Goal: Task Accomplishment & Management: Manage account settings

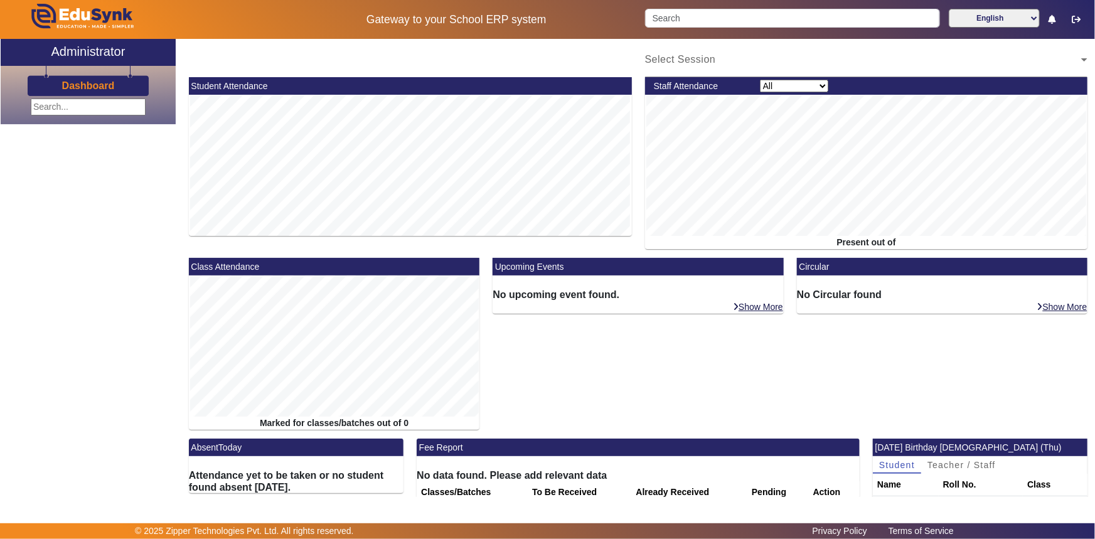
click at [114, 102] on input "text" at bounding box center [88, 106] width 115 height 17
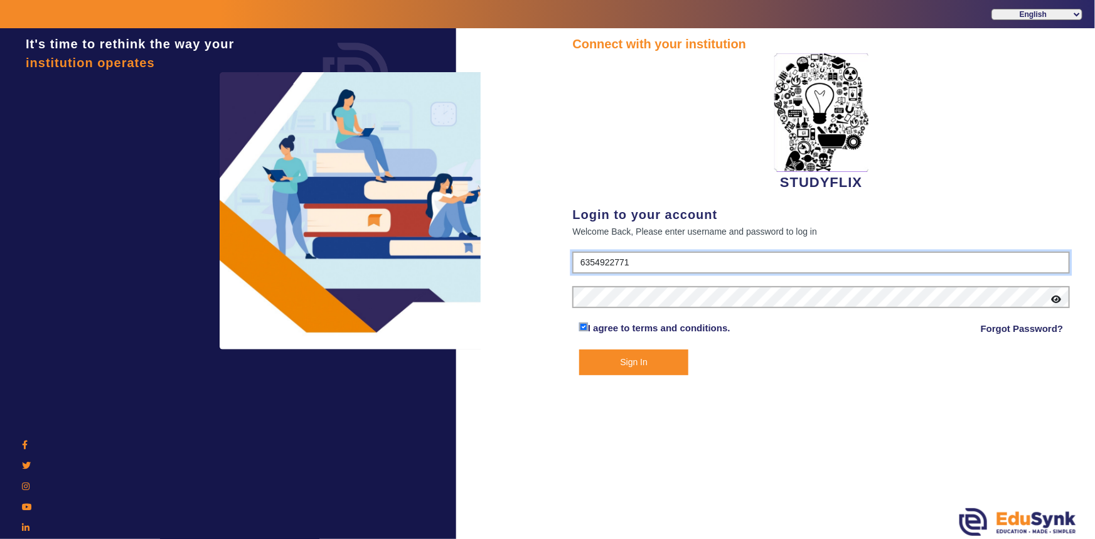
click at [784, 252] on input "6354922771" at bounding box center [820, 263] width 497 height 23
type input "6393038774"
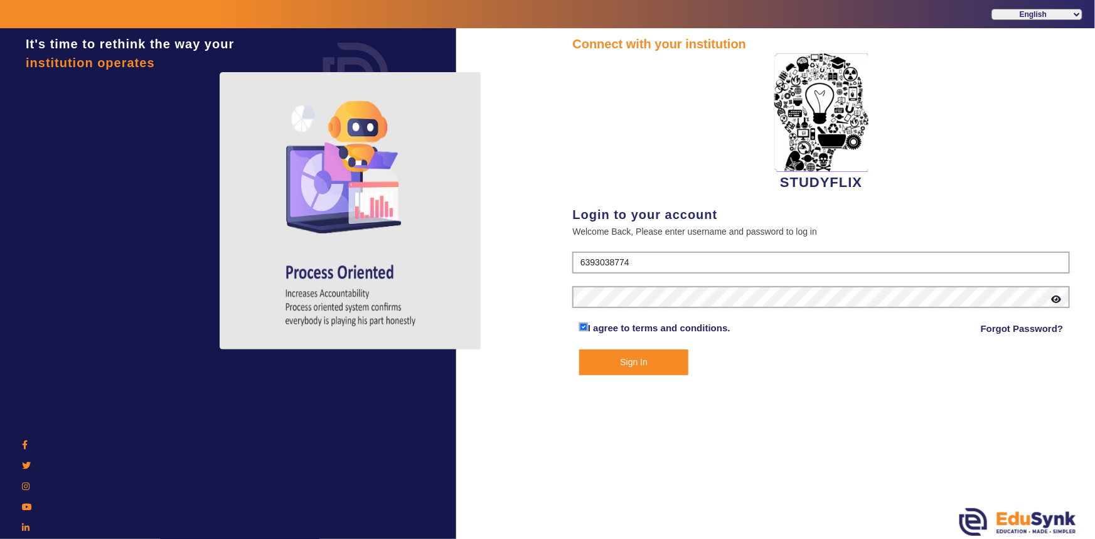
click at [633, 263] on form "6393038774 I agree to terms and conditions. Forgot Password? Sign In" at bounding box center [820, 314] width 497 height 124
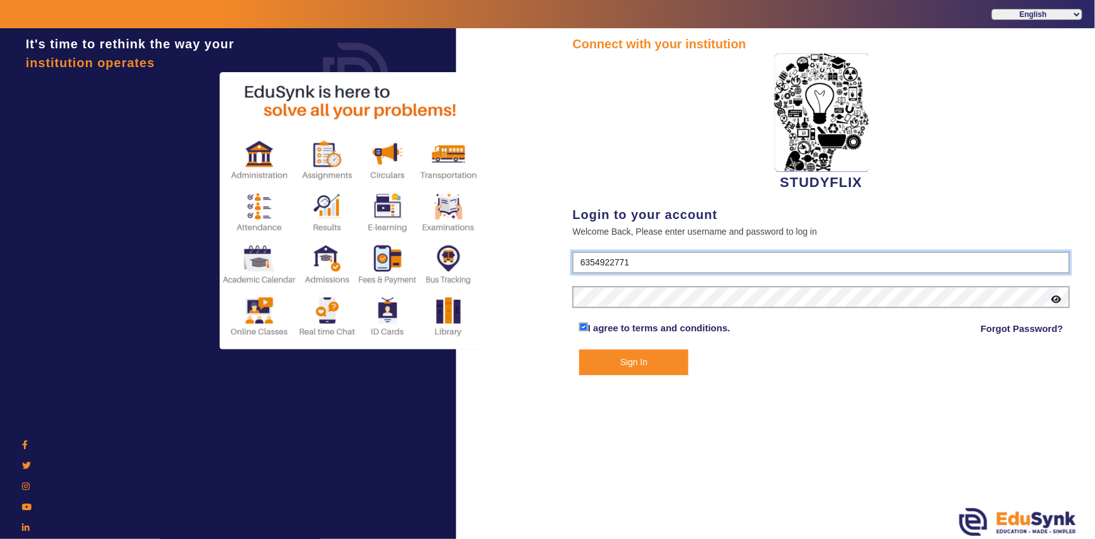
click at [682, 262] on input "6354922771" at bounding box center [820, 263] width 497 height 23
type input "6393038774"
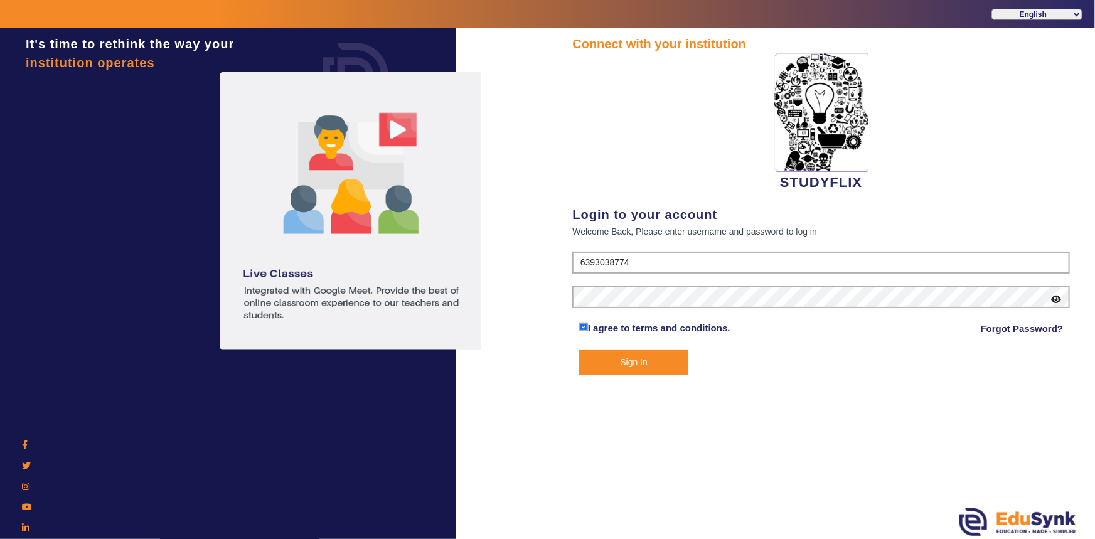
click at [615, 361] on button "Sign In" at bounding box center [634, 362] width 110 height 26
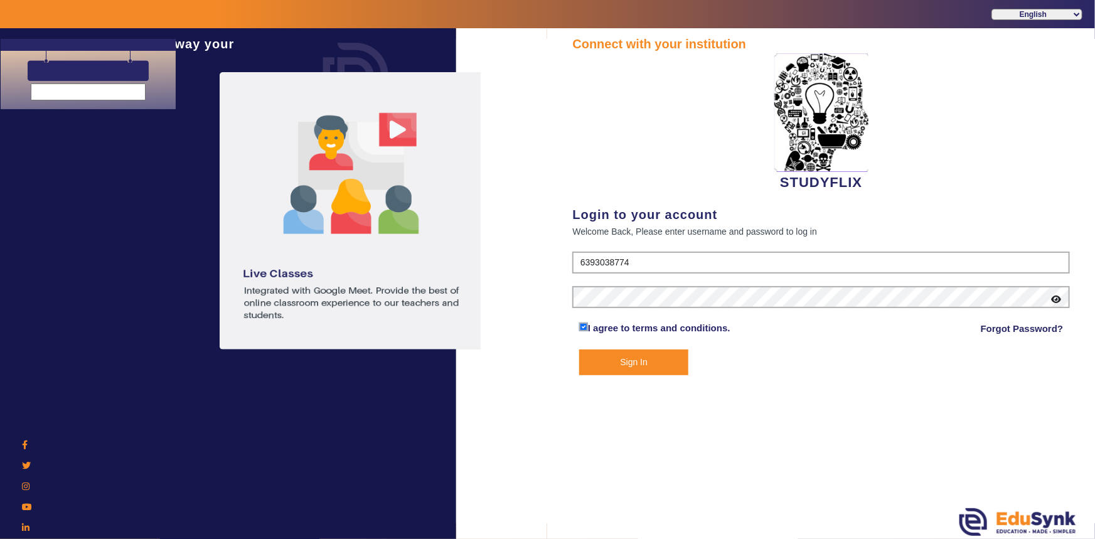
select select "en"
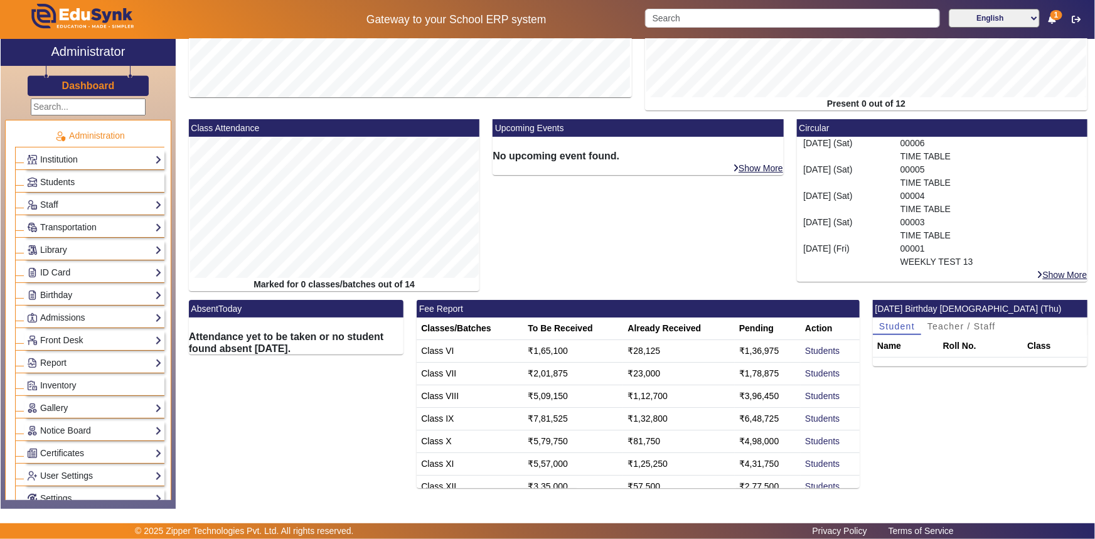
scroll to position [9, 0]
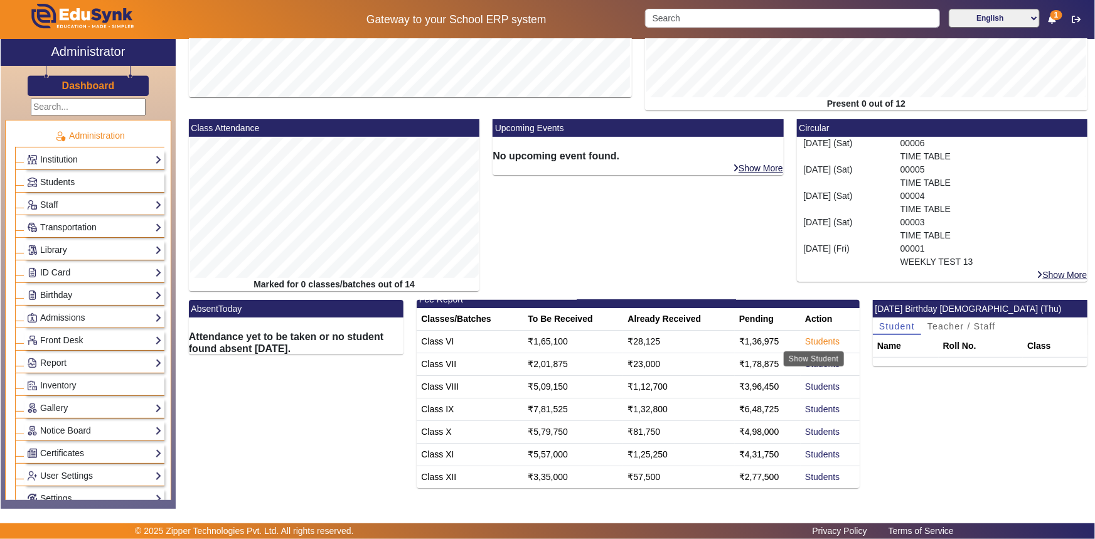
click at [812, 341] on link "Students" at bounding box center [822, 341] width 34 height 10
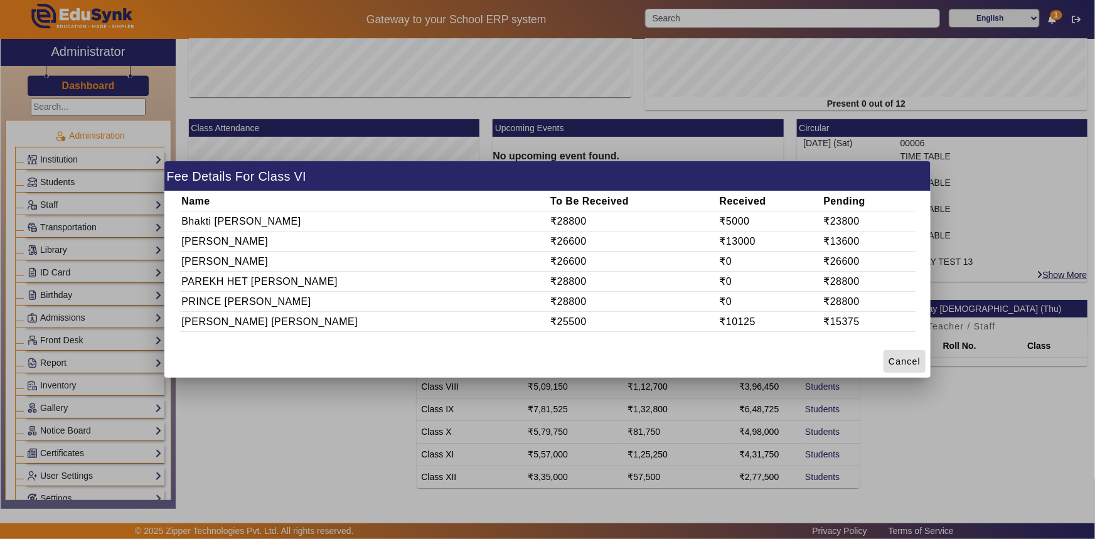
click at [575, 406] on div at bounding box center [547, 269] width 1095 height 539
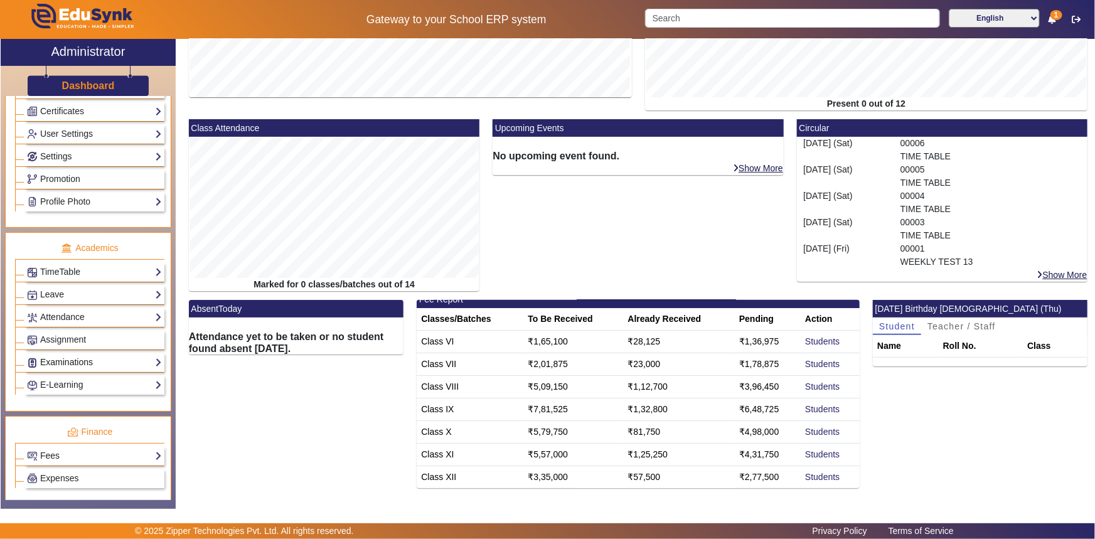
scroll to position [510, 0]
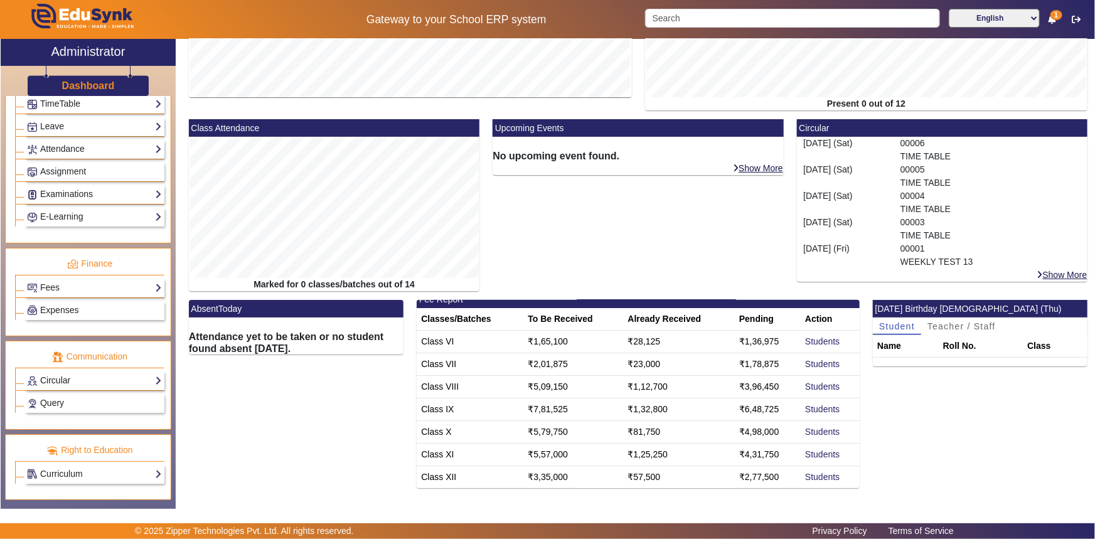
click at [53, 383] on link "Circular" at bounding box center [94, 380] width 135 height 14
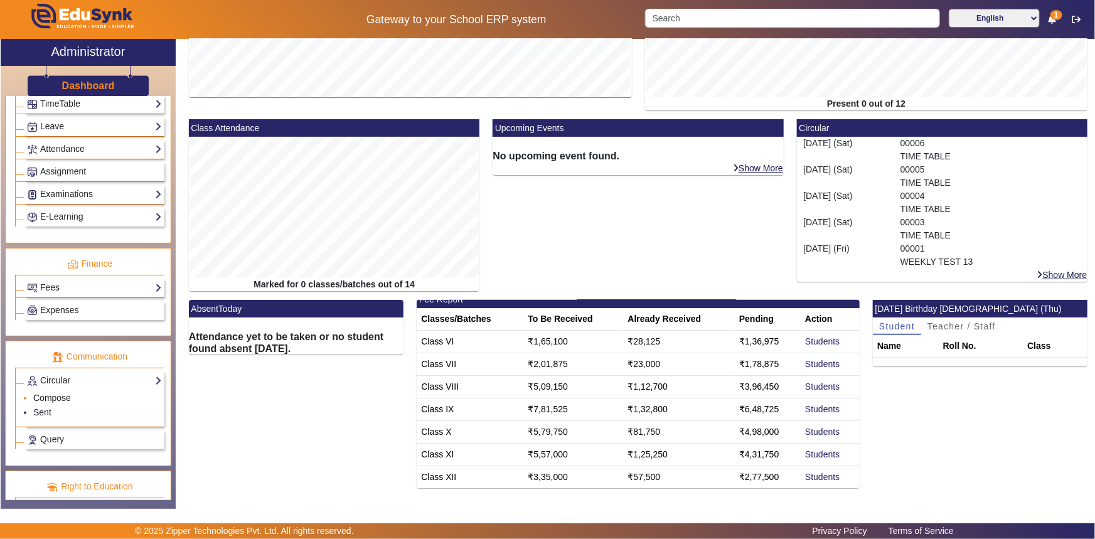
click at [50, 401] on link "Compose" at bounding box center [52, 398] width 38 height 10
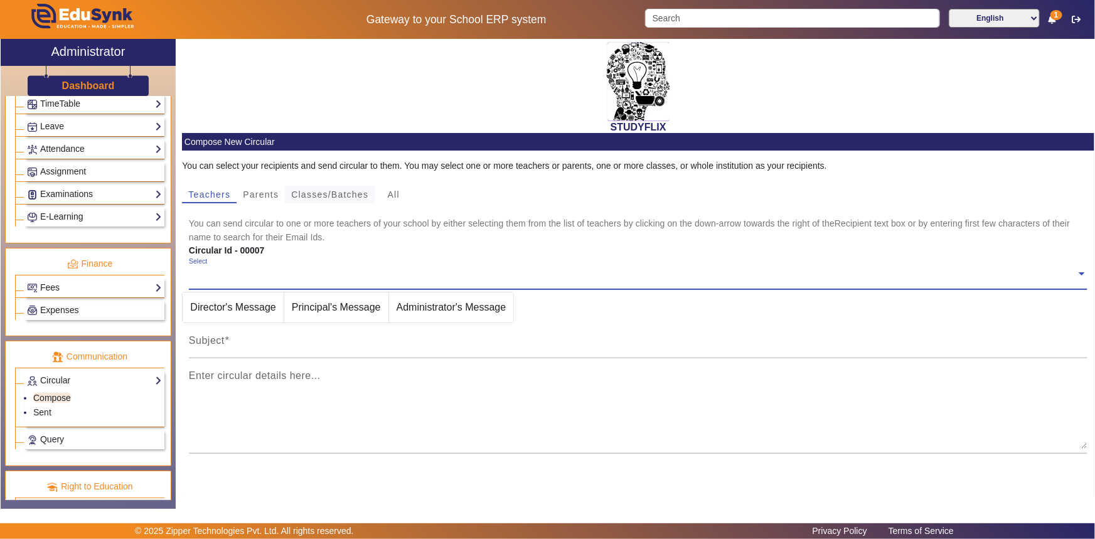
click at [302, 193] on span "Classes/Batches" at bounding box center [329, 194] width 77 height 9
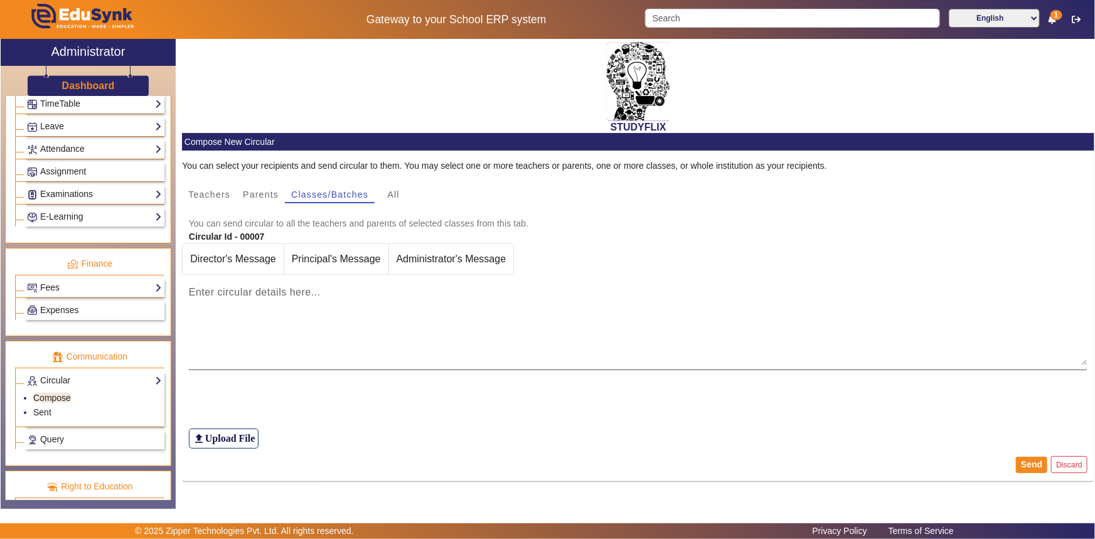
click at [275, 297] on label "Enter circular details here..." at bounding box center [255, 292] width 132 height 11
click at [275, 297] on textarea "Enter circular details here..." at bounding box center [638, 327] width 899 height 75
click at [327, 231] on div "Circular Id - 00007" at bounding box center [486, 236] width 608 height 13
click at [283, 290] on mat-label "Enter circular details here..." at bounding box center [255, 292] width 132 height 11
click at [283, 290] on textarea "Enter circular details here..." at bounding box center [638, 327] width 899 height 75
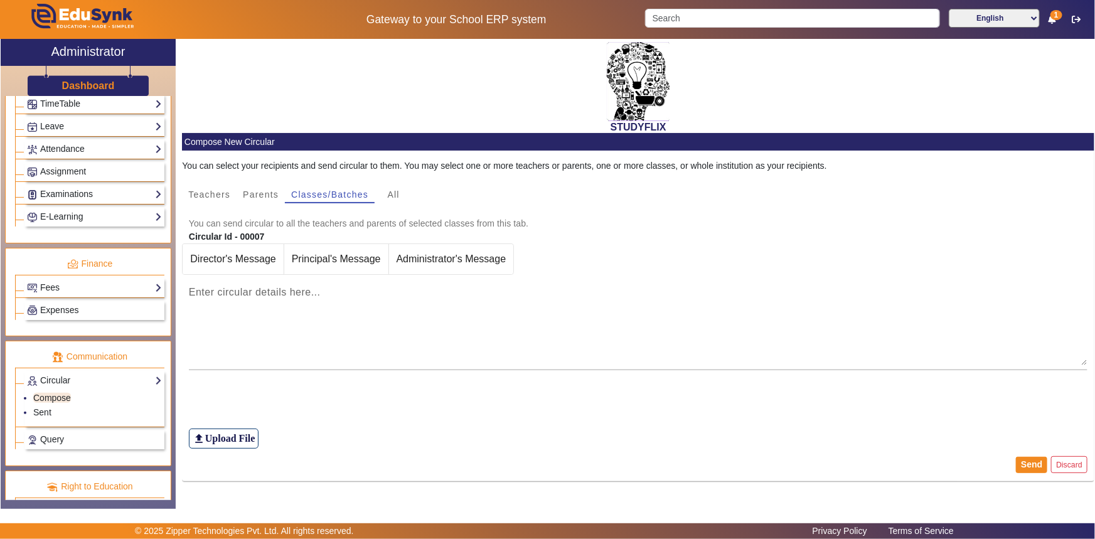
click at [263, 221] on mat-card-subtitle "You can send circular to all the teachers and parents of selected classes from …" at bounding box center [638, 223] width 899 height 14
click at [266, 220] on mat-card-subtitle "You can send circular to all the teachers and parents of selected classes from …" at bounding box center [638, 223] width 899 height 14
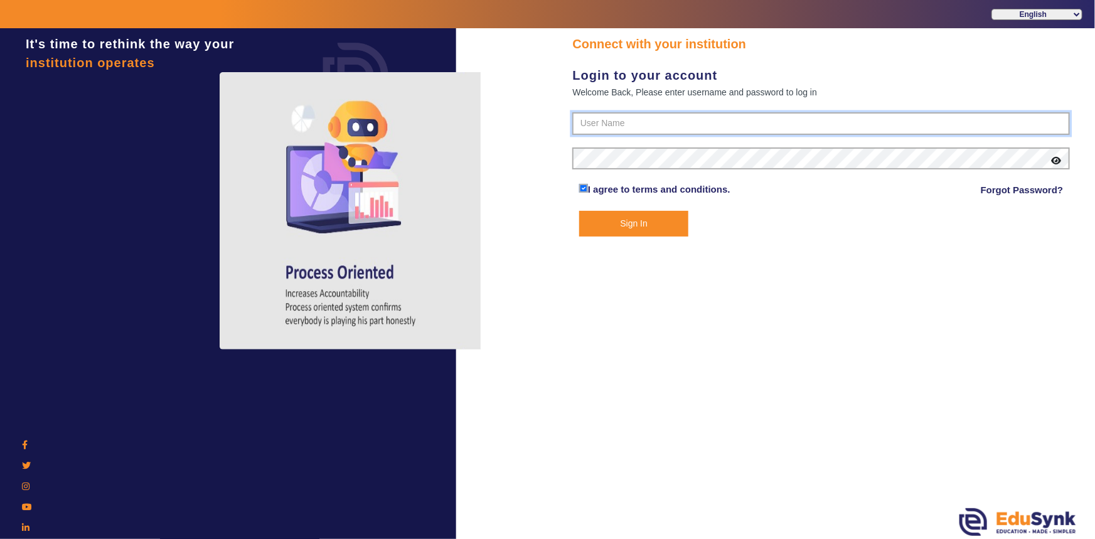
type input "6393038774"
click at [635, 220] on button "Sign In" at bounding box center [634, 224] width 110 height 26
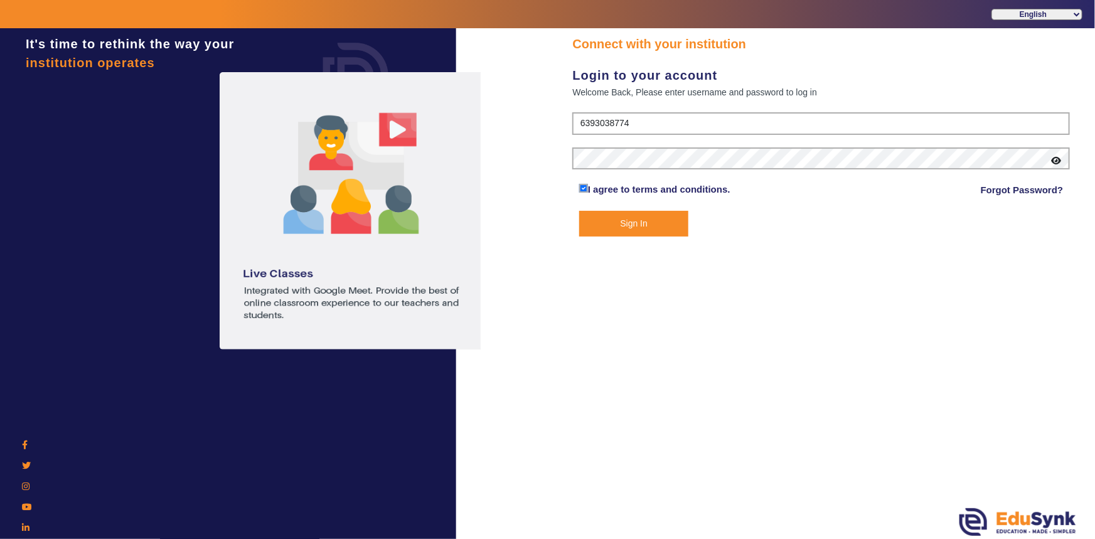
click at [630, 234] on button "Sign In" at bounding box center [634, 224] width 110 height 26
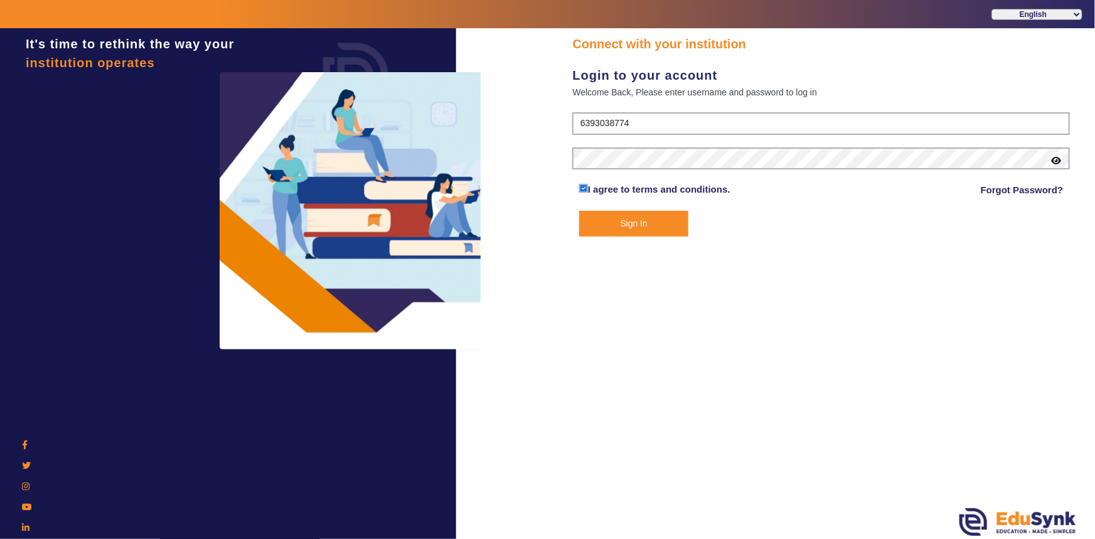
click at [632, 230] on button "Sign In" at bounding box center [634, 224] width 110 height 26
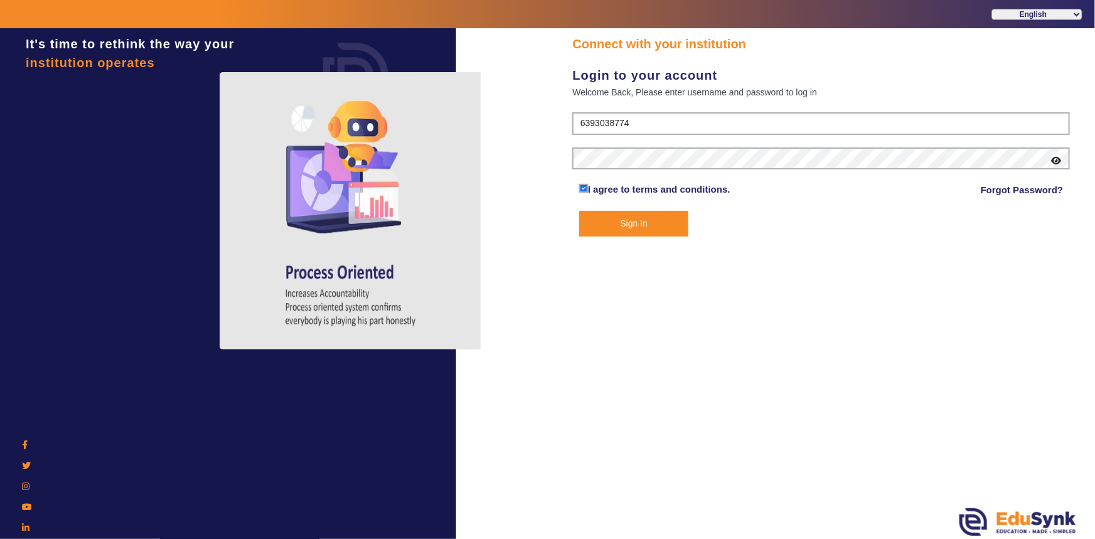
click at [637, 223] on button "Sign In" at bounding box center [634, 224] width 110 height 26
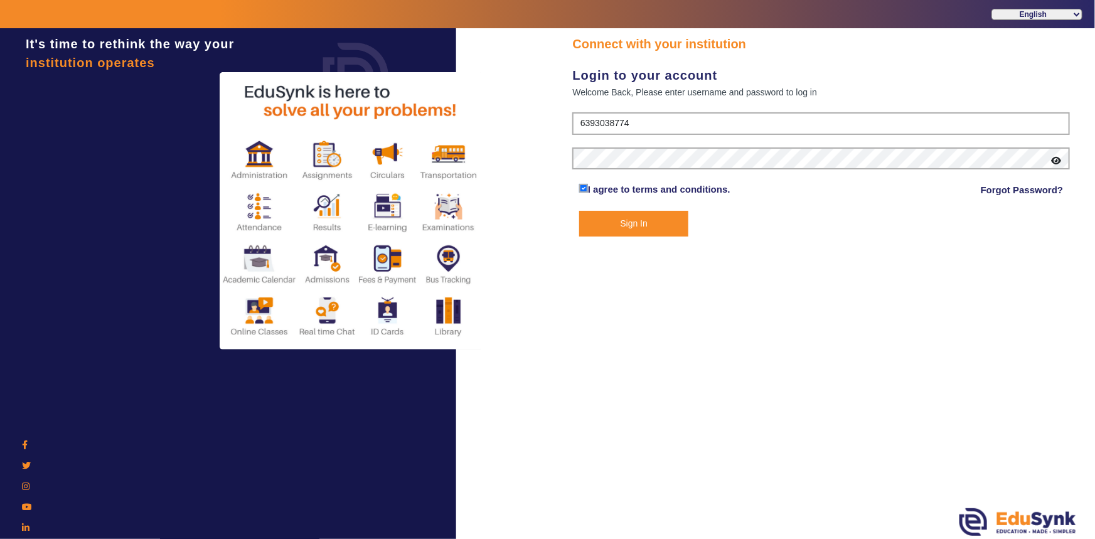
click at [669, 222] on button "Sign In" at bounding box center [634, 224] width 110 height 26
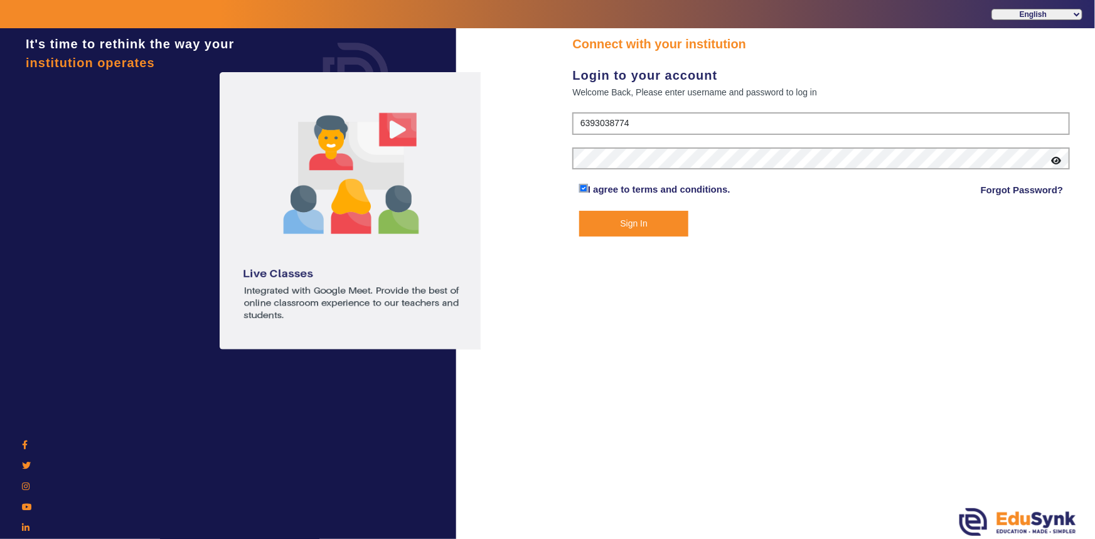
click at [664, 223] on button "Sign In" at bounding box center [634, 224] width 110 height 26
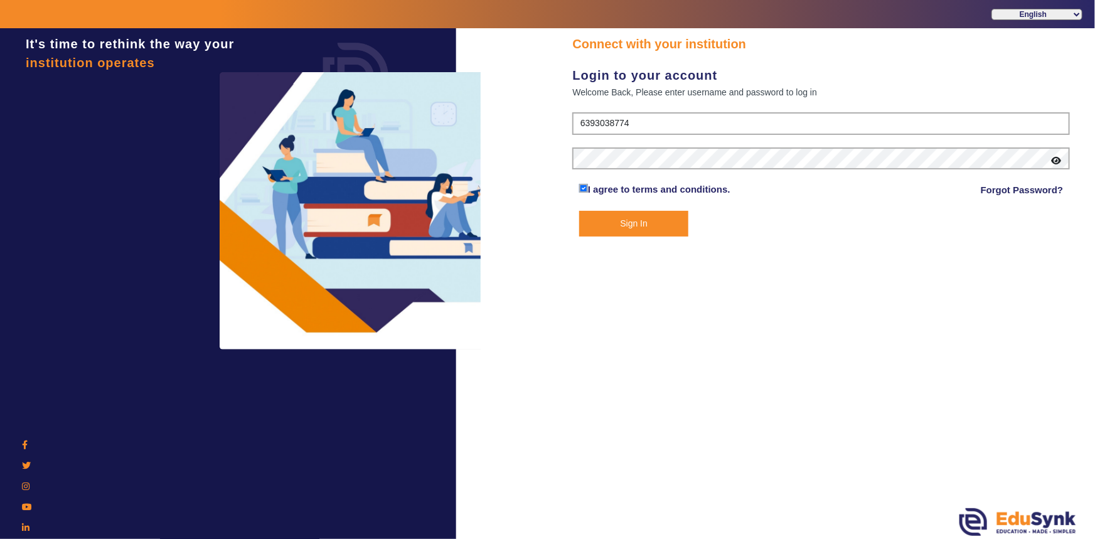
click at [669, 220] on button "Sign In" at bounding box center [634, 224] width 110 height 26
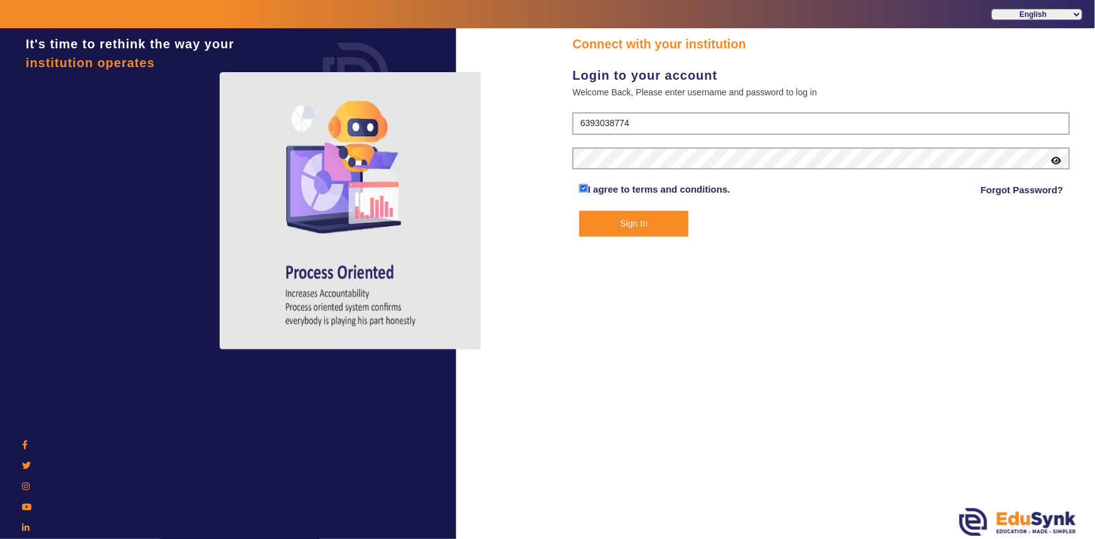
click at [669, 220] on button "Sign In" at bounding box center [634, 224] width 110 height 26
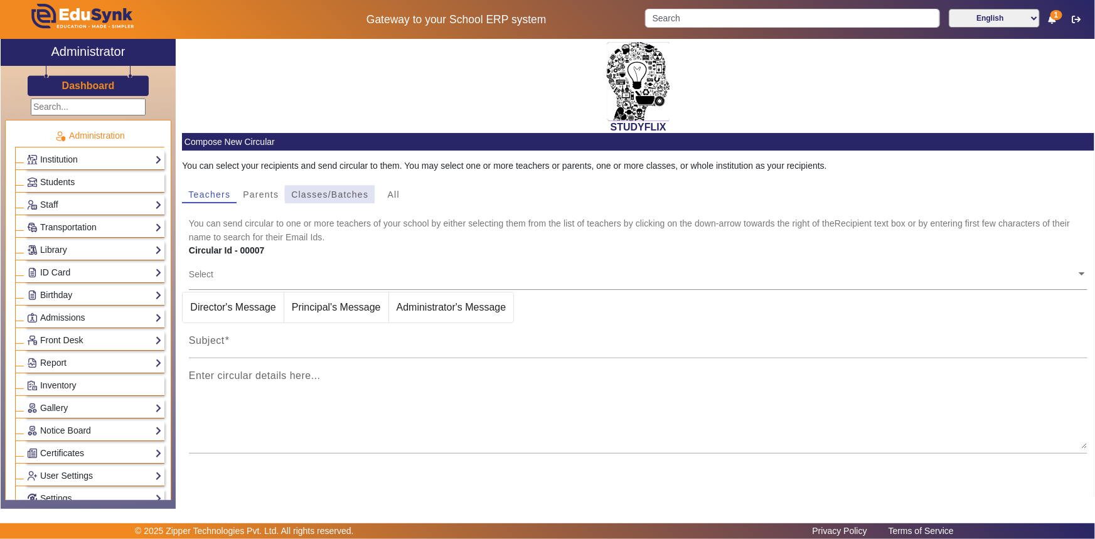
click at [344, 194] on span "Classes/Batches" at bounding box center [329, 194] width 77 height 9
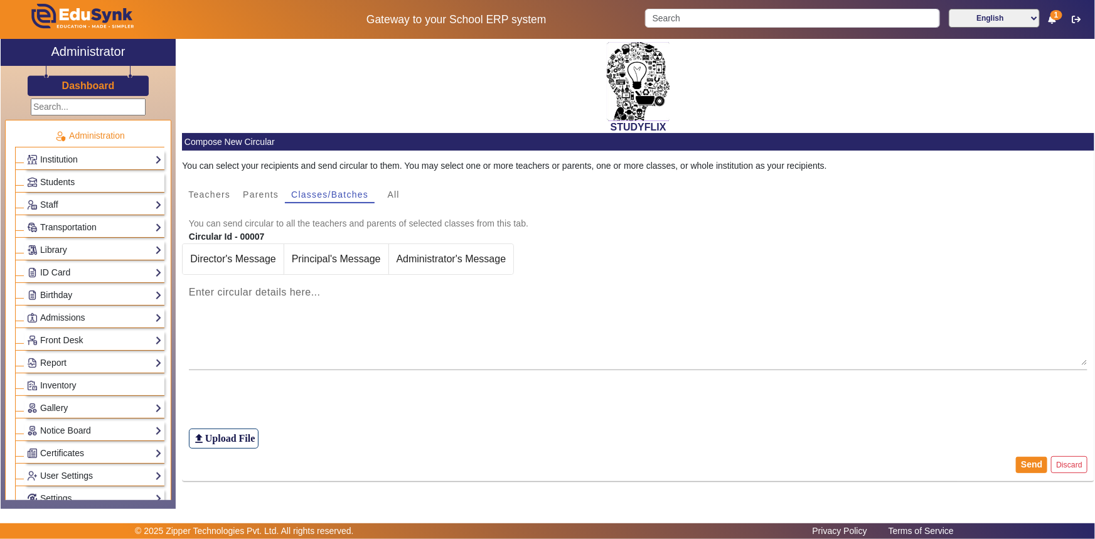
click at [275, 219] on mat-card-subtitle "You can send circular to all the teachers and parents of selected classes from …" at bounding box center [638, 223] width 899 height 14
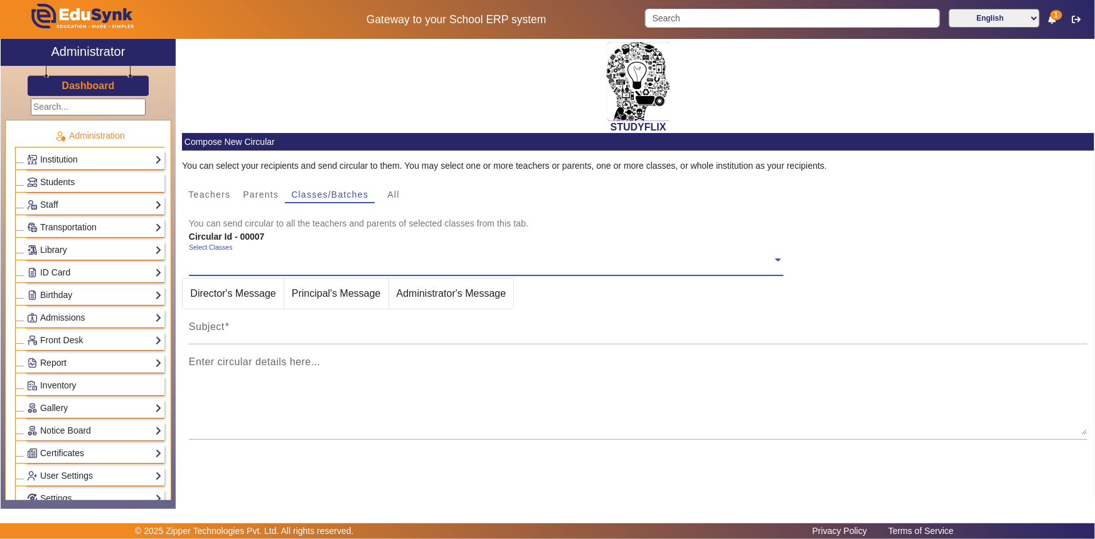
click at [238, 267] on ng-select "Select Classes" at bounding box center [486, 260] width 595 height 34
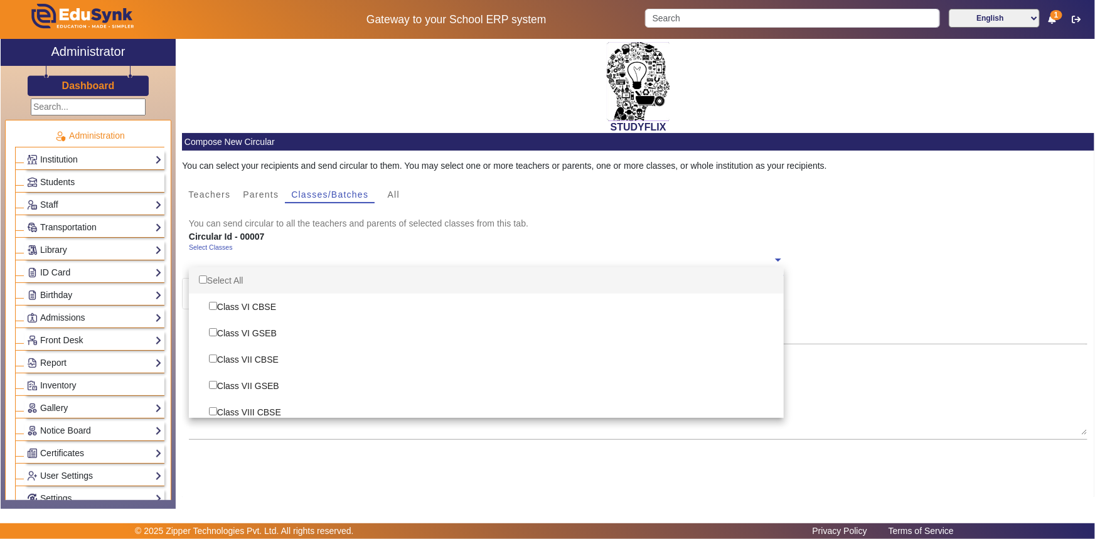
click at [222, 280] on div "Select All" at bounding box center [486, 280] width 595 height 26
checkbox input "true"
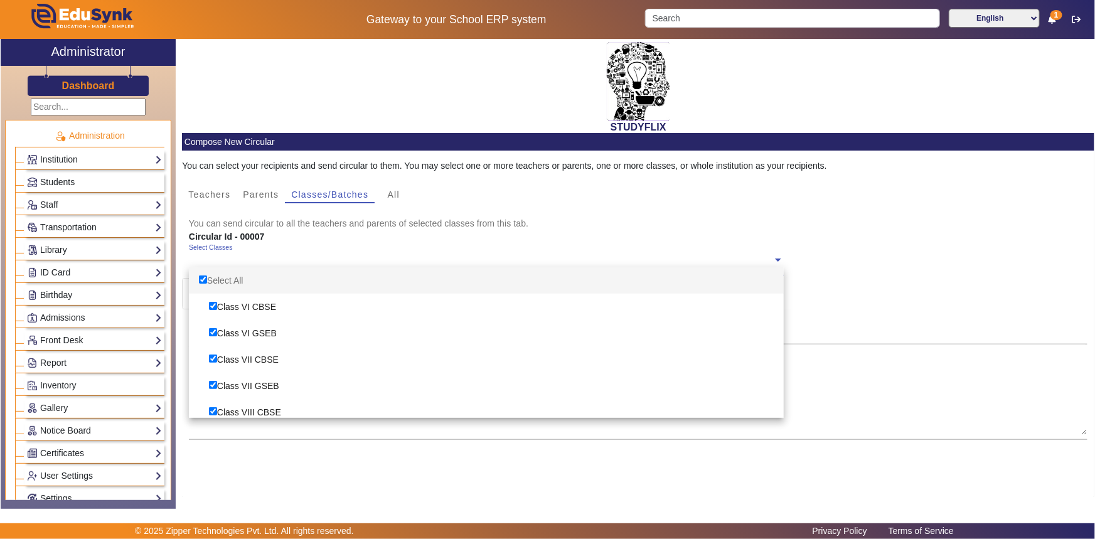
checkbox input "true"
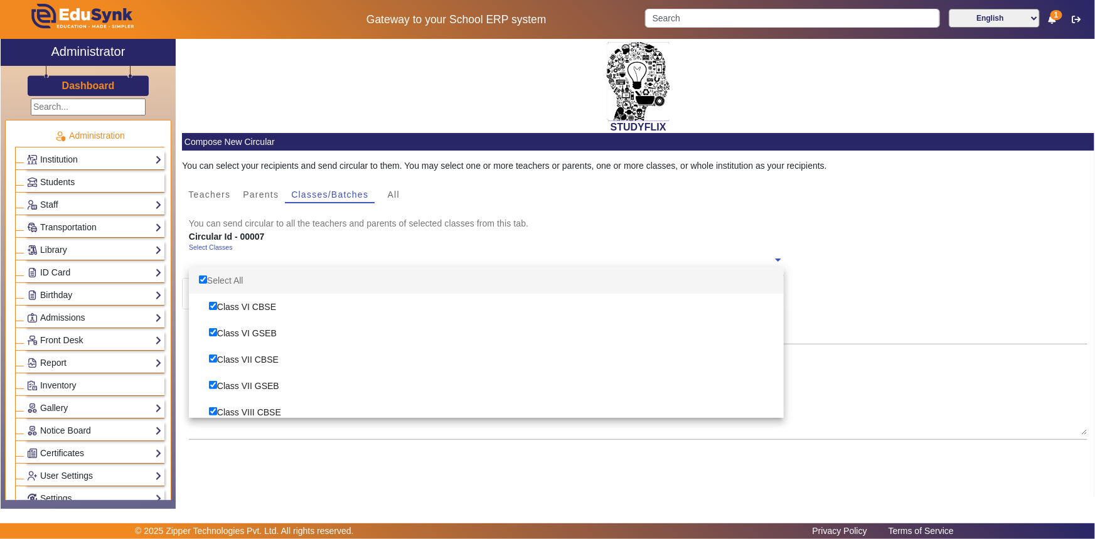
checkbox input "true"
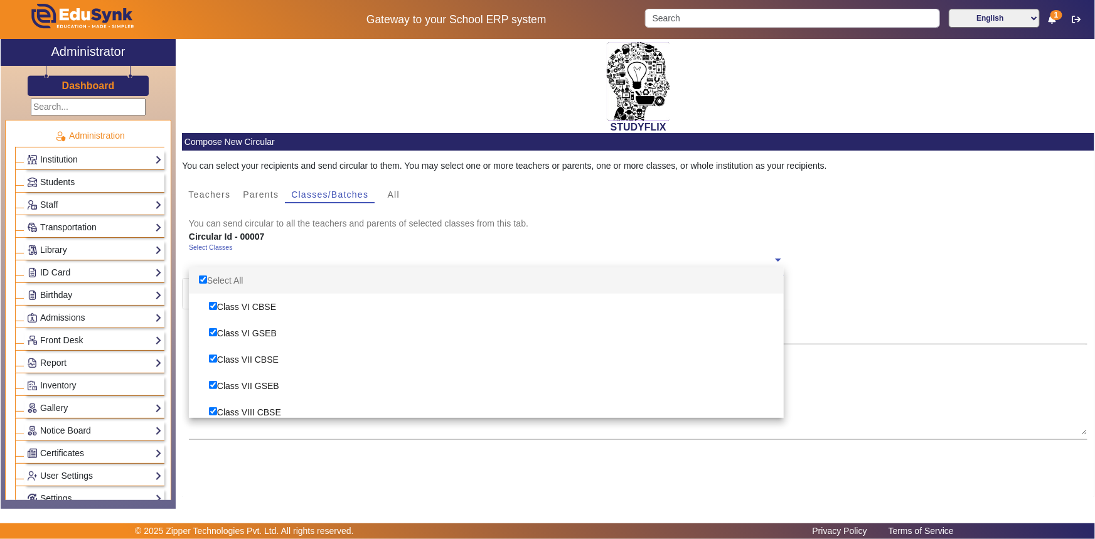
checkbox input "true"
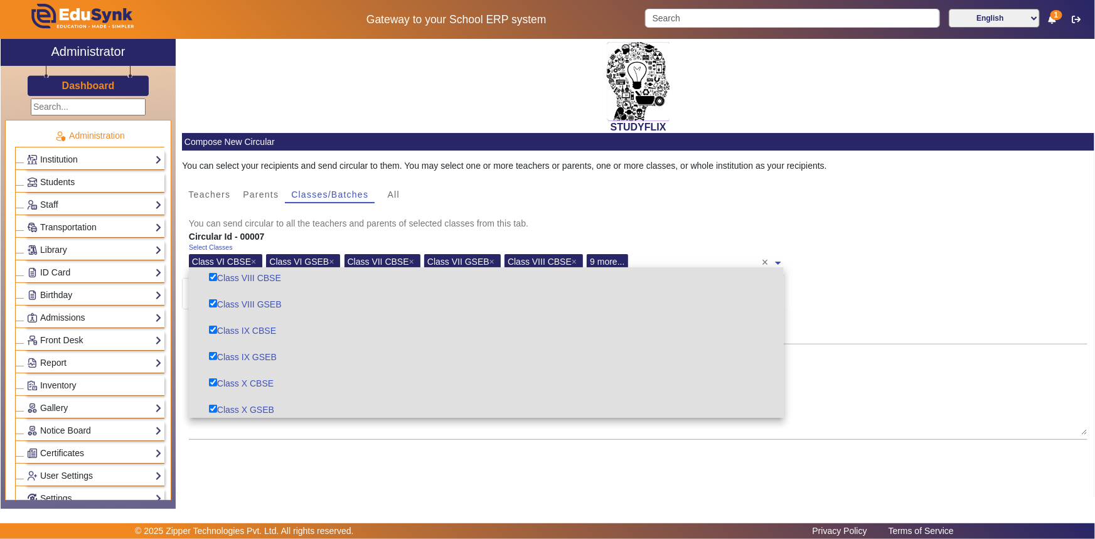
scroll to position [245, 0]
click at [837, 322] on div "Subject" at bounding box center [638, 326] width 899 height 35
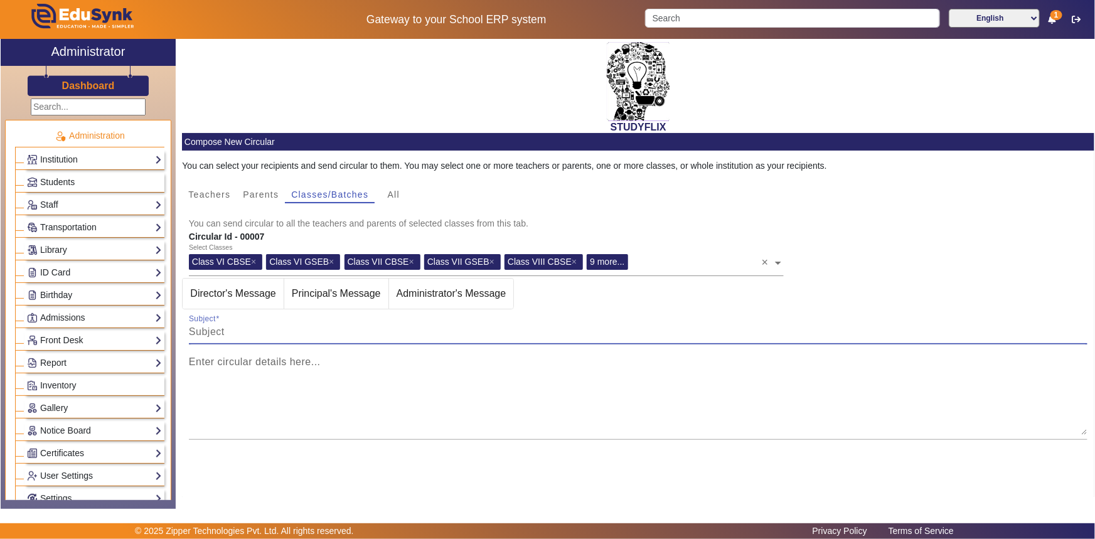
click at [281, 326] on input "Subject" at bounding box center [638, 331] width 899 height 15
type input "TIME TABLE"
click at [278, 362] on mat-label "Enter circular details here..." at bounding box center [255, 361] width 132 height 11
click at [278, 362] on textarea "Enter circular details here..." at bounding box center [638, 396] width 899 height 75
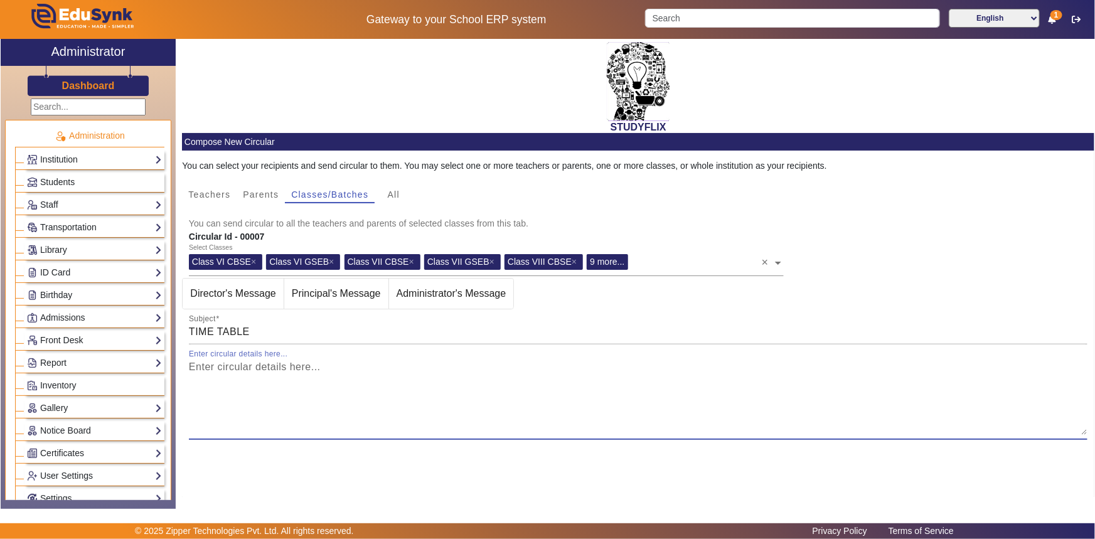
scroll to position [56, 0]
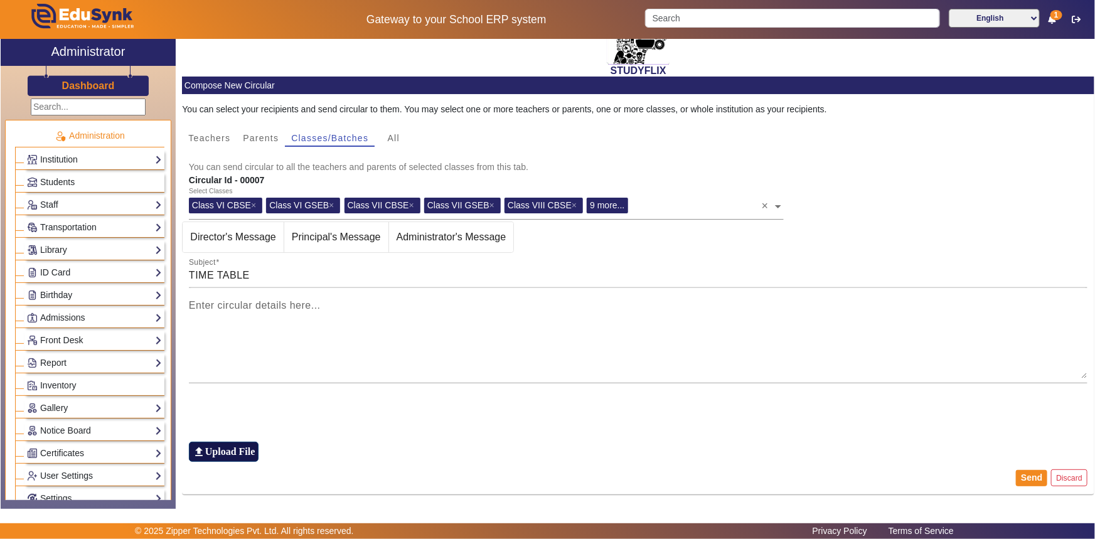
click at [223, 455] on h6 "Upload File" at bounding box center [230, 451] width 50 height 12
click at [0, 0] on input "file_upload Upload File" at bounding box center [0, 0] width 0 height 0
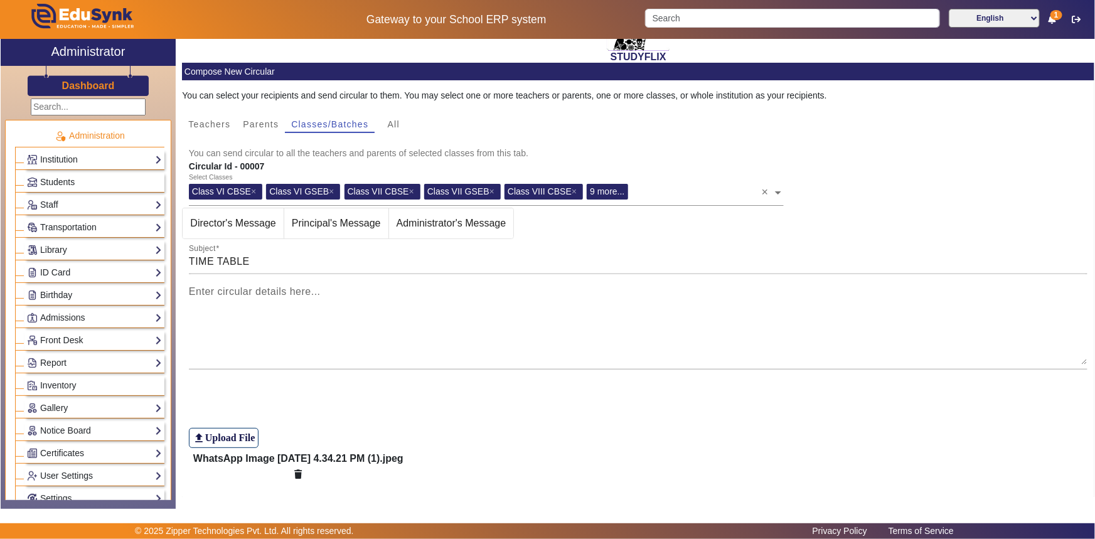
scroll to position [103, 0]
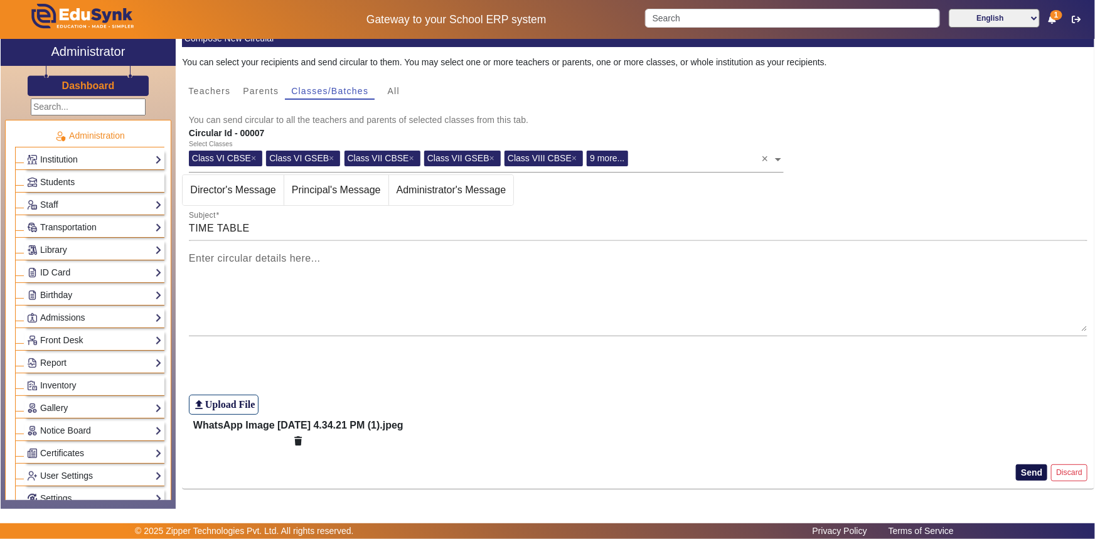
click at [1034, 472] on button "Send" at bounding box center [1031, 472] width 31 height 16
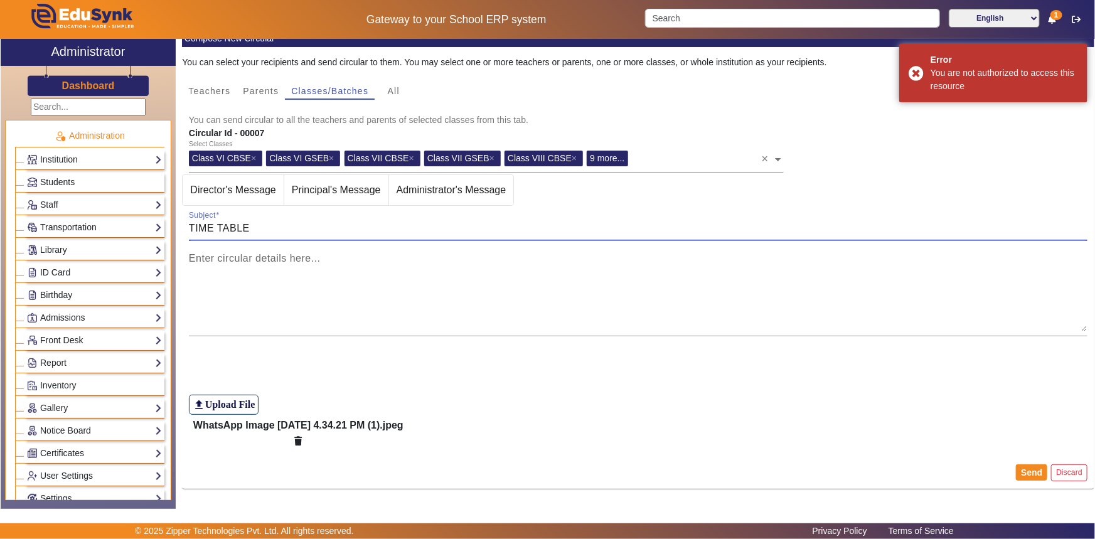
click at [263, 230] on input "TIME TABLE" at bounding box center [638, 228] width 899 height 15
click at [250, 262] on mat-label "Enter circular details here..." at bounding box center [255, 258] width 132 height 11
click at [250, 262] on textarea "Enter circular details here..." at bounding box center [638, 293] width 899 height 75
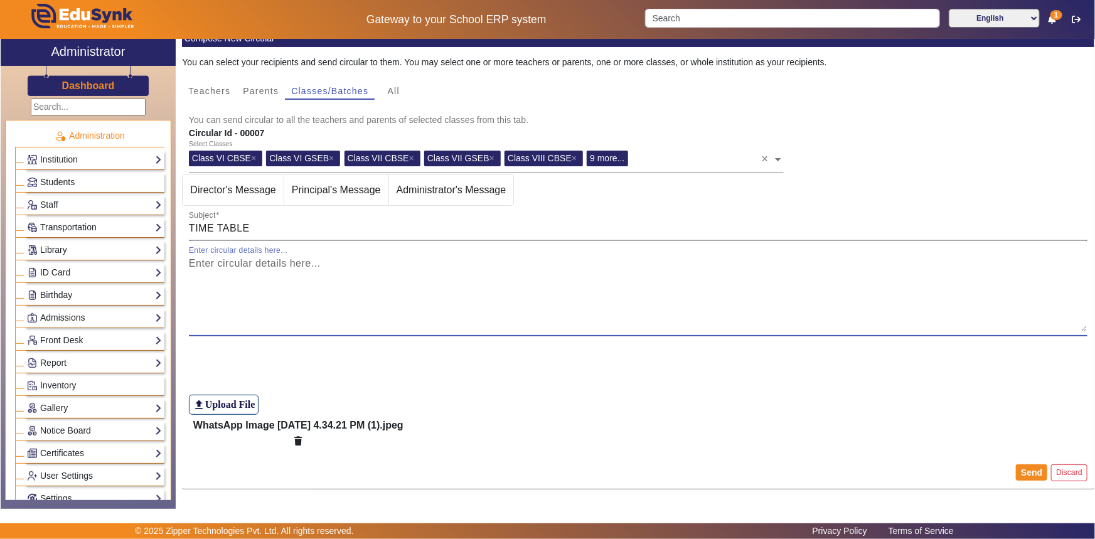
click at [253, 229] on input "TIME TABLE" at bounding box center [638, 228] width 899 height 15
click at [249, 266] on textarea "Enter circular details here..." at bounding box center [638, 293] width 899 height 75
type textarea "TIME TABLE"
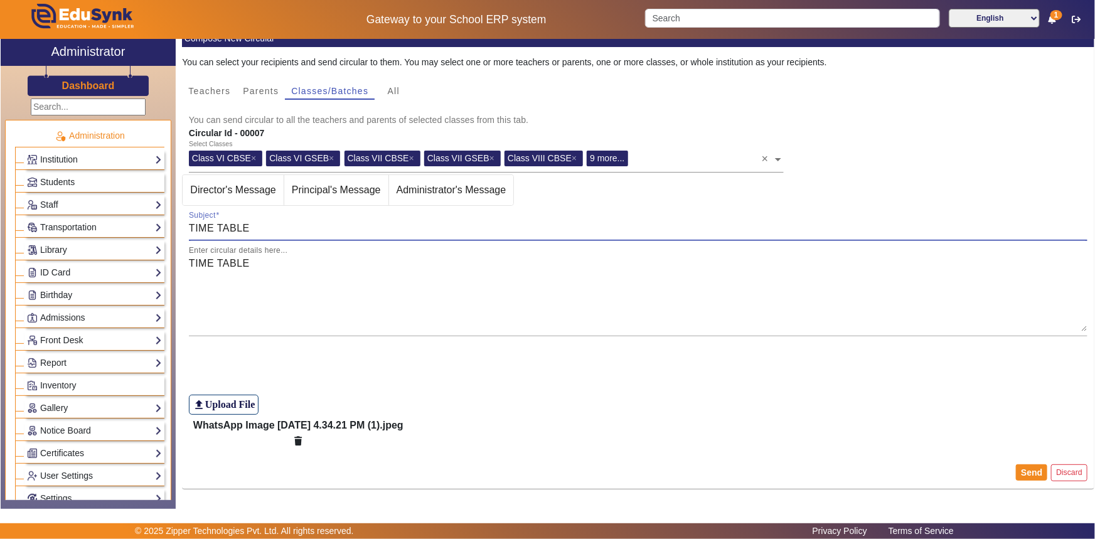
click at [254, 226] on input "TIME TABLE" at bounding box center [638, 228] width 899 height 15
type input "TIME TABLE [DATE]"
click at [1034, 474] on button "Send" at bounding box center [1031, 472] width 31 height 16
click at [409, 189] on span "Administrator's Message" at bounding box center [451, 190] width 125 height 30
click at [1019, 468] on button "Send" at bounding box center [1031, 472] width 31 height 16
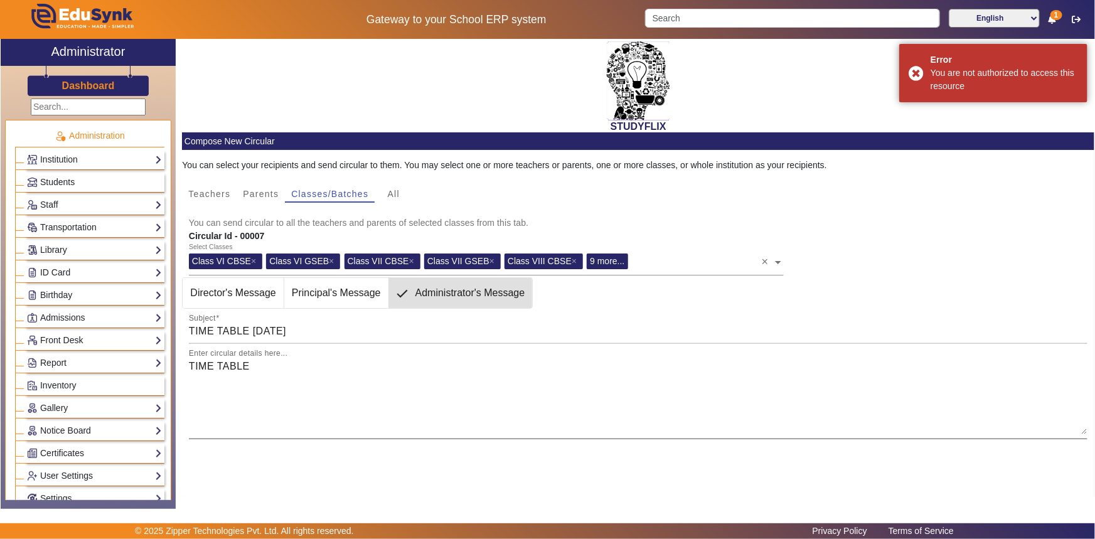
scroll to position [0, 0]
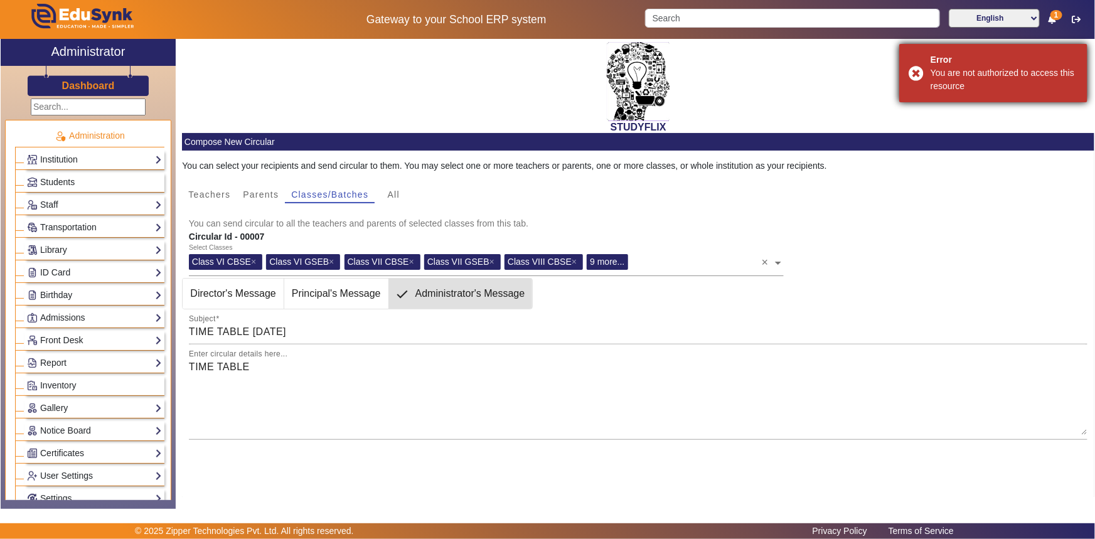
click at [1026, 61] on div "Error" at bounding box center [1003, 59] width 147 height 13
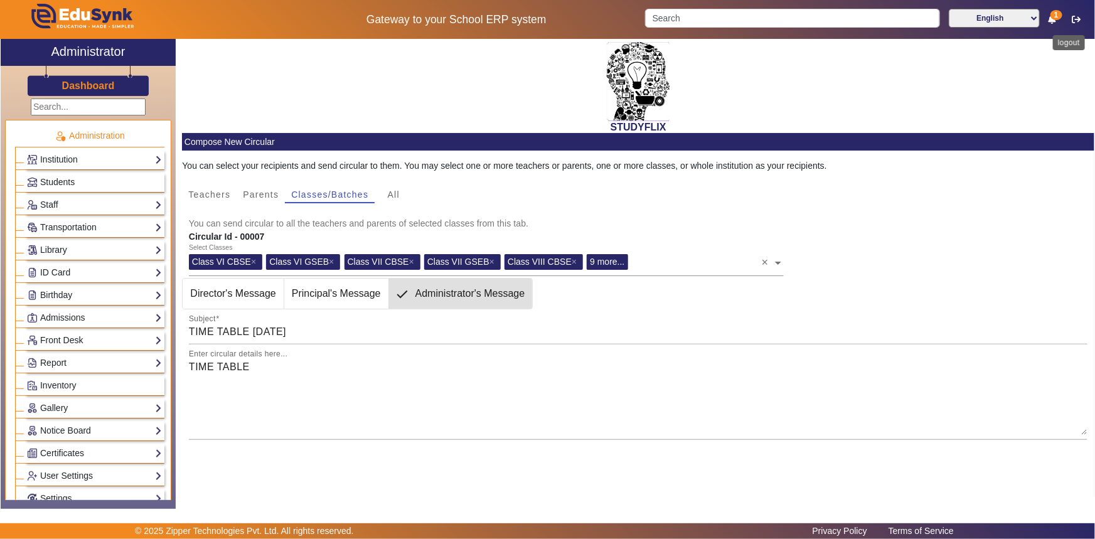
click at [1074, 18] on icon "button" at bounding box center [1075, 19] width 9 height 9
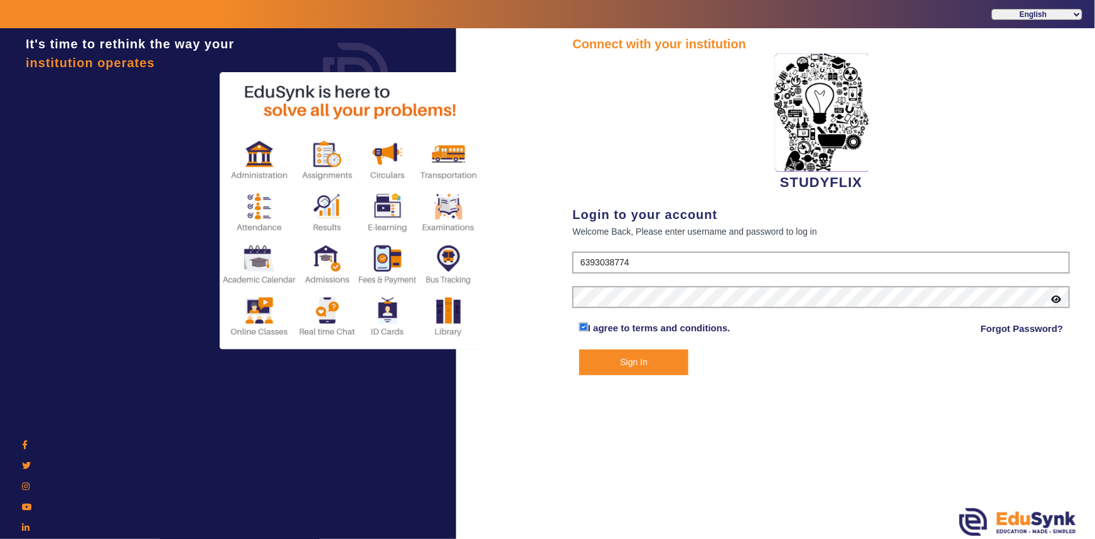
click at [657, 275] on form "6393038774 I agree to terms and conditions. Forgot Password? Sign In" at bounding box center [820, 314] width 497 height 124
click at [657, 258] on input "6393038774" at bounding box center [820, 263] width 497 height 23
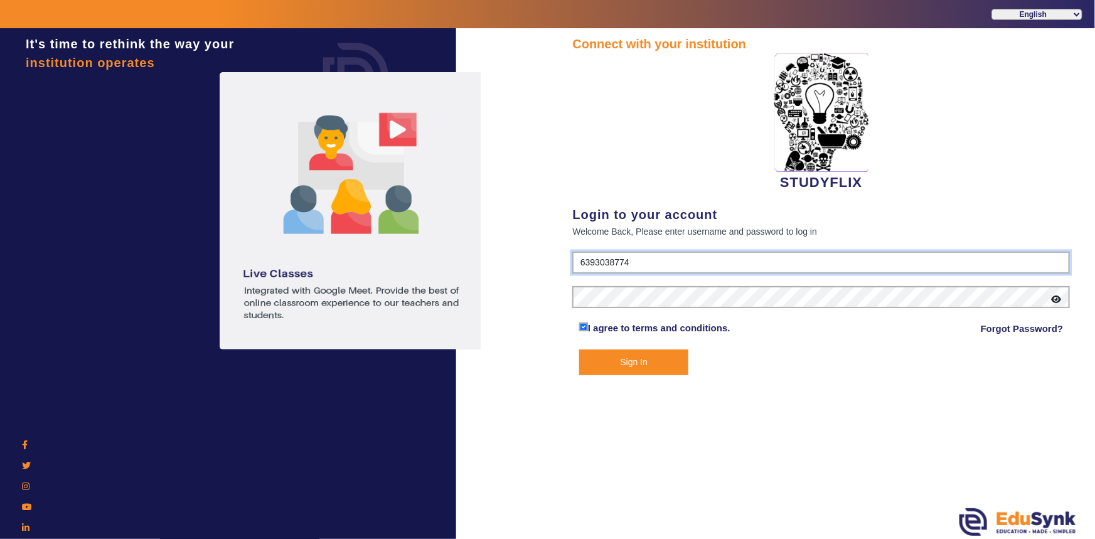
type input "6354922771"
click at [629, 362] on button "Sign In" at bounding box center [634, 362] width 110 height 26
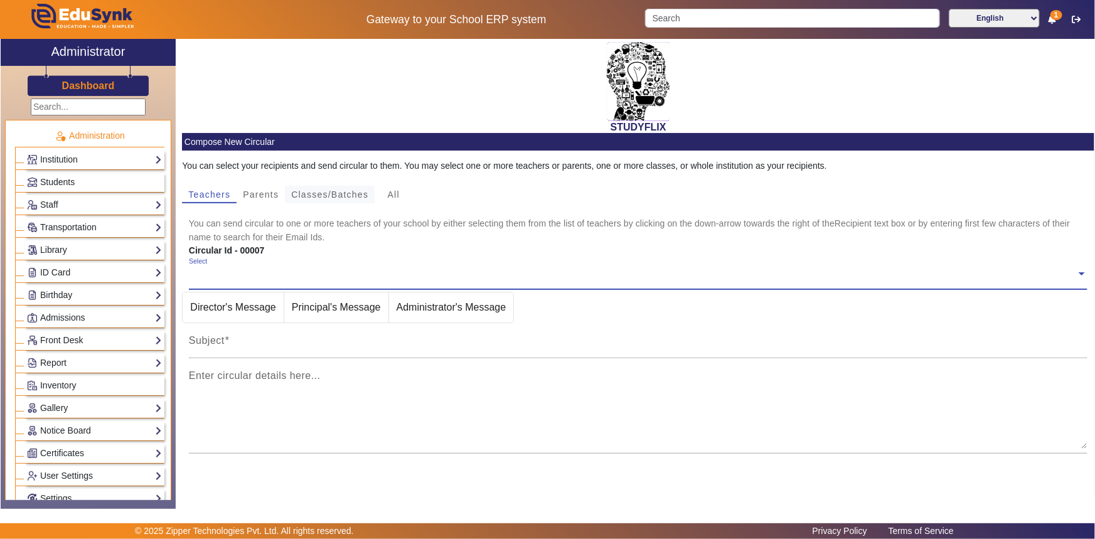
click at [325, 191] on span "Classes/Batches" at bounding box center [329, 194] width 77 height 9
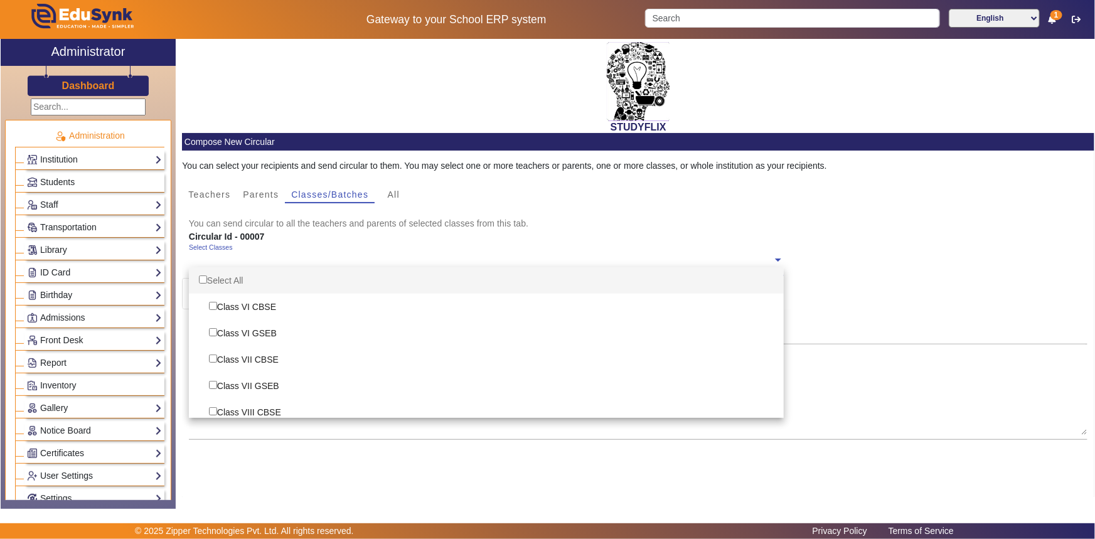
click at [273, 261] on input "text" at bounding box center [480, 260] width 583 height 12
click at [261, 282] on div "Select All" at bounding box center [486, 280] width 595 height 26
checkbox input "true"
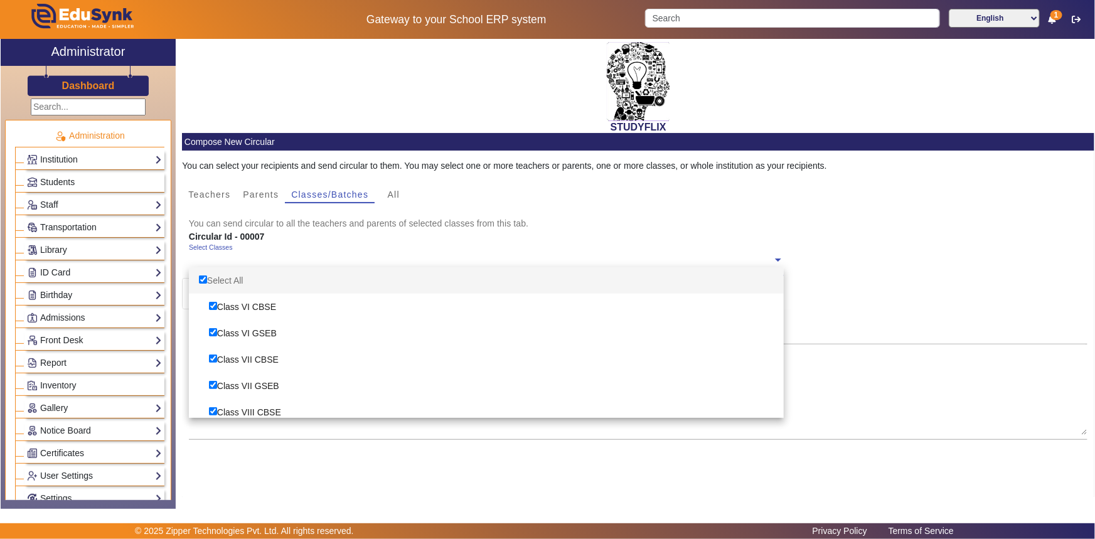
checkbox input "true"
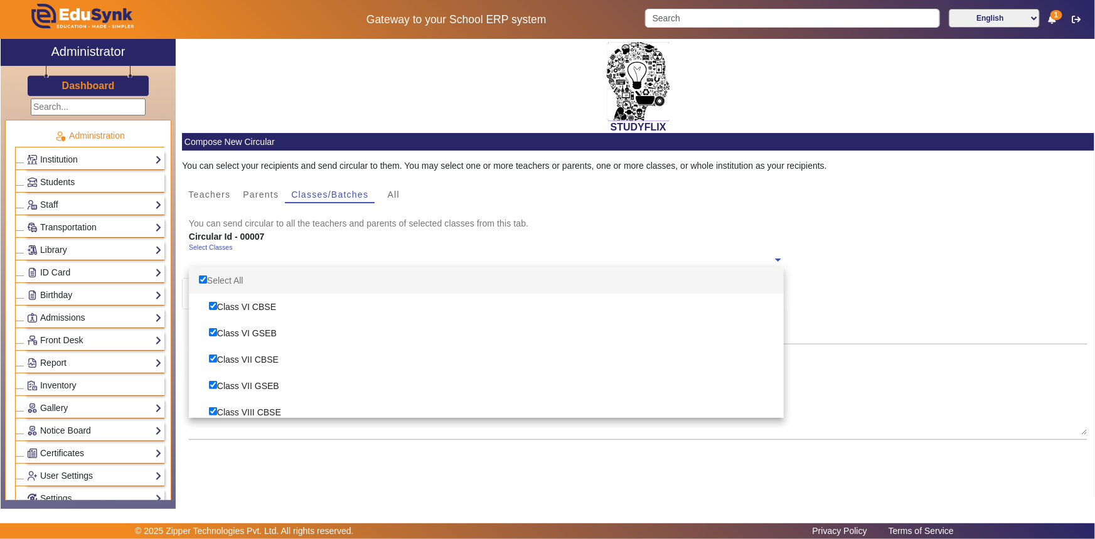
checkbox input "true"
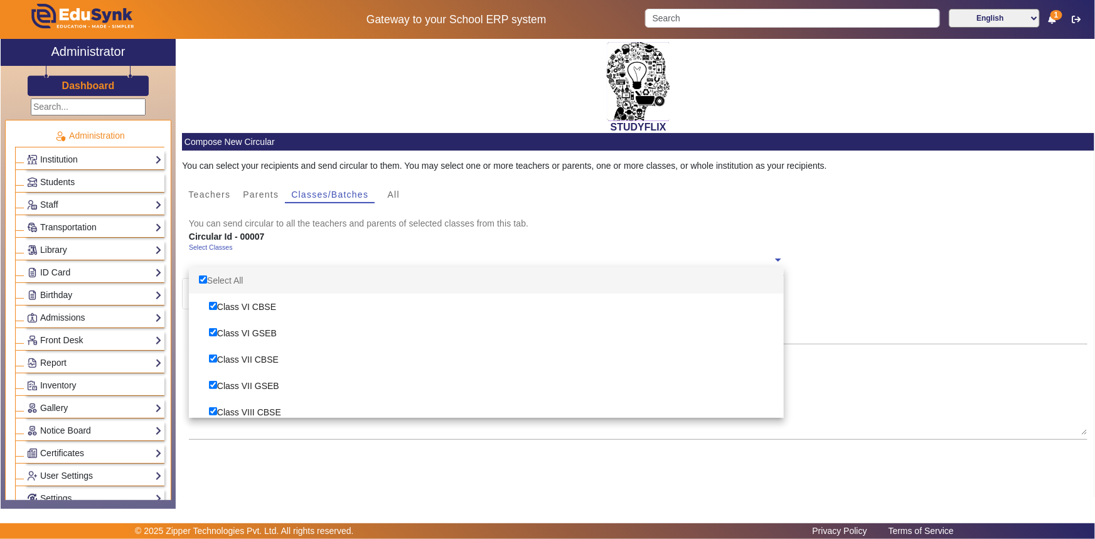
checkbox input "true"
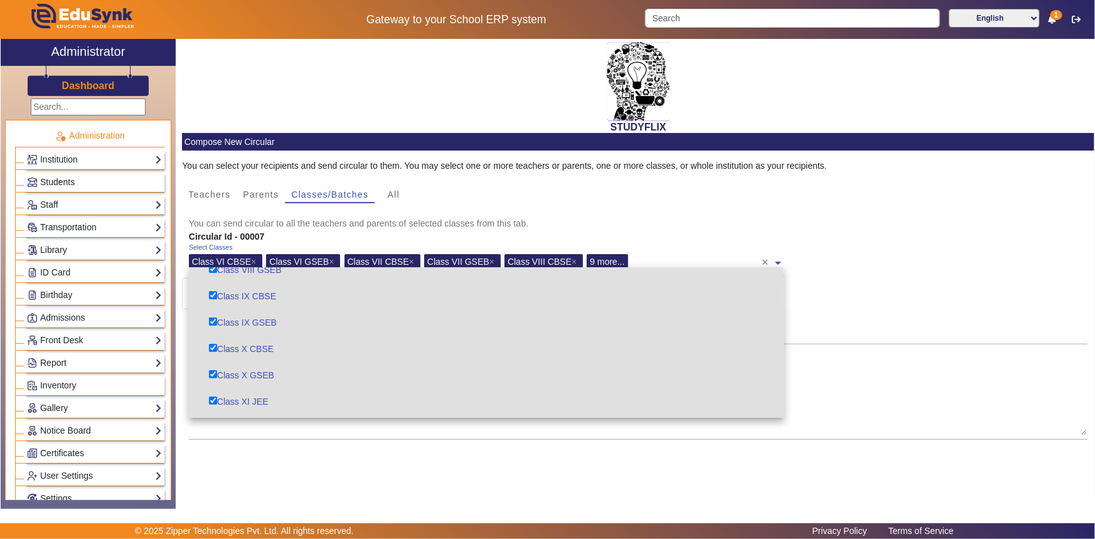
scroll to position [171, 0]
click at [289, 445] on mat-card-content "You can select your recipients and send circular to them. You may select one or…" at bounding box center [638, 335] width 912 height 368
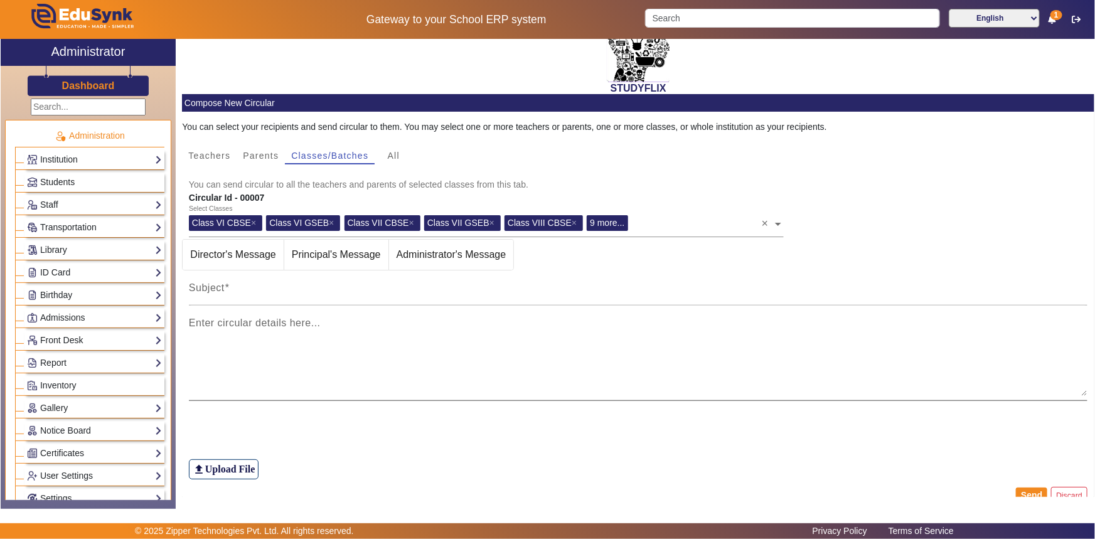
scroll to position [56, 0]
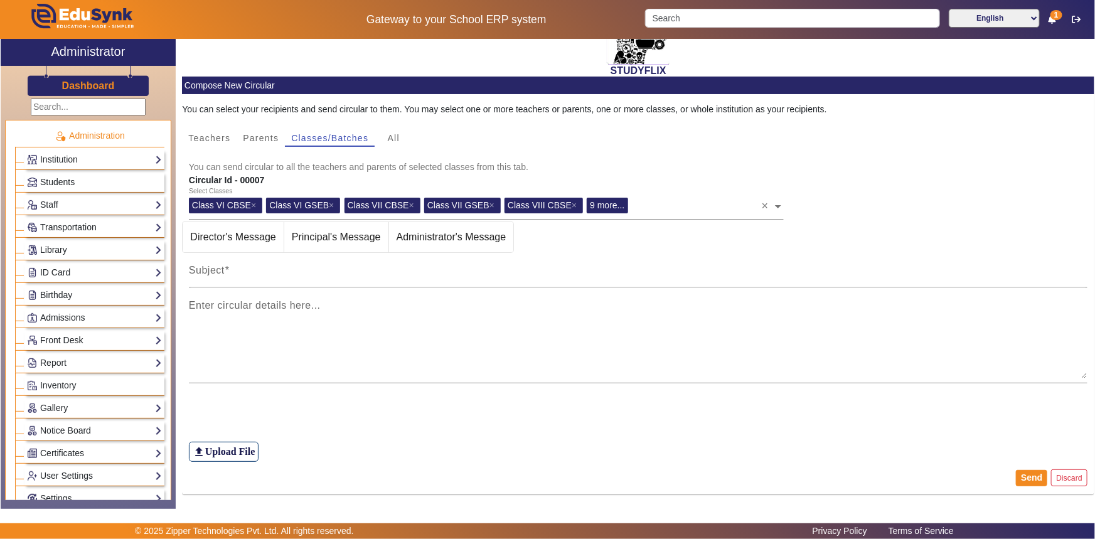
click at [408, 240] on span "Administrator's Message" at bounding box center [451, 237] width 125 height 30
click at [314, 263] on div "Subject" at bounding box center [638, 270] width 899 height 35
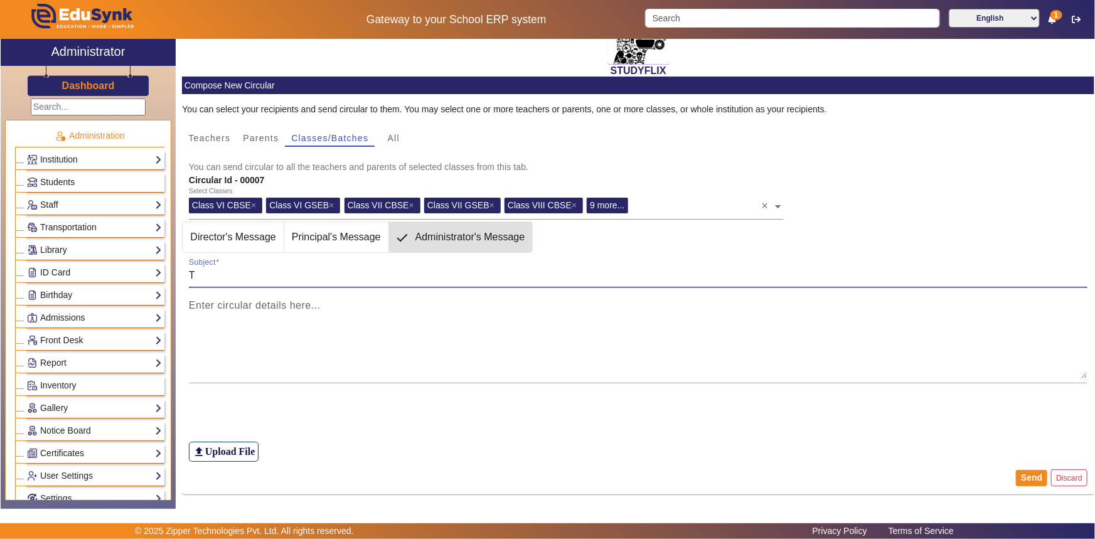
type input "TIME TABLE"
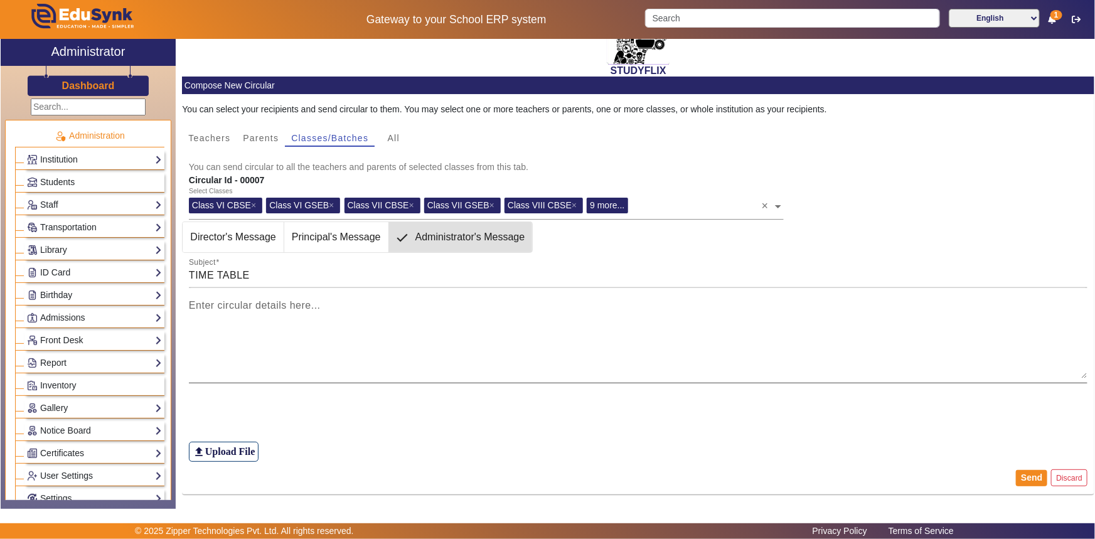
click at [285, 307] on mat-label "Enter circular details here..." at bounding box center [255, 305] width 132 height 11
click at [285, 307] on textarea "Enter circular details here..." at bounding box center [638, 340] width 899 height 75
type textarea "T T"
click at [244, 445] on h6 "Upload File" at bounding box center [230, 451] width 50 height 12
click at [0, 0] on input "file_upload Upload File" at bounding box center [0, 0] width 0 height 0
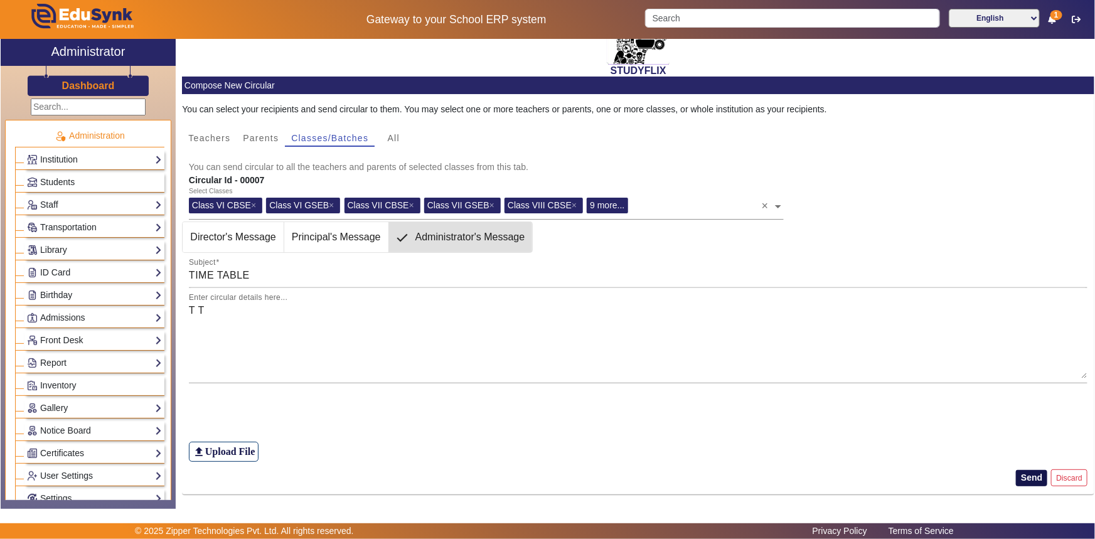
click at [1036, 477] on button "Send" at bounding box center [1031, 478] width 31 height 16
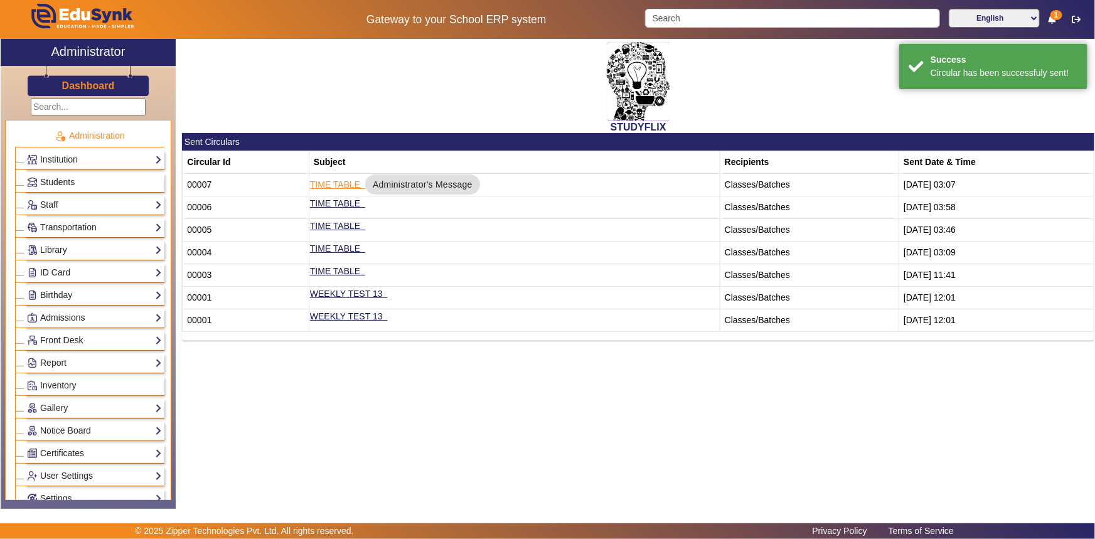
click at [319, 181] on link "TIME TABLE" at bounding box center [335, 184] width 50 height 10
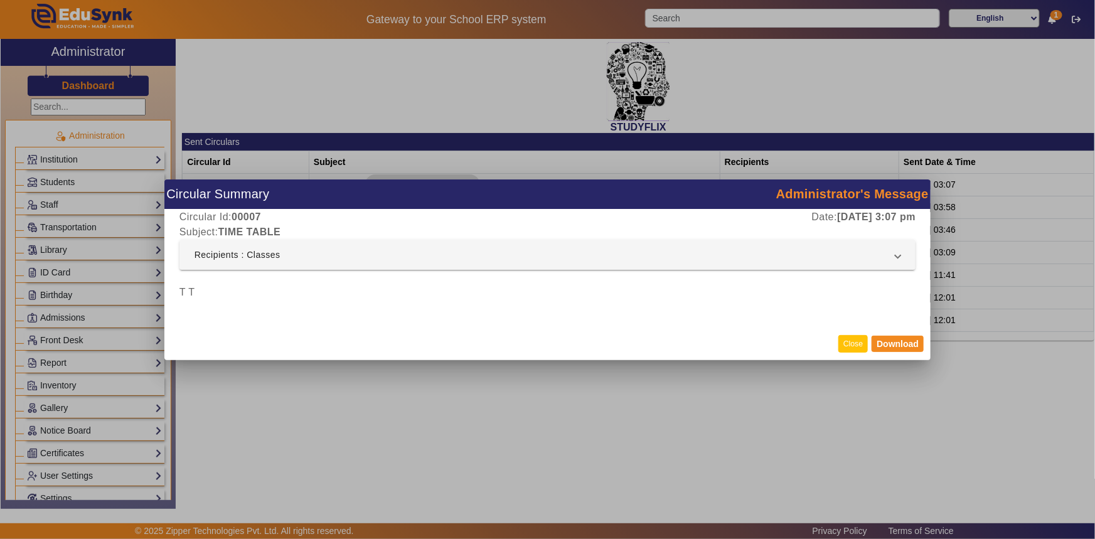
click at [859, 346] on button "Close" at bounding box center [852, 343] width 29 height 17
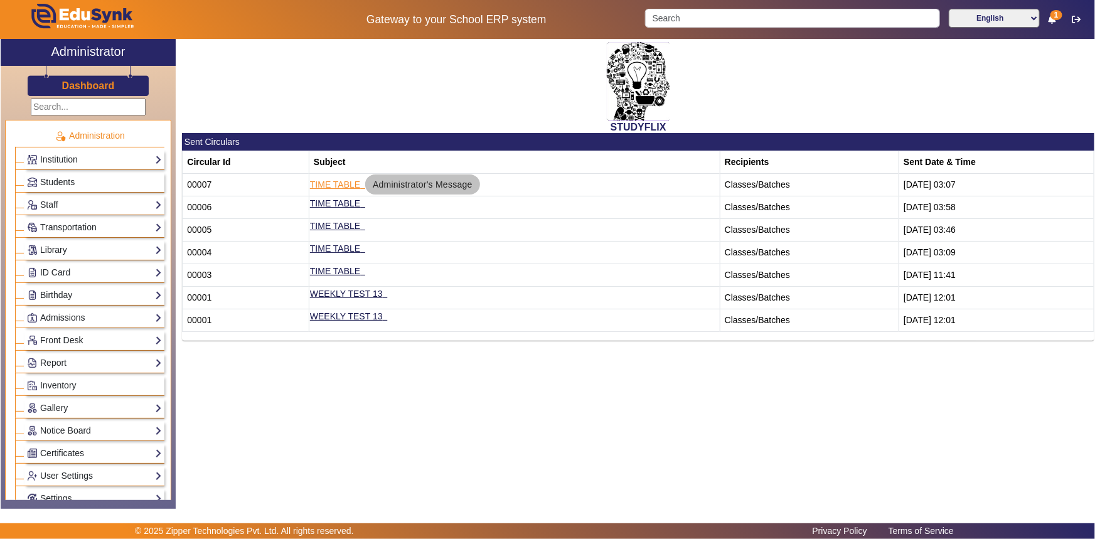
click at [392, 182] on span "Administrator's Message" at bounding box center [423, 184] width 100 height 13
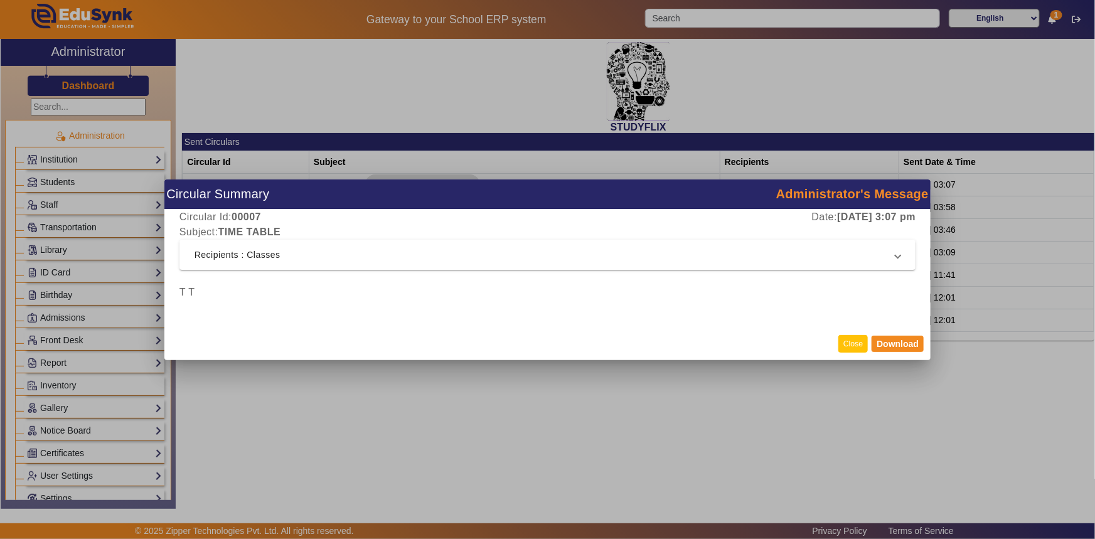
click at [863, 351] on button "Close" at bounding box center [852, 343] width 29 height 17
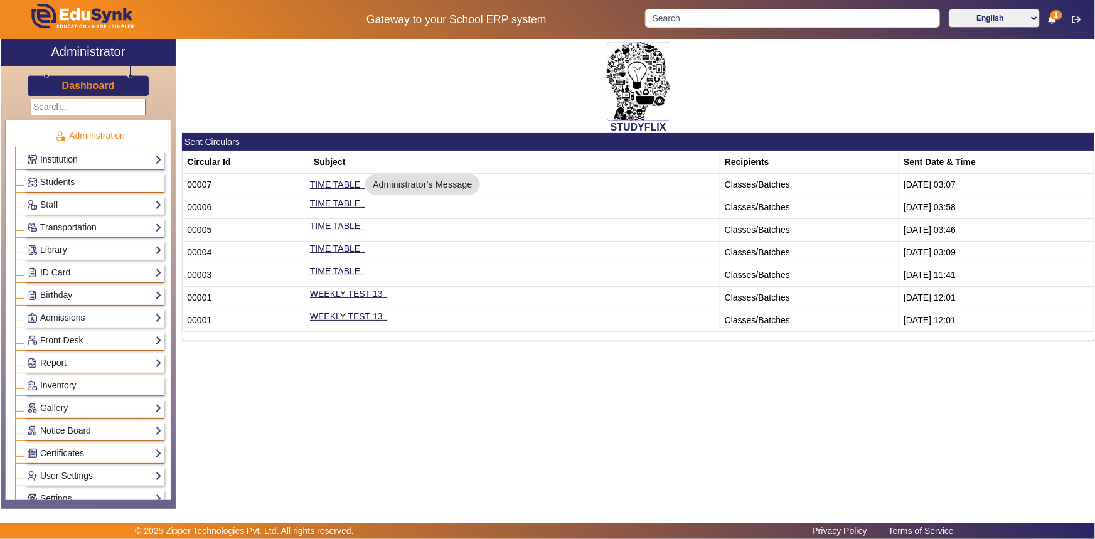
click at [72, 366] on link "Report" at bounding box center [94, 363] width 135 height 14
click at [53, 392] on link "App Invites" at bounding box center [54, 395] width 43 height 10
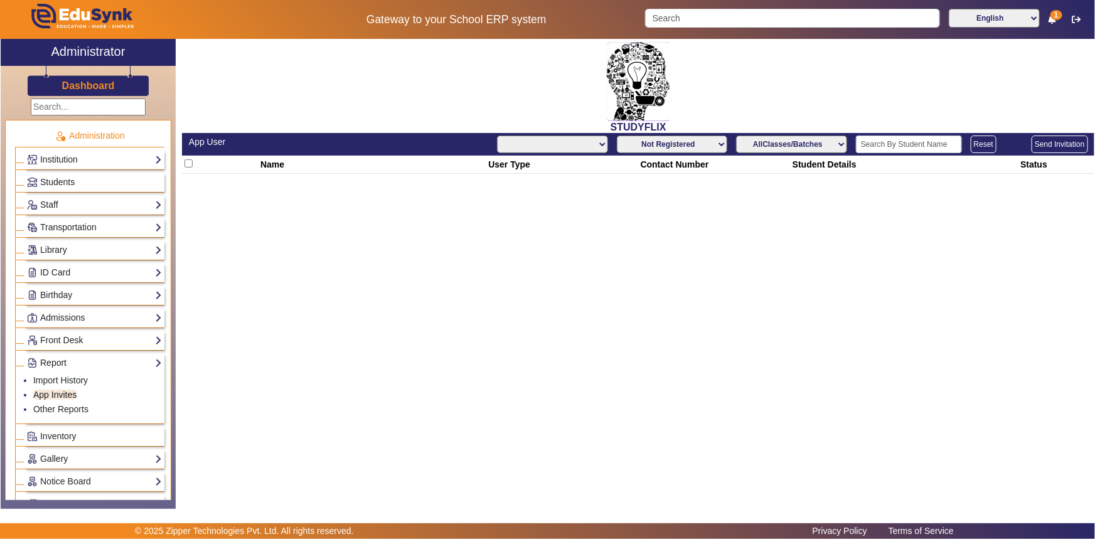
select select "All"
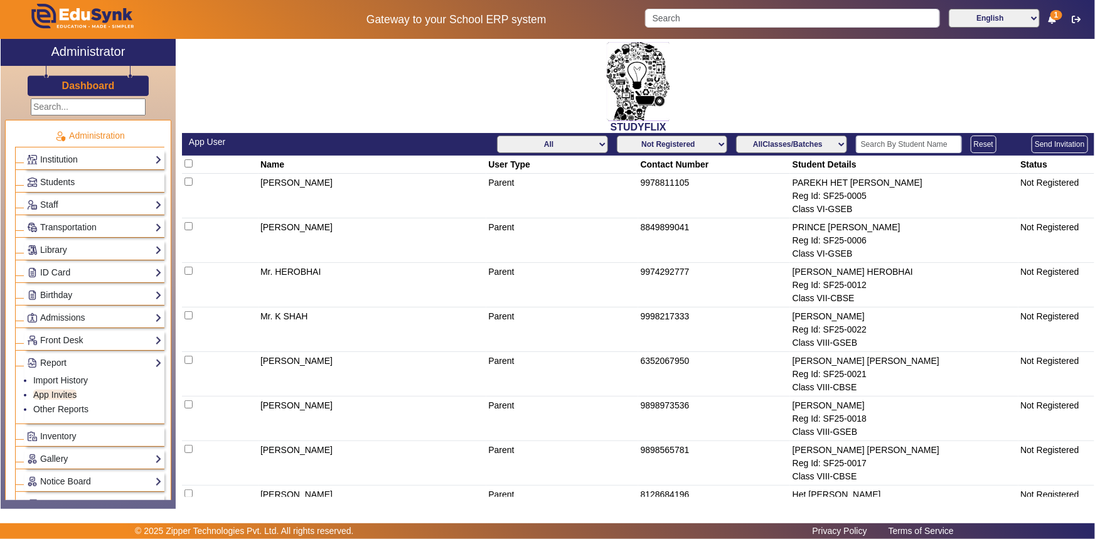
click at [715, 144] on select "Not Registered Registered" at bounding box center [672, 144] width 110 height 18
select select "registered"
click at [617, 135] on select "Not Registered Registered" at bounding box center [672, 144] width 110 height 18
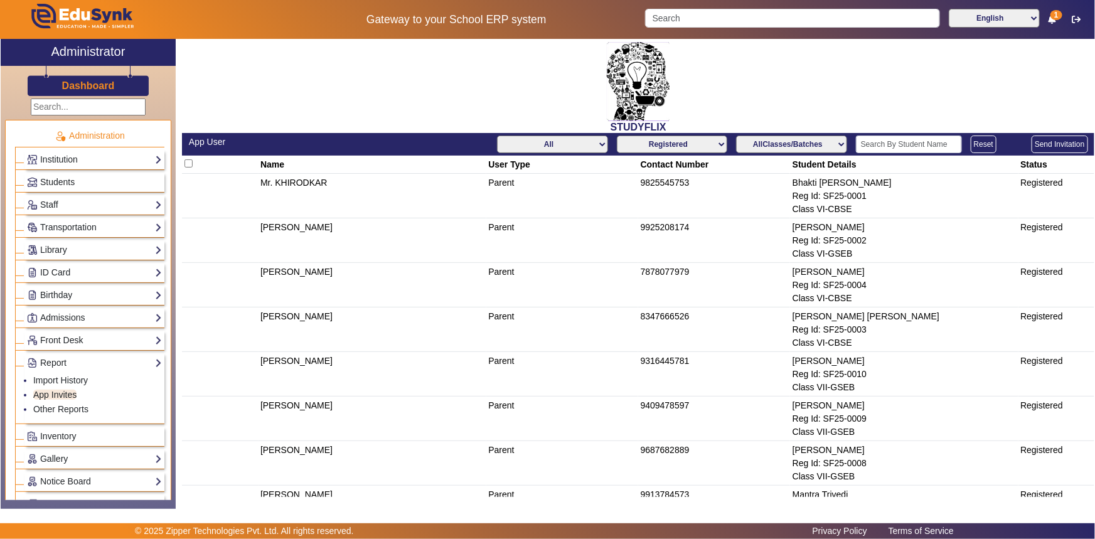
click at [185, 160] on input "checkbox" at bounding box center [188, 163] width 8 height 8
checkbox input "true"
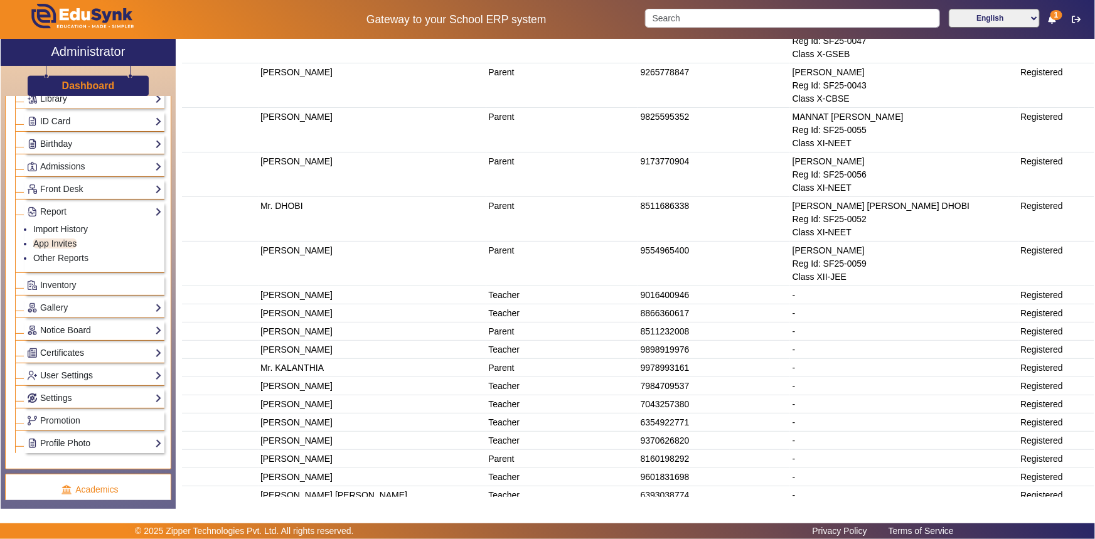
scroll to position [171, 0]
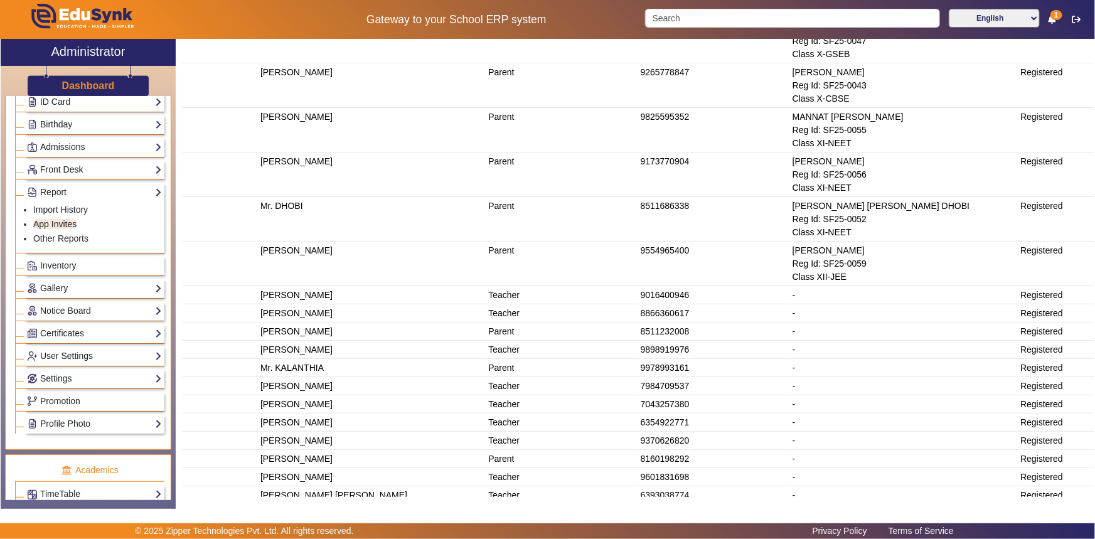
click at [73, 362] on link "User Settings" at bounding box center [94, 356] width 135 height 14
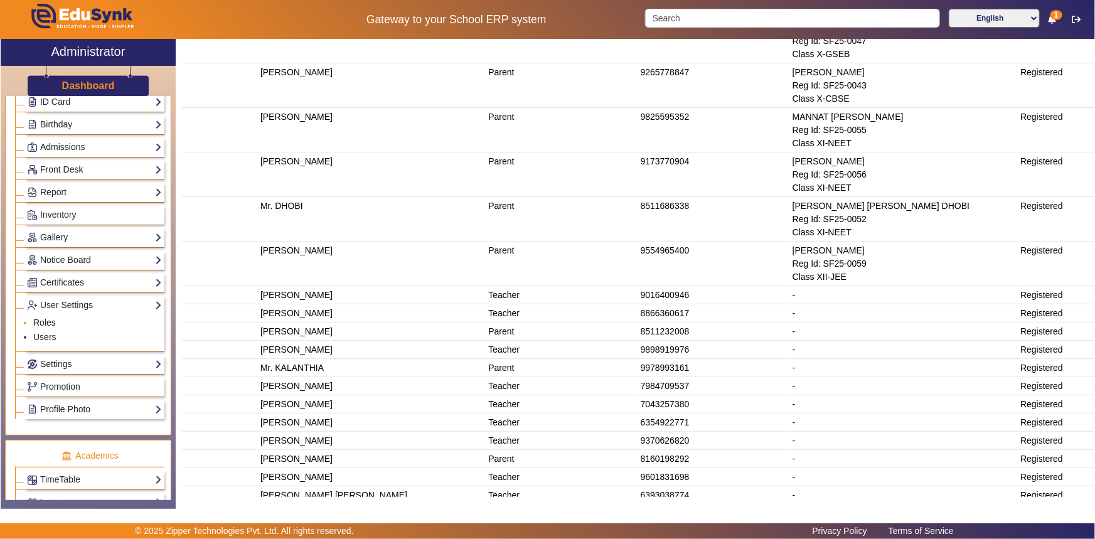
click at [48, 324] on link "Roles" at bounding box center [44, 322] width 23 height 10
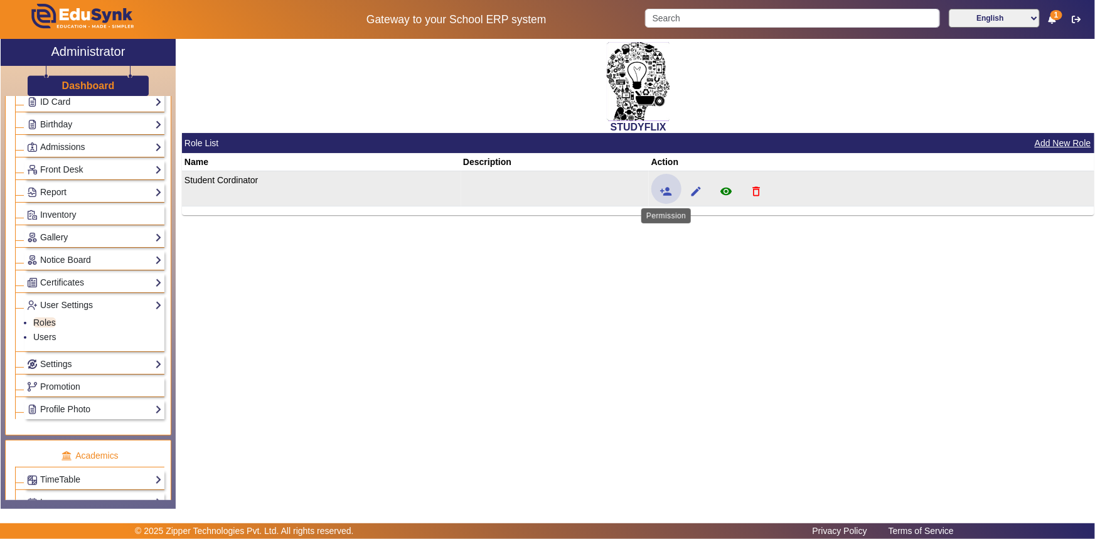
click at [665, 187] on mat-icon "person_add" at bounding box center [666, 191] width 13 height 13
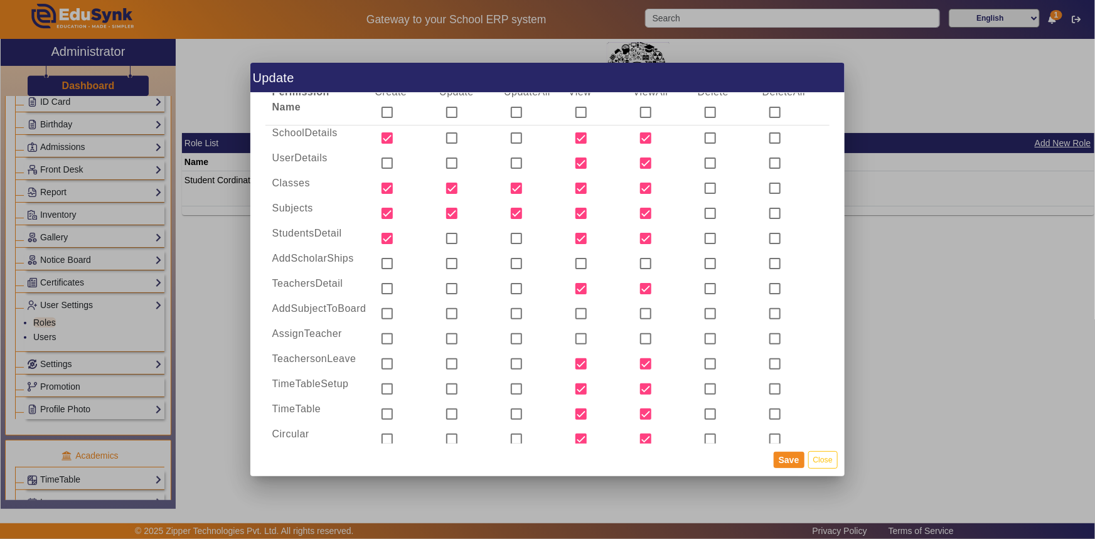
scroll to position [171, 0]
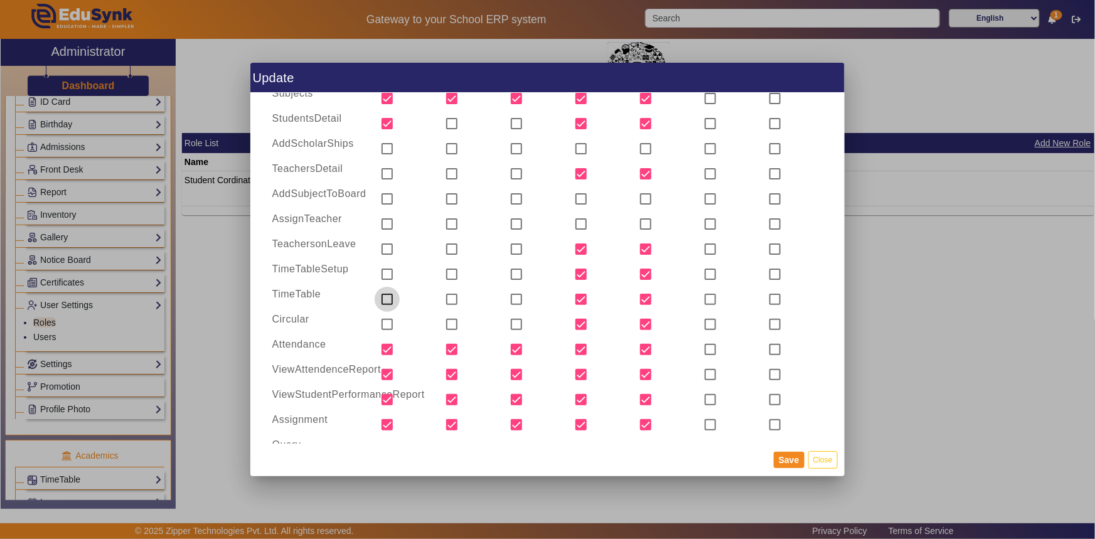
click at [386, 302] on input "checkbox" at bounding box center [386, 299] width 25 height 25
checkbox input "true"
click at [453, 300] on input "checkbox" at bounding box center [451, 299] width 25 height 25
checkbox input "true"
click at [514, 297] on input "checkbox" at bounding box center [516, 299] width 25 height 25
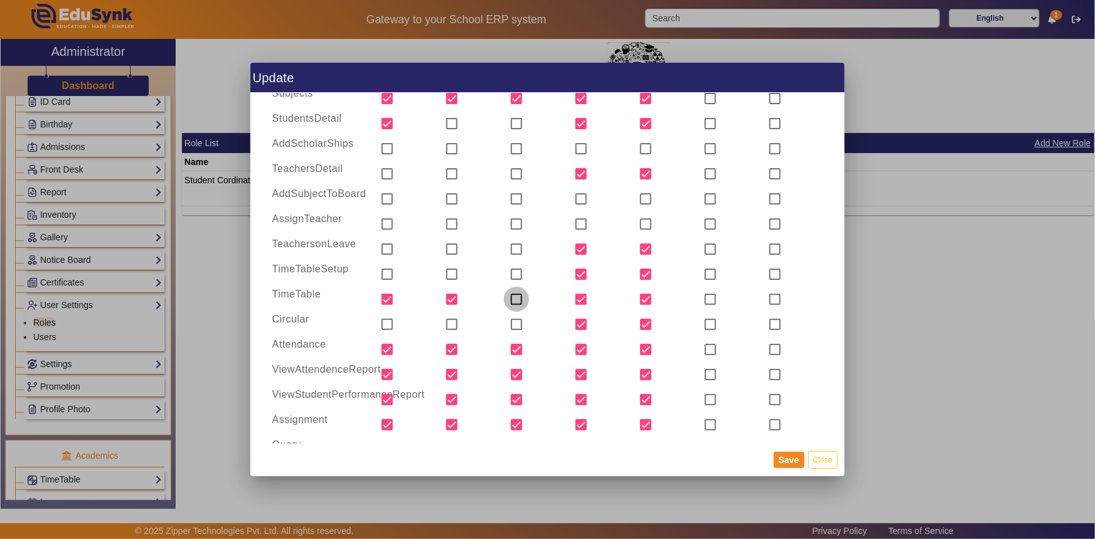
checkbox input "true"
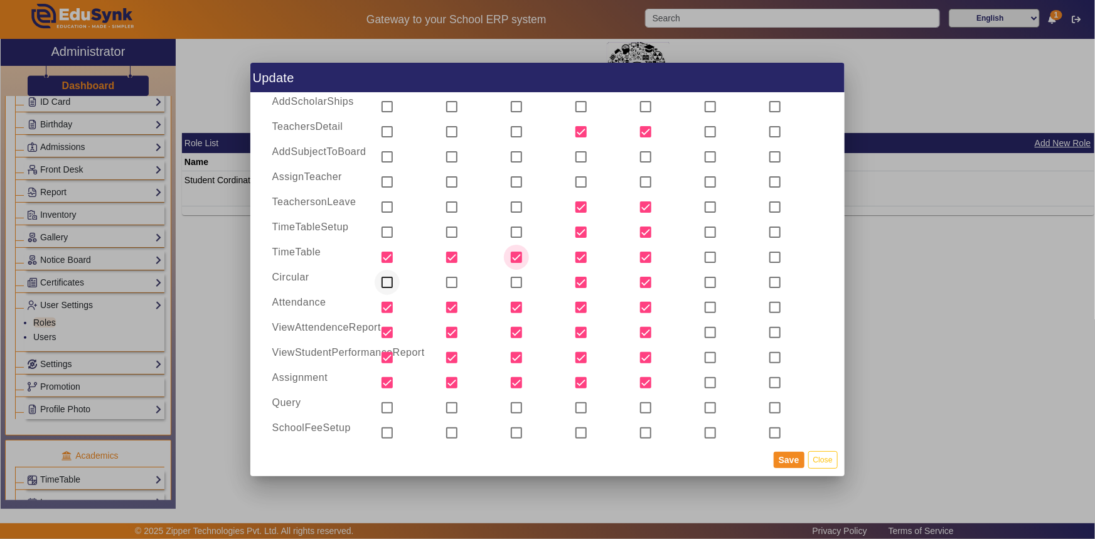
scroll to position [228, 0]
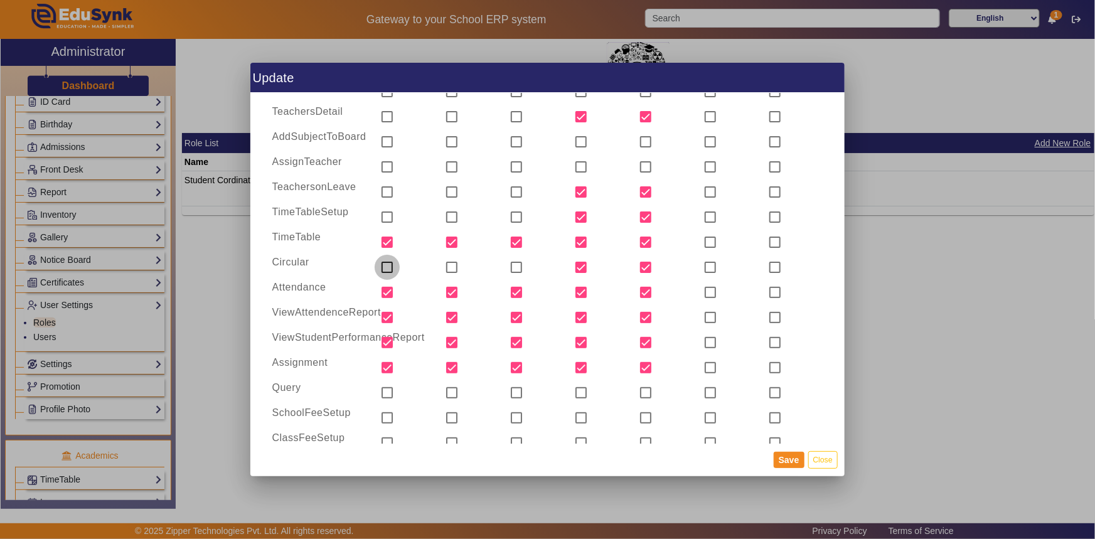
click at [380, 269] on input "checkbox" at bounding box center [386, 267] width 25 height 25
checkbox input "true"
click at [450, 265] on input "checkbox" at bounding box center [451, 267] width 25 height 25
checkbox input "true"
click at [514, 268] on input "checkbox" at bounding box center [516, 267] width 25 height 25
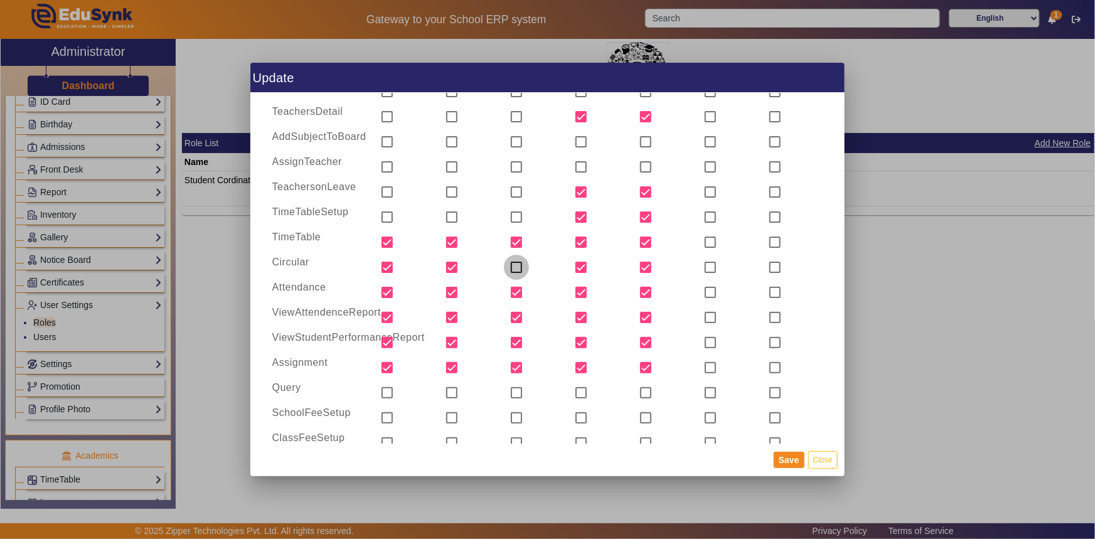
checkbox input "true"
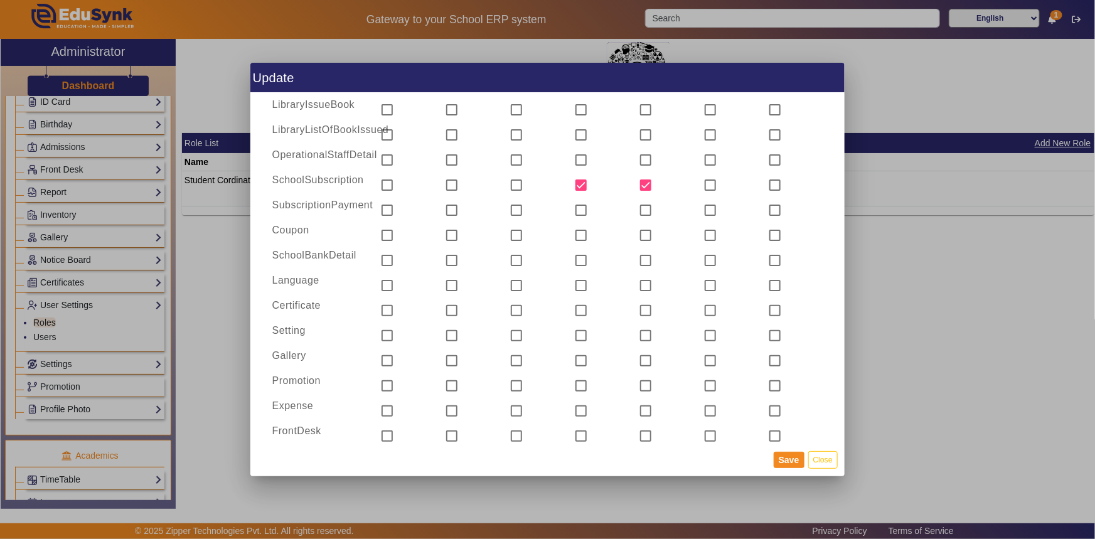
scroll to position [1581, 0]
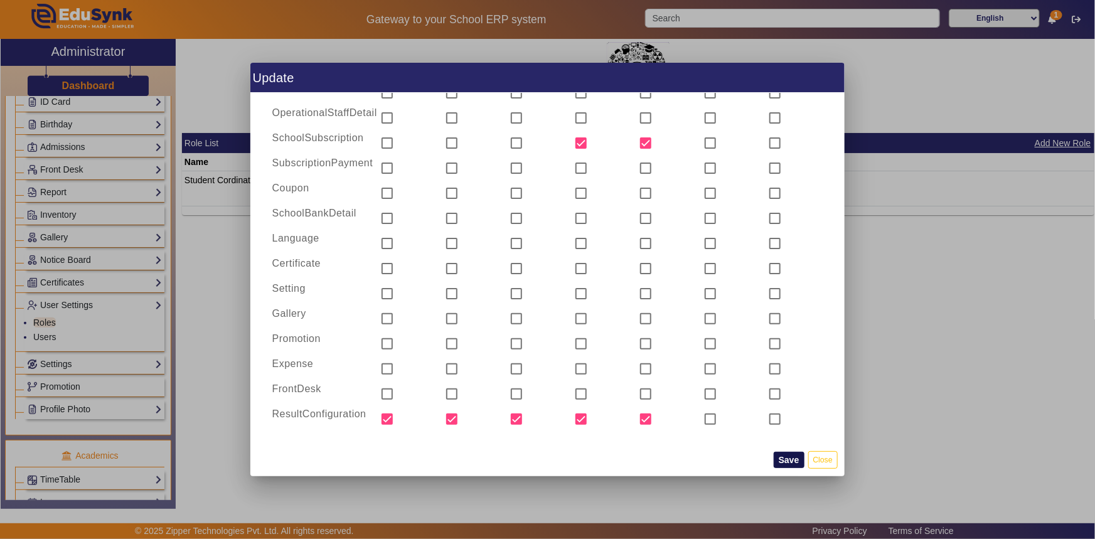
click at [791, 463] on button "Save" at bounding box center [788, 460] width 31 height 16
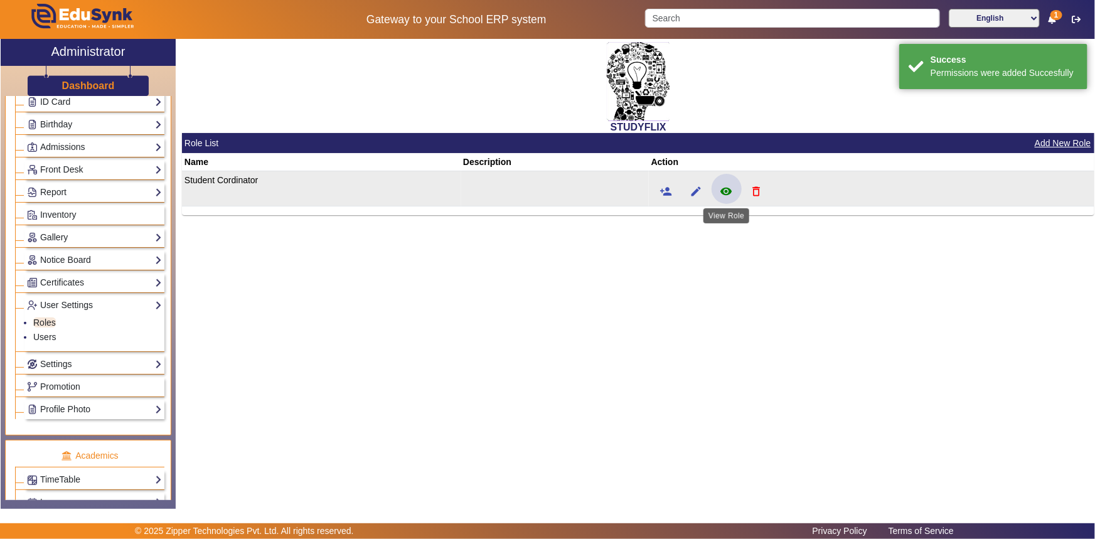
click at [720, 190] on mat-icon "remove_red_eye" at bounding box center [726, 191] width 13 height 13
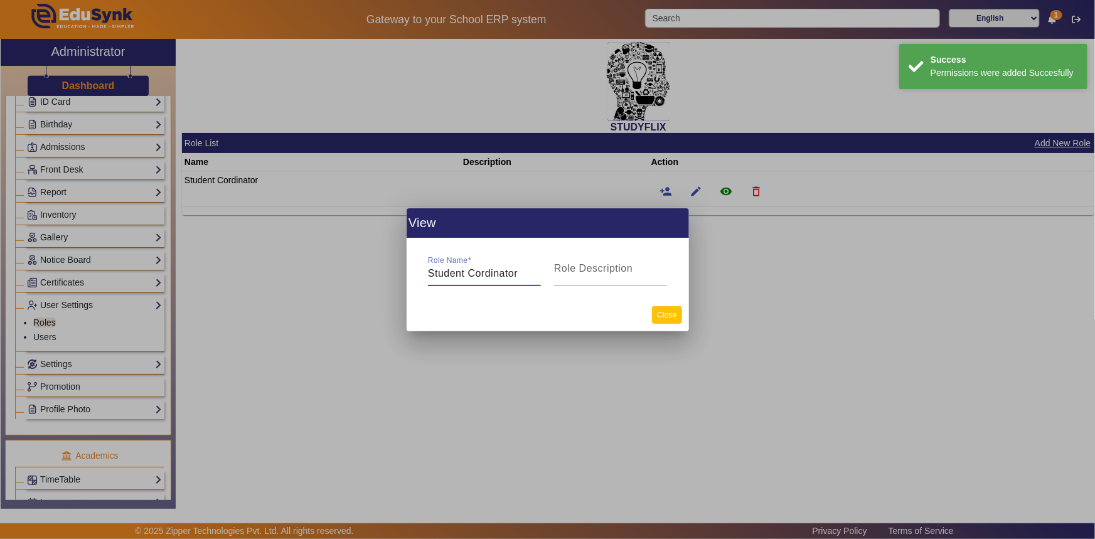
click at [660, 319] on button "Close" at bounding box center [666, 314] width 29 height 17
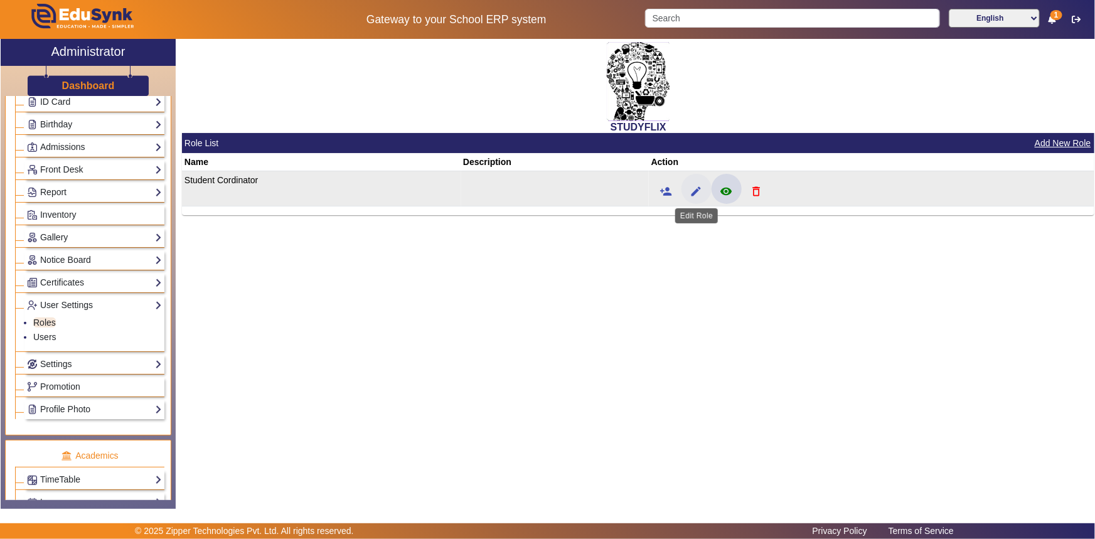
click at [697, 194] on mat-icon "edit" at bounding box center [696, 191] width 13 height 13
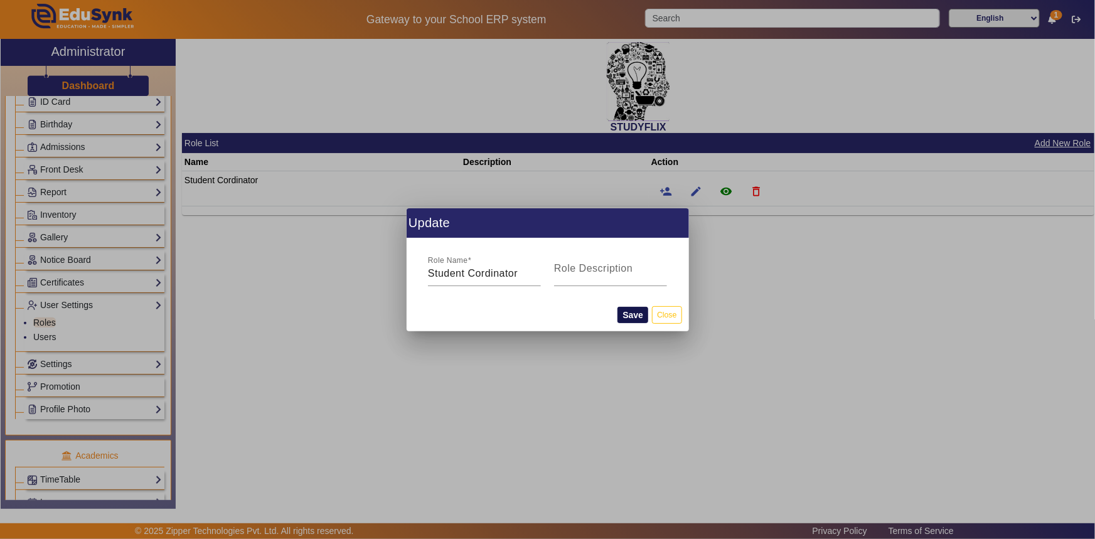
click at [626, 316] on button "Save" at bounding box center [632, 315] width 31 height 16
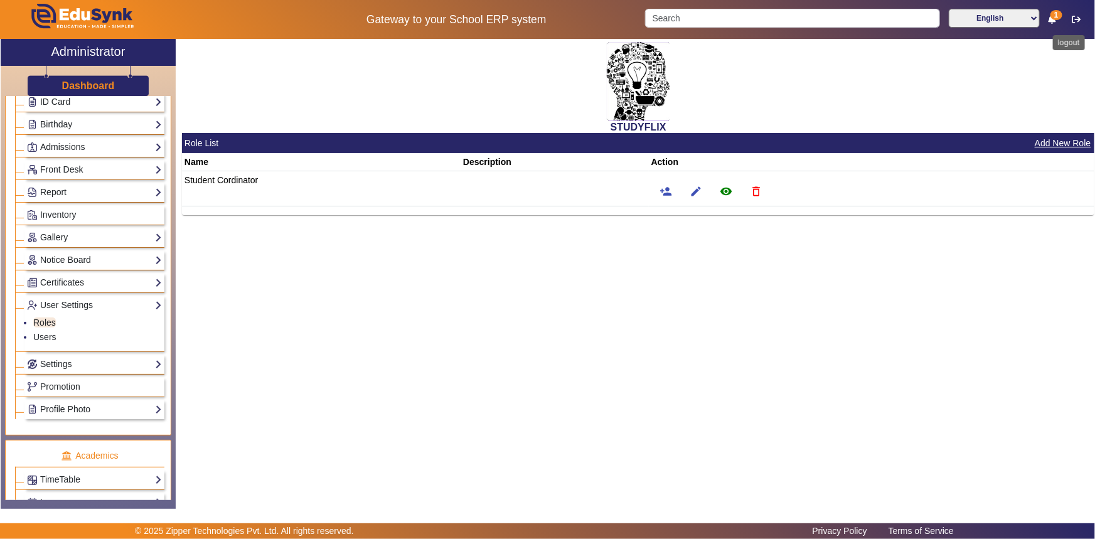
click at [1074, 21] on icon "button" at bounding box center [1075, 19] width 9 height 9
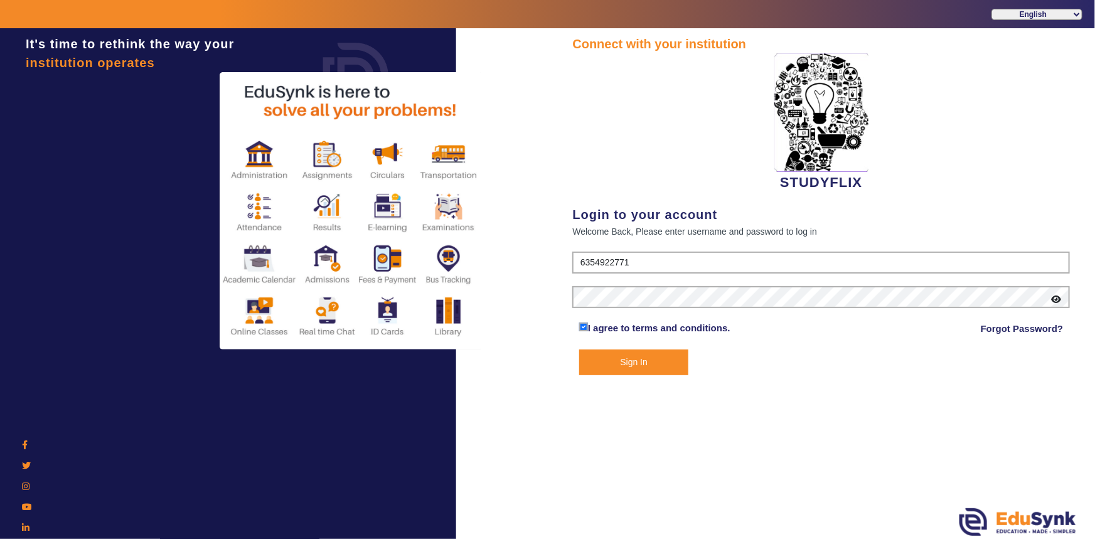
click at [610, 371] on button "Sign In" at bounding box center [634, 362] width 110 height 26
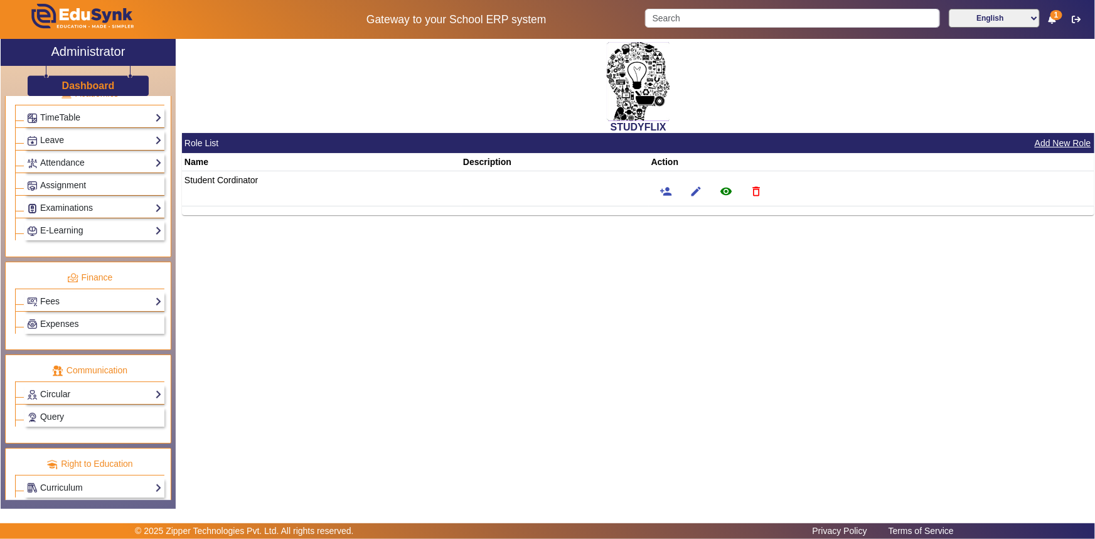
scroll to position [510, 0]
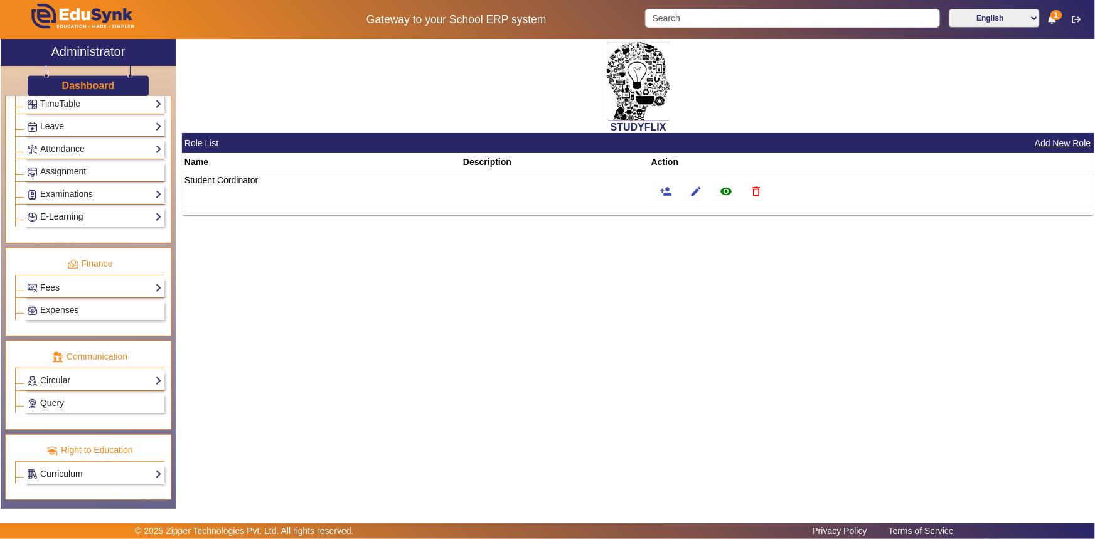
click at [44, 379] on link "Circular" at bounding box center [94, 380] width 135 height 14
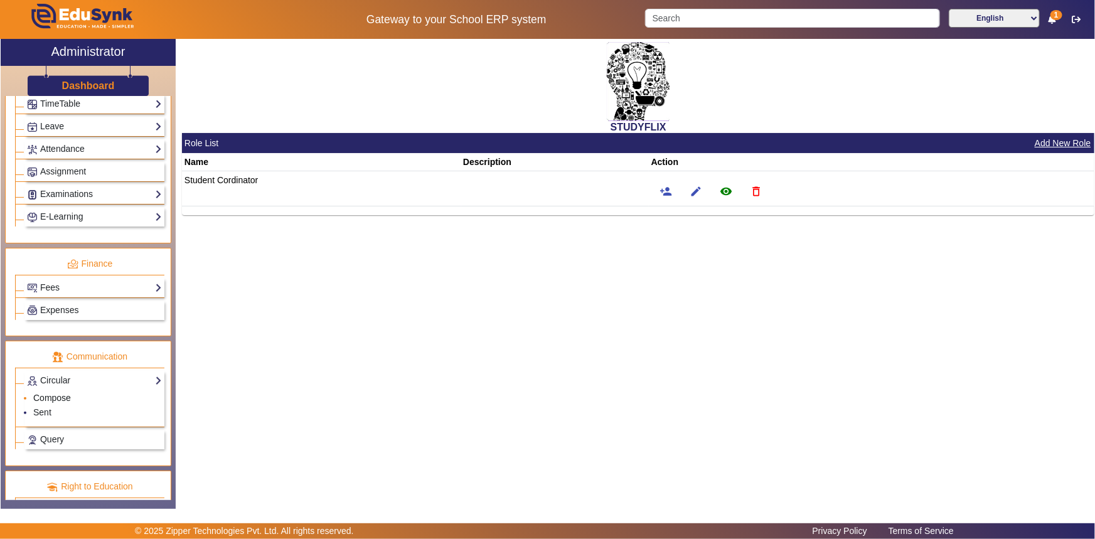
click at [44, 396] on link "Compose" at bounding box center [52, 398] width 38 height 10
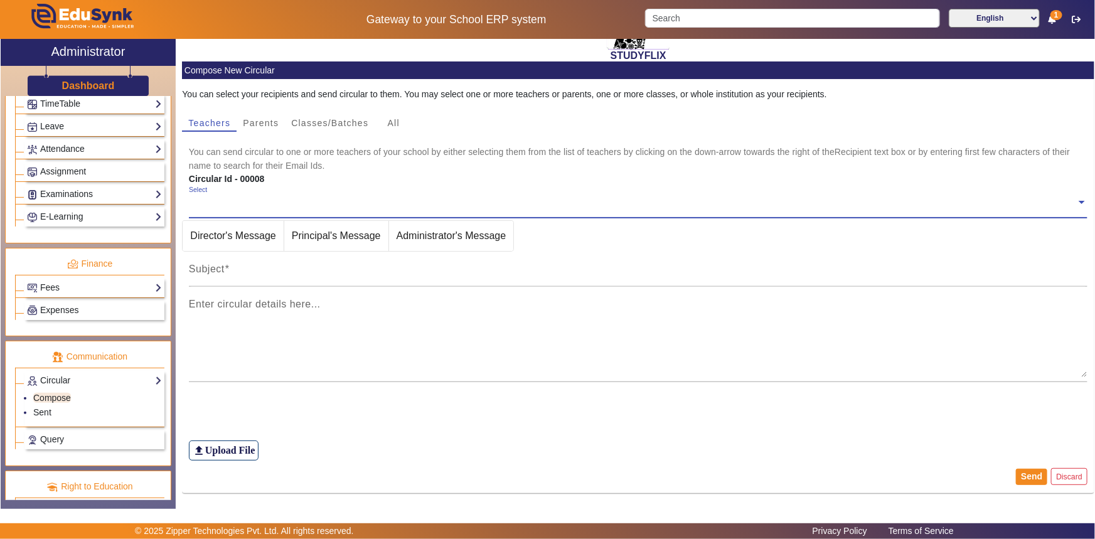
scroll to position [75, 0]
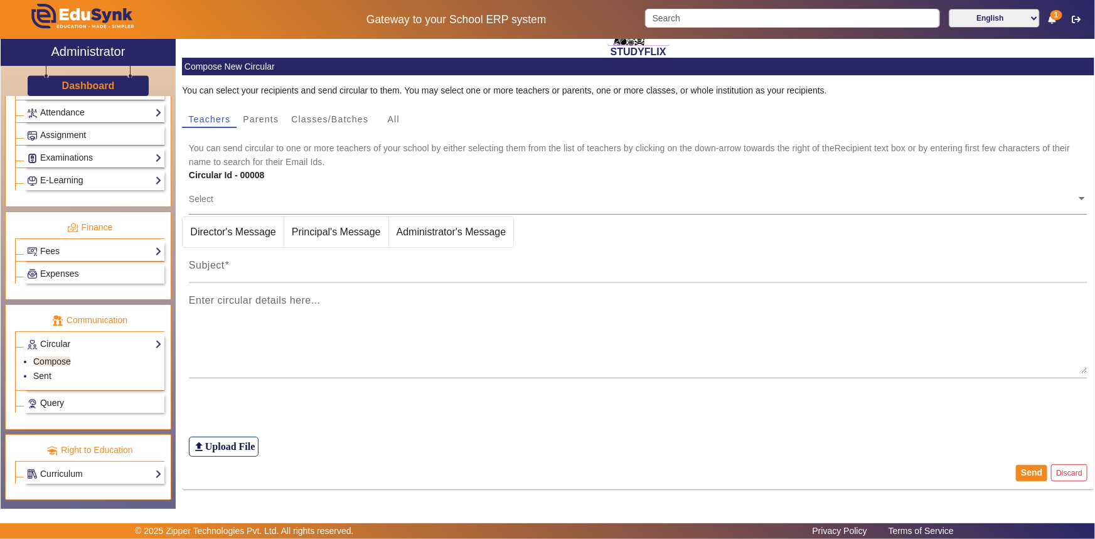
click at [61, 405] on span "Query" at bounding box center [52, 403] width 24 height 10
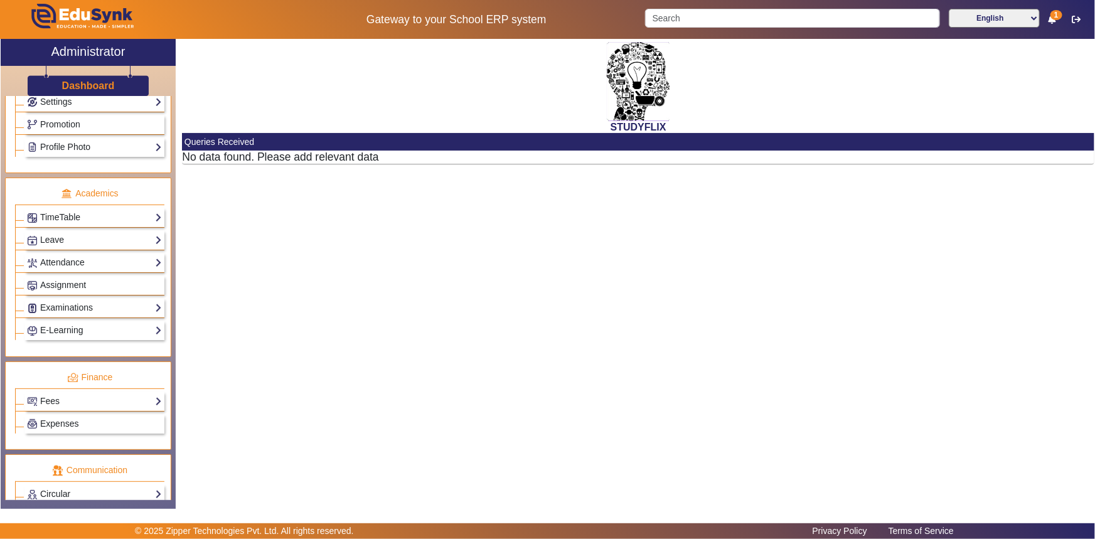
scroll to position [339, 0]
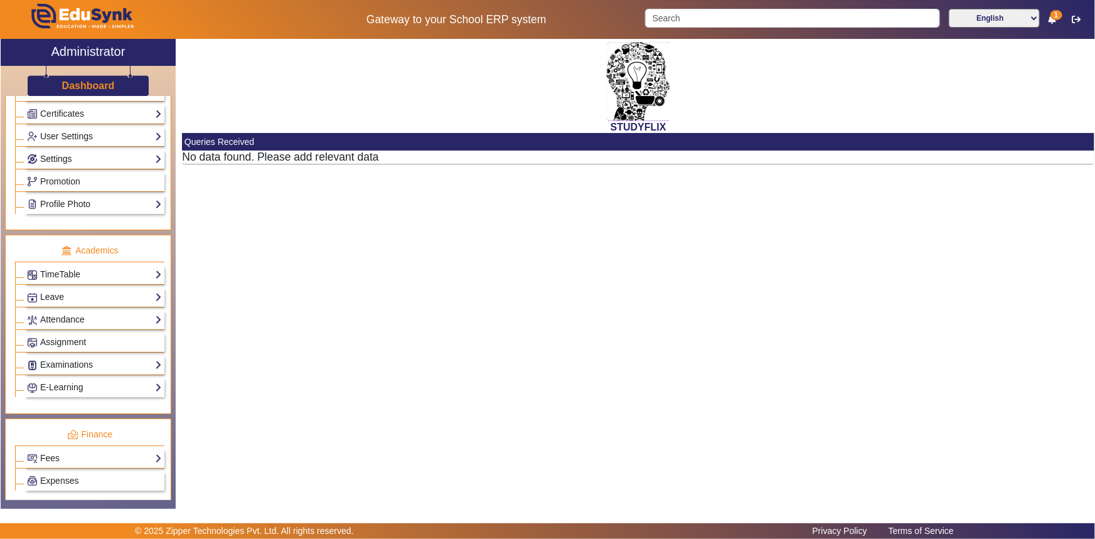
click at [58, 160] on link "Settings" at bounding box center [94, 159] width 135 height 14
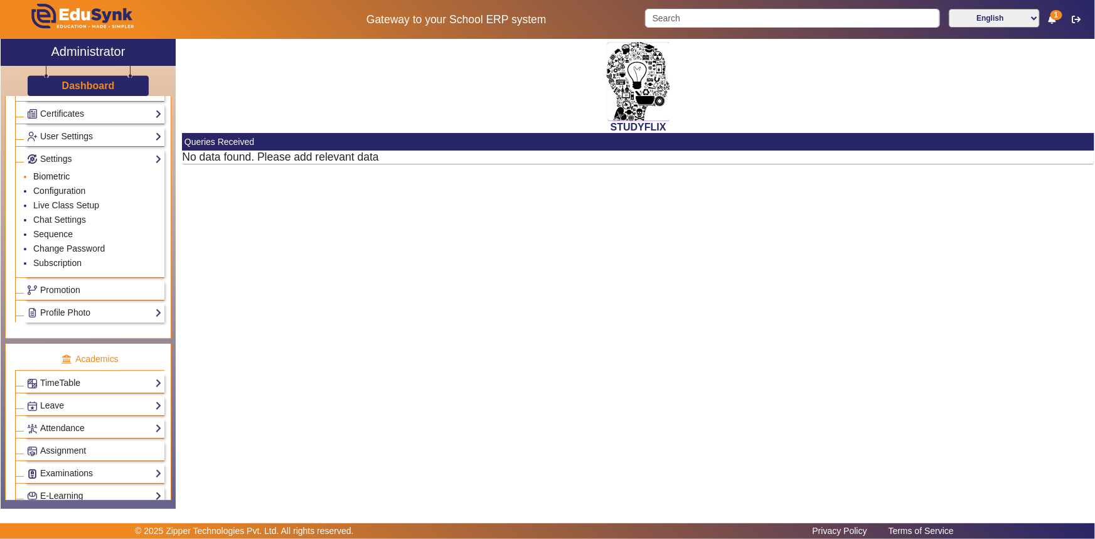
click at [46, 177] on link "Biometric" at bounding box center [51, 176] width 36 height 10
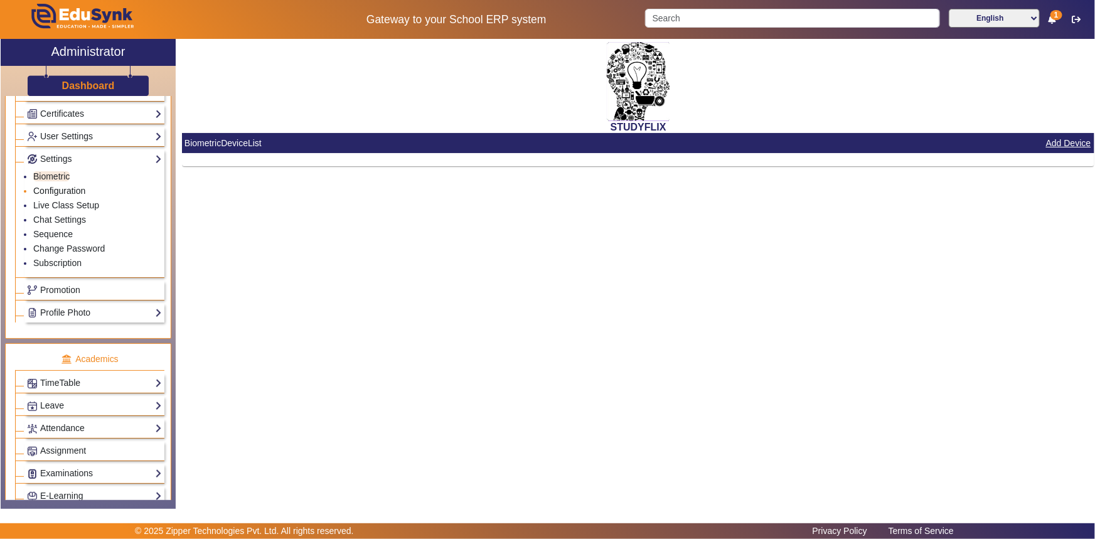
click at [48, 191] on link "Configuration" at bounding box center [59, 191] width 52 height 10
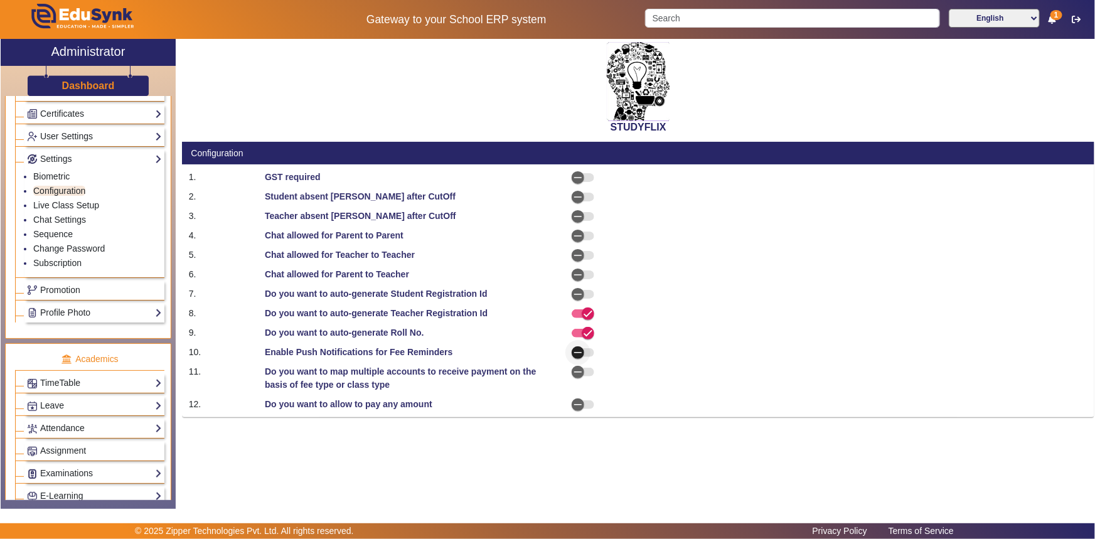
click at [582, 351] on icon "button" at bounding box center [577, 352] width 11 height 11
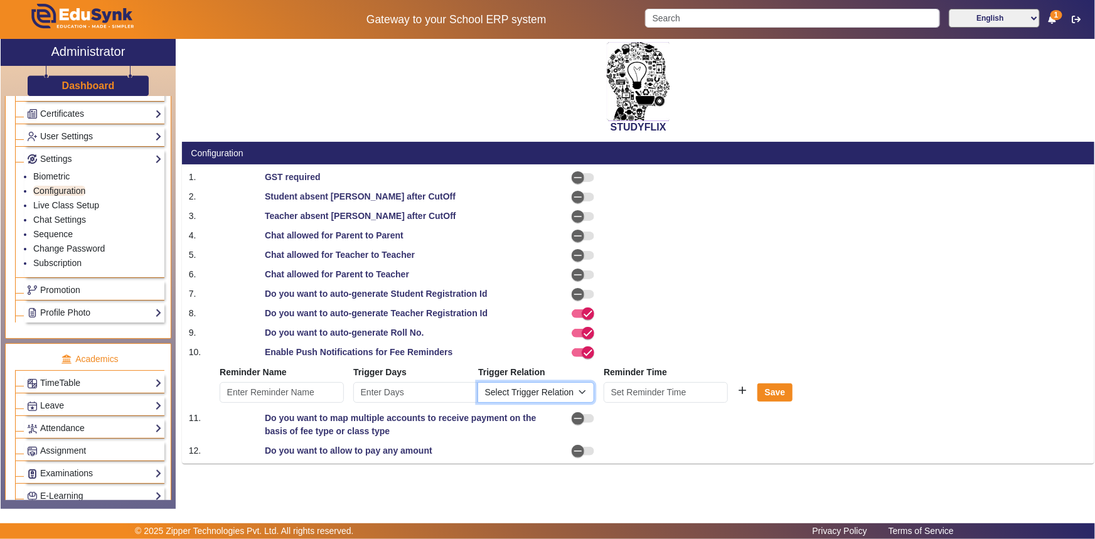
click at [560, 386] on select "Select Trigger Relation Before Due Date On Due Date After Due Date" at bounding box center [535, 392] width 117 height 21
select select "AfterDueDate"
click at [477, 382] on select "Select Trigger Relation Before Due Date On Due Date After Due Date" at bounding box center [535, 392] width 117 height 21
click at [633, 395] on input at bounding box center [665, 392] width 124 height 21
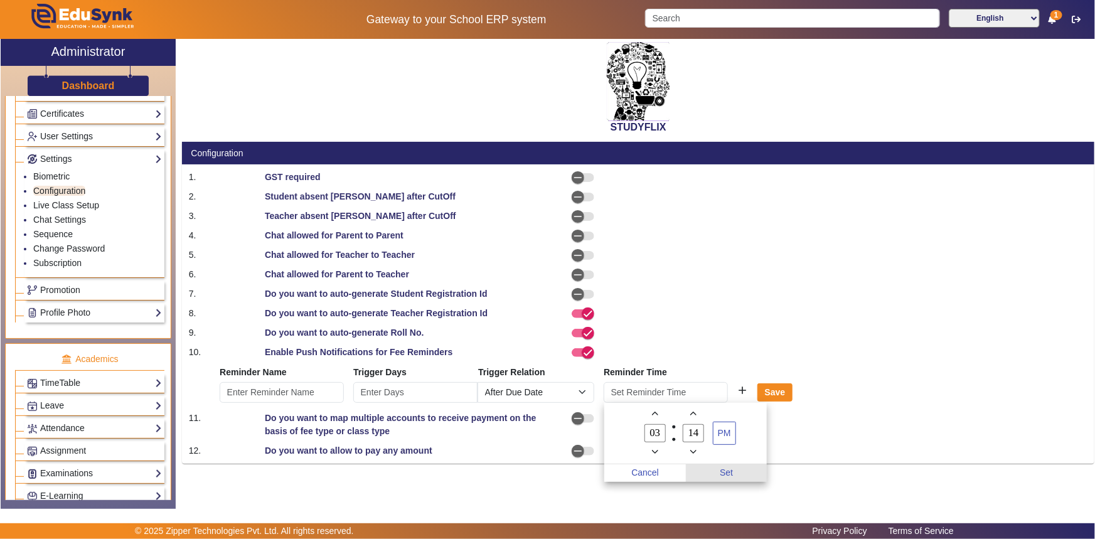
click at [723, 466] on span "Set" at bounding box center [727, 473] width 82 height 18
type input "3:14 PM"
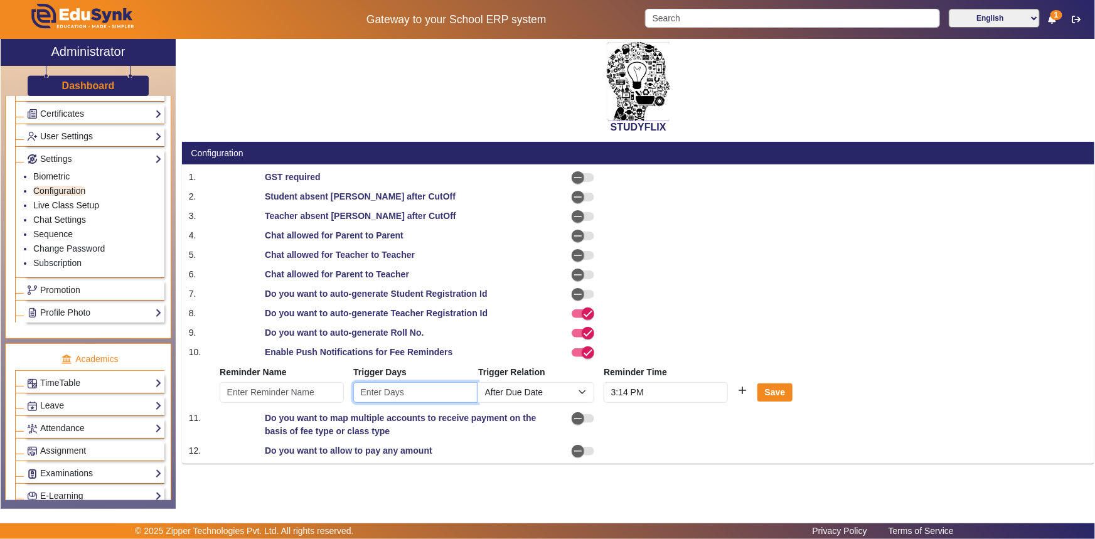
click at [377, 385] on input "number" at bounding box center [415, 392] width 124 height 21
click at [620, 397] on input "3:14 PM" at bounding box center [665, 392] width 124 height 21
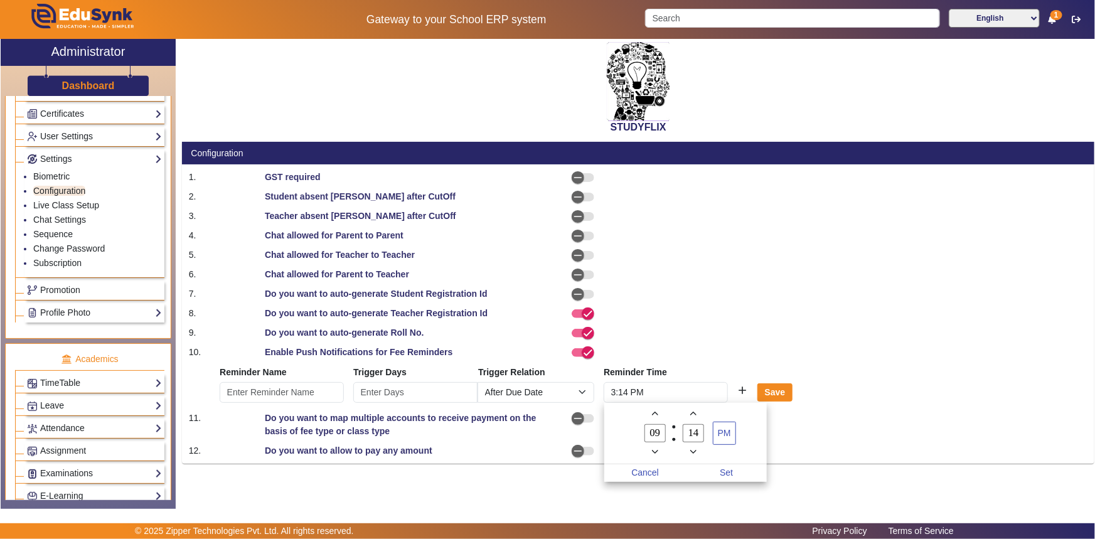
type input "10"
click at [732, 439] on span "PM" at bounding box center [724, 433] width 22 height 22
type input "00"
click at [724, 477] on span "Set" at bounding box center [727, 473] width 82 height 18
type input "10:00 AM"
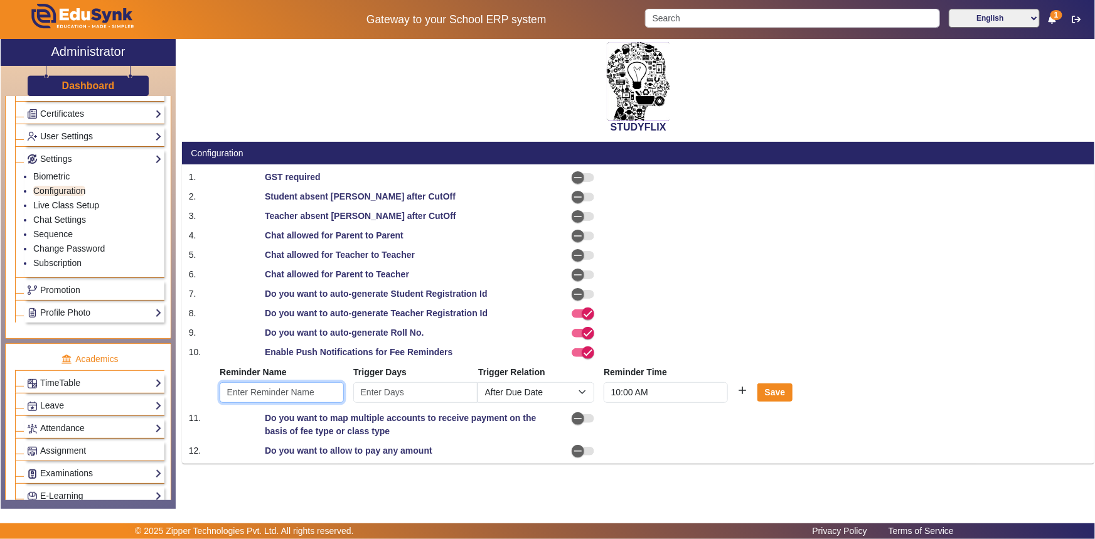
click at [312, 391] on input "text" at bounding box center [282, 392] width 124 height 21
type input "FEES"
click at [670, 313] on div at bounding box center [752, 313] width 228 height 13
click at [696, 448] on div at bounding box center [752, 450] width 228 height 13
click at [578, 199] on icon "button" at bounding box center [577, 196] width 11 height 11
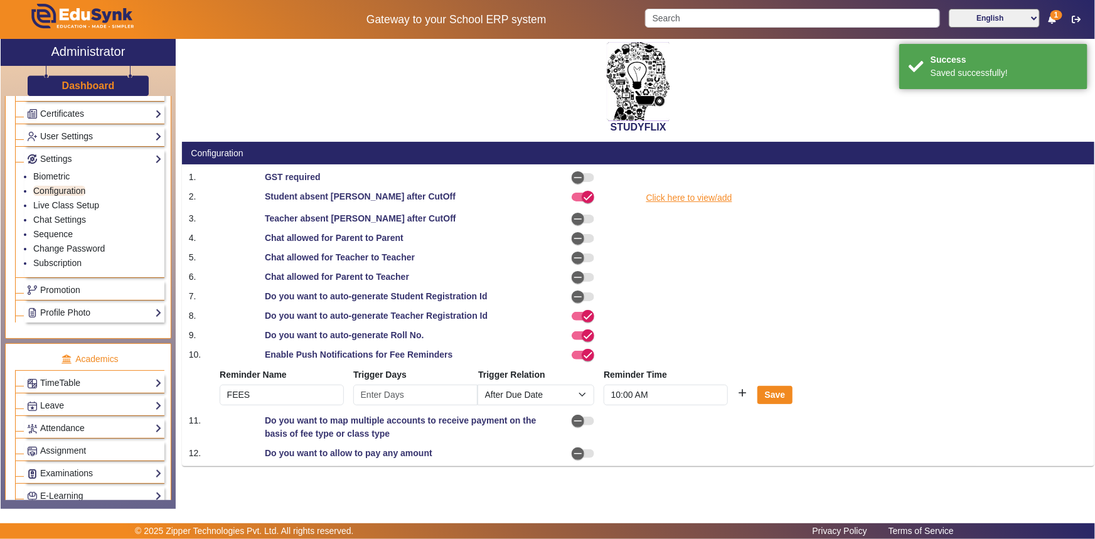
click at [671, 201] on link "Click here to view/add" at bounding box center [689, 198] width 88 height 16
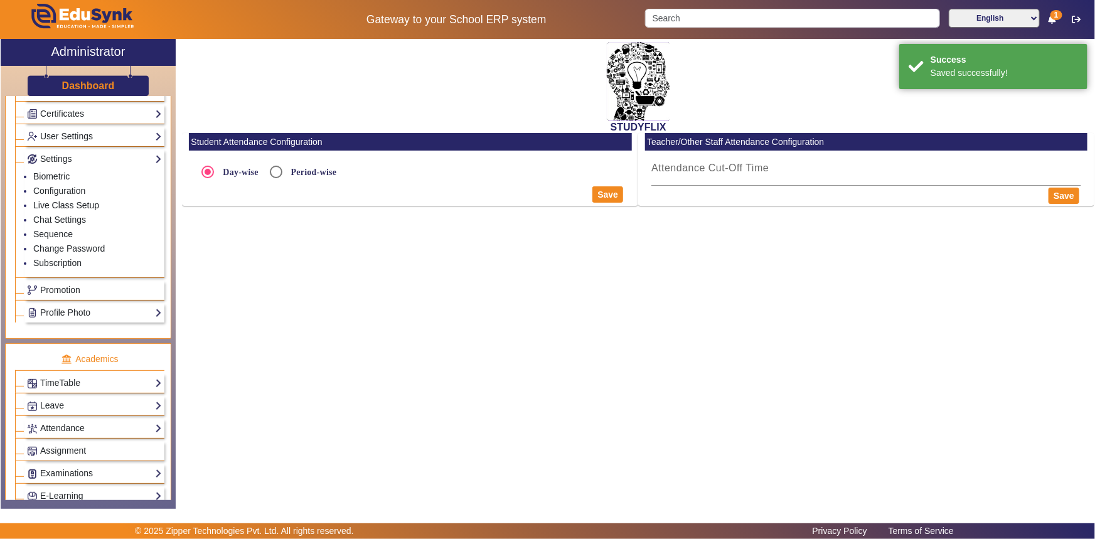
radio input "true"
click at [255, 215] on div "Attendance Cut-Off Time" at bounding box center [410, 201] width 430 height 35
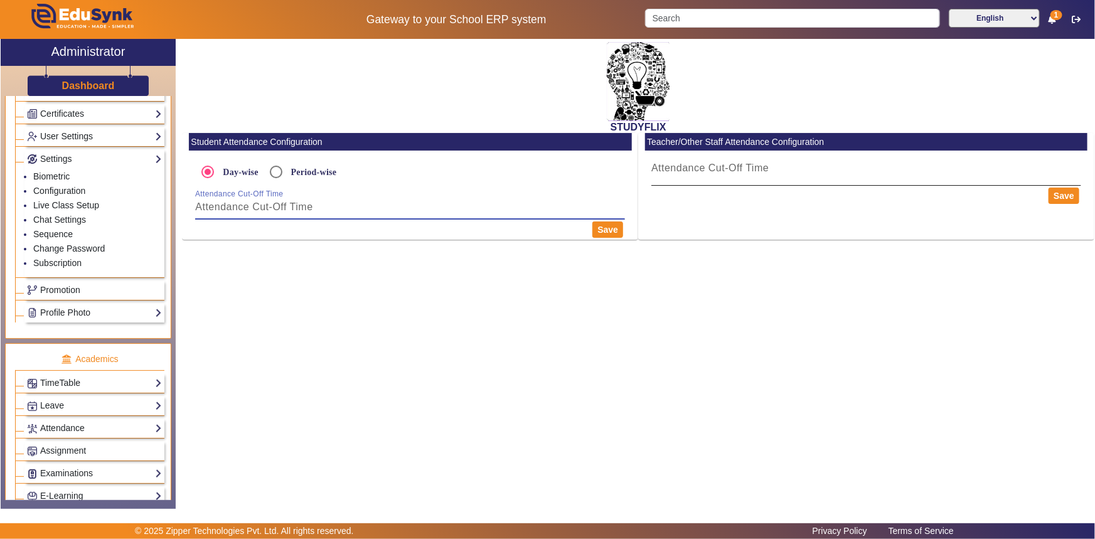
click at [680, 177] on input "Attendance Cut-Off Time" at bounding box center [866, 173] width 430 height 15
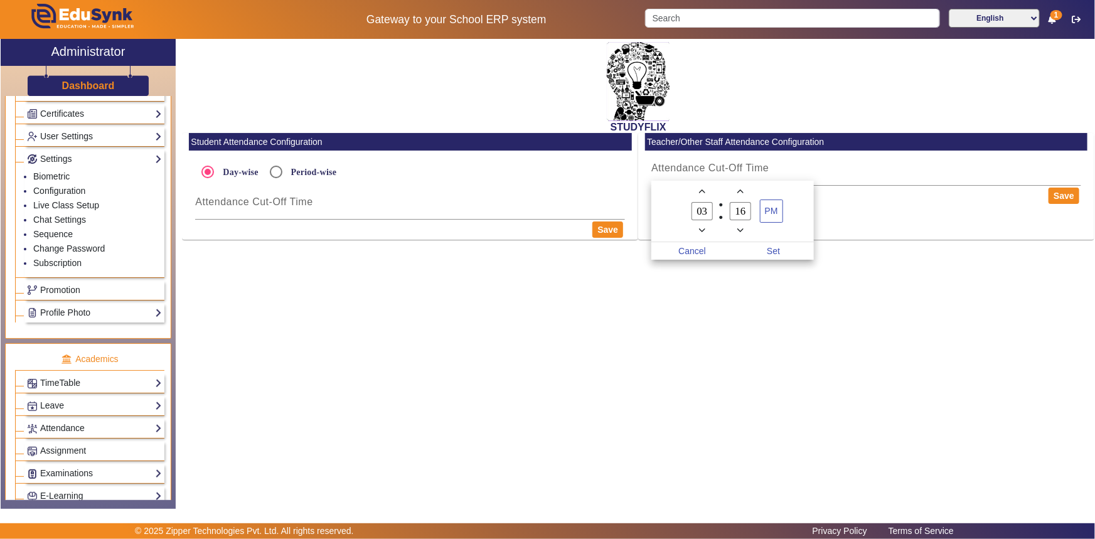
click at [578, 282] on div at bounding box center [547, 269] width 1095 height 539
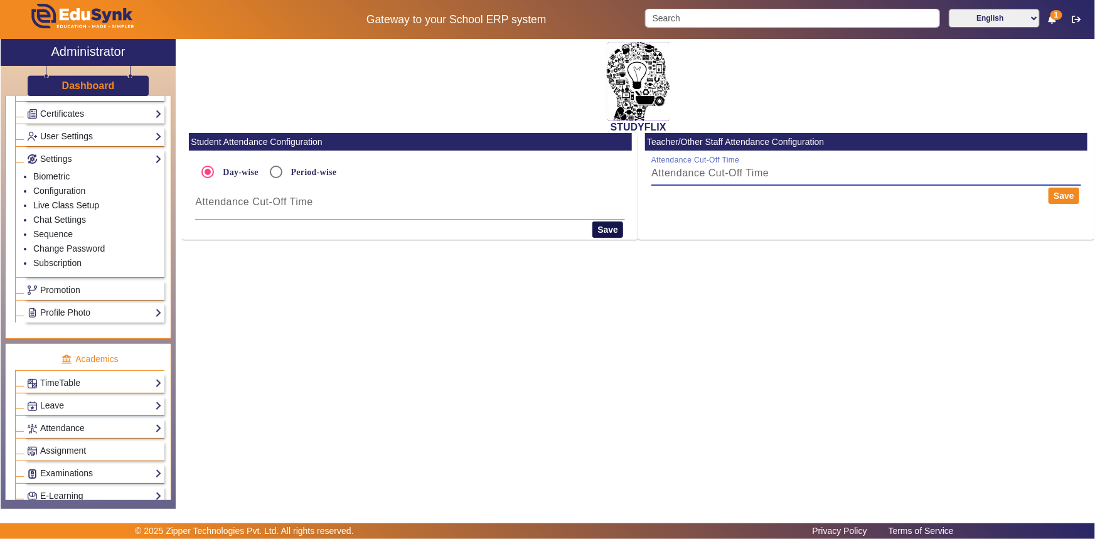
click at [602, 234] on button "Save" at bounding box center [607, 229] width 31 height 16
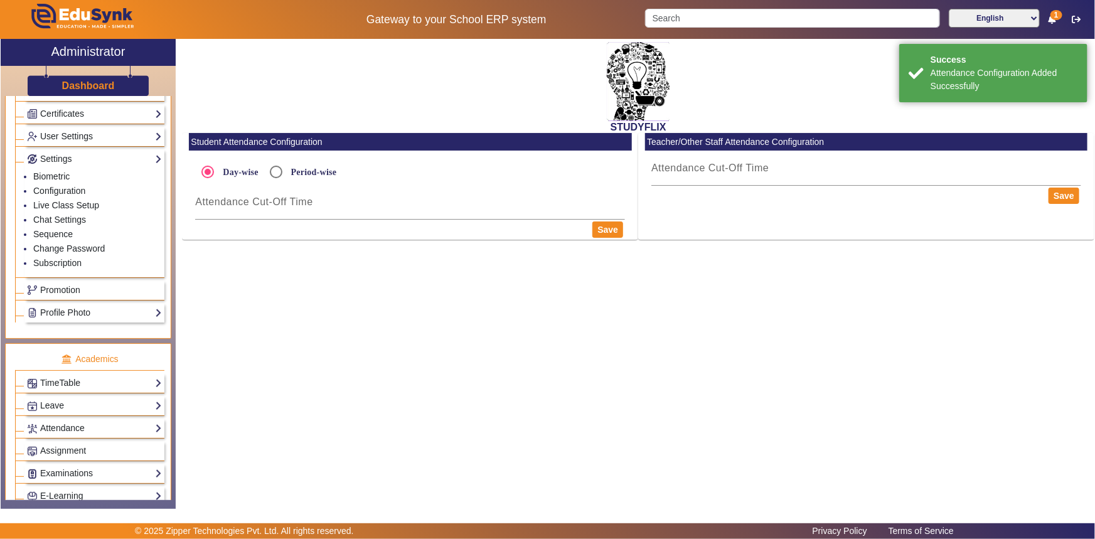
click at [502, 272] on div "STUDYFLIX Student Attendance Configuration Day-wise Period-wise Attendance Cut-…" at bounding box center [635, 267] width 918 height 457
click at [58, 190] on link "Configuration" at bounding box center [59, 191] width 52 height 10
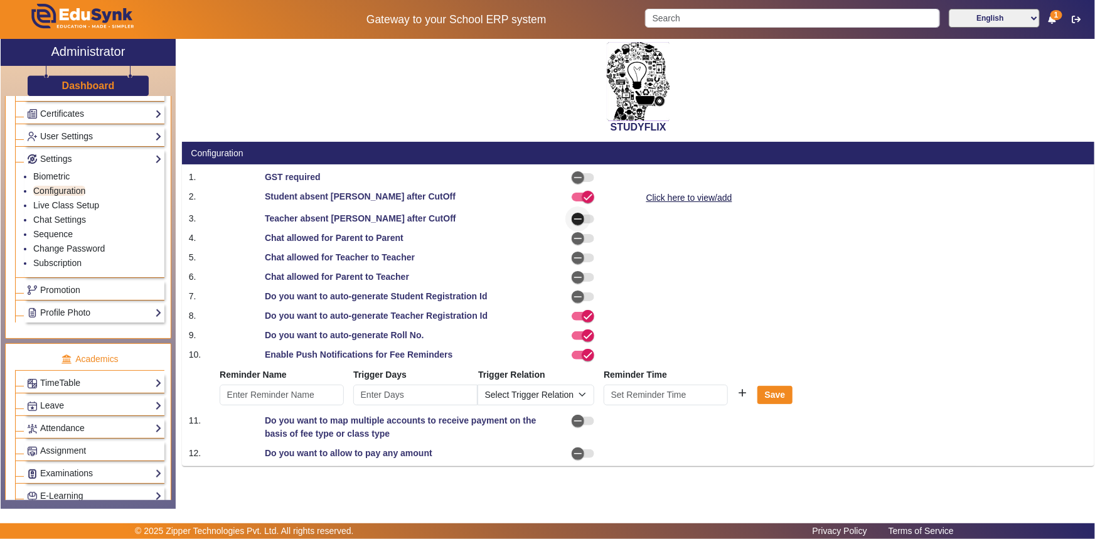
click at [577, 220] on icon "button" at bounding box center [577, 218] width 11 height 11
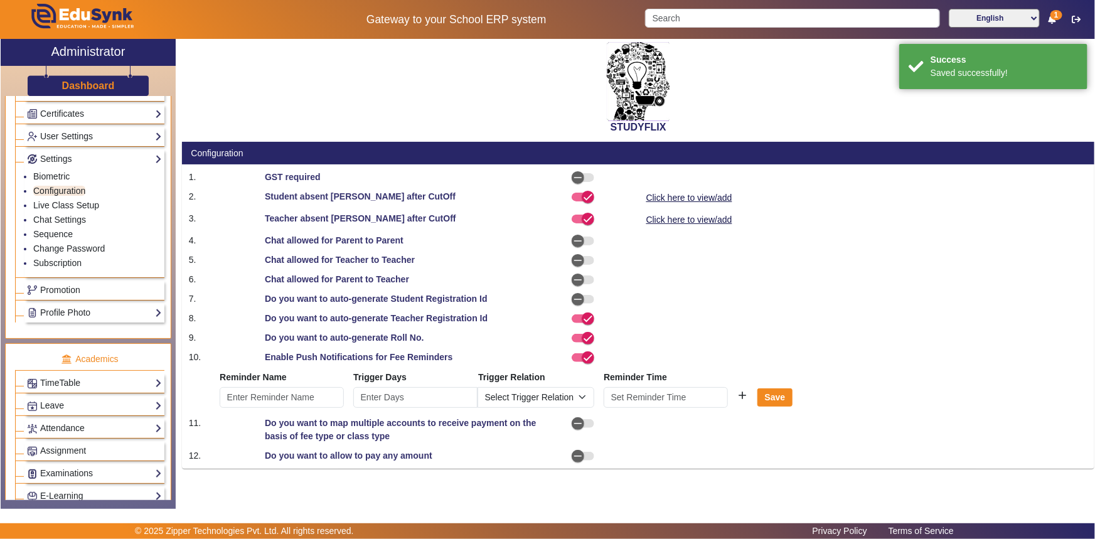
drag, startPoint x: 371, startPoint y: 243, endPoint x: 383, endPoint y: 243, distance: 11.9
click at [383, 243] on div "Chat allowed for Parent to Parent" at bounding box center [410, 240] width 304 height 13
drag, startPoint x: 332, startPoint y: 276, endPoint x: 371, endPoint y: 276, distance: 38.9
click at [371, 276] on div "Chat allowed for Parent to Teacher" at bounding box center [410, 279] width 304 height 13
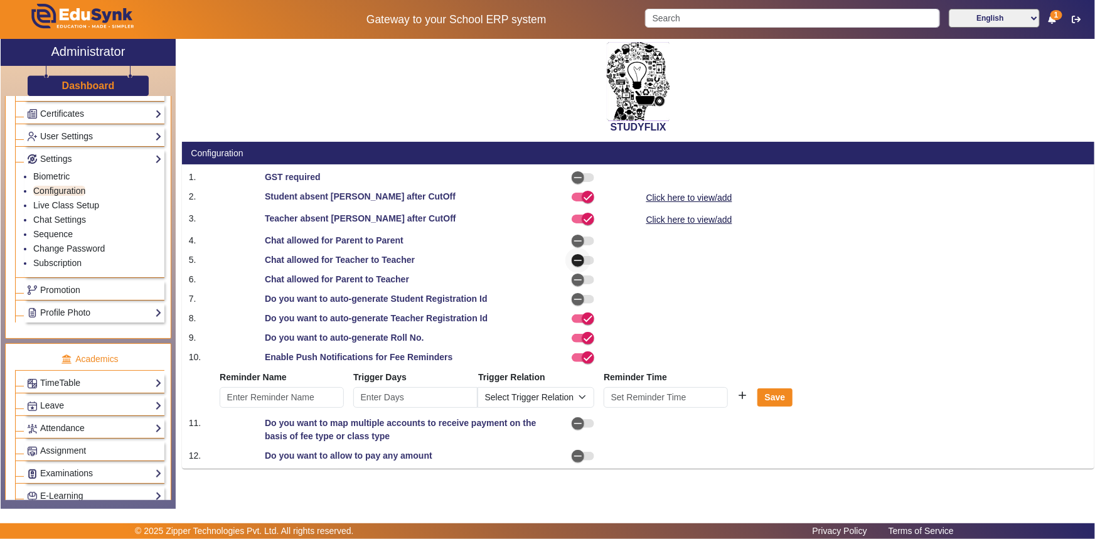
click at [576, 258] on icon "button" at bounding box center [577, 260] width 11 height 11
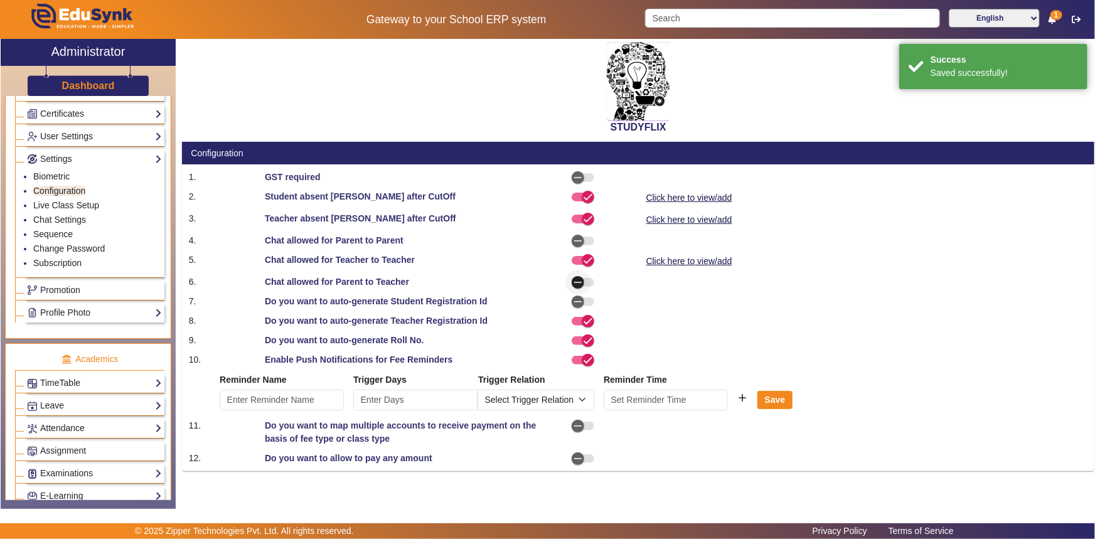
click at [576, 280] on icon "button" at bounding box center [577, 282] width 11 height 11
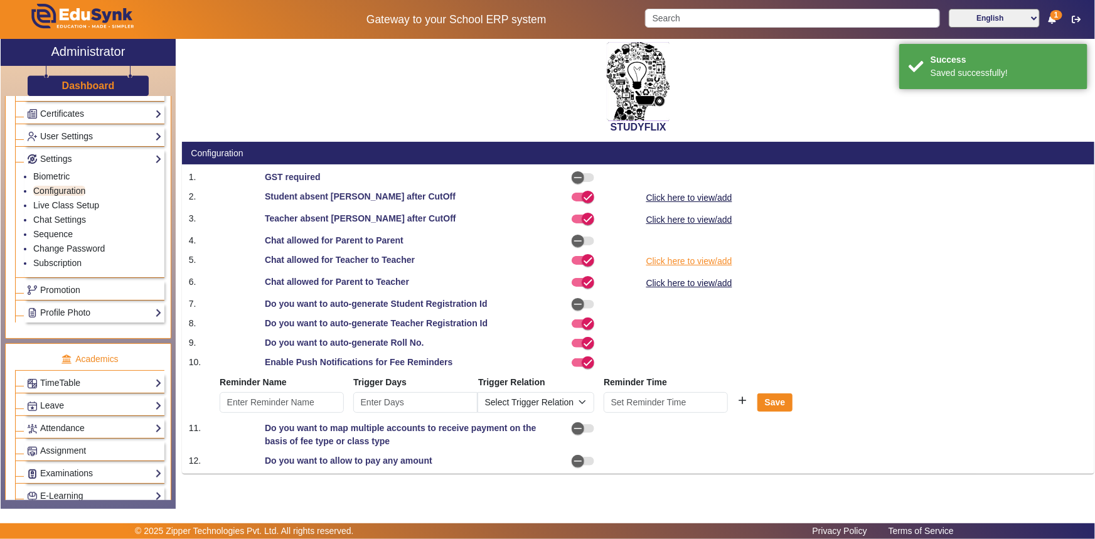
click at [669, 263] on link "Click here to view/add" at bounding box center [689, 261] width 88 height 16
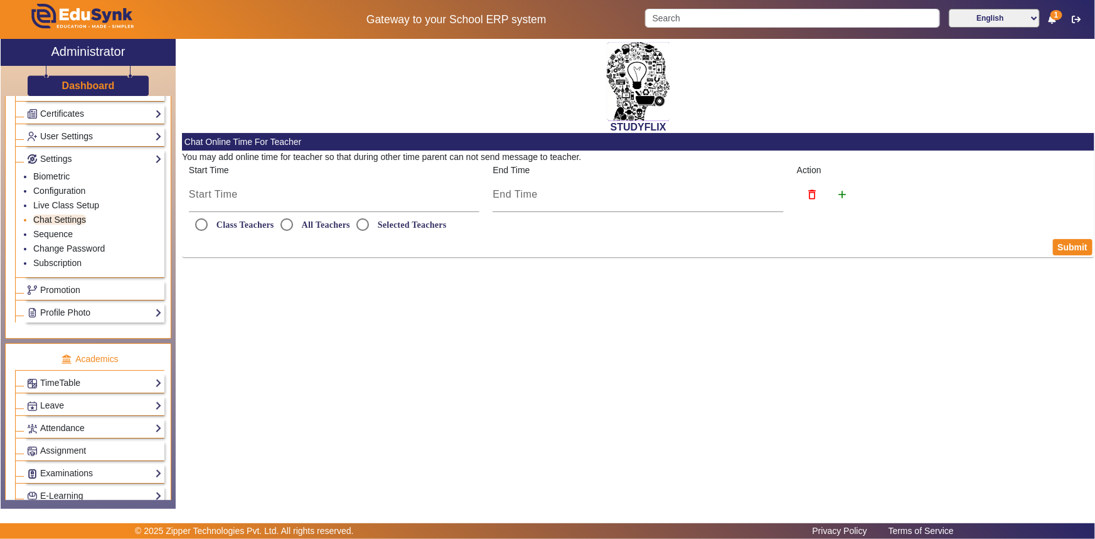
click at [80, 222] on link "Chat Settings" at bounding box center [59, 220] width 53 height 10
click at [63, 218] on link "Chat Settings" at bounding box center [59, 220] width 53 height 10
click at [53, 189] on link "Configuration" at bounding box center [59, 191] width 52 height 10
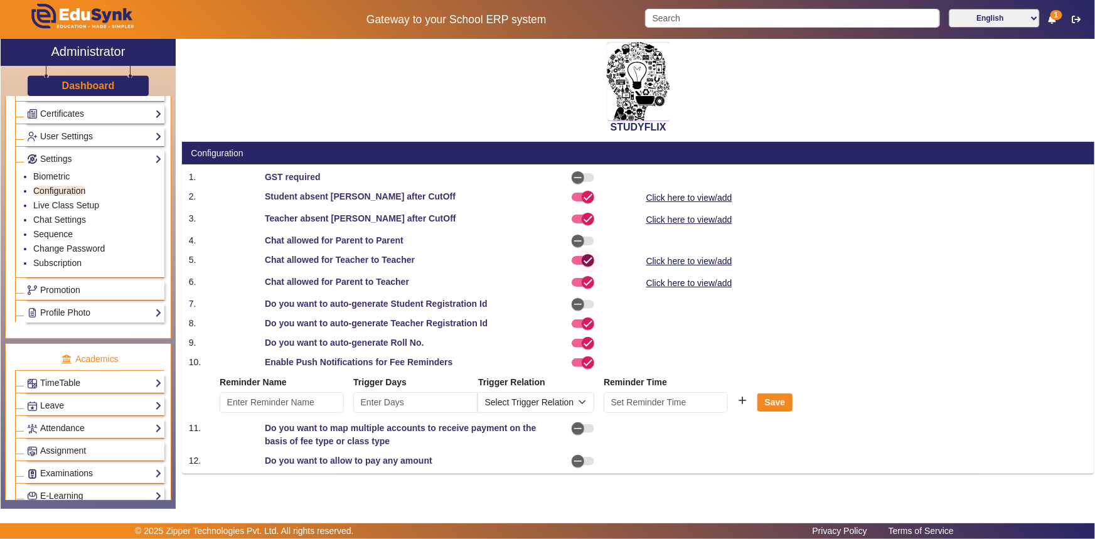
click at [586, 261] on icon "button" at bounding box center [587, 260] width 11 height 11
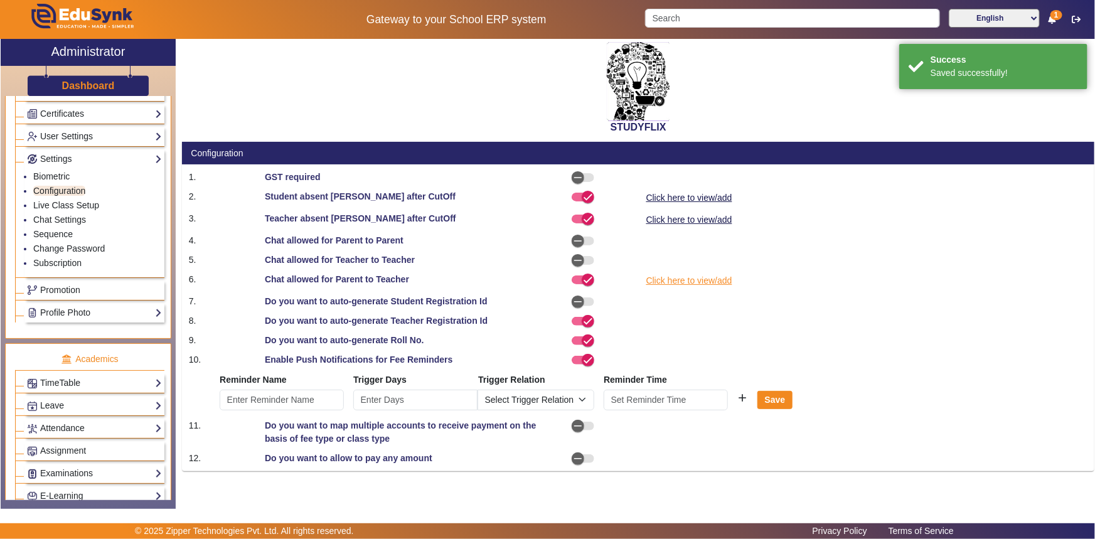
click at [659, 279] on link "Click here to view/add" at bounding box center [689, 281] width 88 height 16
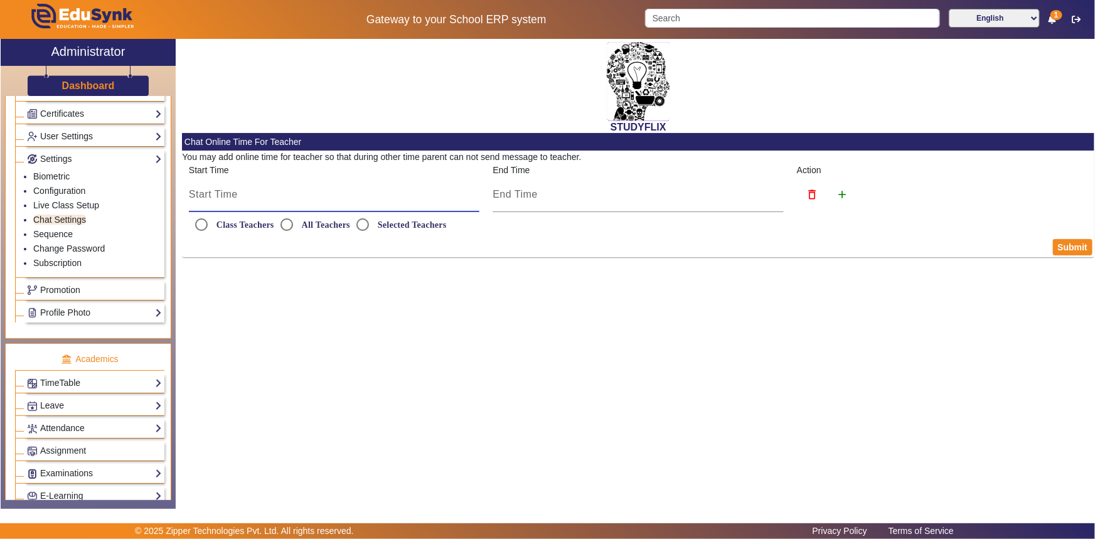
click at [331, 194] on input at bounding box center [334, 194] width 291 height 15
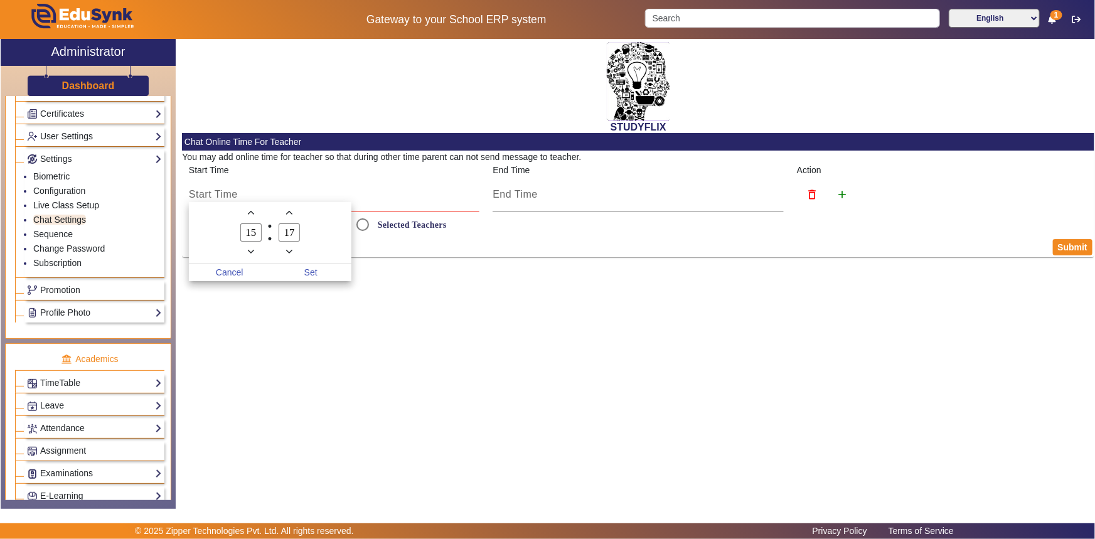
click at [248, 213] on icon "Add a hour" at bounding box center [251, 213] width 7 height 7
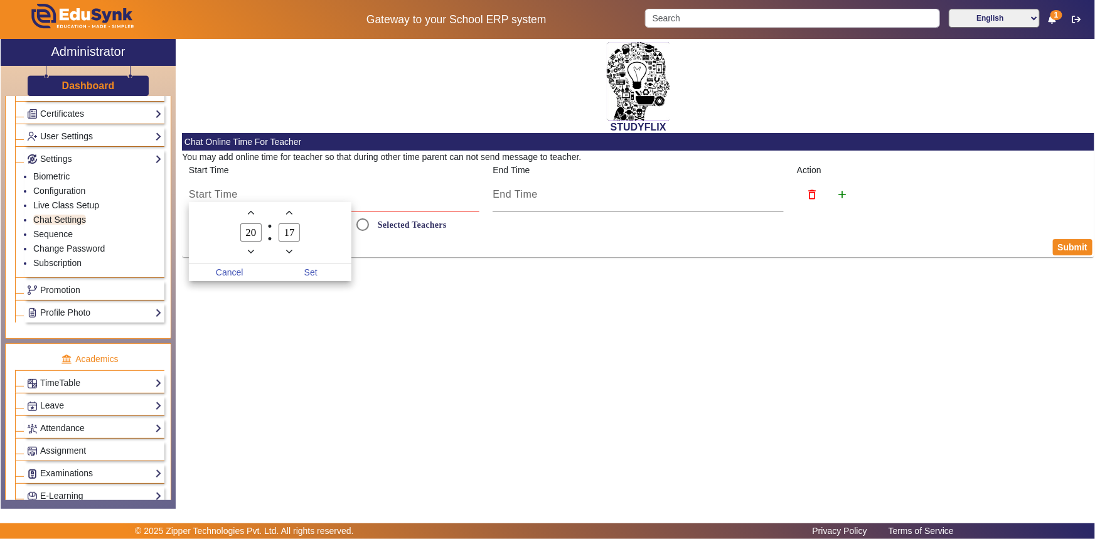
click at [248, 213] on icon "Add a hour" at bounding box center [251, 213] width 7 height 7
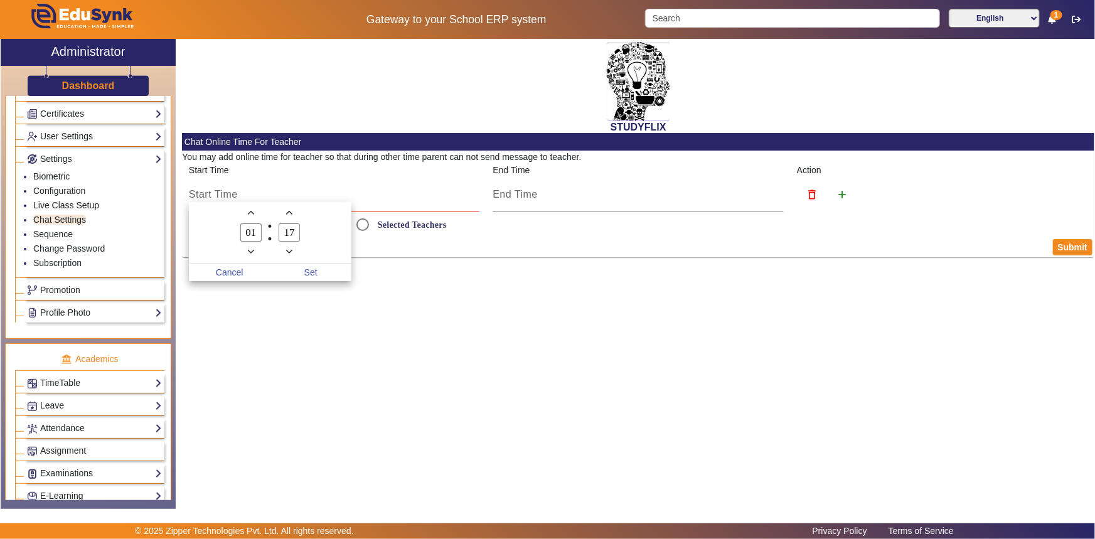
click at [248, 213] on icon "Add a hour" at bounding box center [251, 213] width 7 height 7
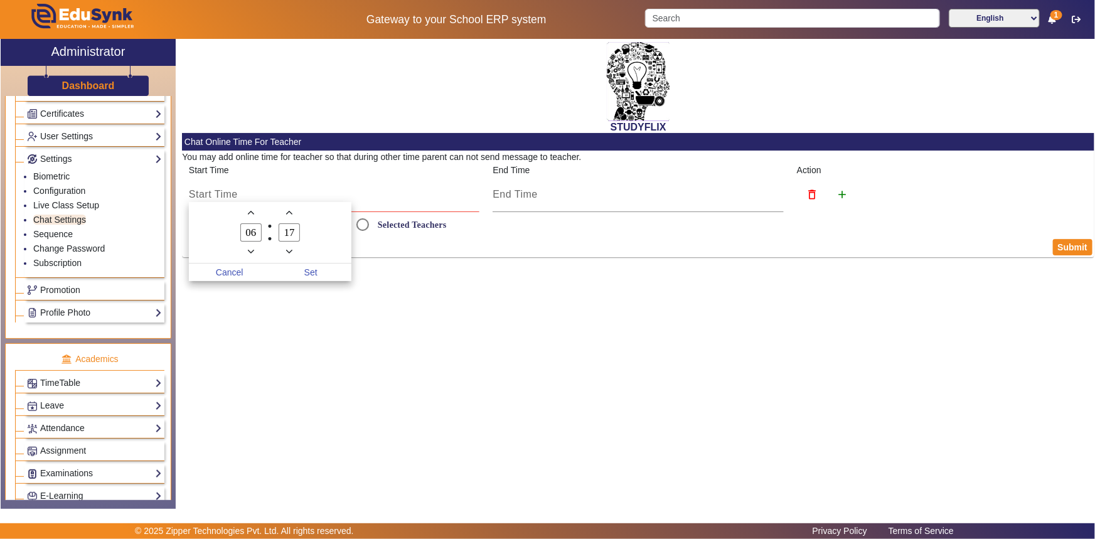
click at [248, 213] on icon "Add a hour" at bounding box center [251, 213] width 7 height 7
type input "10"
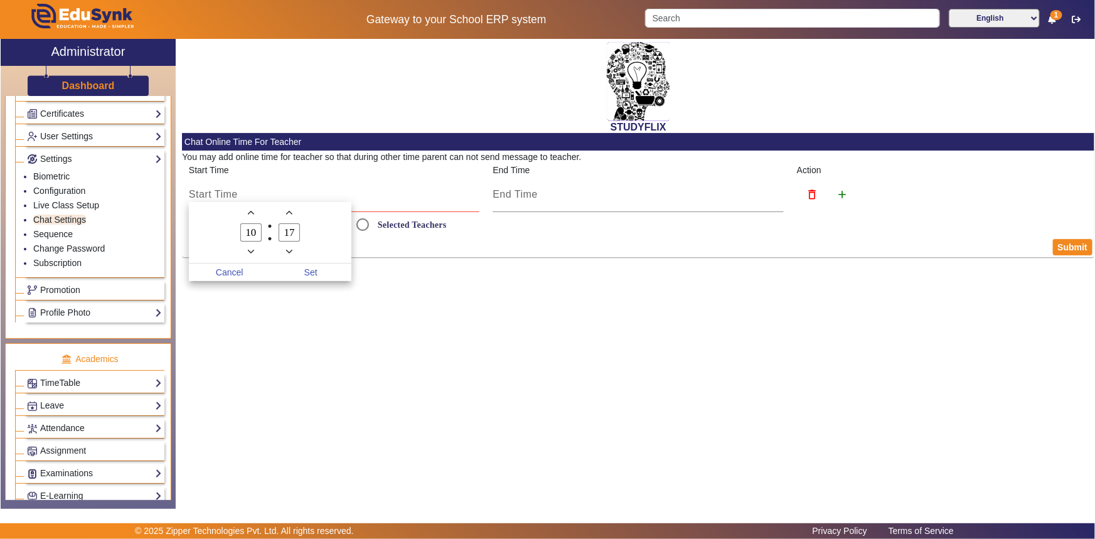
click at [288, 250] on icon "Minus a minute" at bounding box center [289, 251] width 7 height 7
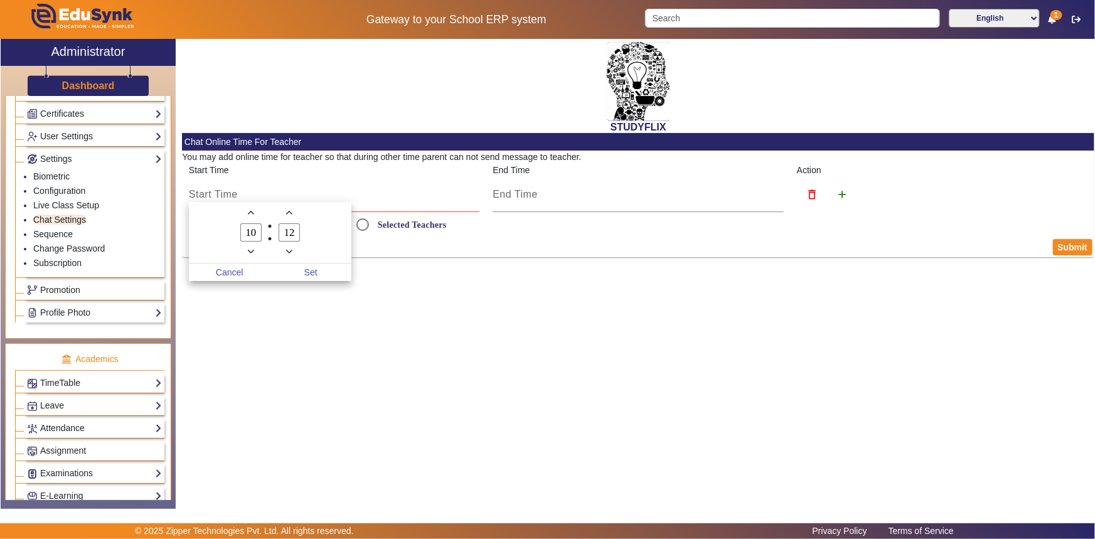
click at [288, 250] on icon "Minus a minute" at bounding box center [289, 251] width 7 height 7
drag, startPoint x: 288, startPoint y: 250, endPoint x: 294, endPoint y: 245, distance: 8.0
click at [289, 250] on icon "Minus a minute" at bounding box center [289, 251] width 7 height 7
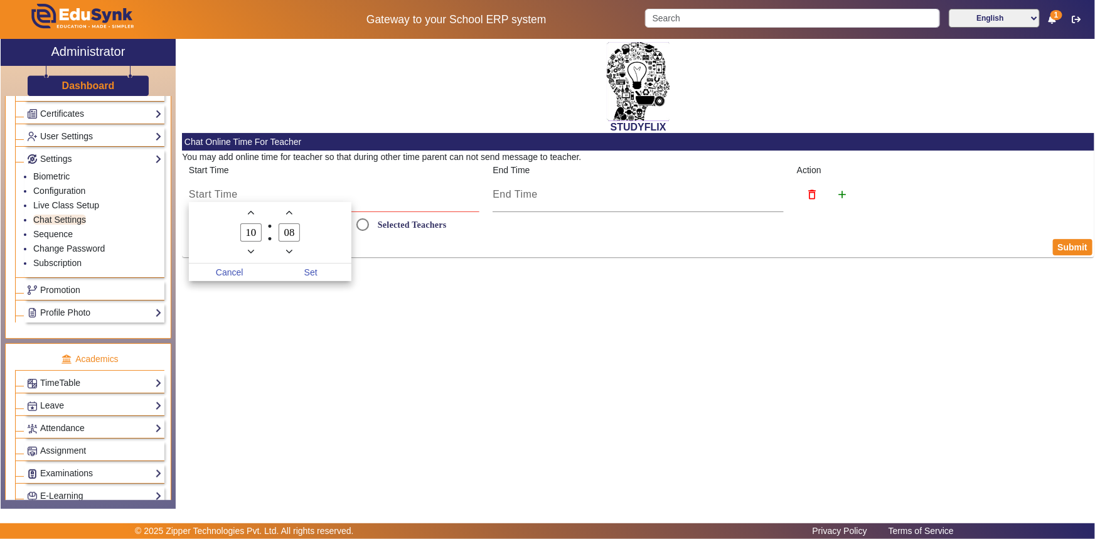
click at [294, 245] on button "Minus a minute" at bounding box center [289, 252] width 13 height 14
click at [290, 250] on icon "Minus a minute" at bounding box center [289, 251] width 7 height 7
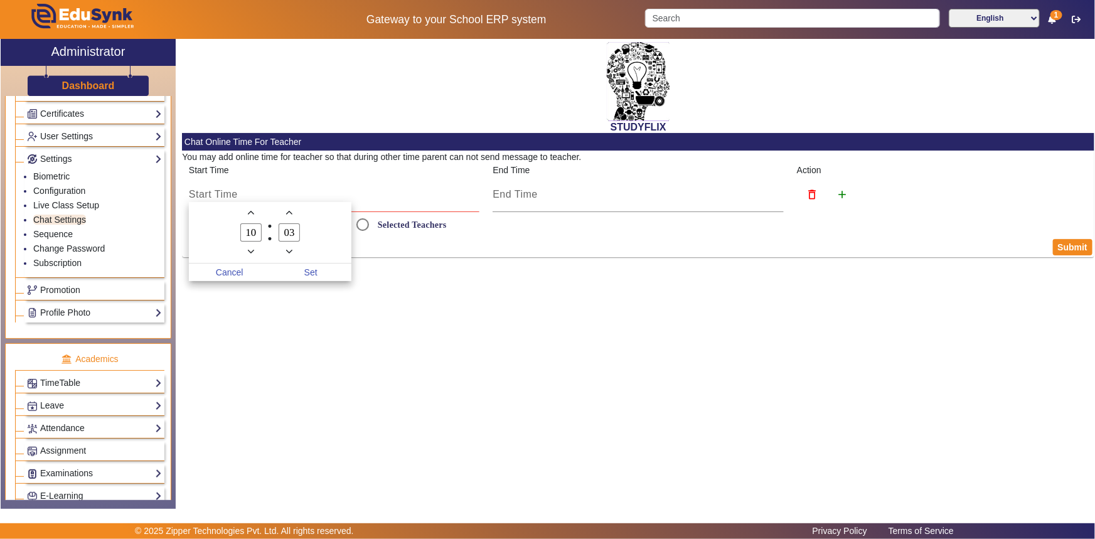
click at [290, 250] on icon "Minus a minute" at bounding box center [289, 251] width 7 height 7
click at [290, 251] on icon "Minus a minute" at bounding box center [289, 251] width 7 height 7
type input "00"
click at [403, 243] on div at bounding box center [547, 269] width 1095 height 539
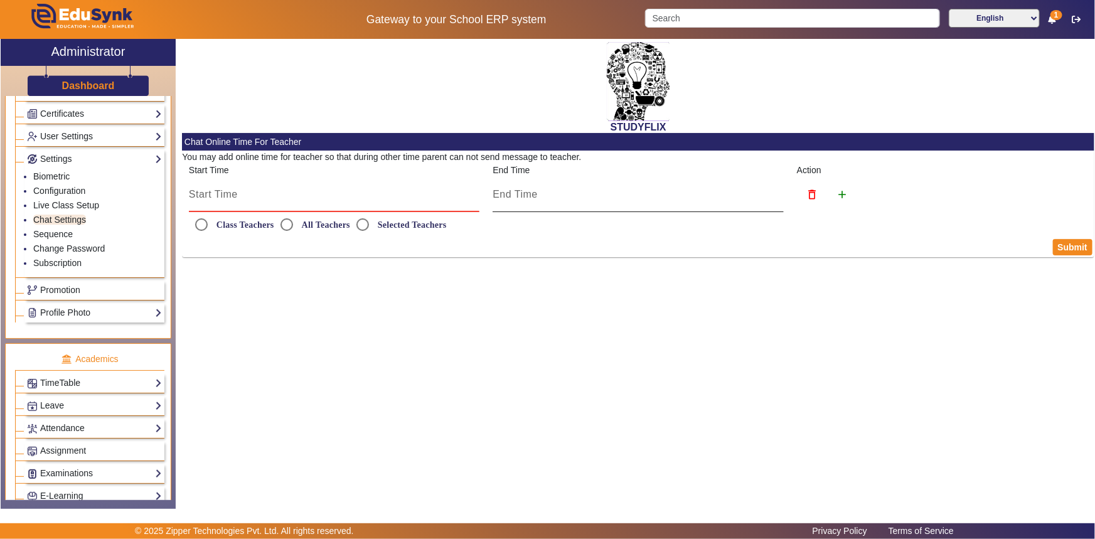
click at [538, 192] on input at bounding box center [637, 194] width 291 height 15
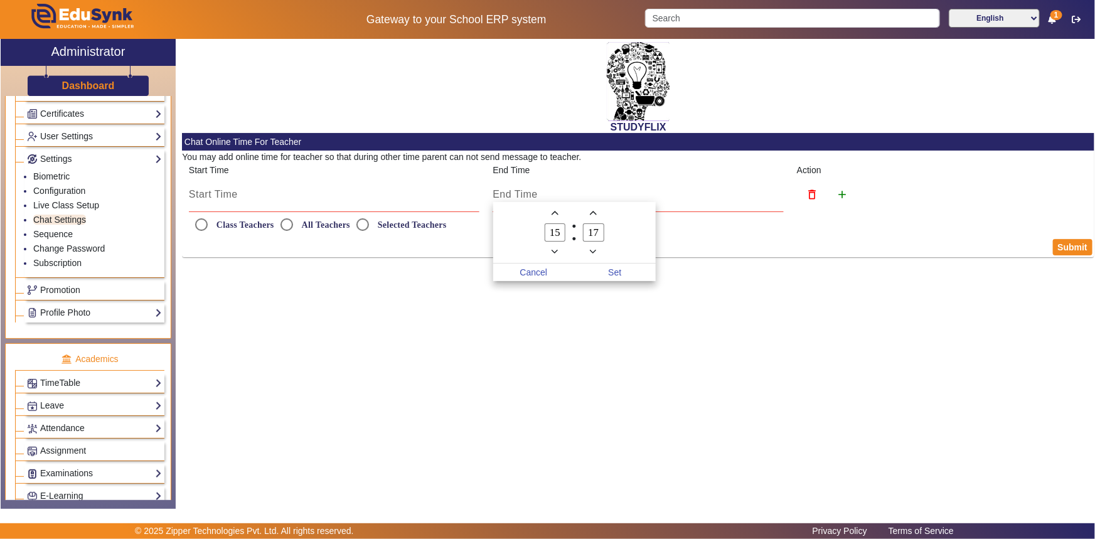
click at [555, 213] on icon "Add a hour" at bounding box center [554, 213] width 7 height 7
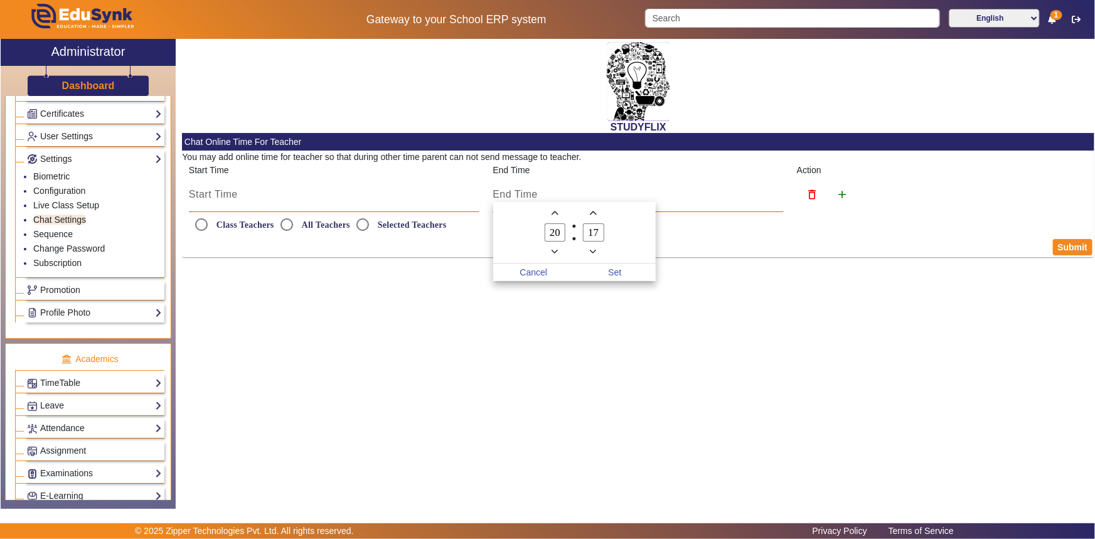
click at [555, 213] on icon "Add a hour" at bounding box center [554, 213] width 7 height 7
click at [558, 252] on icon "Minus a hour" at bounding box center [554, 251] width 7 height 7
type input "20"
click at [593, 213] on icon "Add a minute" at bounding box center [593, 213] width 7 height 7
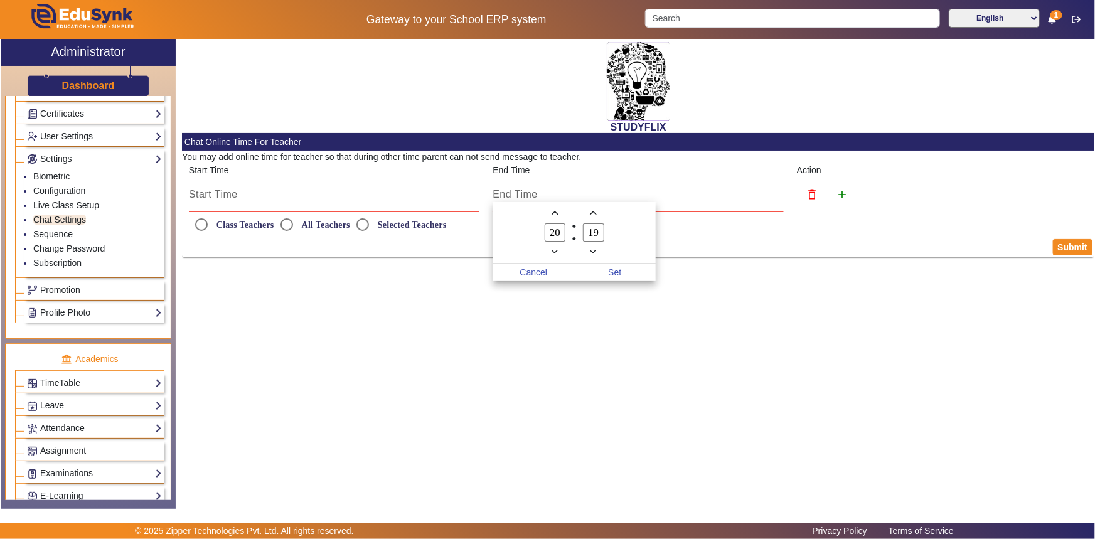
click at [593, 213] on icon "Add a minute" at bounding box center [593, 213] width 7 height 7
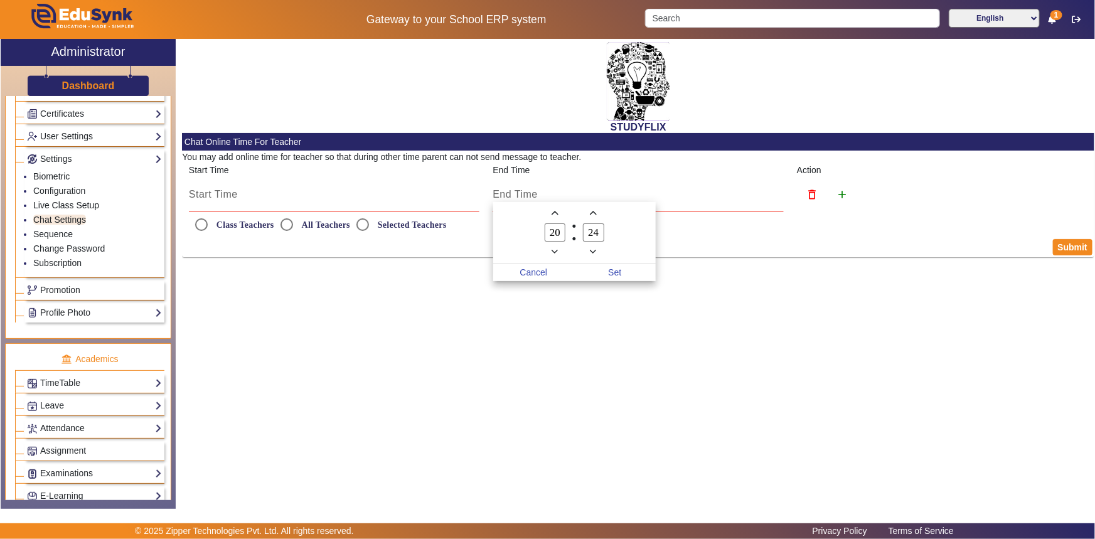
click at [593, 213] on icon "Add a minute" at bounding box center [593, 213] width 7 height 7
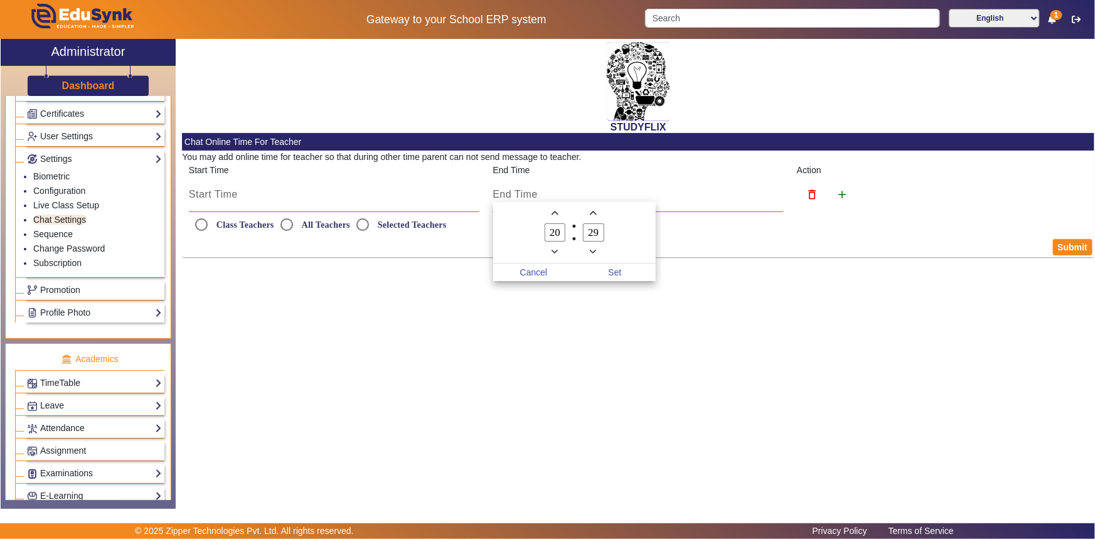
click at [593, 213] on icon "Add a minute" at bounding box center [593, 213] width 7 height 7
click at [593, 211] on icon "Add a minute" at bounding box center [593, 213] width 7 height 7
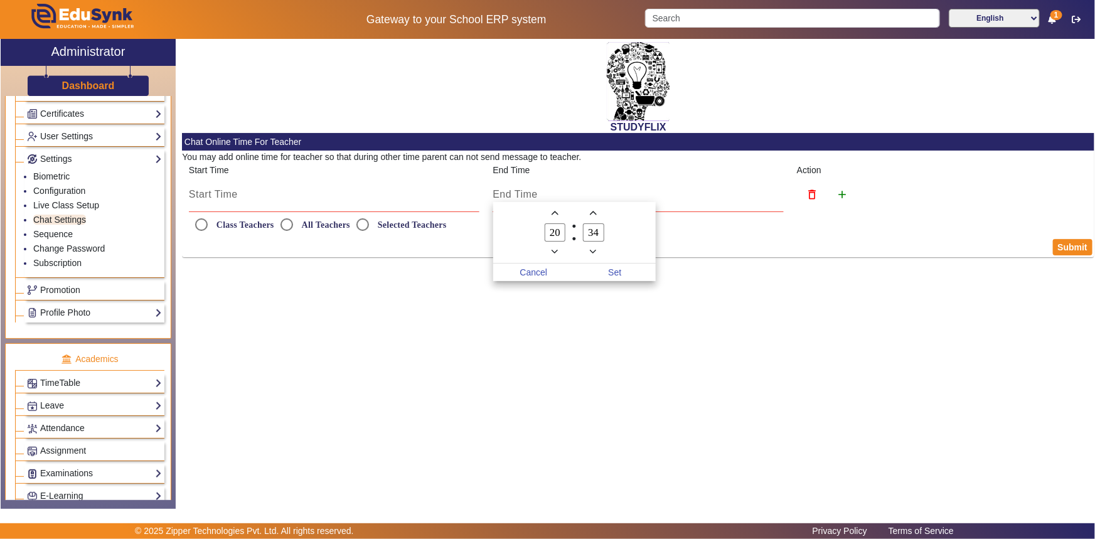
click at [593, 211] on icon "Add a minute" at bounding box center [593, 213] width 7 height 7
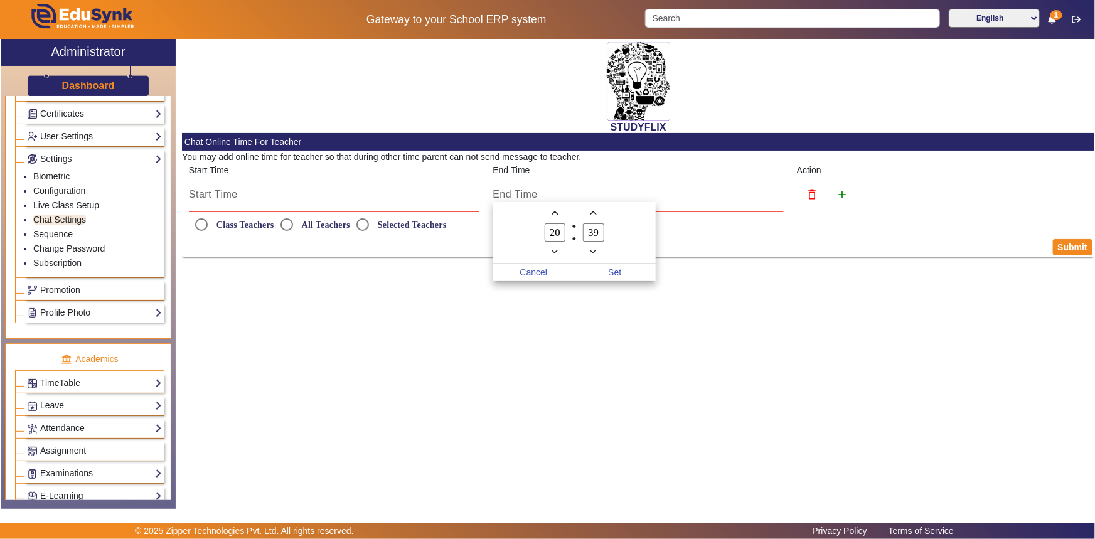
click at [593, 211] on icon "Add a minute" at bounding box center [593, 213] width 7 height 7
type input "40"
click at [604, 275] on span "Set" at bounding box center [615, 272] width 82 height 18
type input "8:40 PM"
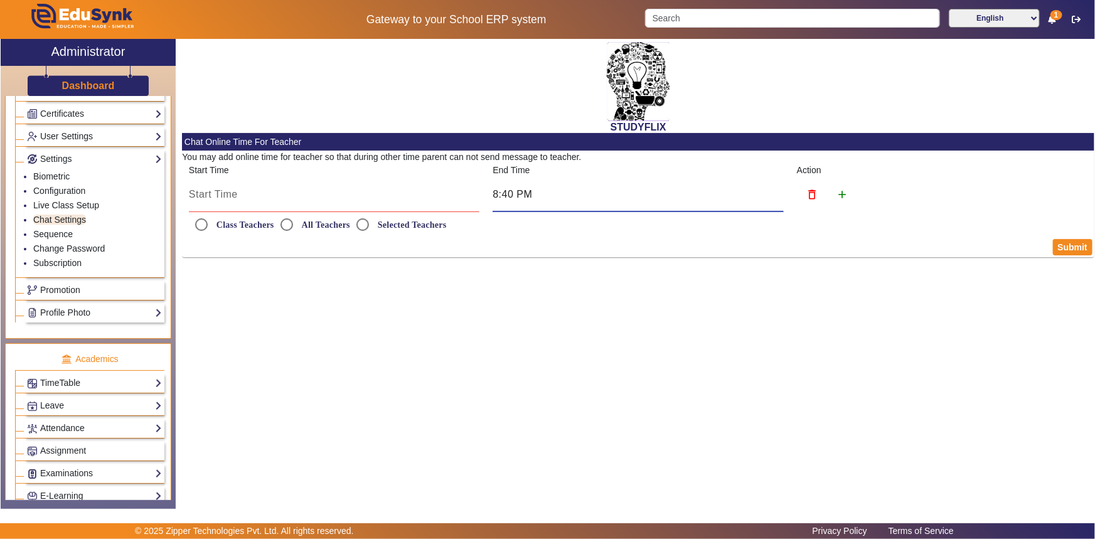
click at [226, 203] on div at bounding box center [334, 194] width 291 height 35
click at [203, 223] on input "Class Teachers" at bounding box center [201, 224] width 25 height 25
radio input "true"
click at [211, 201] on input at bounding box center [334, 194] width 291 height 15
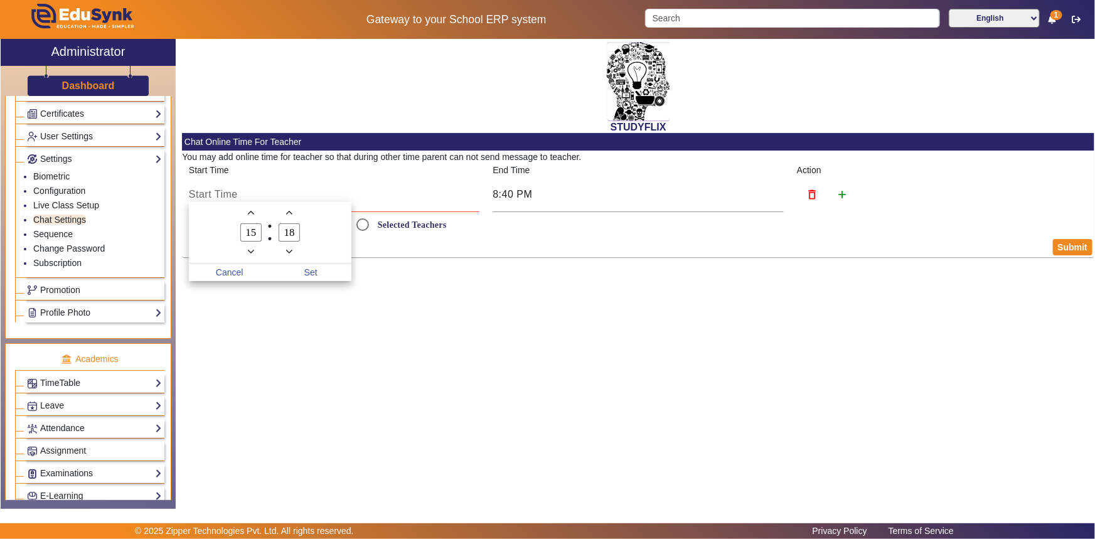
click at [253, 248] on icon "Minus a hour" at bounding box center [251, 251] width 7 height 7
click at [257, 233] on input "14" at bounding box center [250, 232] width 21 height 18
click at [255, 212] on span "Add a hour" at bounding box center [250, 212] width 13 height 13
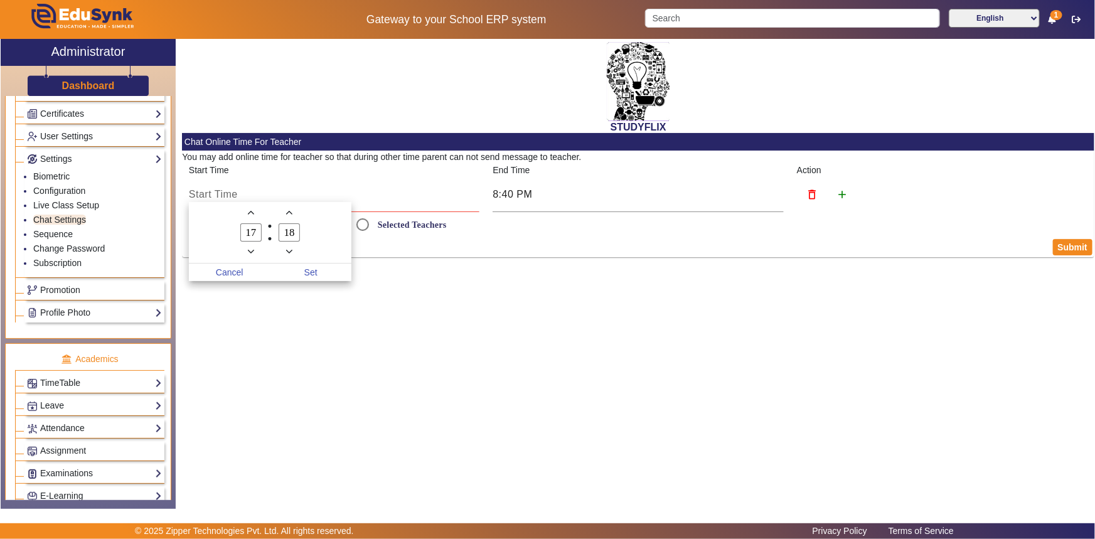
click at [253, 245] on span "Minus a hour" at bounding box center [250, 251] width 13 height 13
click at [253, 248] on icon "Minus a hour" at bounding box center [251, 251] width 7 height 7
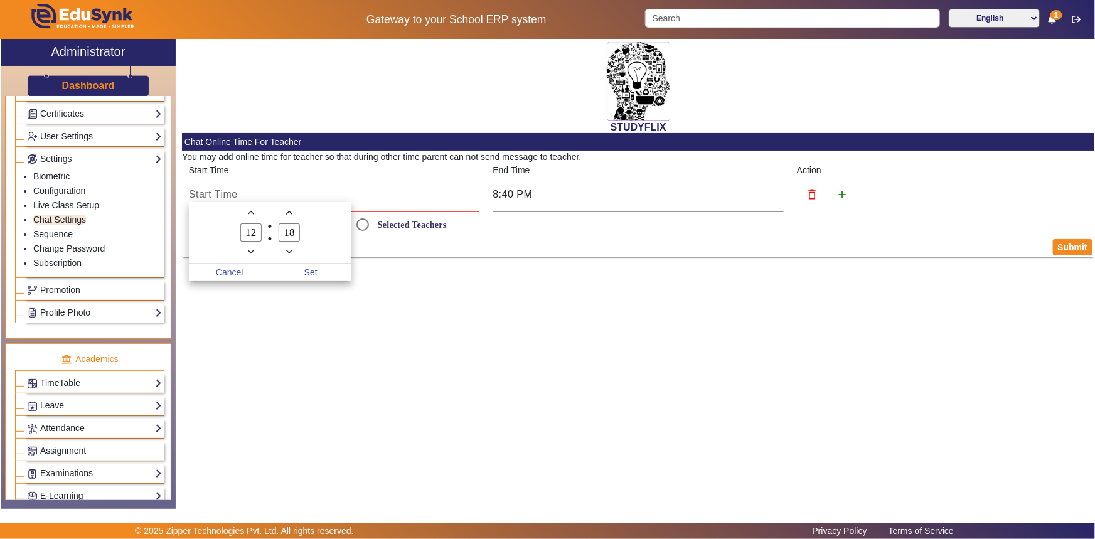
click at [253, 248] on icon "Minus a hour" at bounding box center [251, 251] width 7 height 7
type input "08"
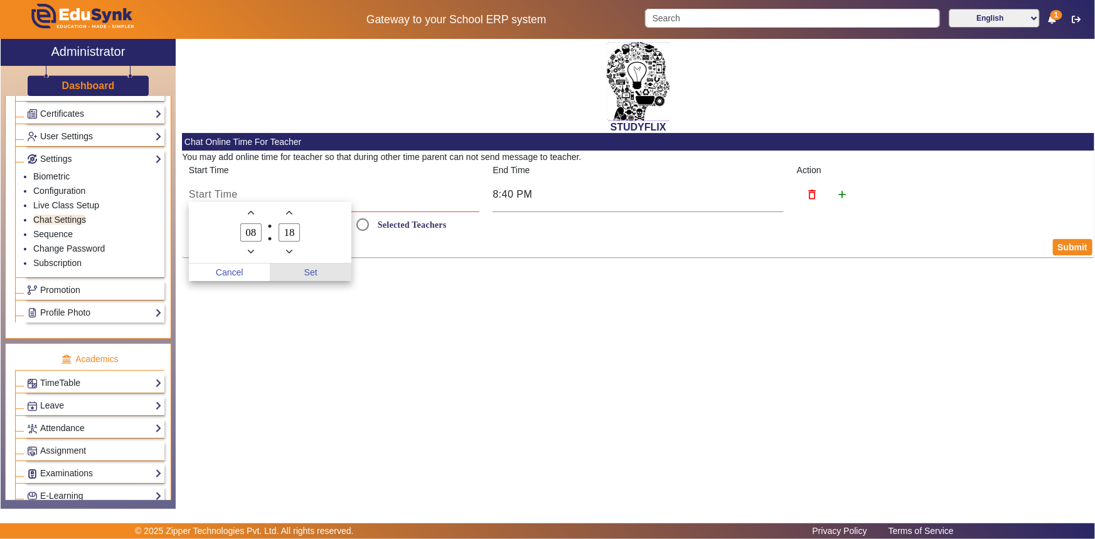
click at [313, 273] on span "Set" at bounding box center [311, 272] width 82 height 18
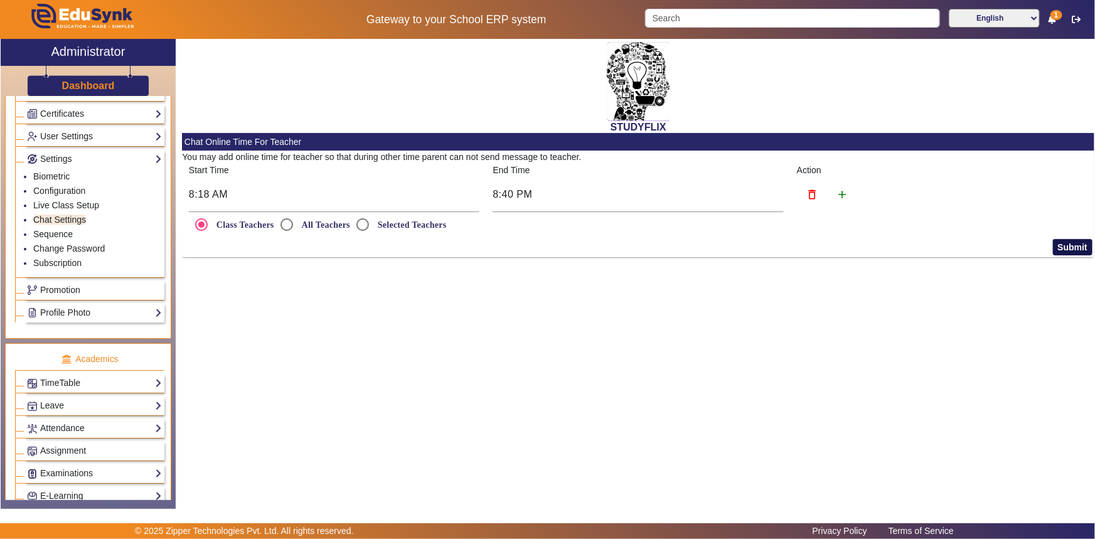
click at [1078, 250] on button "Submit" at bounding box center [1073, 247] width 40 height 16
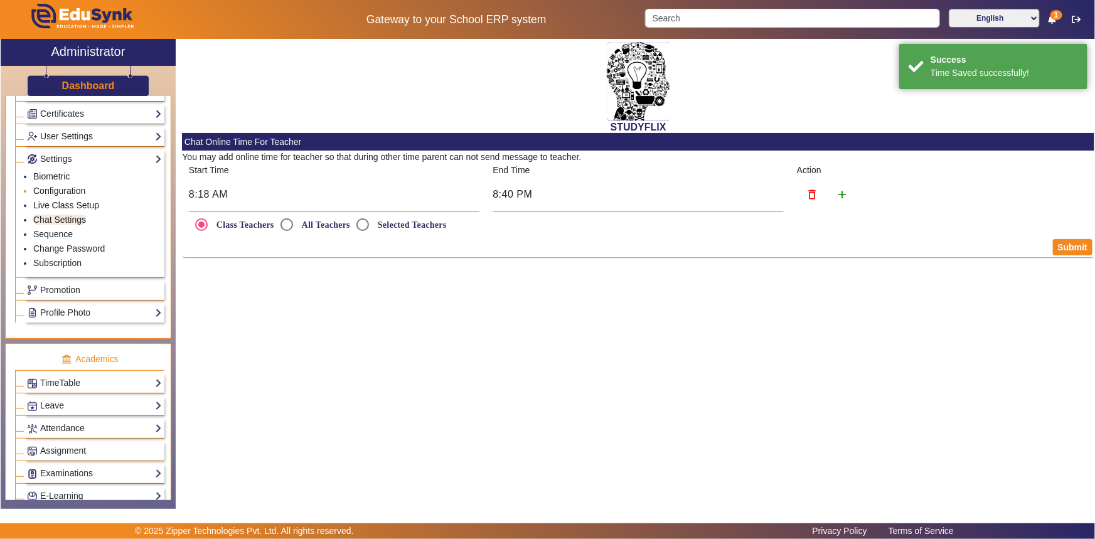
click at [63, 189] on link "Configuration" at bounding box center [59, 191] width 52 height 10
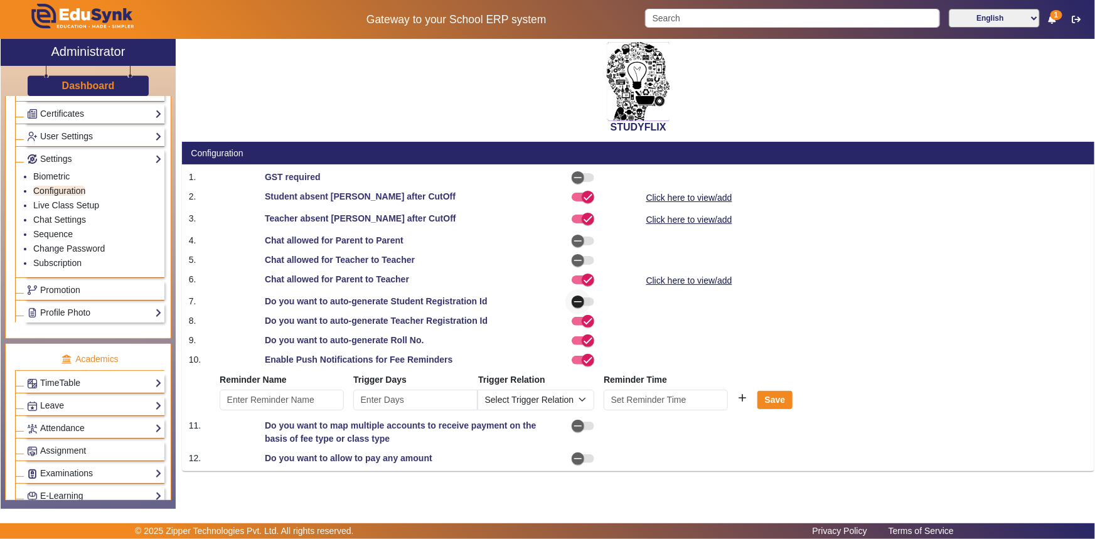
click at [580, 302] on icon "button" at bounding box center [578, 302] width 8 height 1
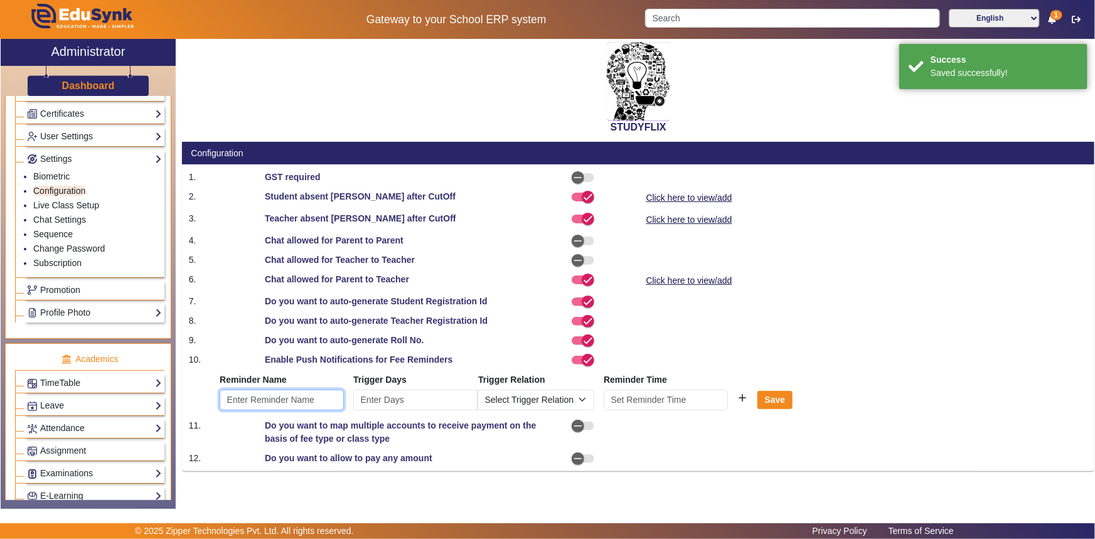
click at [310, 401] on input "text" at bounding box center [282, 400] width 124 height 21
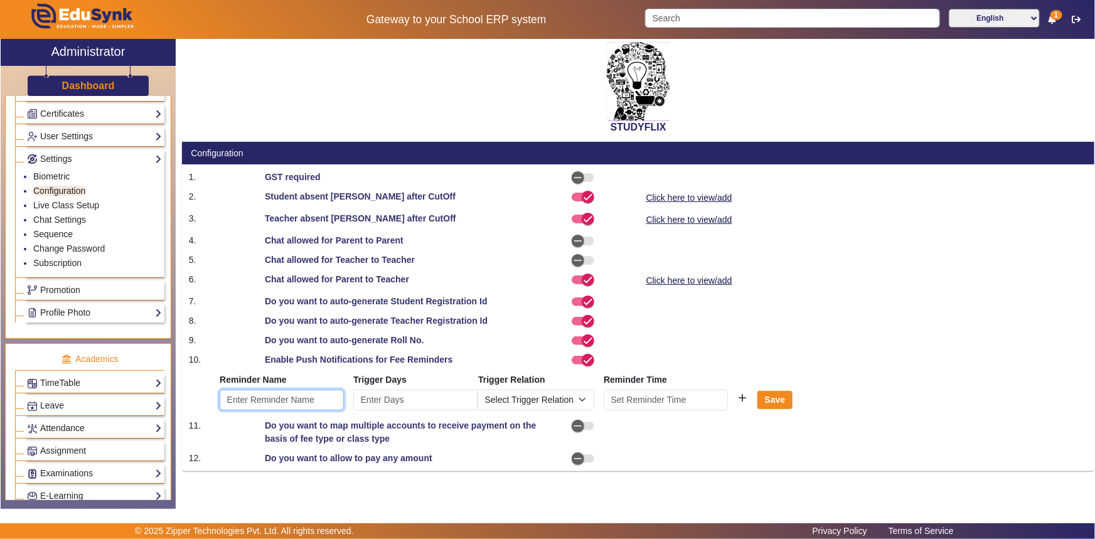
click at [259, 400] on input "text" at bounding box center [282, 400] width 124 height 21
type input "FEES GENTLE REMINDER"
click at [393, 399] on input "number" at bounding box center [415, 400] width 124 height 21
click at [469, 406] on input "number" at bounding box center [415, 400] width 124 height 21
click at [466, 405] on input "0" at bounding box center [415, 400] width 124 height 21
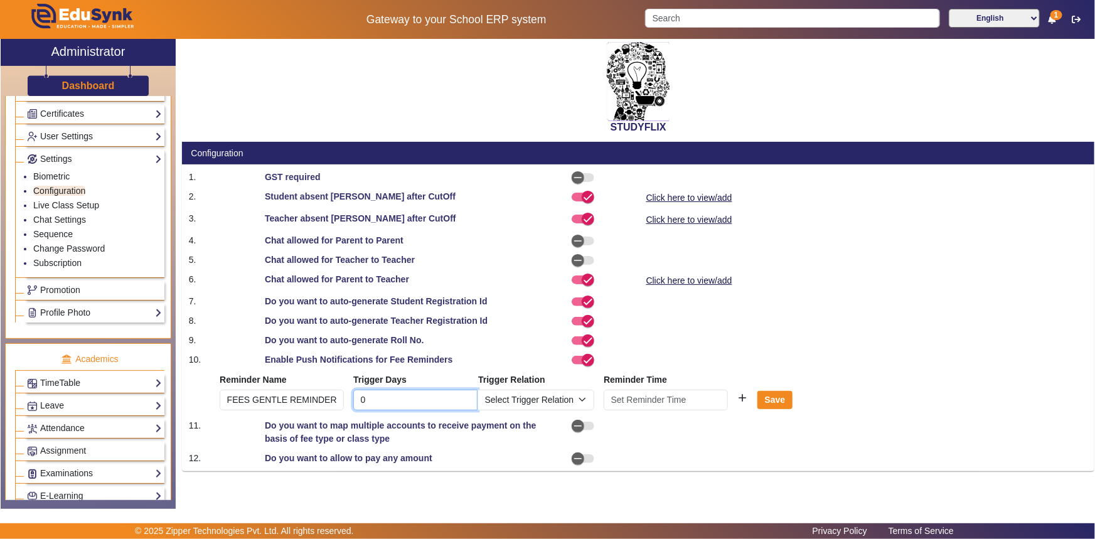
click at [467, 391] on input "0" at bounding box center [415, 400] width 124 height 21
click at [465, 395] on input "1" at bounding box center [415, 400] width 124 height 21
click at [465, 395] on input "2" at bounding box center [415, 400] width 124 height 21
type input "3"
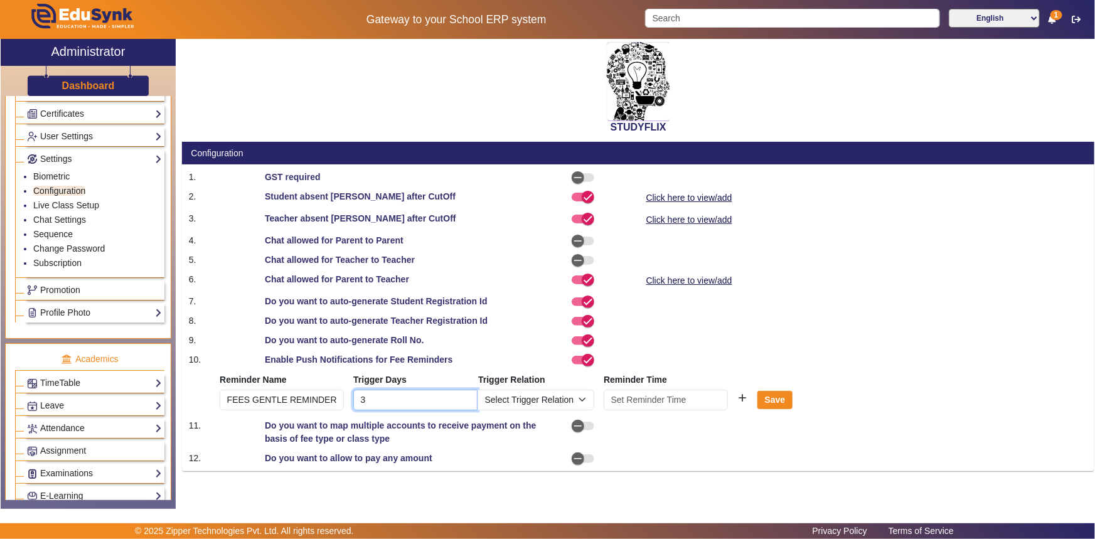
click at [465, 395] on input "3" at bounding box center [415, 400] width 124 height 21
click at [701, 405] on input at bounding box center [665, 400] width 124 height 21
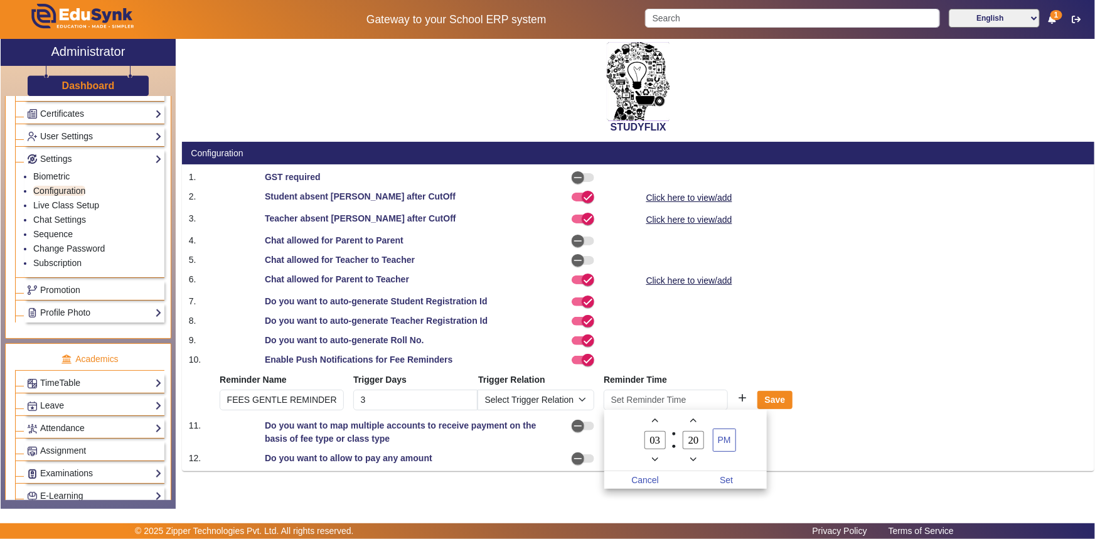
click at [654, 418] on icon "Add a hour" at bounding box center [655, 420] width 7 height 7
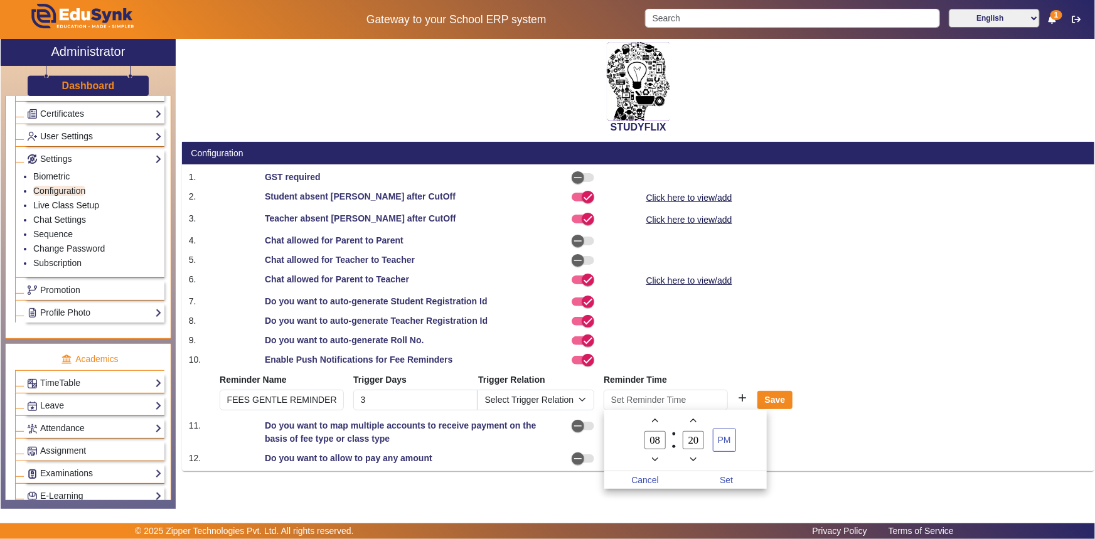
click at [654, 418] on icon "Add a hour" at bounding box center [655, 420] width 7 height 7
type input "10"
click at [718, 448] on span "PM" at bounding box center [724, 440] width 22 height 22
click at [725, 483] on span "Set" at bounding box center [727, 480] width 82 height 18
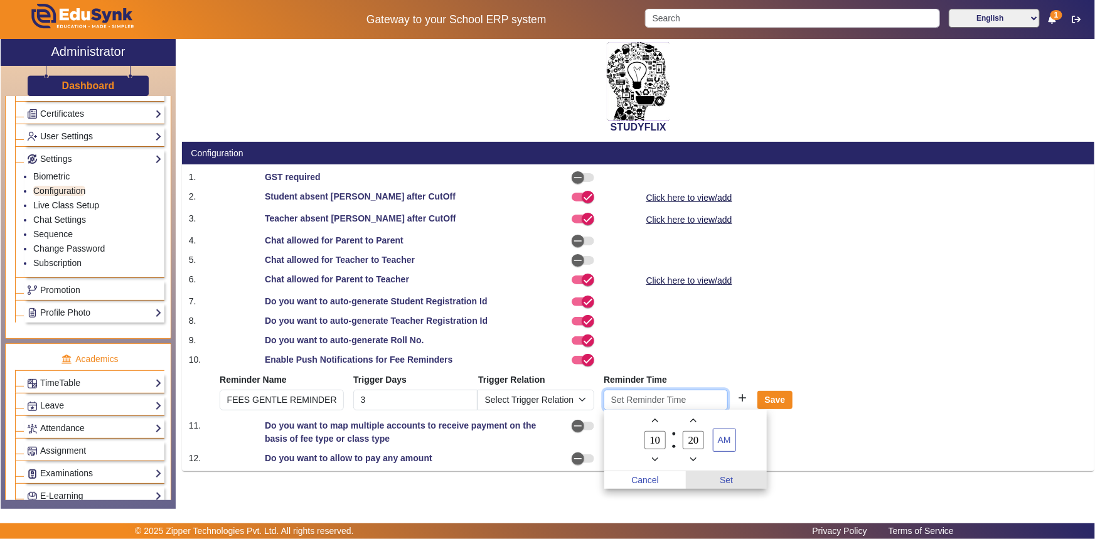
type input "10:20 AM"
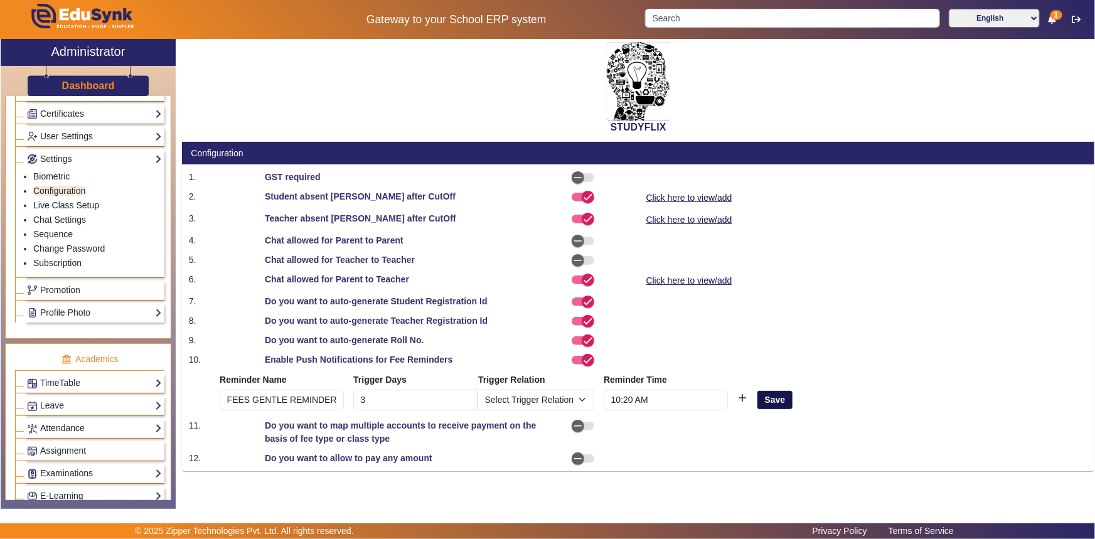
click at [767, 403] on button "Save" at bounding box center [774, 400] width 35 height 19
click at [547, 399] on select "Select Trigger Relation Before Due Date On Due Date After Due Date" at bounding box center [535, 400] width 117 height 21
select select "AfterDueDate"
click at [477, 390] on select "Select Trigger Relation Before Due Date On Due Date After Due Date" at bounding box center [535, 400] width 117 height 21
click at [780, 403] on button "Save" at bounding box center [774, 400] width 35 height 19
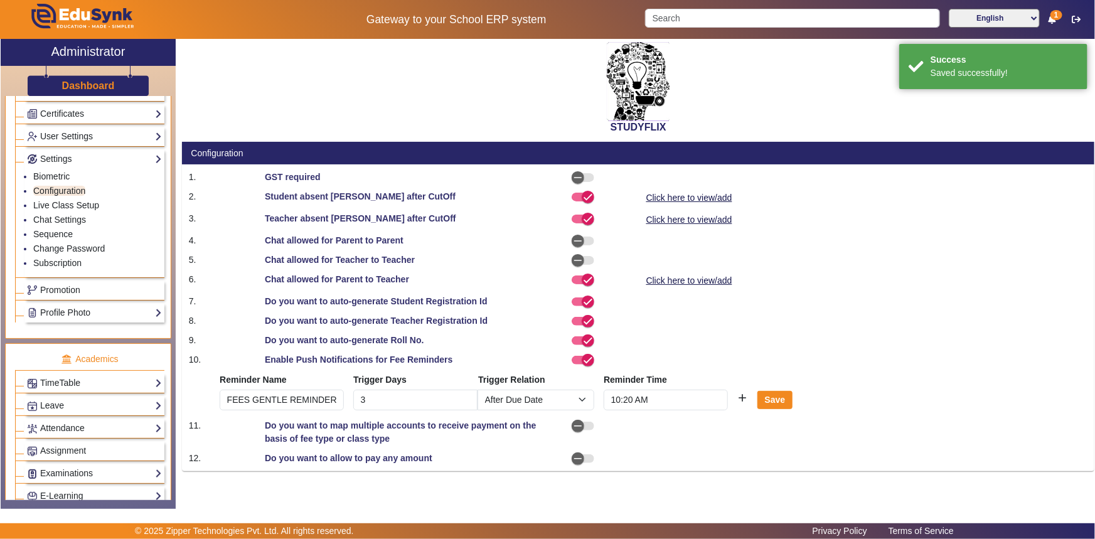
click at [704, 431] on div at bounding box center [752, 432] width 228 height 26
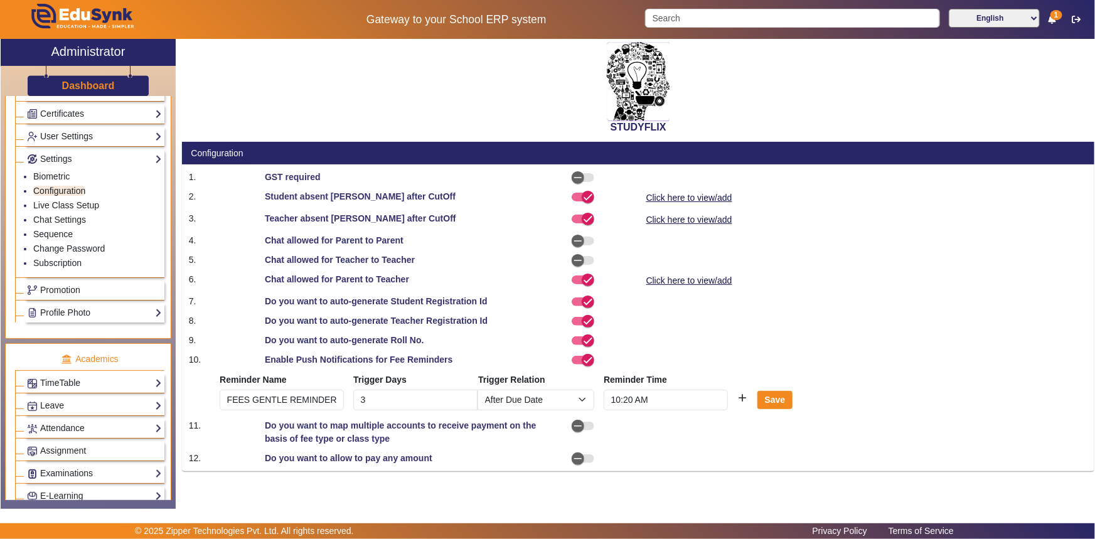
click at [624, 439] on div at bounding box center [600, 432] width 76 height 26
click at [664, 435] on div at bounding box center [752, 432] width 228 height 26
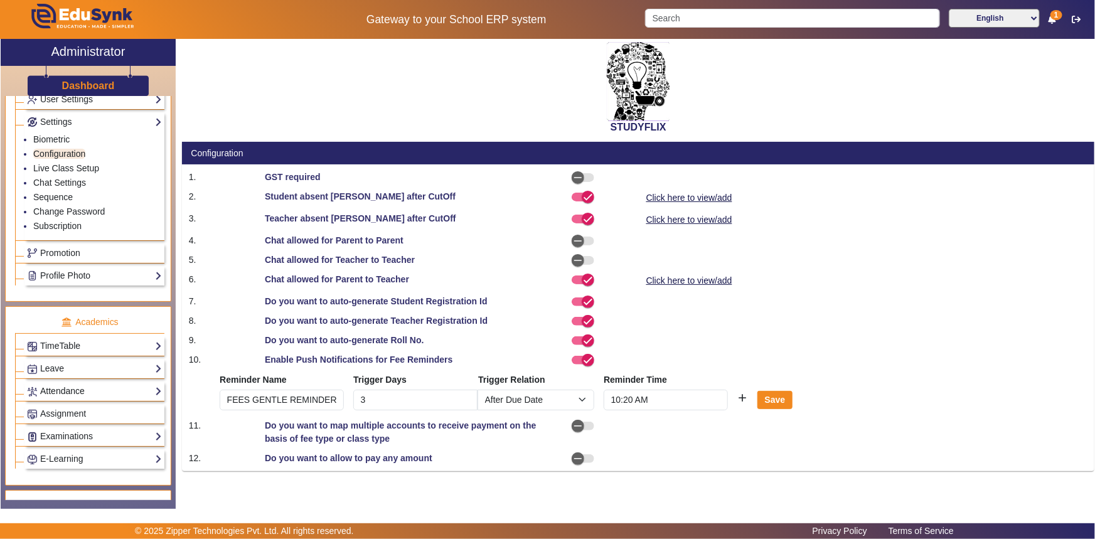
scroll to position [396, 0]
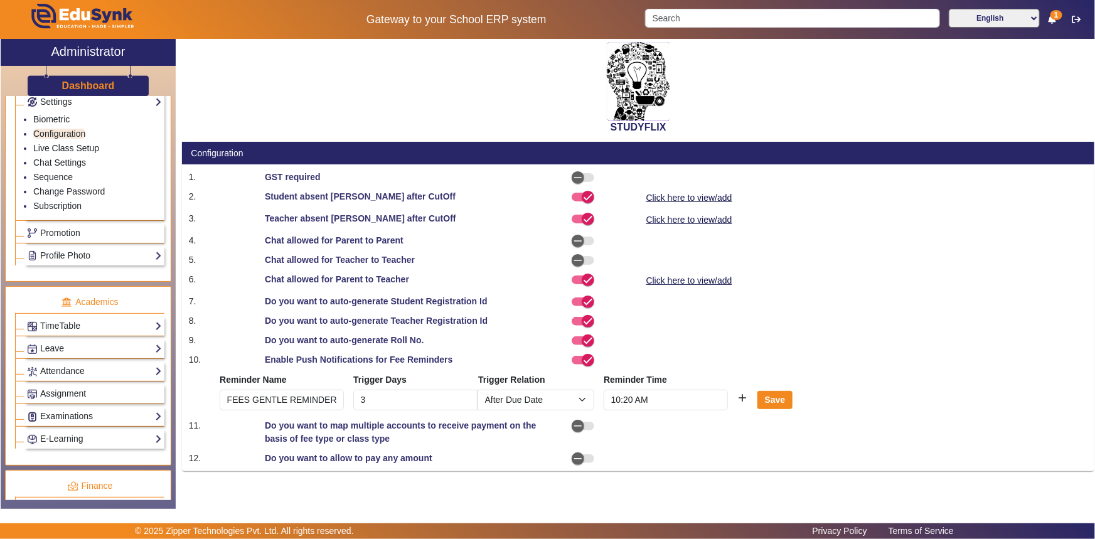
click at [78, 392] on span "Assignment" at bounding box center [63, 393] width 46 height 10
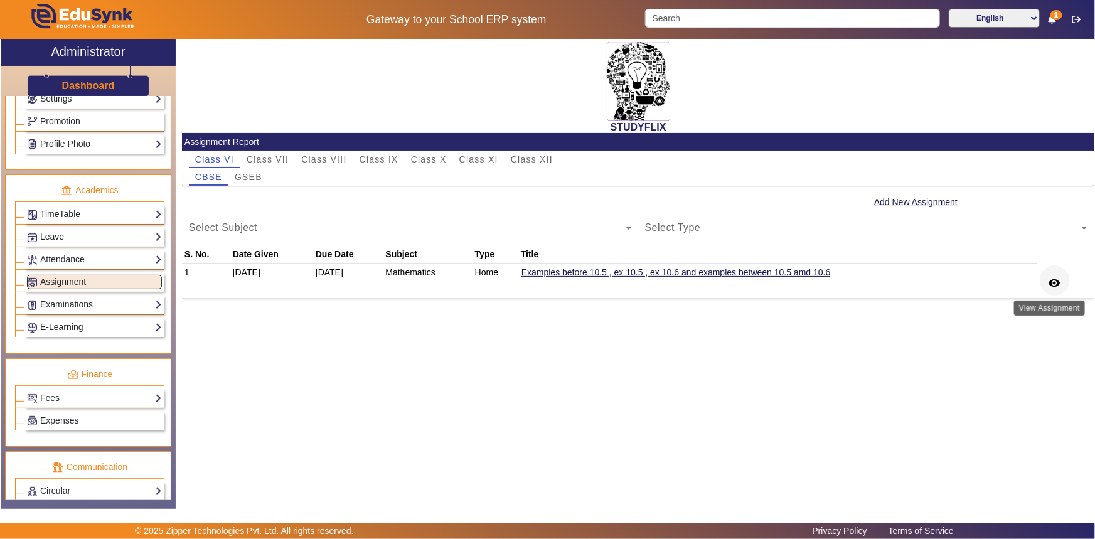
click at [1058, 277] on mat-icon "remove_red_eye" at bounding box center [1054, 283] width 13 height 13
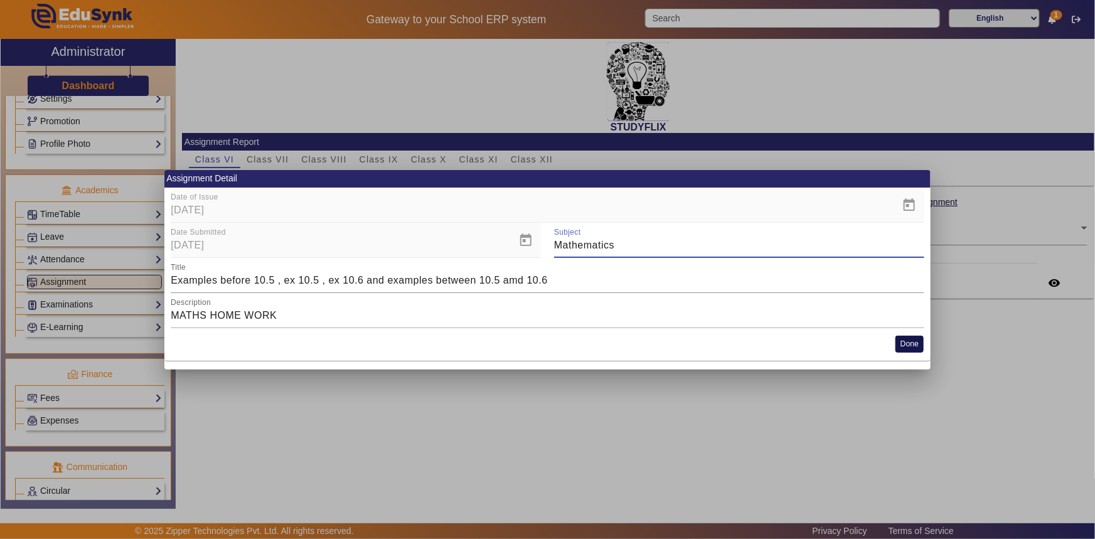
click at [907, 348] on button "Done" at bounding box center [909, 344] width 28 height 17
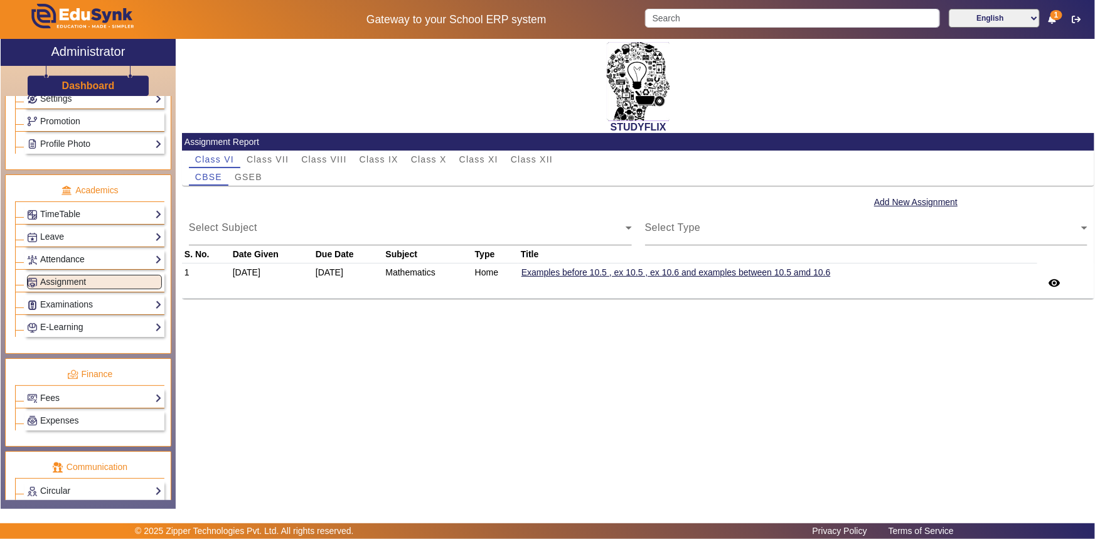
click at [50, 266] on link "Attendance" at bounding box center [94, 259] width 135 height 14
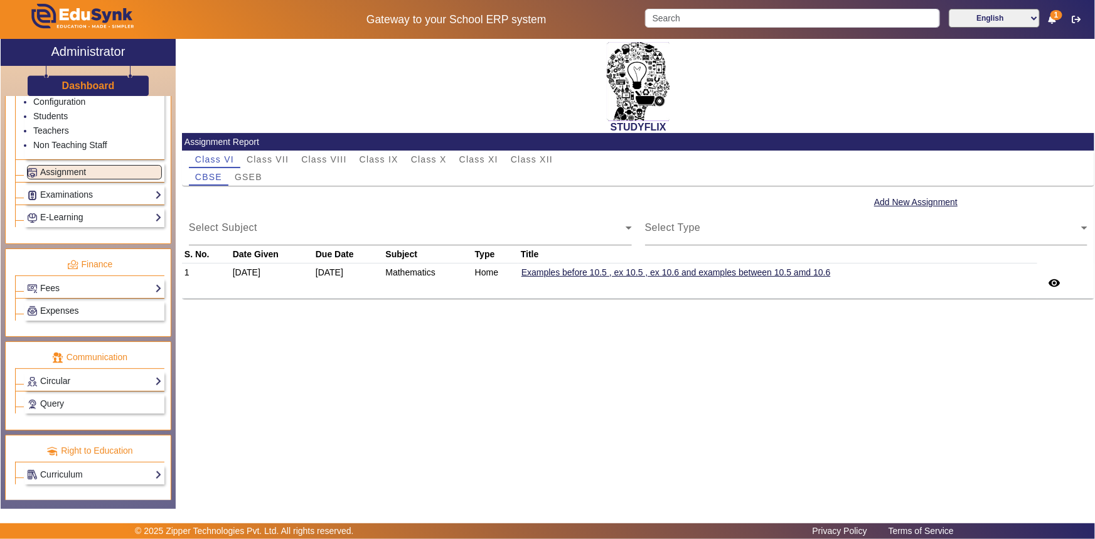
scroll to position [576, 0]
click at [61, 379] on link "Circular" at bounding box center [94, 380] width 135 height 14
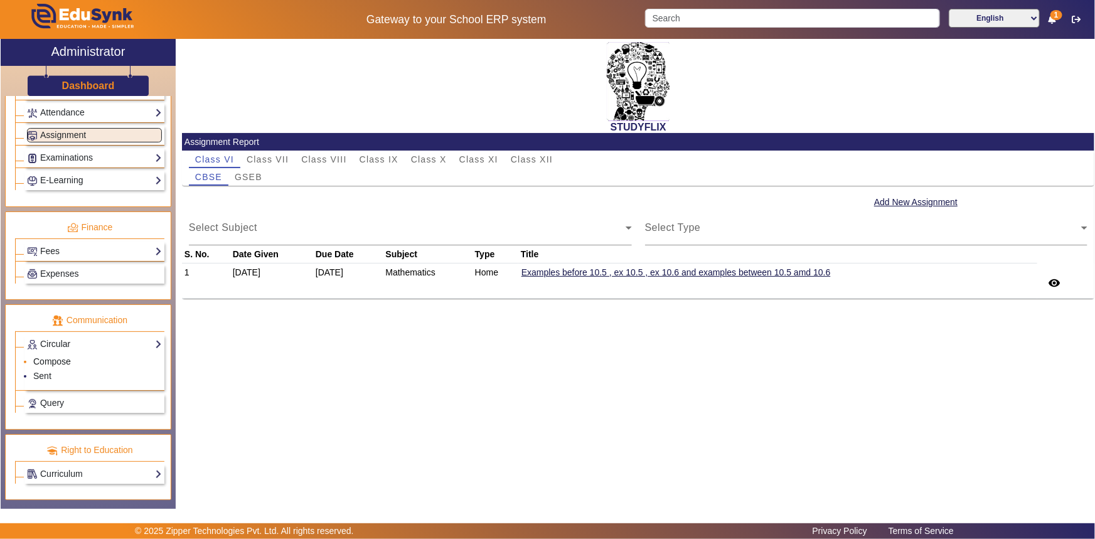
click at [60, 361] on link "Compose" at bounding box center [52, 361] width 38 height 10
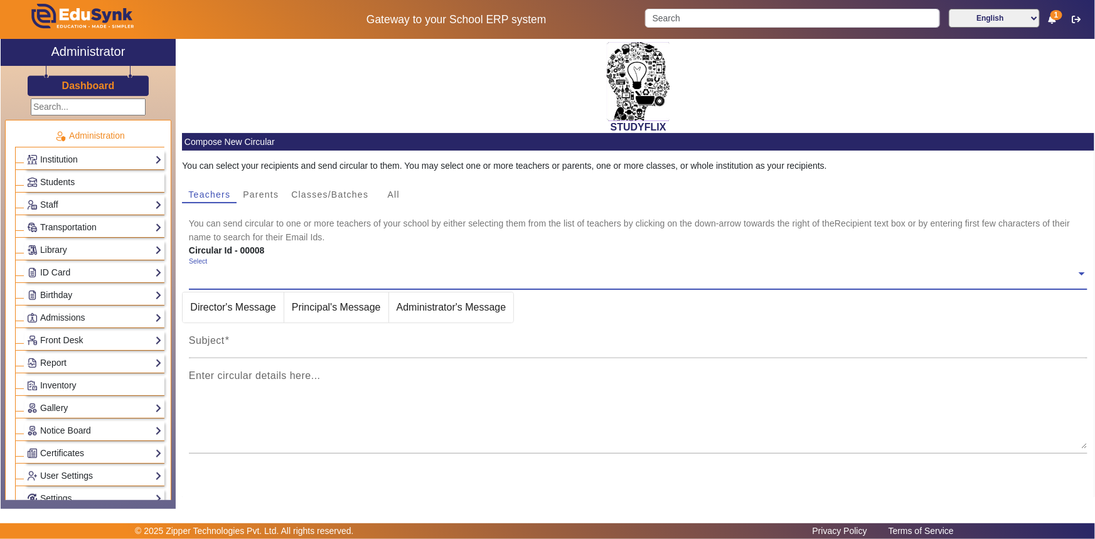
click at [78, 110] on input "text" at bounding box center [88, 106] width 115 height 17
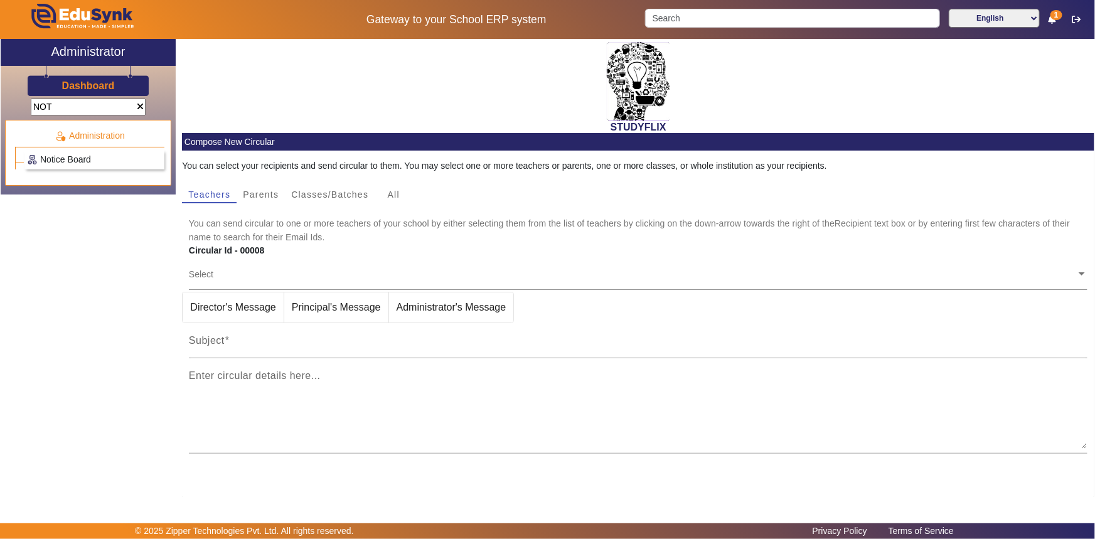
type input "NOT"
click at [73, 158] on span "Notice Board" at bounding box center [65, 159] width 51 height 10
click at [74, 157] on span "Notice Board" at bounding box center [65, 159] width 51 height 10
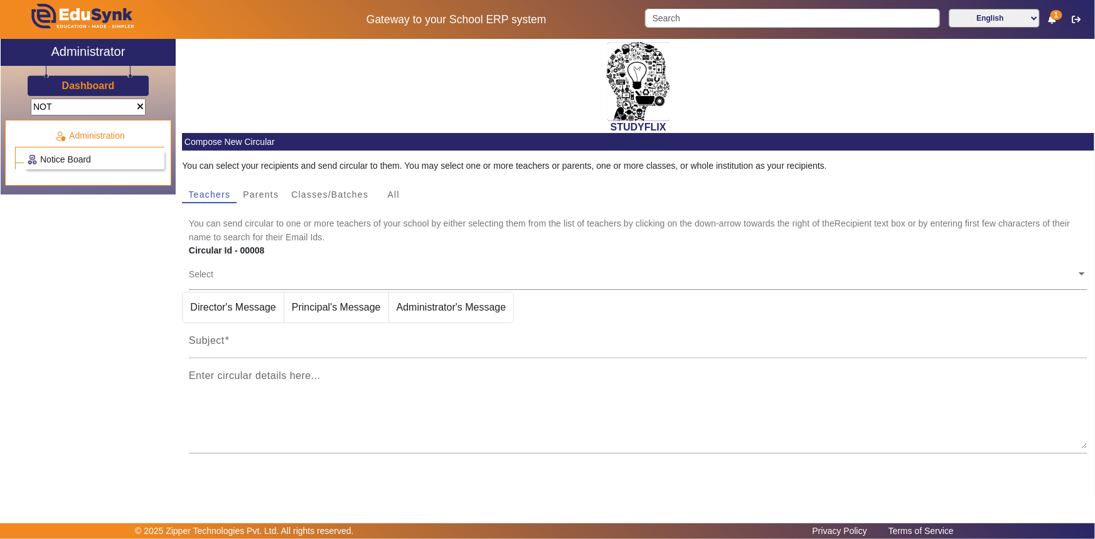
click at [74, 157] on span "Notice Board" at bounding box center [65, 159] width 51 height 10
click at [139, 110] on span at bounding box center [140, 107] width 7 height 9
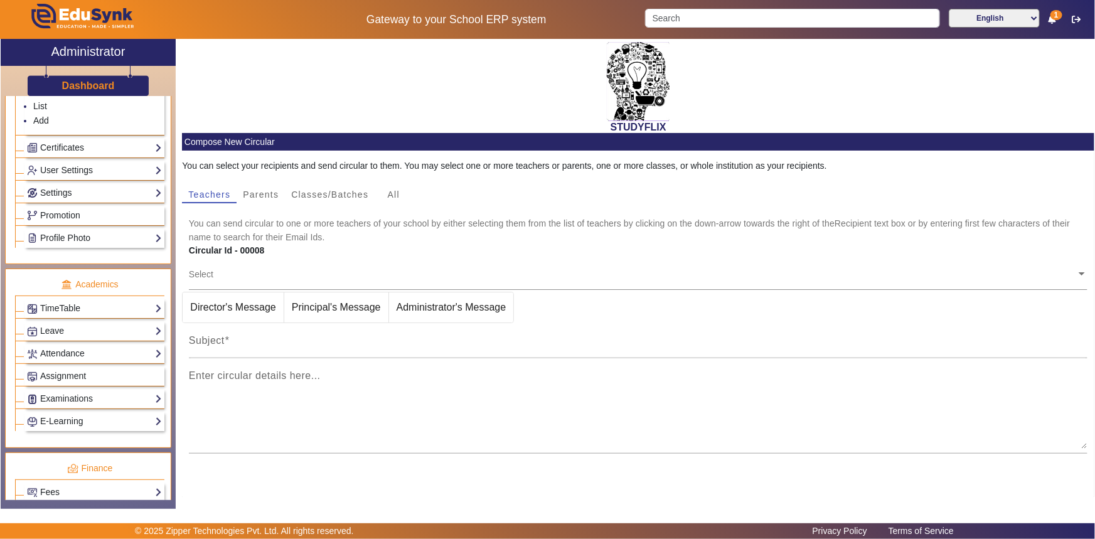
scroll to position [546, 0]
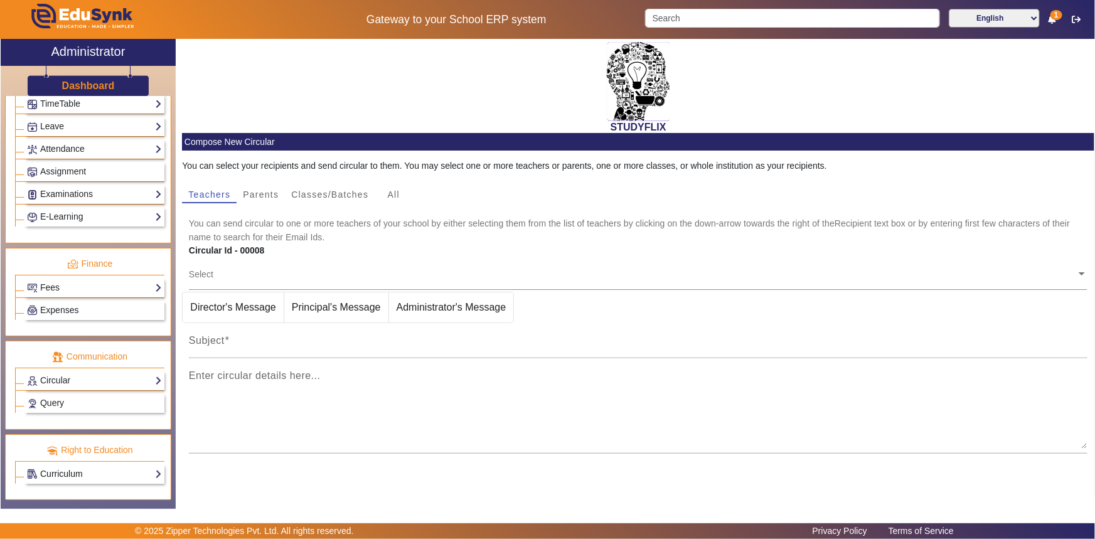
click at [59, 471] on link "Curriculum" at bounding box center [94, 474] width 135 height 14
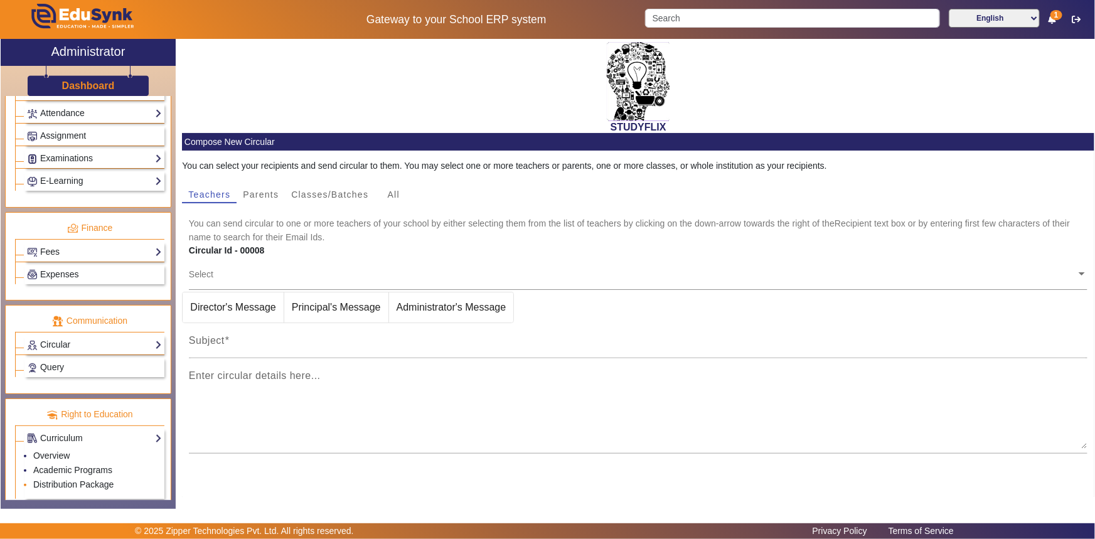
scroll to position [561, 0]
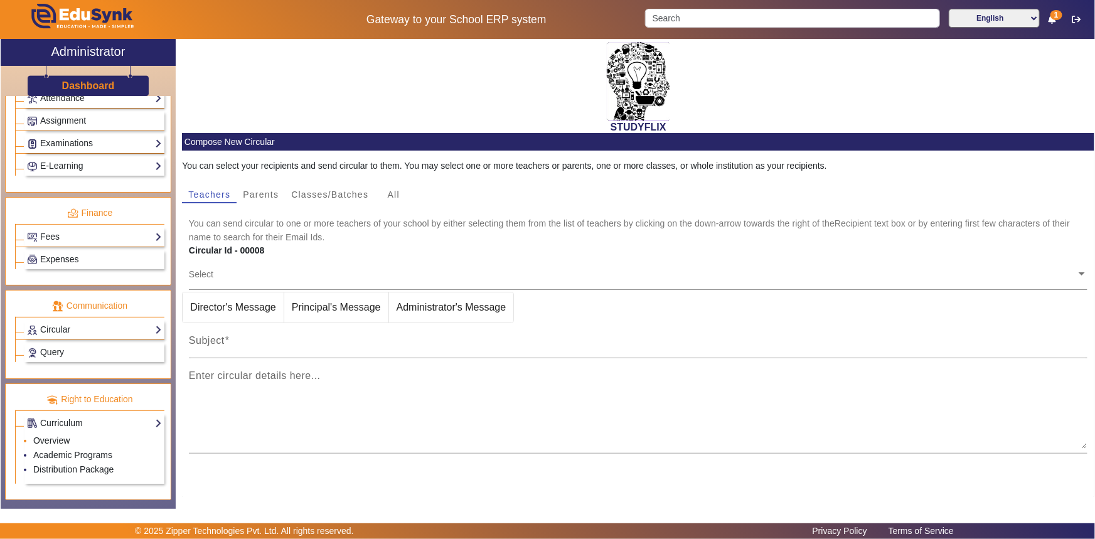
click at [56, 437] on link "Overview" at bounding box center [51, 440] width 36 height 10
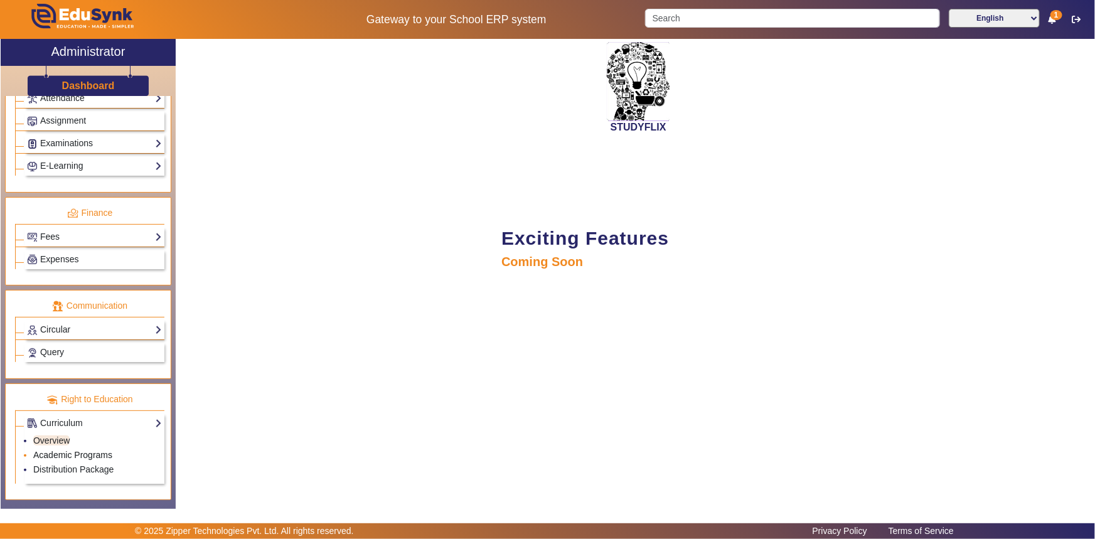
click at [56, 450] on link "Academic Programs" at bounding box center [72, 455] width 79 height 10
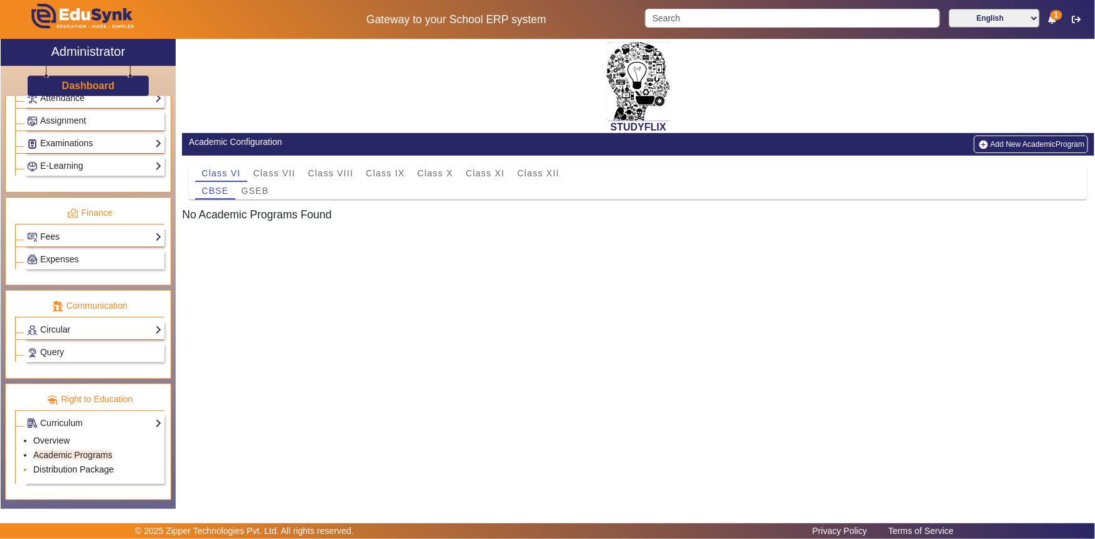
click at [52, 470] on link "Distribution Package" at bounding box center [73, 469] width 80 height 10
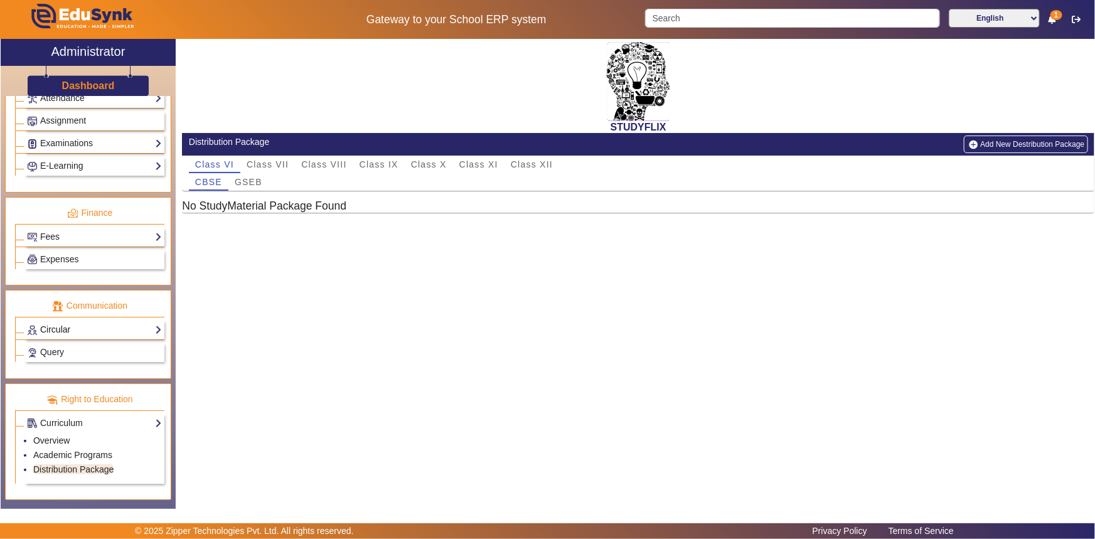
click at [73, 332] on link "Circular" at bounding box center [94, 329] width 135 height 14
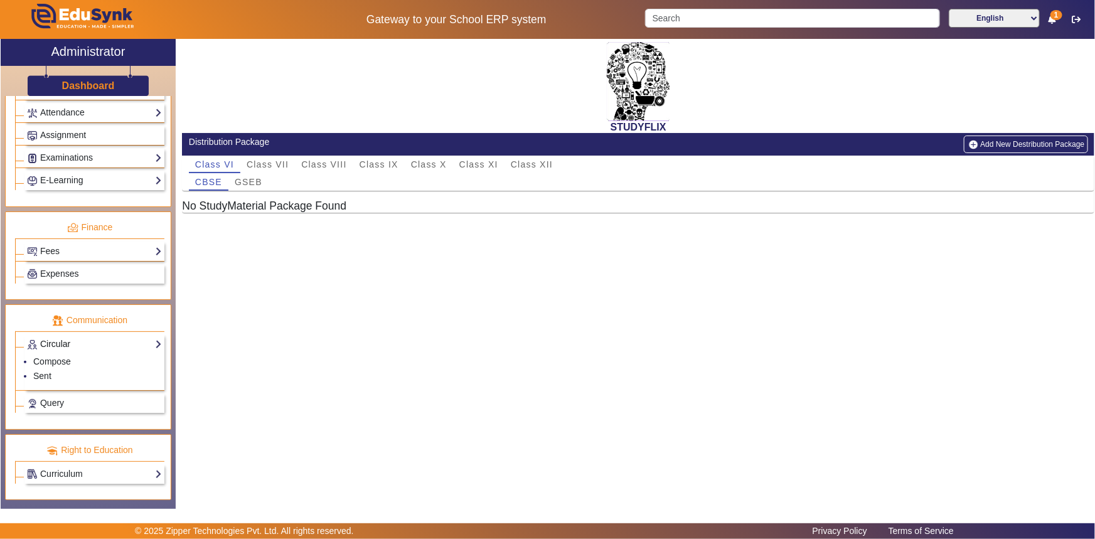
click at [50, 344] on link "Circular" at bounding box center [94, 344] width 135 height 14
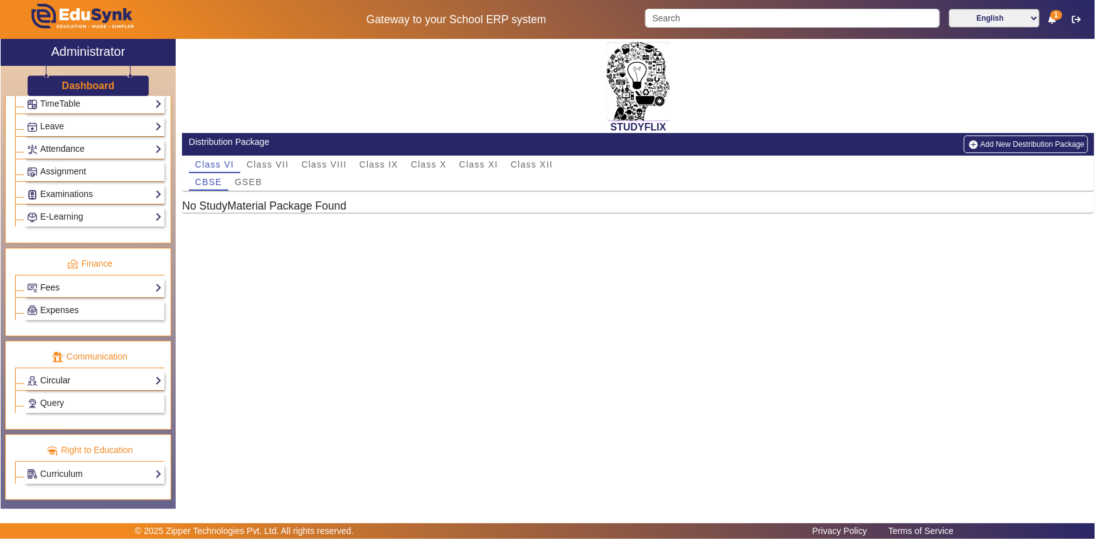
click at [53, 379] on link "Circular" at bounding box center [94, 380] width 135 height 14
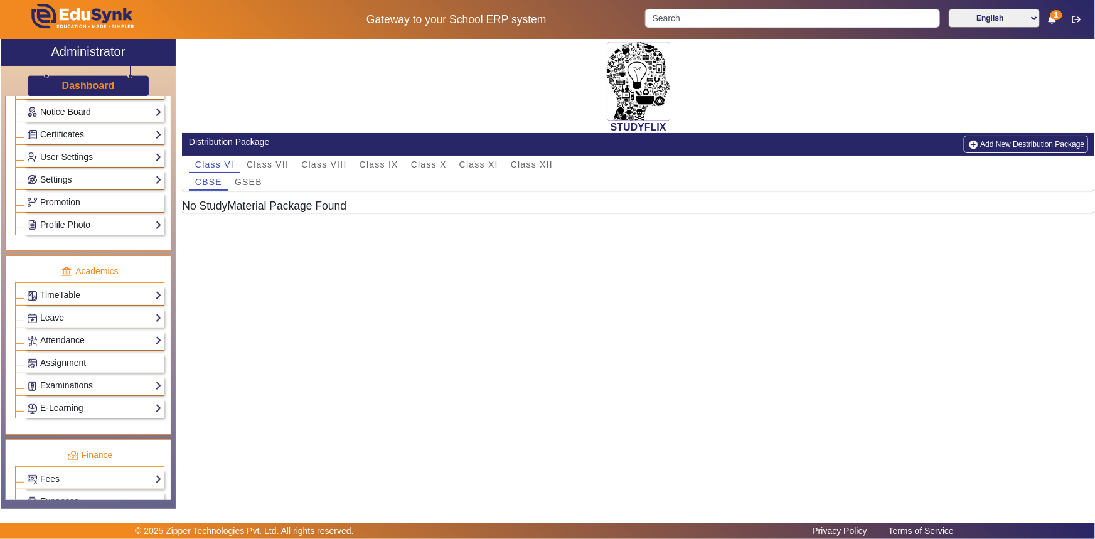
scroll to position [262, 0]
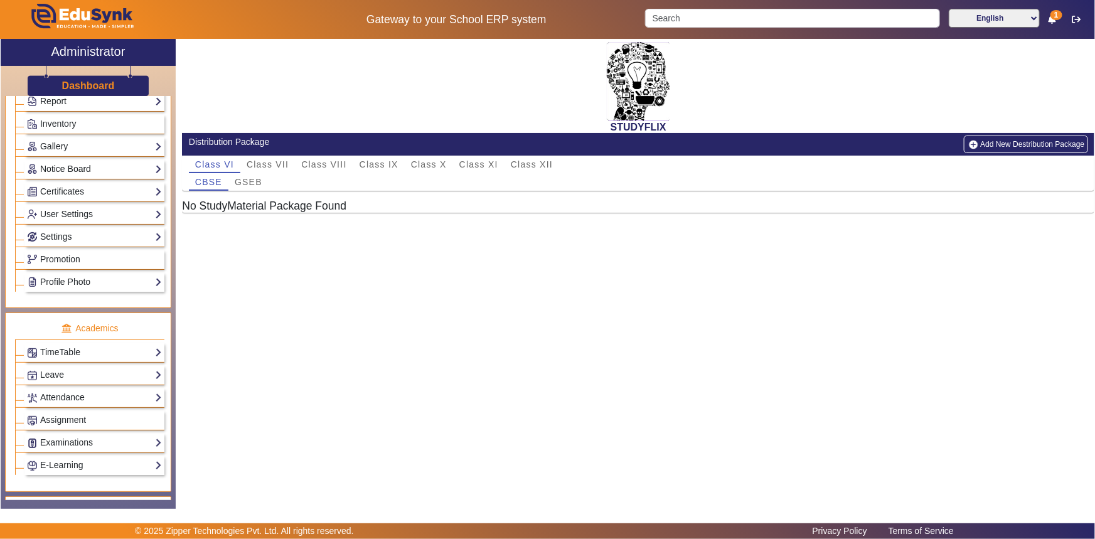
click at [65, 169] on link "Notice Board" at bounding box center [94, 169] width 135 height 14
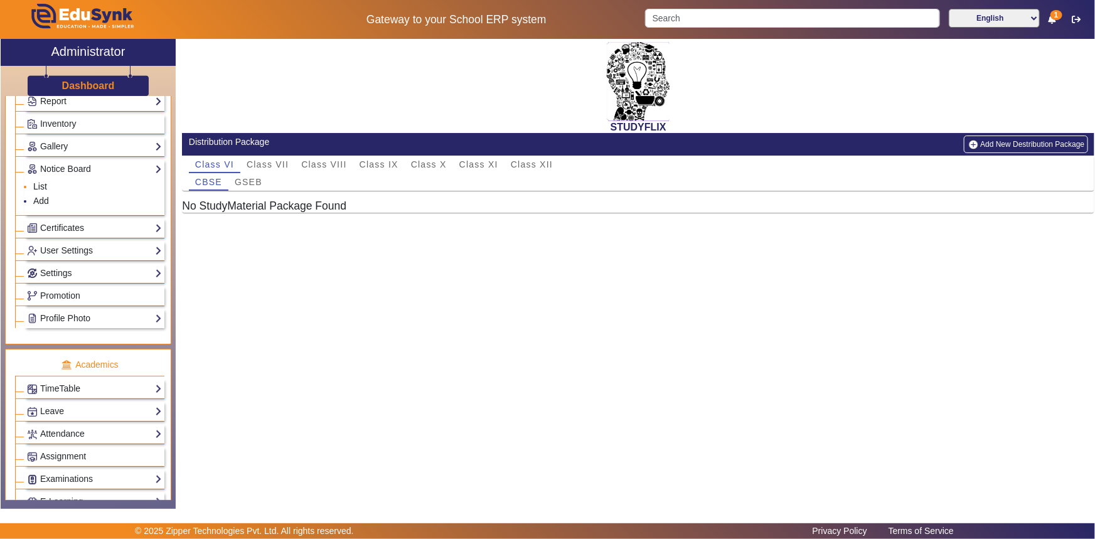
click at [44, 187] on link "List" at bounding box center [40, 186] width 14 height 10
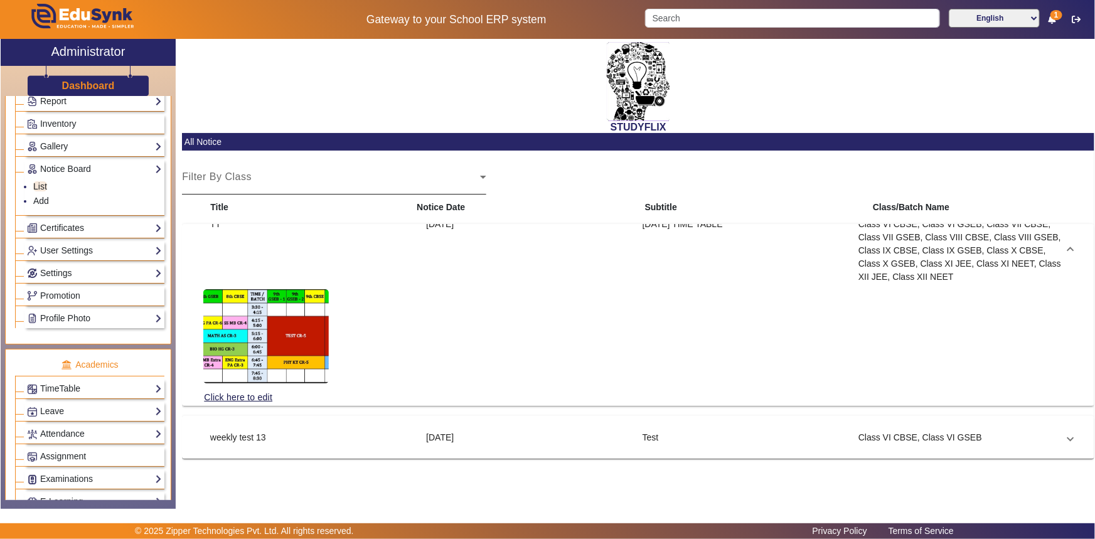
click at [264, 169] on div "Filter By Class Select Class" at bounding box center [334, 176] width 304 height 35
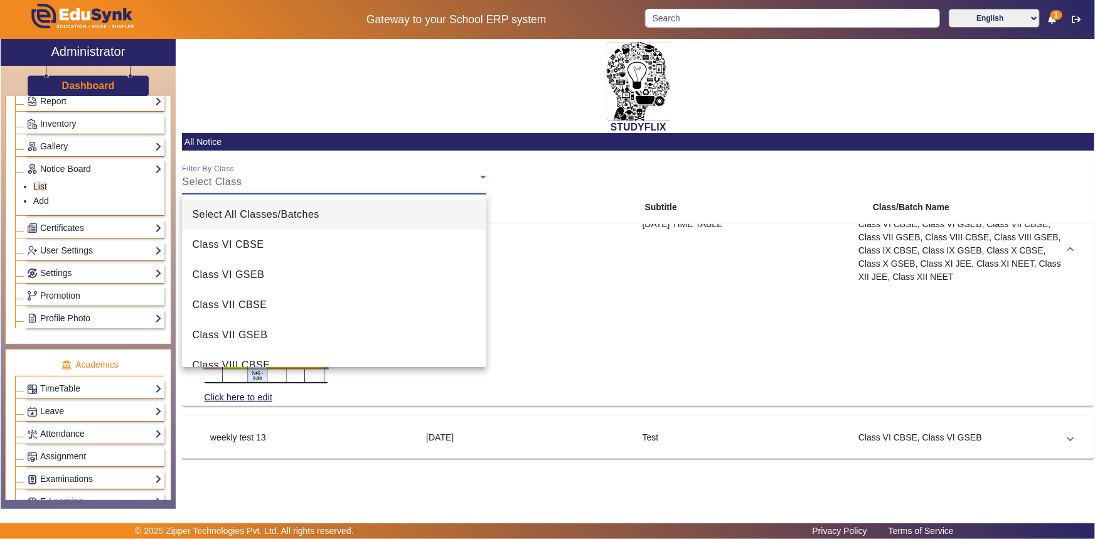
click at [251, 213] on span "Select All Classes/Batches" at bounding box center [255, 214] width 127 height 15
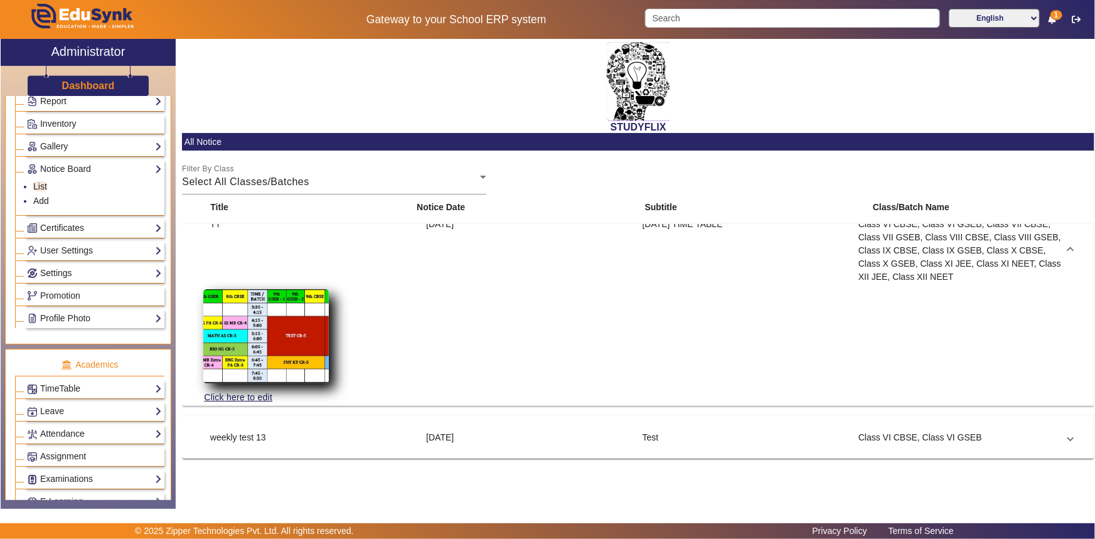
click at [251, 316] on img at bounding box center [265, 336] width 125 height 94
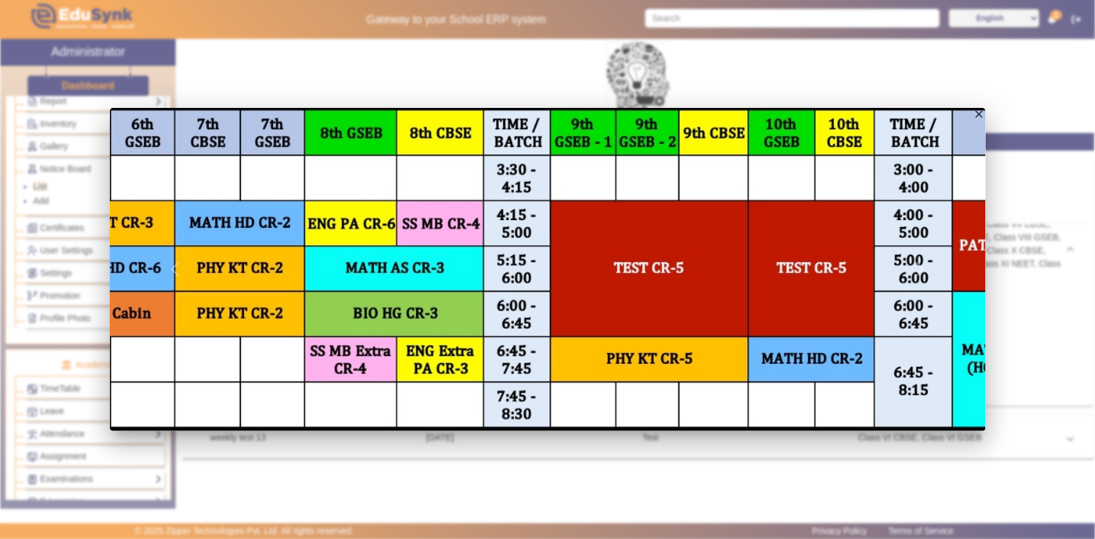
click at [982, 113] on mat-icon "close" at bounding box center [979, 114] width 13 height 13
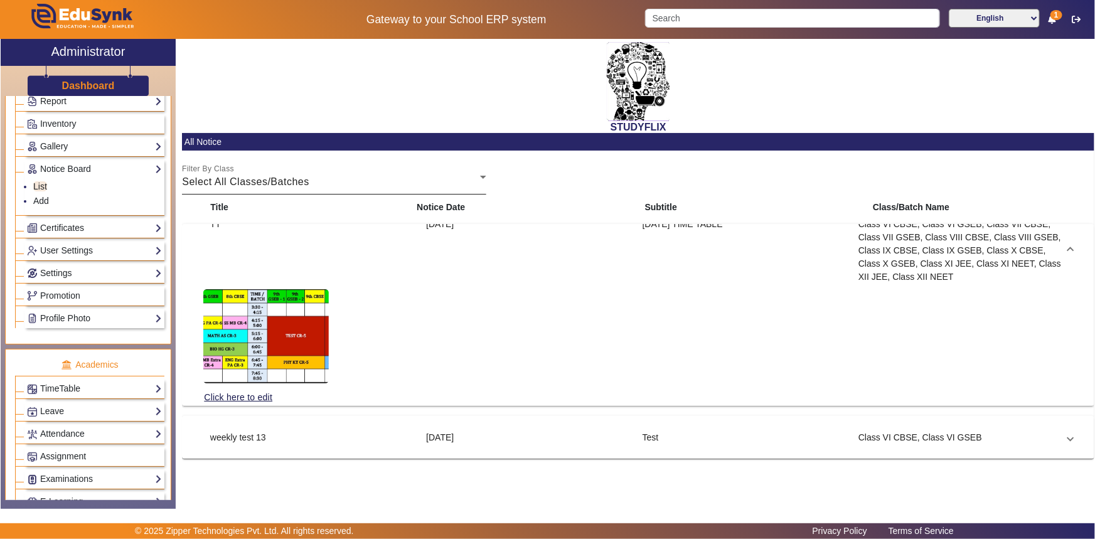
click at [300, 180] on span "Select All Classes/Batches" at bounding box center [245, 181] width 127 height 11
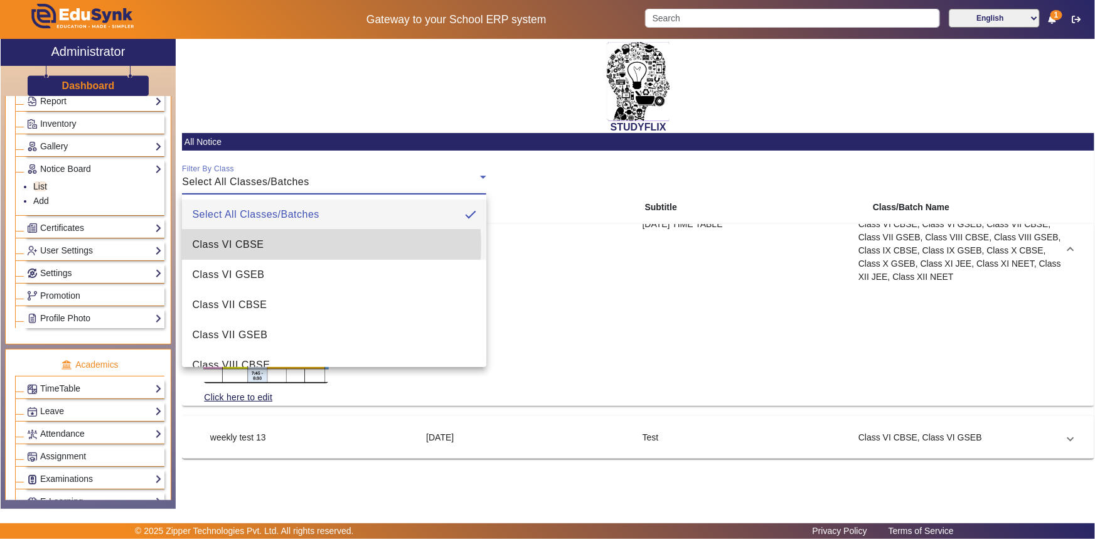
click at [304, 245] on mat-option "Class VI CBSE" at bounding box center [334, 245] width 304 height 30
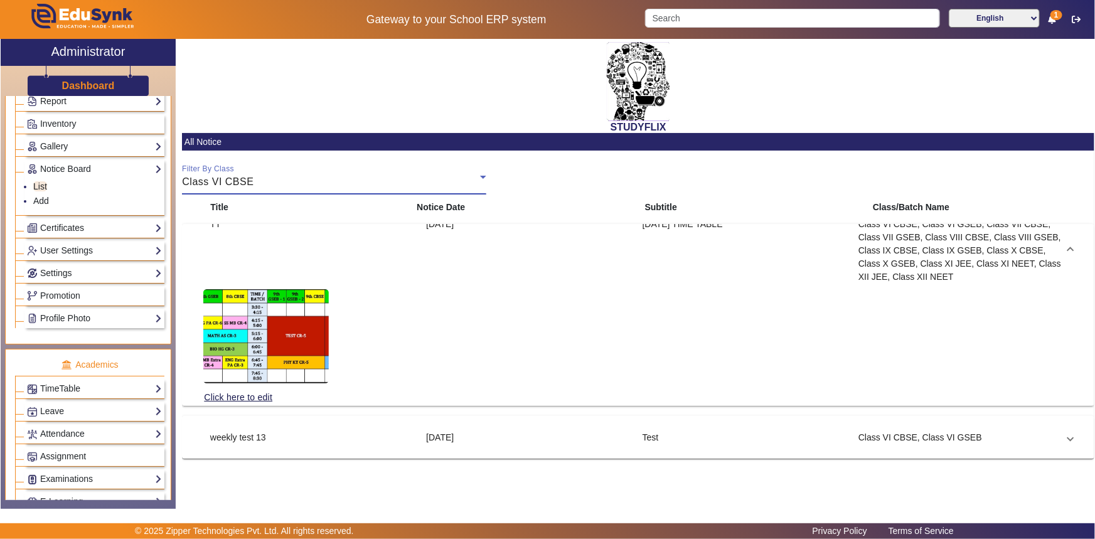
click at [280, 186] on div "Class VI CBSE" at bounding box center [331, 181] width 298 height 15
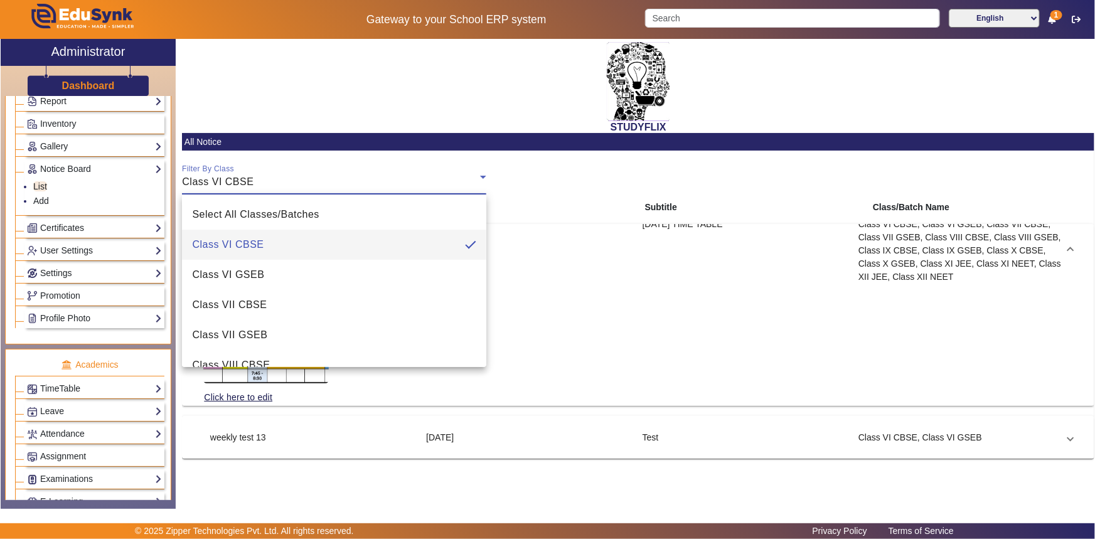
click at [290, 247] on mat-option "Class VI CBSE" at bounding box center [334, 245] width 304 height 30
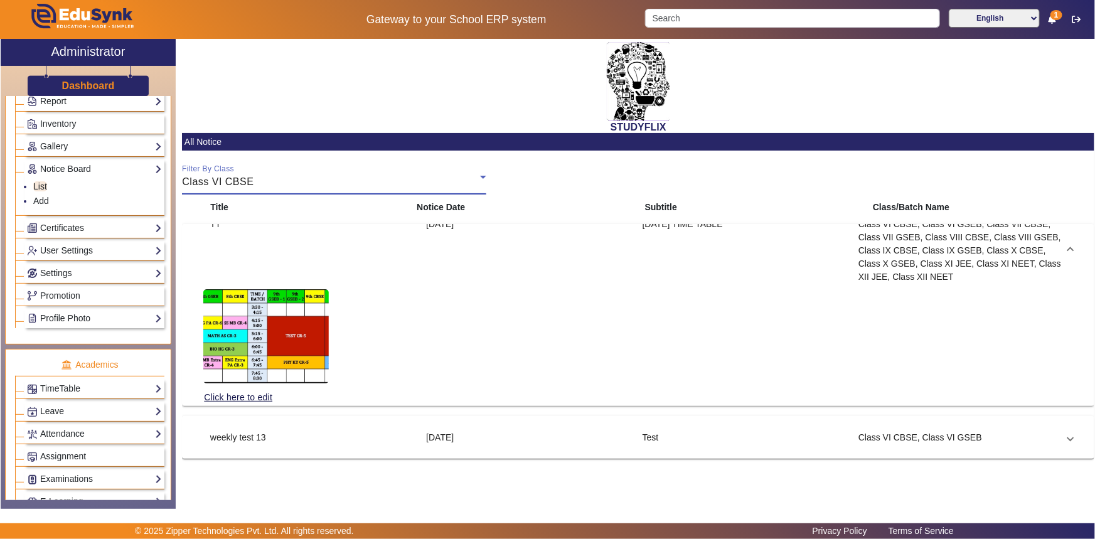
click at [270, 183] on div "Class VI CBSE" at bounding box center [331, 181] width 298 height 15
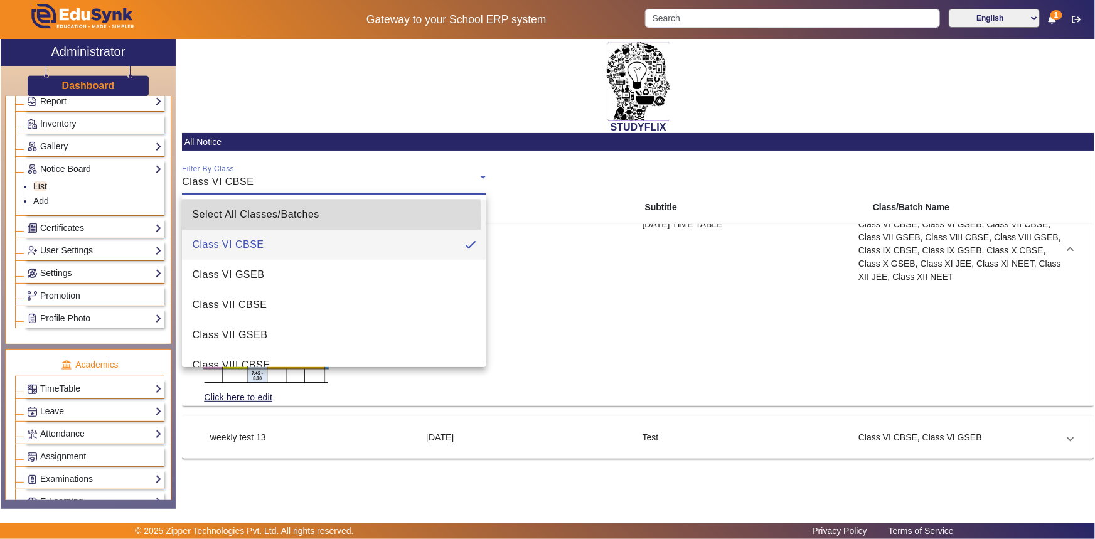
click at [258, 217] on span "Select All Classes/Batches" at bounding box center [255, 214] width 127 height 15
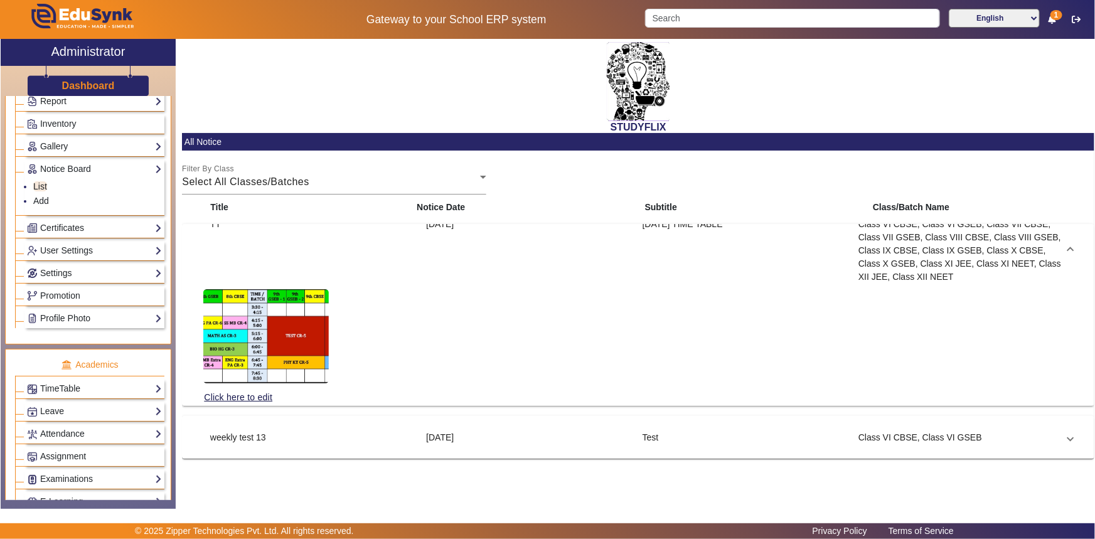
click at [1071, 245] on span at bounding box center [1070, 250] width 5 height 13
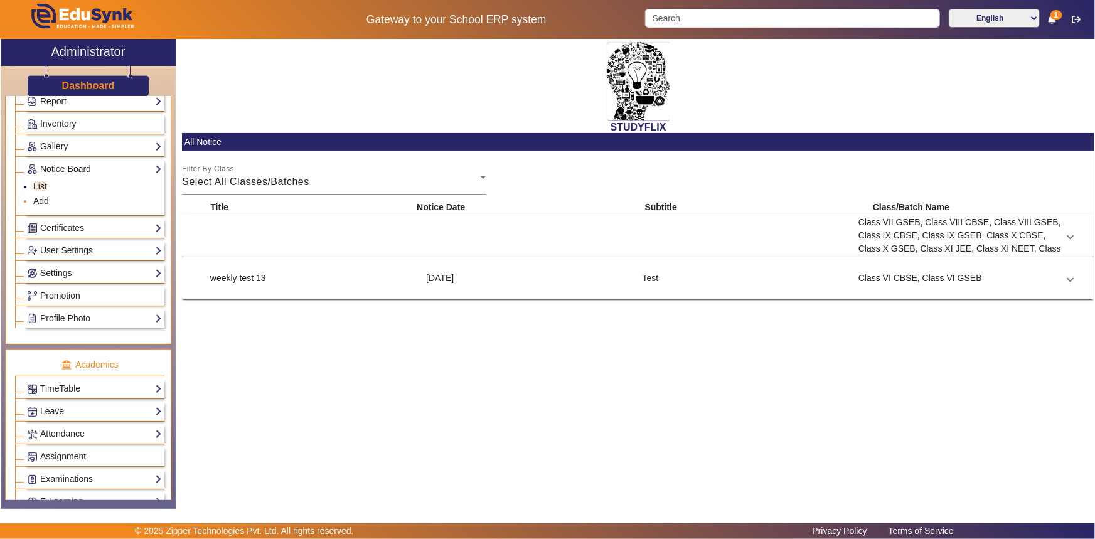
click at [41, 201] on link "Add" at bounding box center [41, 201] width 16 height 10
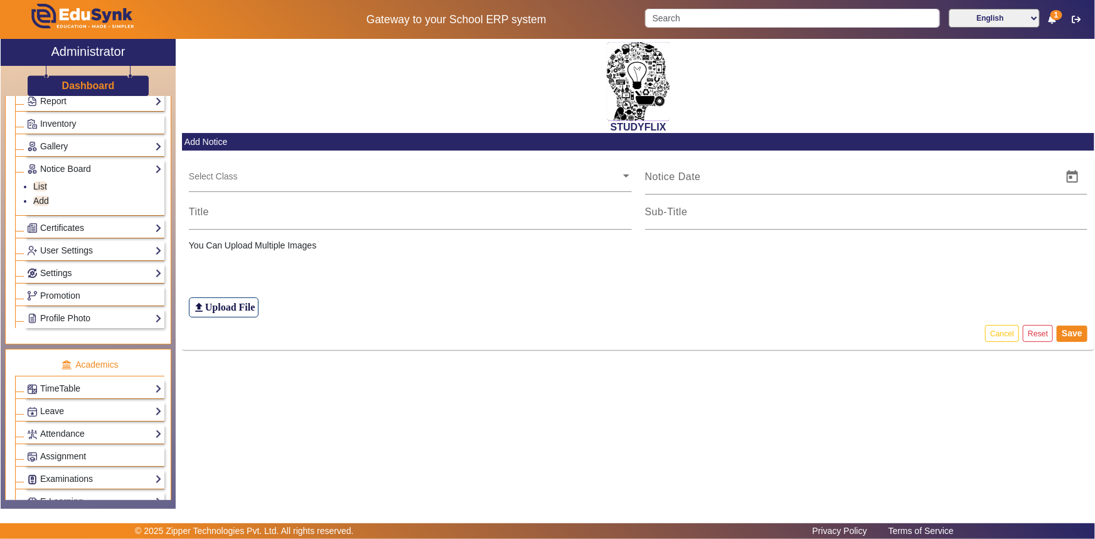
click at [249, 176] on input "text" at bounding box center [405, 176] width 432 height 12
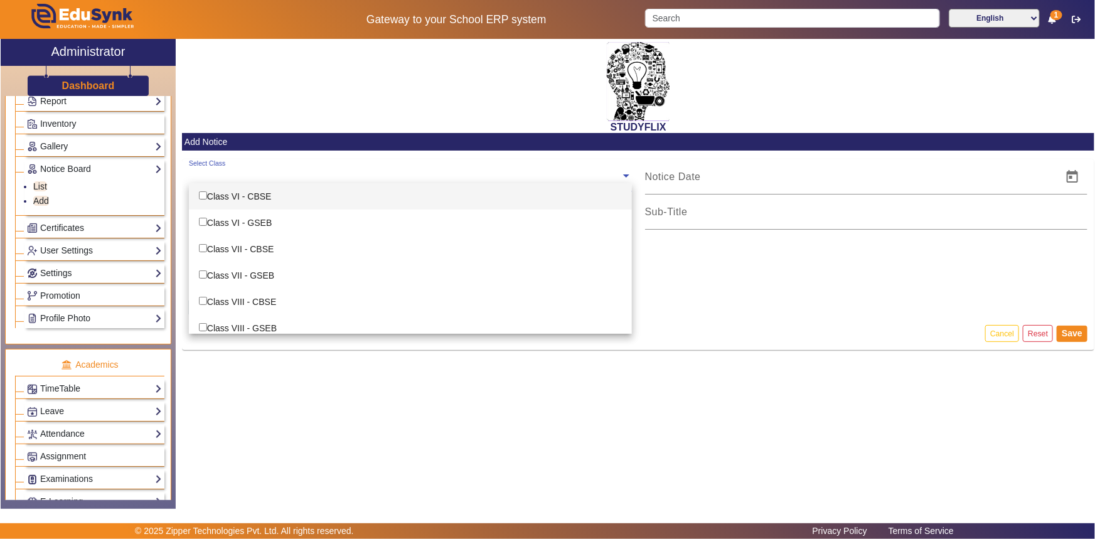
click at [247, 194] on div "Class VI - CBSE" at bounding box center [410, 196] width 443 height 26
checkbox input "true"
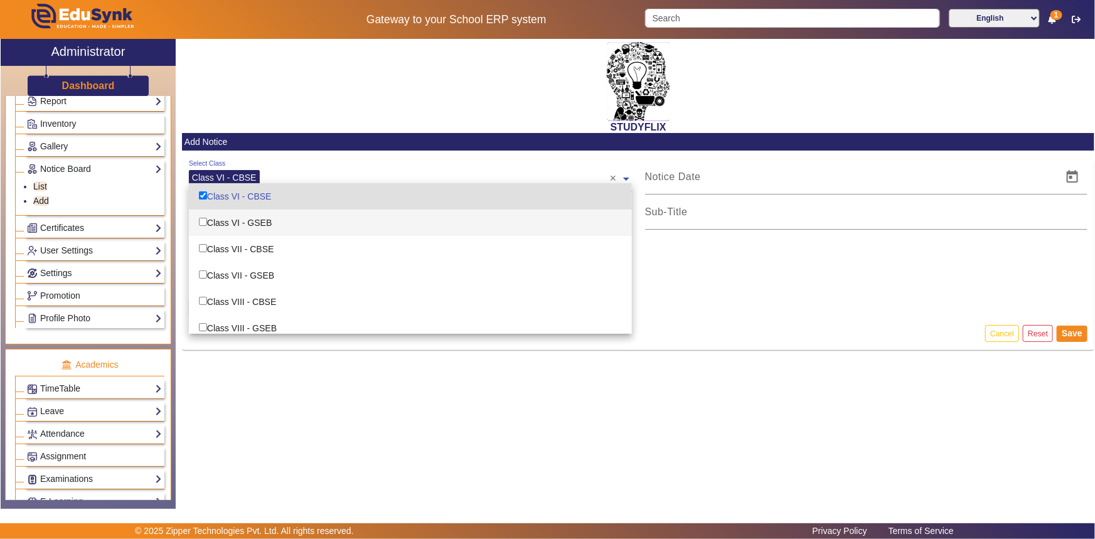
click at [235, 226] on div "Class VI - GSEB" at bounding box center [410, 223] width 443 height 26
checkbox input "true"
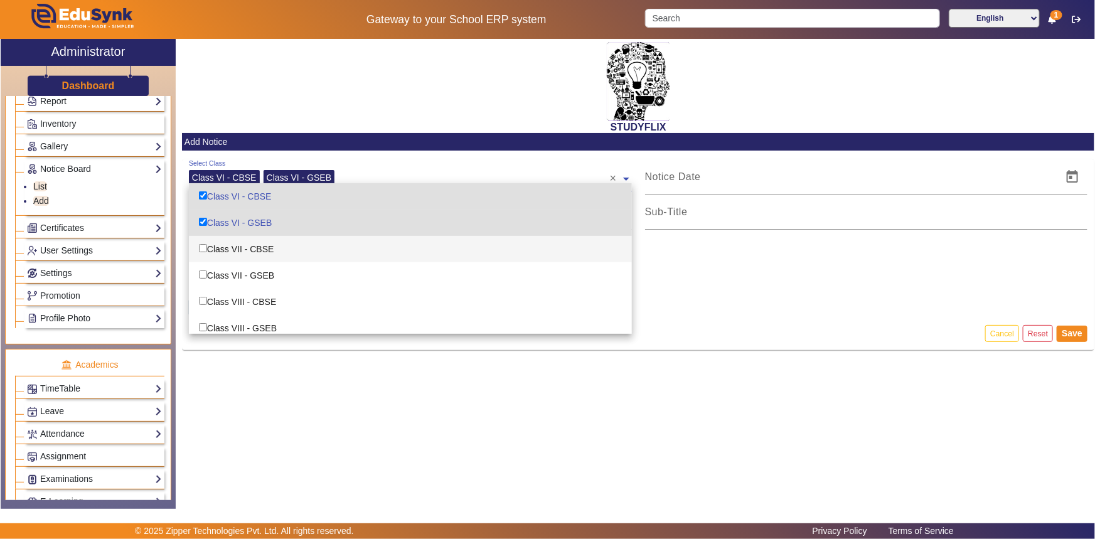
click at [234, 242] on div "Class VII - CBSE" at bounding box center [410, 249] width 443 height 26
checkbox input "true"
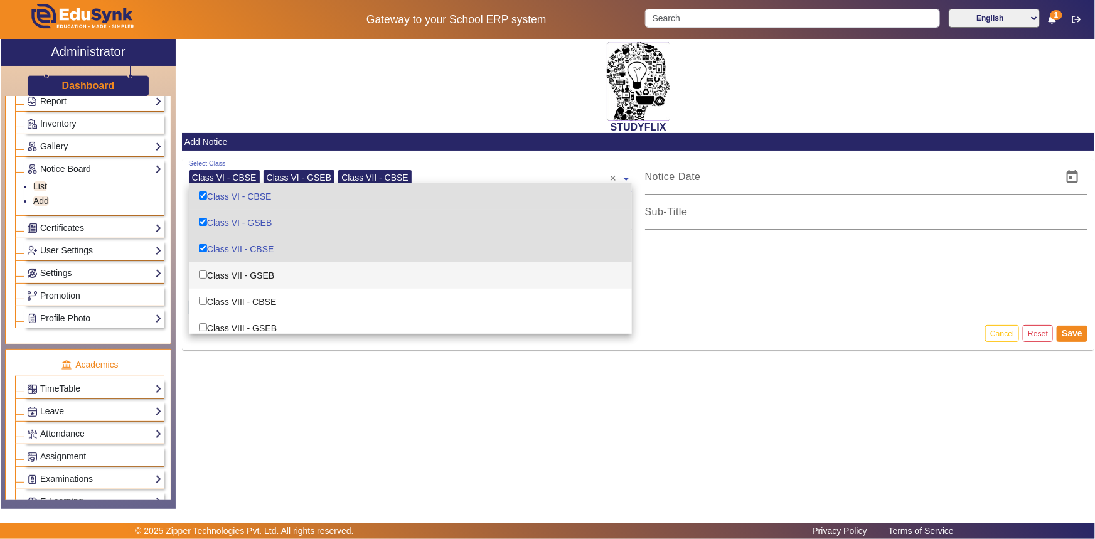
click at [231, 268] on div "Class VII - GSEB" at bounding box center [410, 275] width 443 height 26
checkbox input "true"
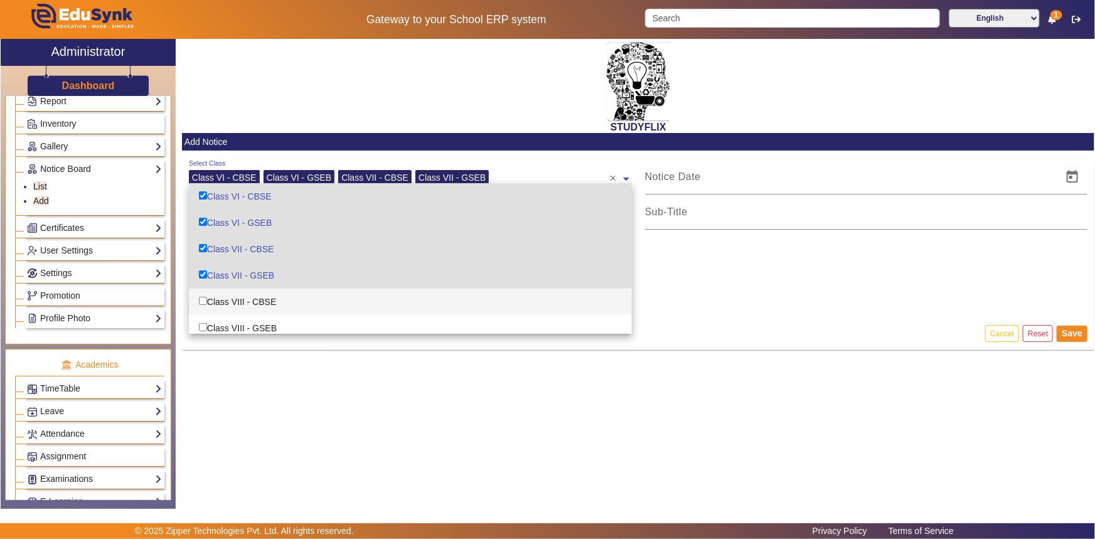
click at [223, 304] on div "Class VIII - CBSE" at bounding box center [410, 302] width 443 height 26
checkbox input "true"
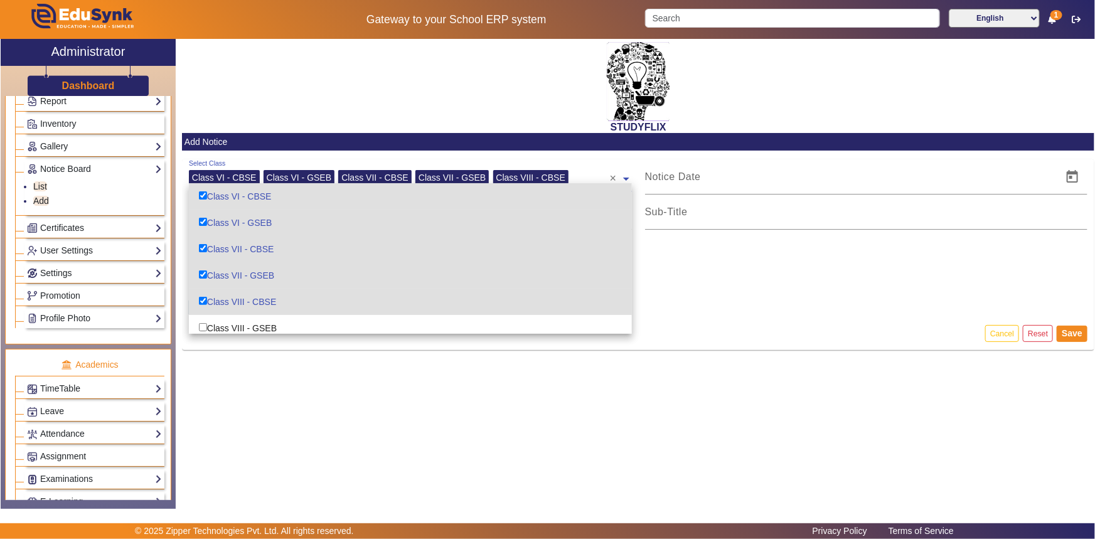
scroll to position [56, 0]
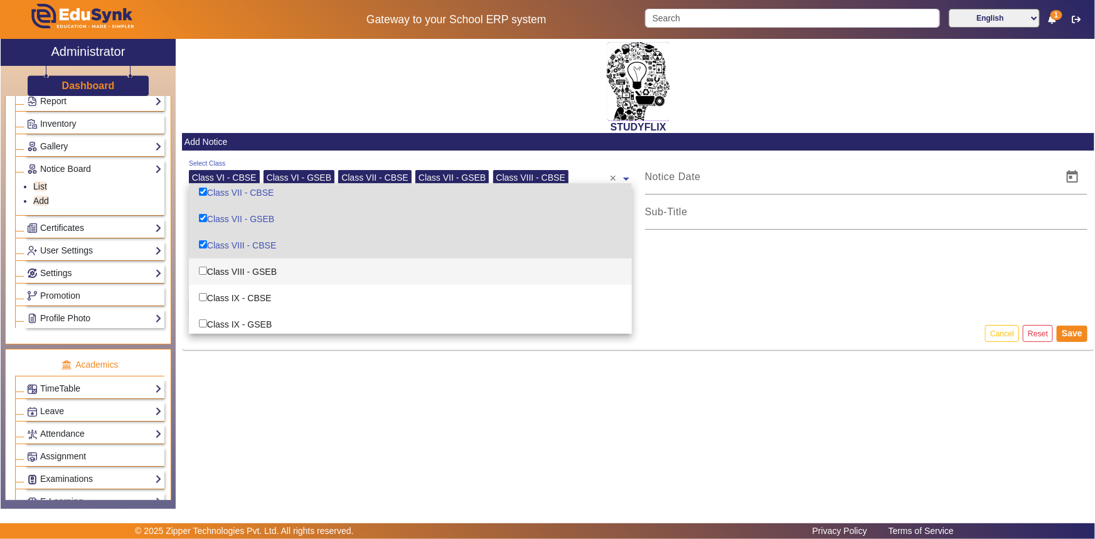
click at [231, 275] on div "Class VIII - GSEB" at bounding box center [410, 271] width 443 height 26
checkbox input "true"
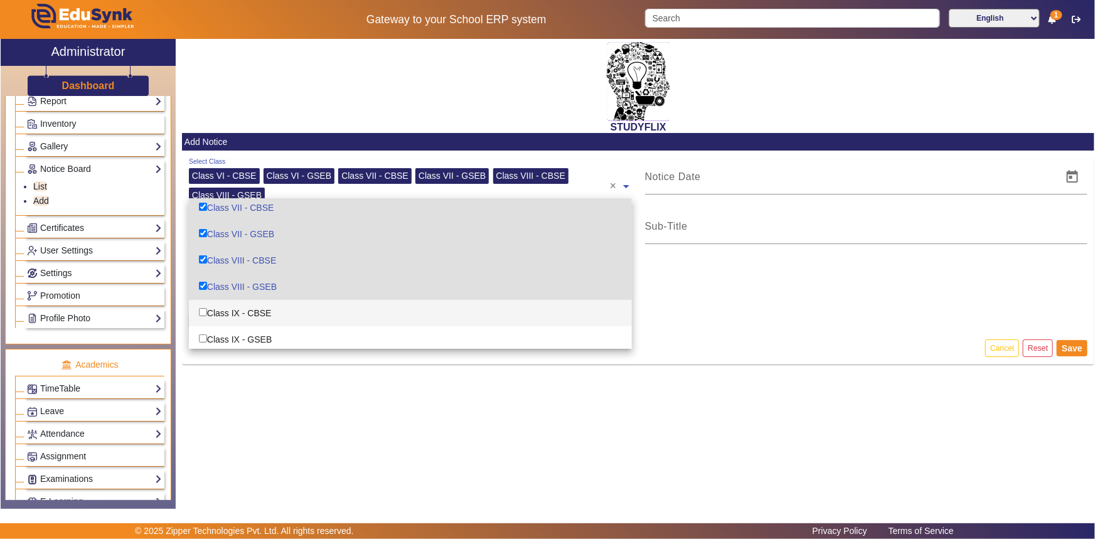
click at [233, 319] on div "Class IX - CBSE" at bounding box center [410, 313] width 443 height 26
checkbox input "true"
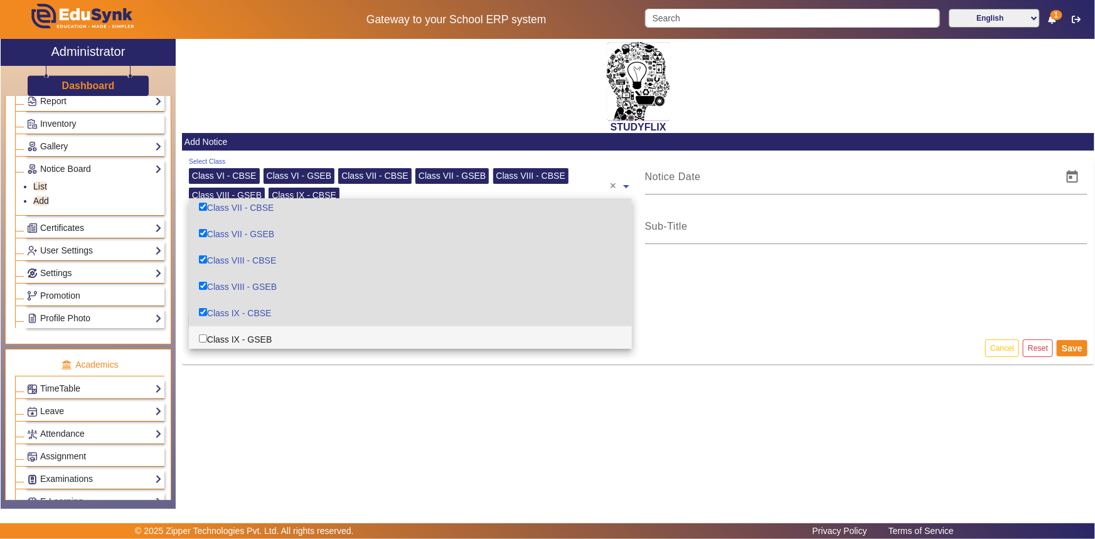
click at [232, 334] on div "Class IX - GSEB" at bounding box center [410, 339] width 443 height 26
checkbox input "true"
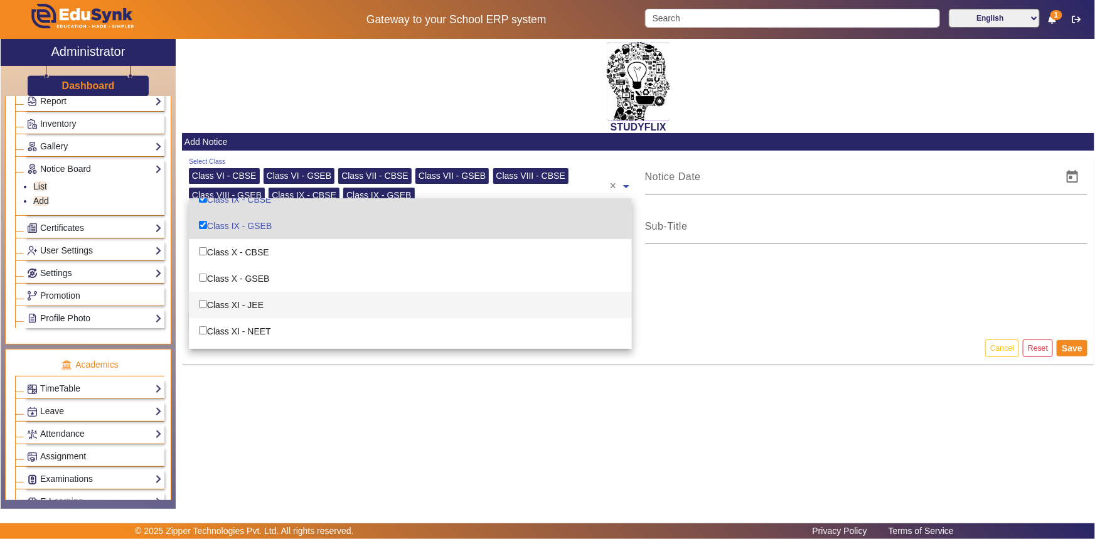
scroll to position [171, 0]
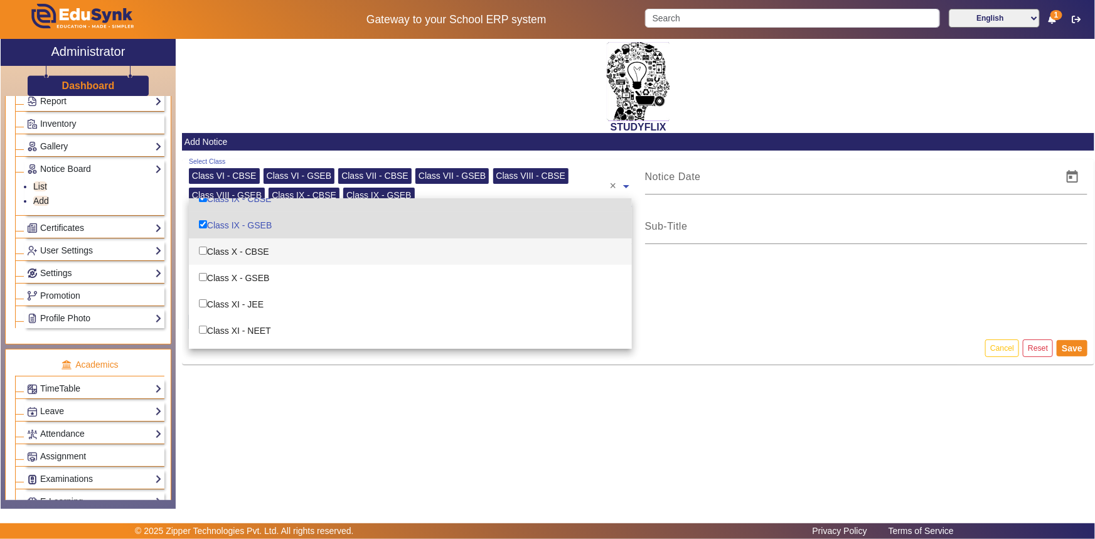
click at [233, 251] on div "Class X - CBSE" at bounding box center [410, 251] width 443 height 26
checkbox input "true"
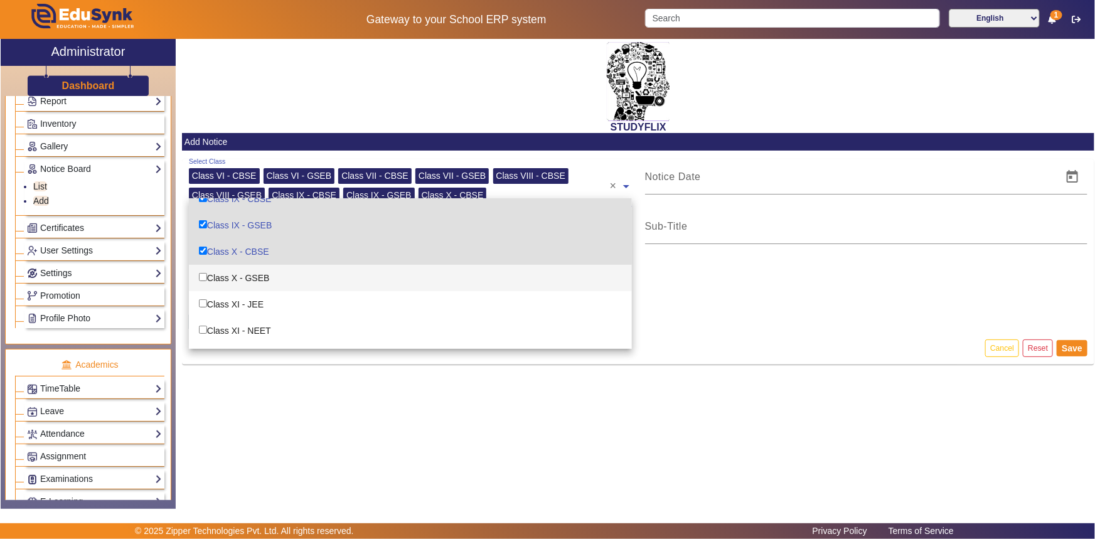
click at [231, 277] on div "Class X - GSEB" at bounding box center [410, 278] width 443 height 26
checkbox input "true"
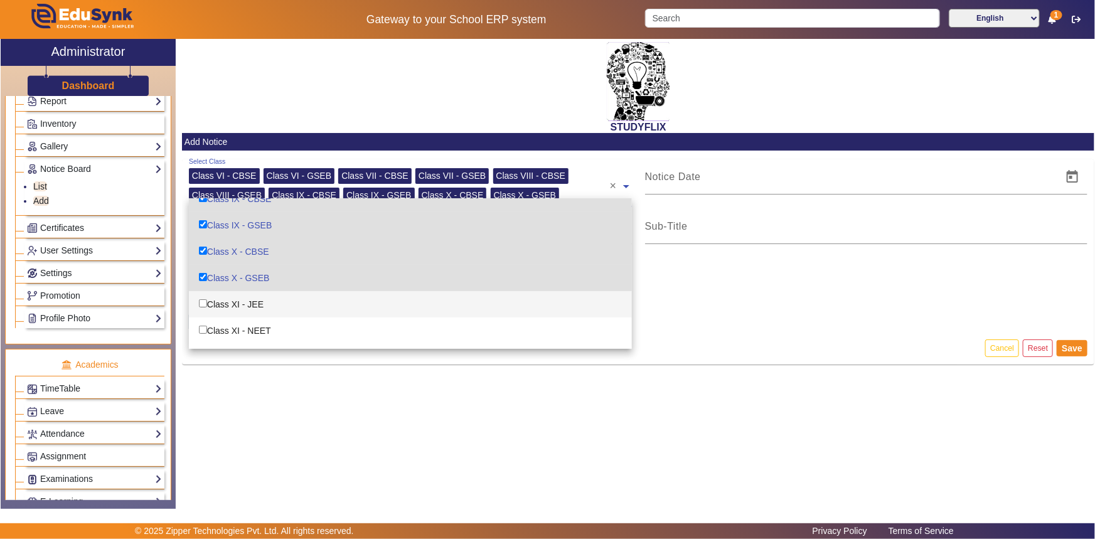
click at [227, 294] on div "Class XI - JEE" at bounding box center [410, 304] width 443 height 26
checkbox input "true"
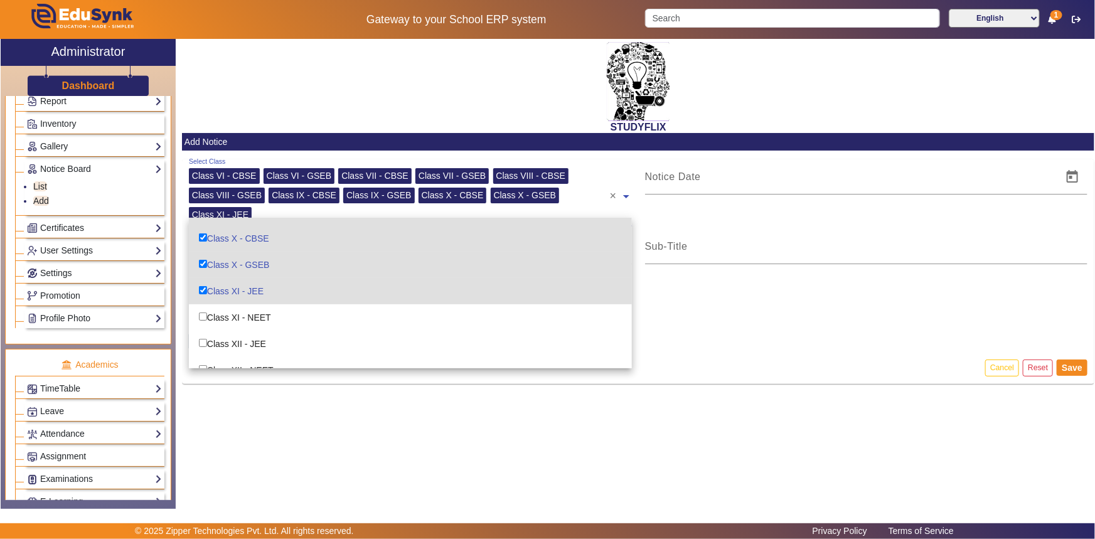
scroll to position [218, 0]
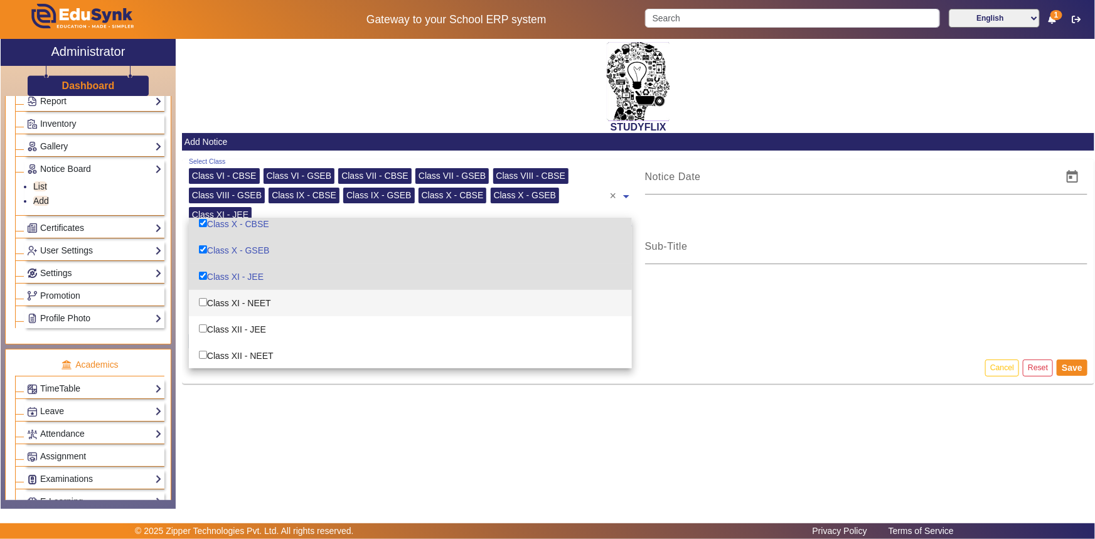
click at [229, 307] on div "Class XI - NEET" at bounding box center [410, 303] width 443 height 26
checkbox input "true"
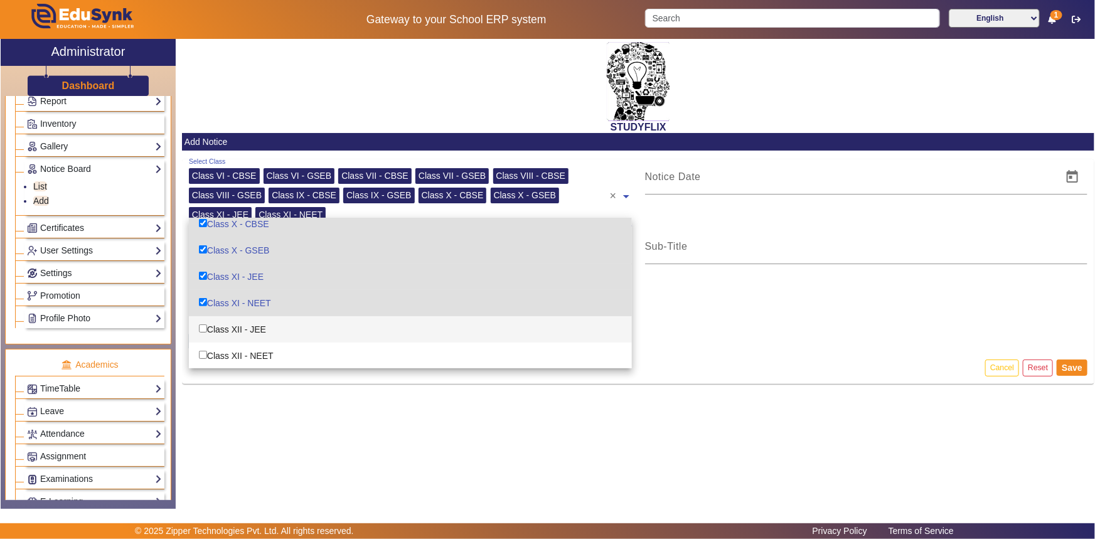
click at [233, 322] on div "Class XII - JEE" at bounding box center [410, 329] width 443 height 26
checkbox input "true"
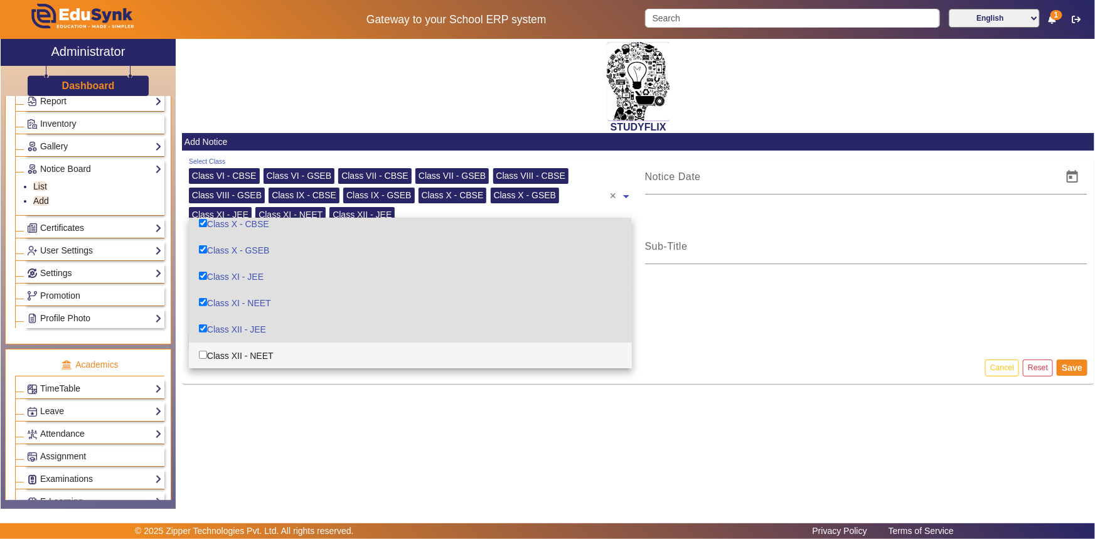
click at [226, 349] on div "Class XII - NEET" at bounding box center [410, 355] width 443 height 26
checkbox input "true"
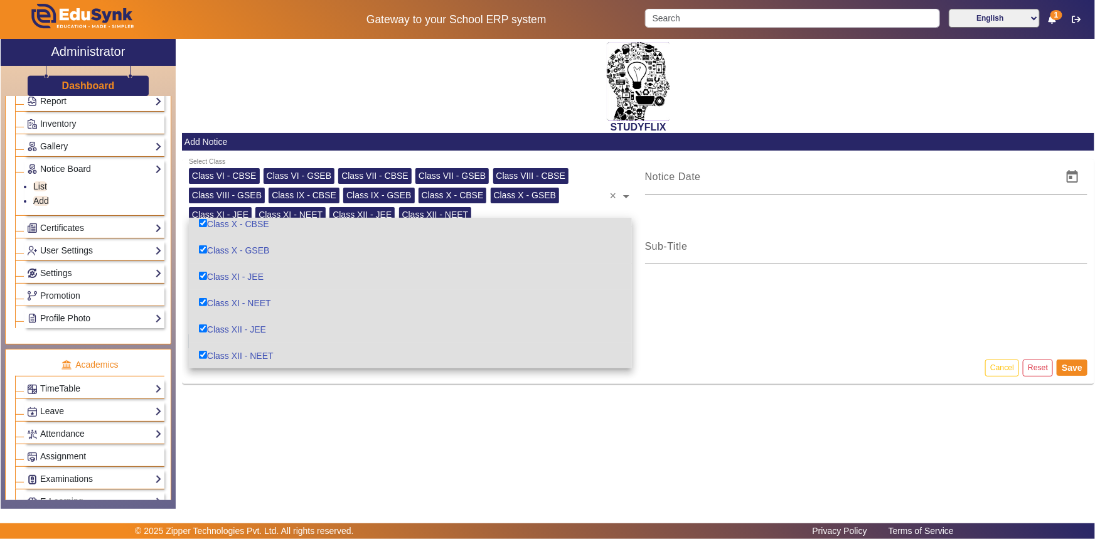
click at [378, 407] on div "STUDYFLIX Add Notice Select Class Class VI - CBSE Class VI - GSEB Class VII - C…" at bounding box center [635, 267] width 918 height 457
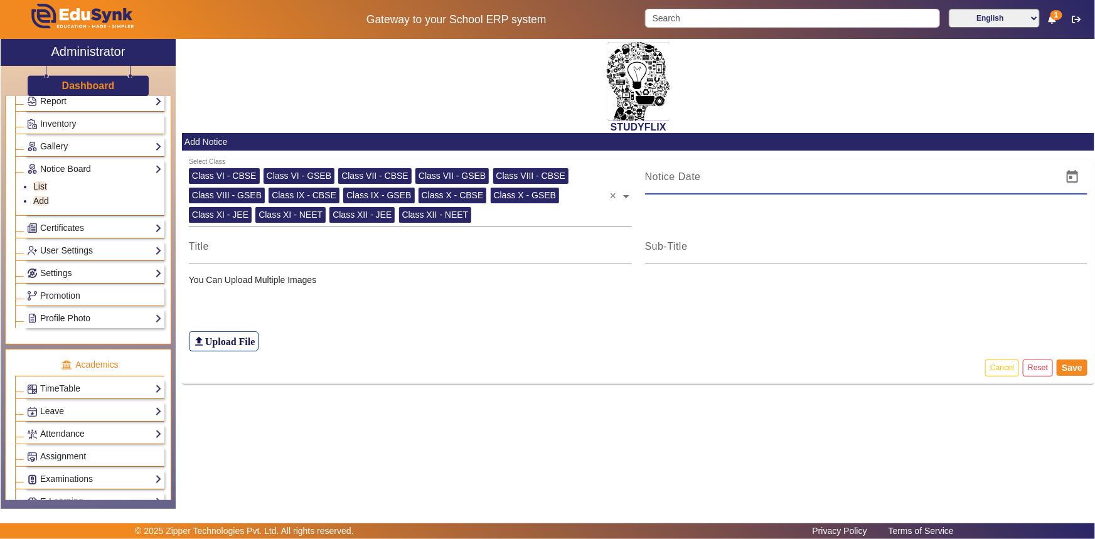
click at [672, 178] on input at bounding box center [850, 176] width 410 height 15
click at [655, 176] on input "[DATE]" at bounding box center [850, 176] width 410 height 15
click at [1079, 181] on span "Open calendar" at bounding box center [1072, 177] width 30 height 30
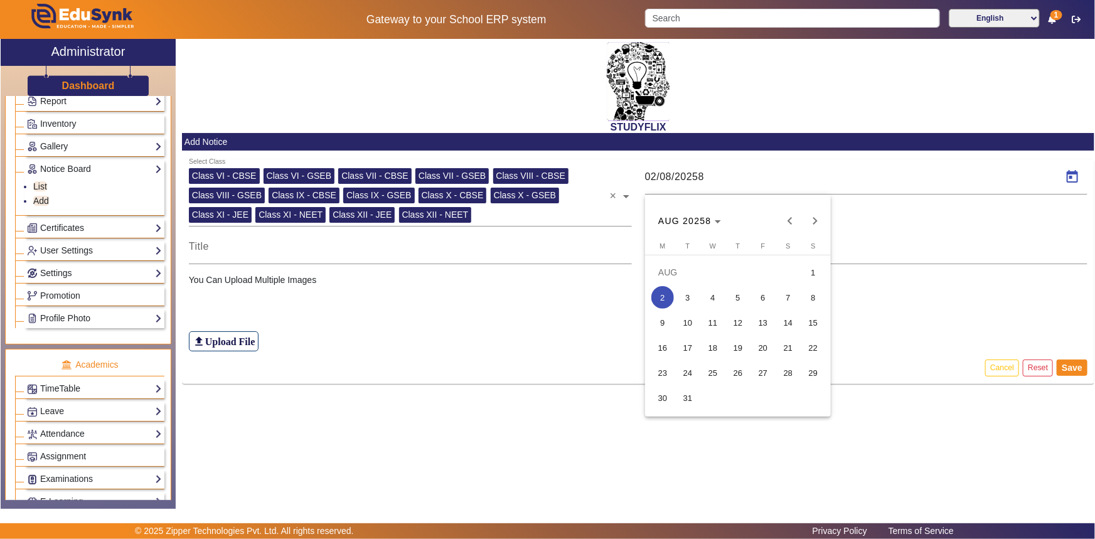
click at [785, 373] on span "28" at bounding box center [788, 372] width 23 height 23
type input "28/08/20258"
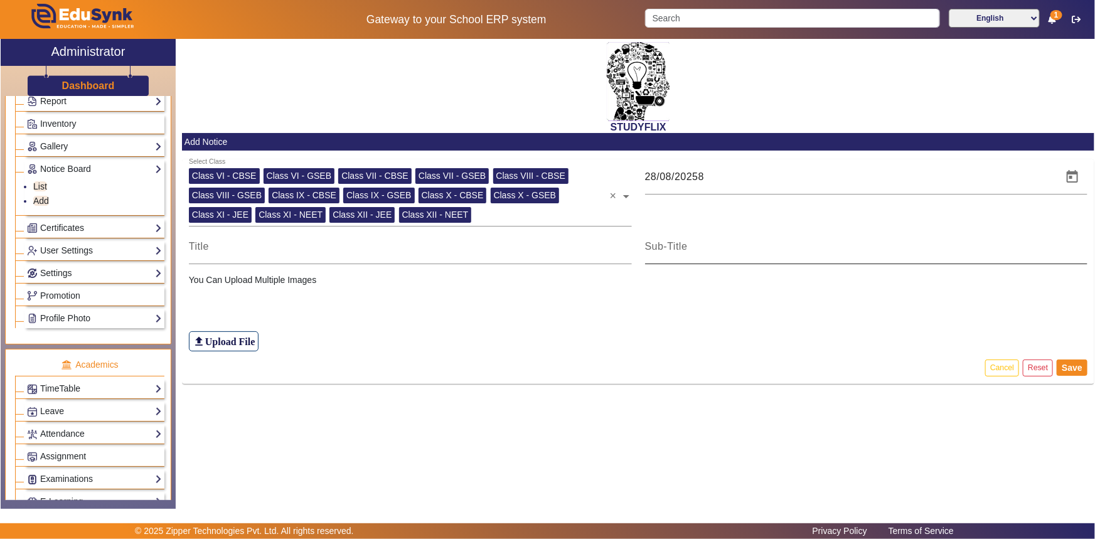
click at [680, 256] on div at bounding box center [866, 246] width 443 height 35
click at [227, 245] on input at bounding box center [410, 246] width 443 height 15
type input "TIME TABLE"
click at [244, 344] on h6 "Upload File" at bounding box center [230, 342] width 50 height 12
click at [0, 0] on input "file_upload Upload File" at bounding box center [0, 0] width 0 height 0
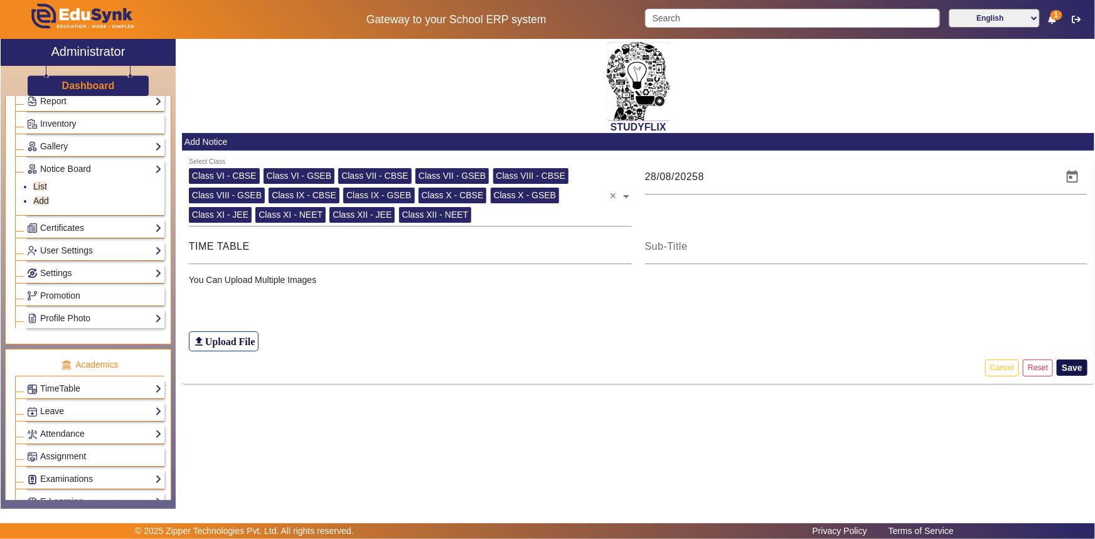
click at [1070, 372] on button "Save" at bounding box center [1071, 367] width 31 height 16
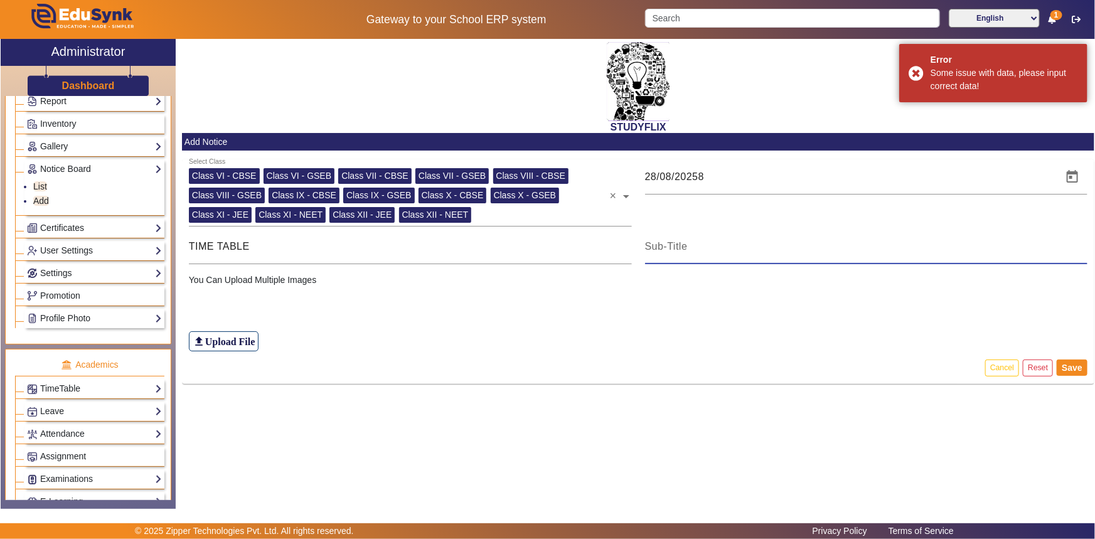
click at [669, 243] on input at bounding box center [866, 246] width 443 height 15
type input "TIME TABLE"
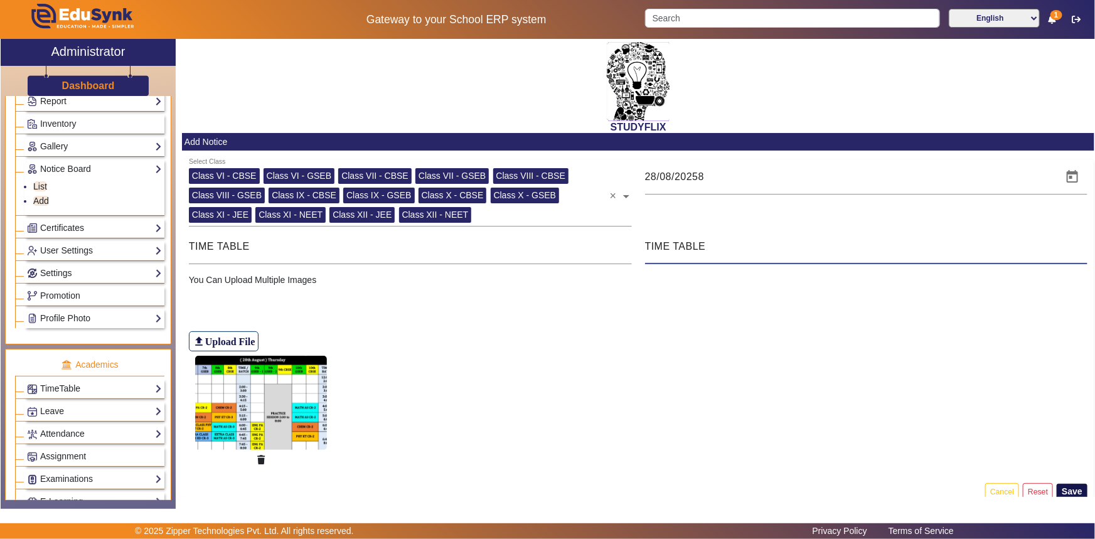
click at [1061, 489] on button "Save" at bounding box center [1071, 492] width 31 height 16
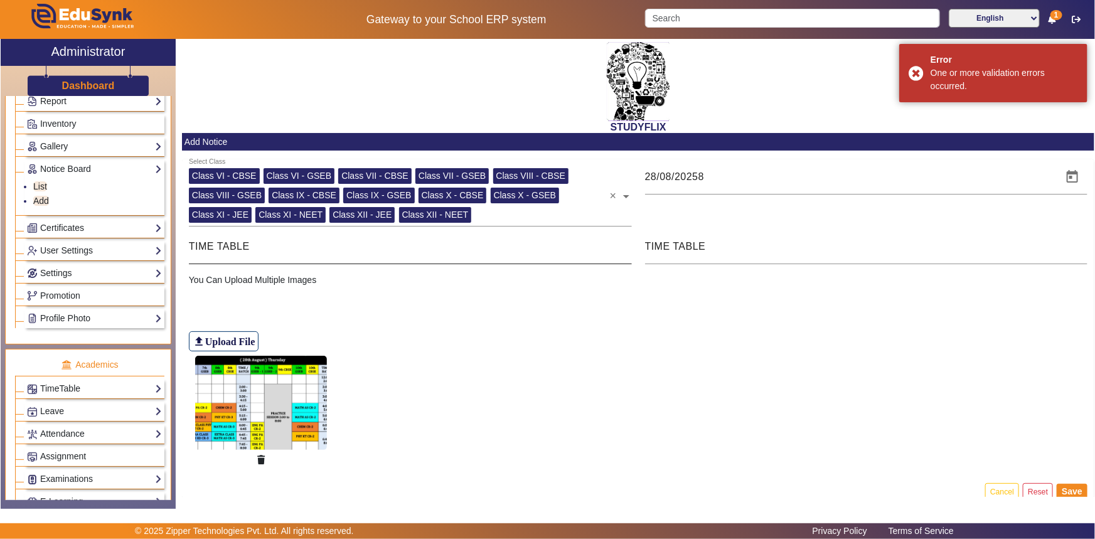
click at [290, 242] on input "TIME TABLE" at bounding box center [410, 246] width 443 height 15
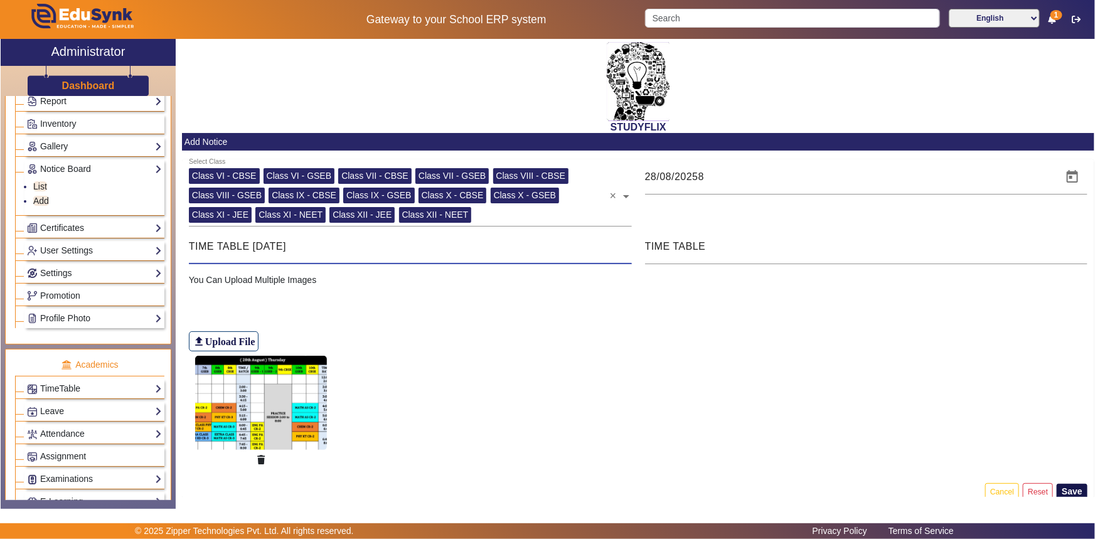
type input "TIME TABLE [DATE]"
click at [1058, 489] on button "Save" at bounding box center [1071, 492] width 31 height 16
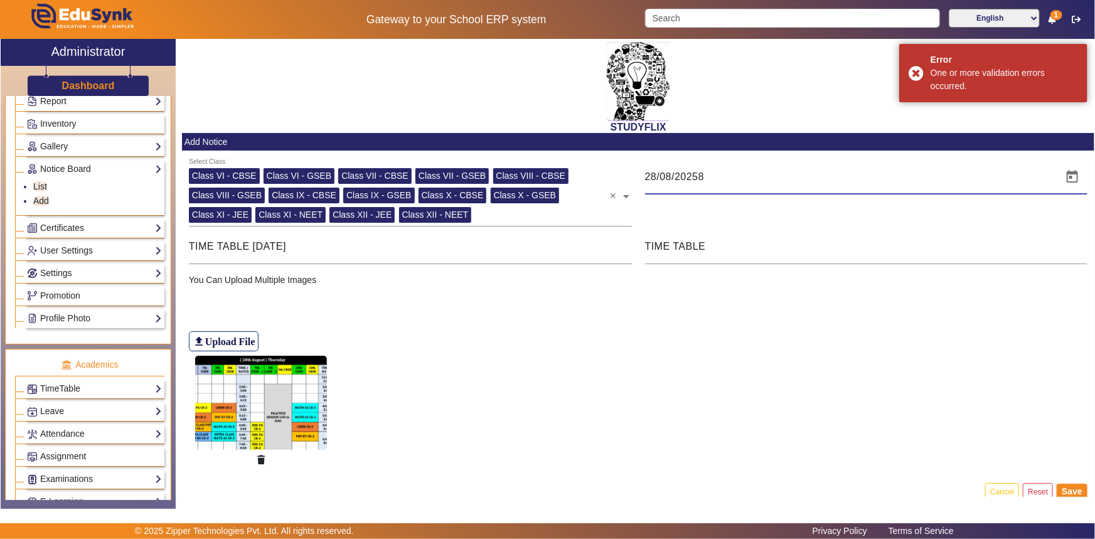
drag, startPoint x: 690, startPoint y: 181, endPoint x: 703, endPoint y: 180, distance: 13.2
click at [703, 180] on input "28/08/20258" at bounding box center [850, 176] width 410 height 15
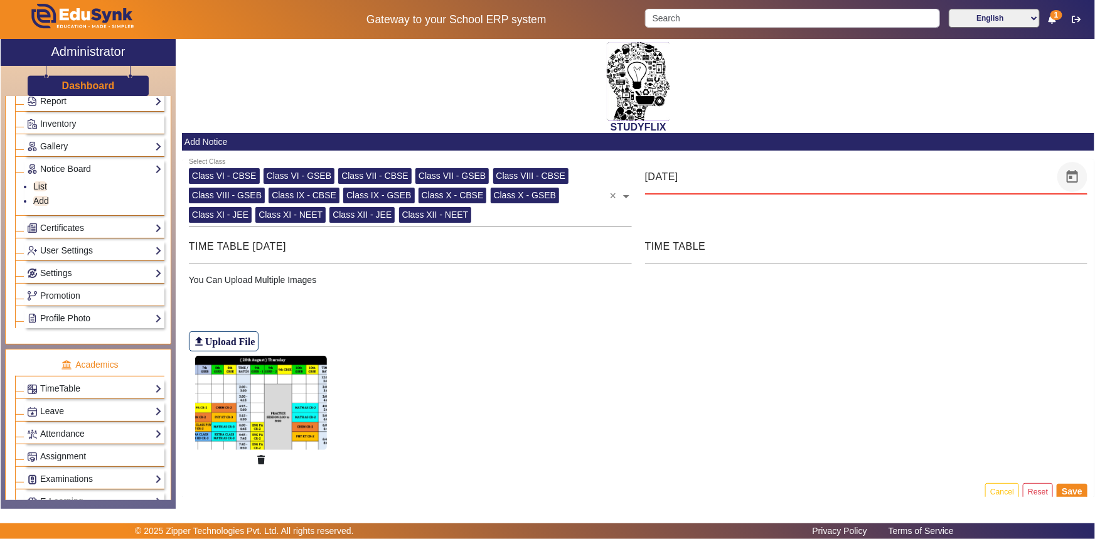
type input "[DATE]"
click at [1066, 181] on span "Open calendar" at bounding box center [1072, 177] width 30 height 30
click at [736, 370] on span "28" at bounding box center [734, 372] width 23 height 23
click at [1060, 491] on button "Save" at bounding box center [1071, 492] width 31 height 16
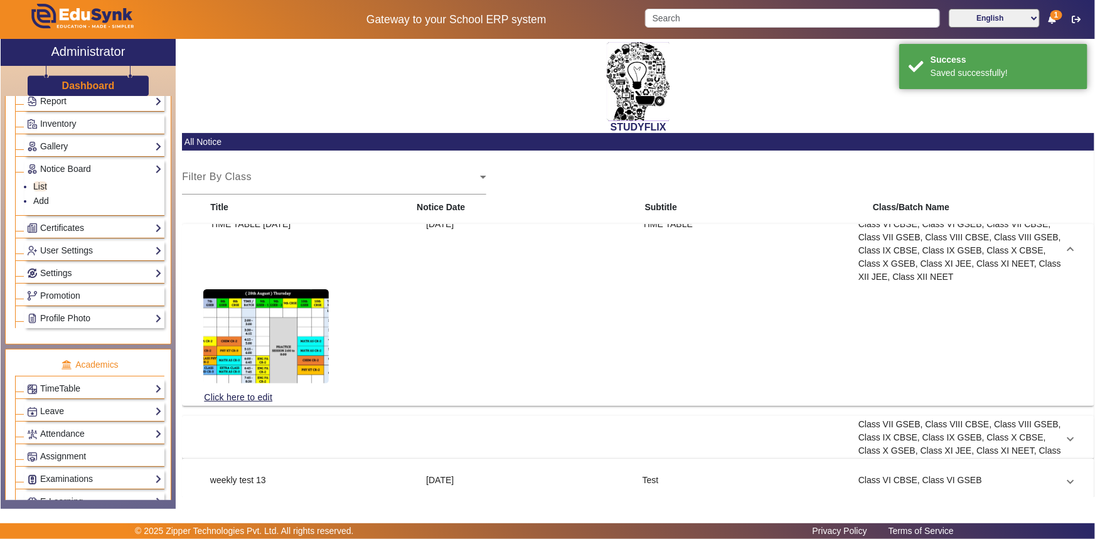
scroll to position [13, 0]
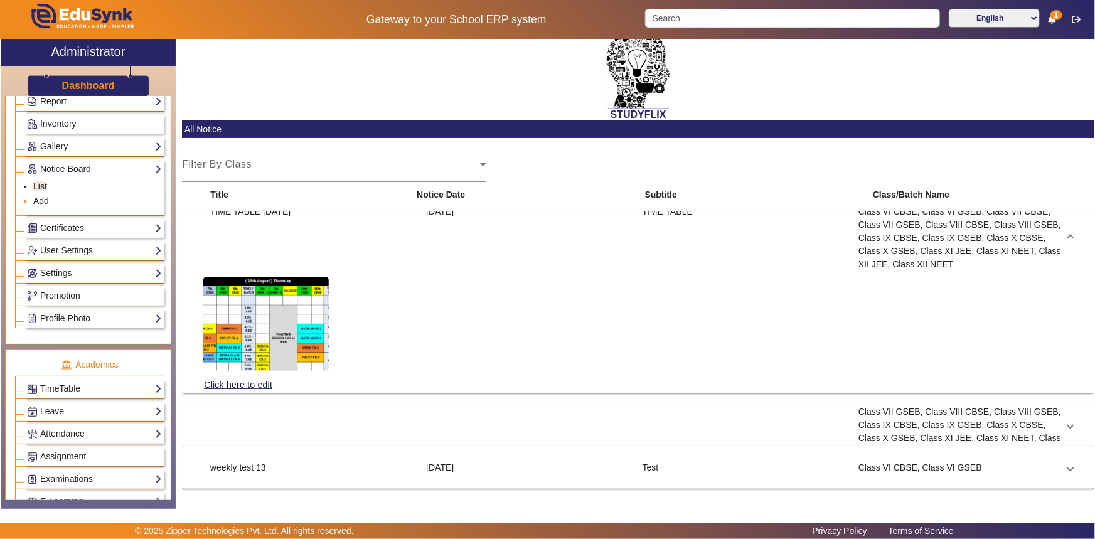
click at [45, 198] on link "Add" at bounding box center [41, 201] width 16 height 10
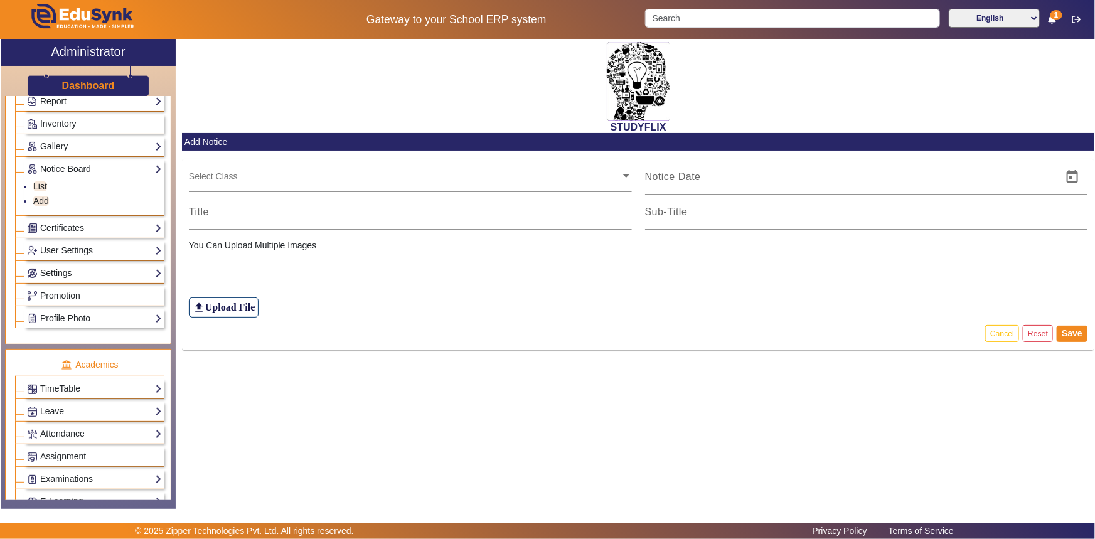
click at [66, 276] on link "Settings" at bounding box center [94, 273] width 135 height 14
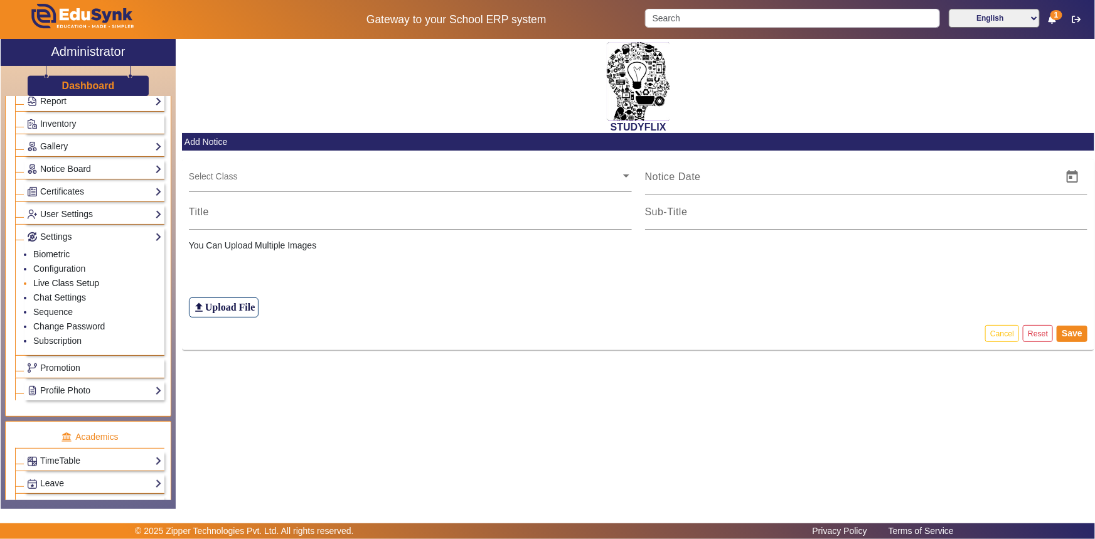
click at [60, 283] on link "Live Class Setup" at bounding box center [66, 283] width 66 height 10
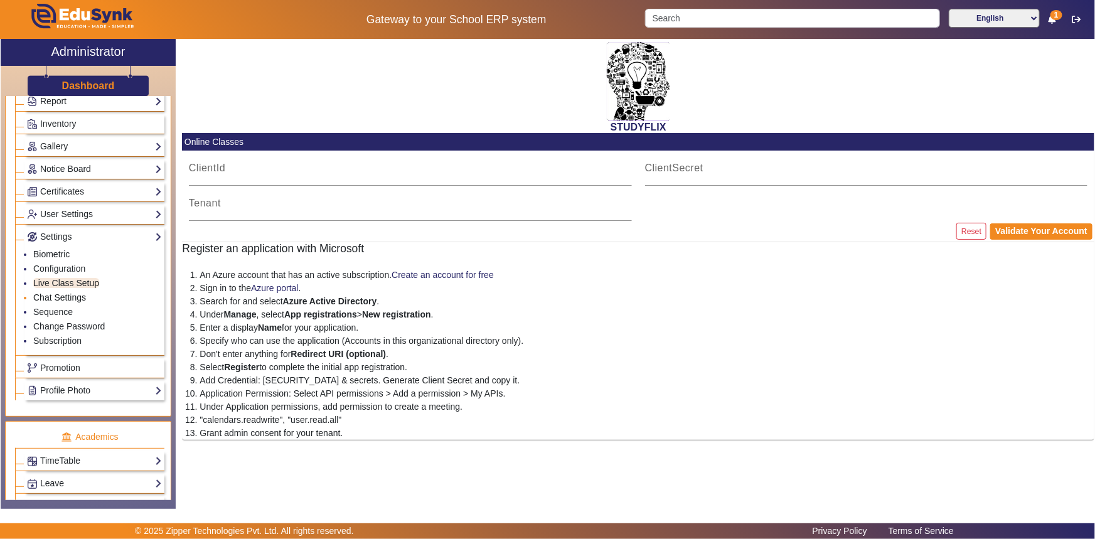
click at [55, 295] on link "Chat Settings" at bounding box center [59, 297] width 53 height 10
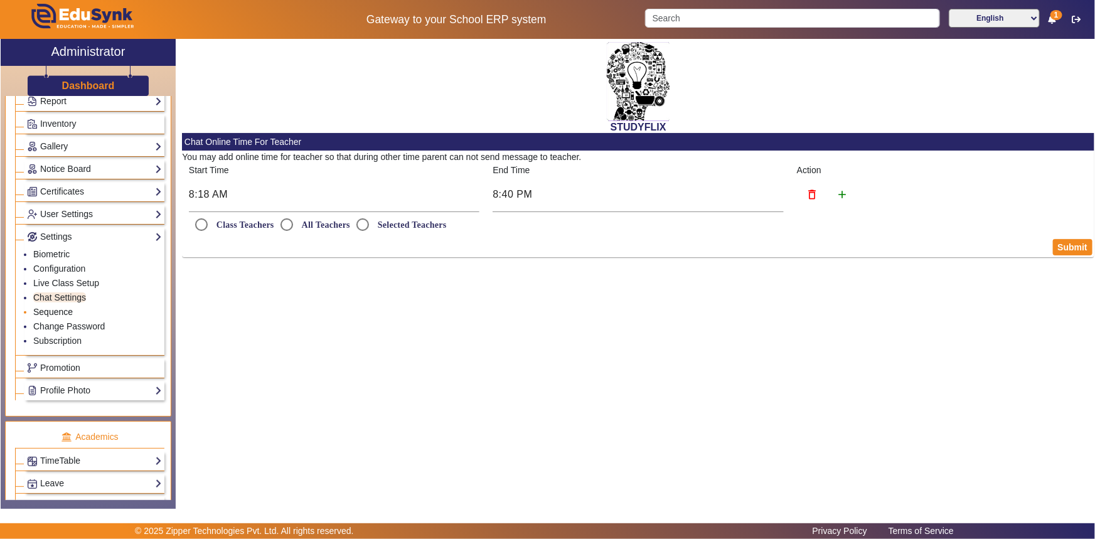
click at [49, 316] on link "Sequence" at bounding box center [53, 312] width 40 height 10
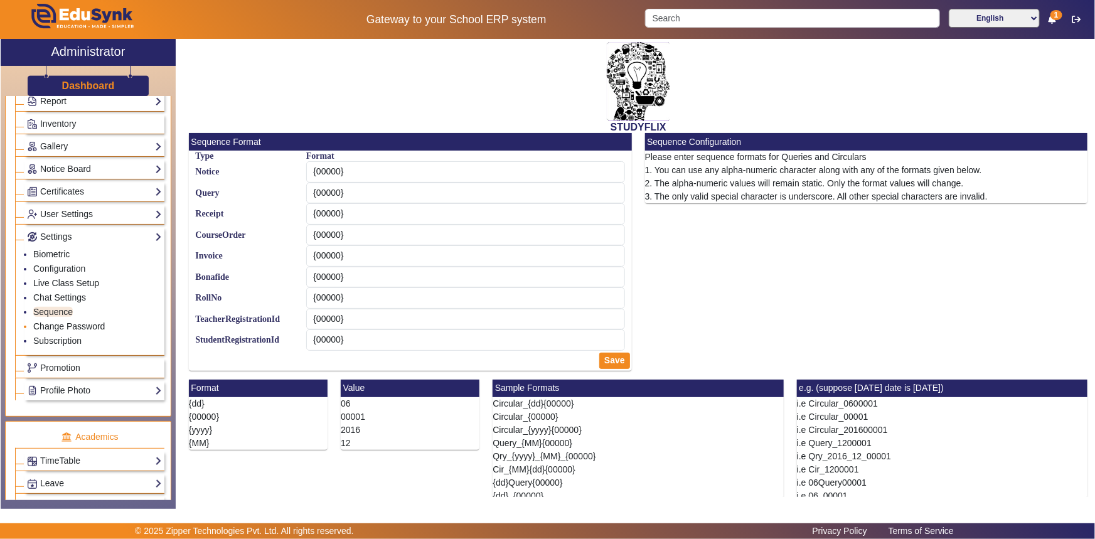
click at [52, 329] on link "Change Password" at bounding box center [69, 326] width 72 height 10
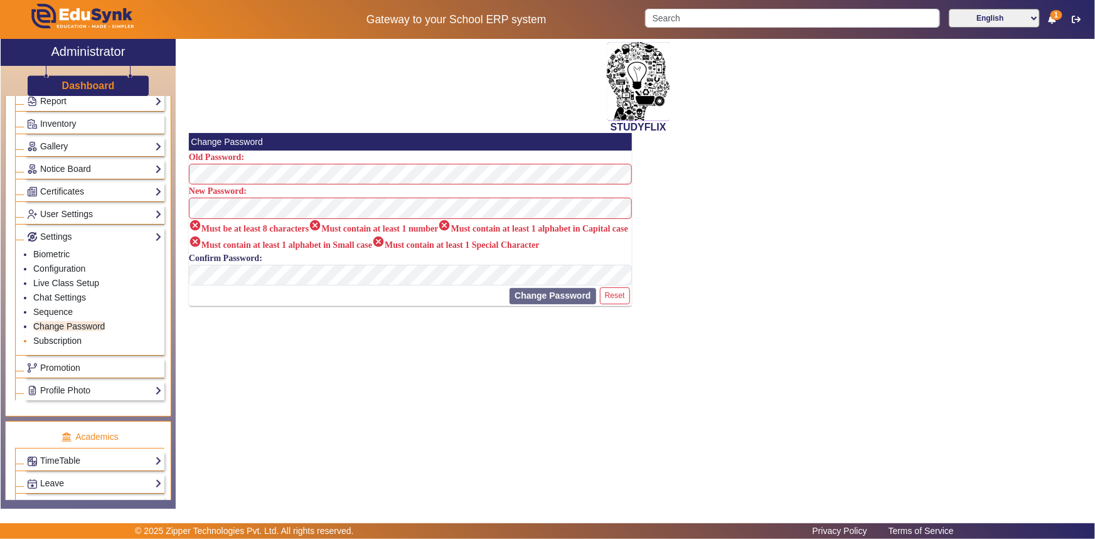
click at [52, 342] on link "Subscription" at bounding box center [57, 341] width 48 height 10
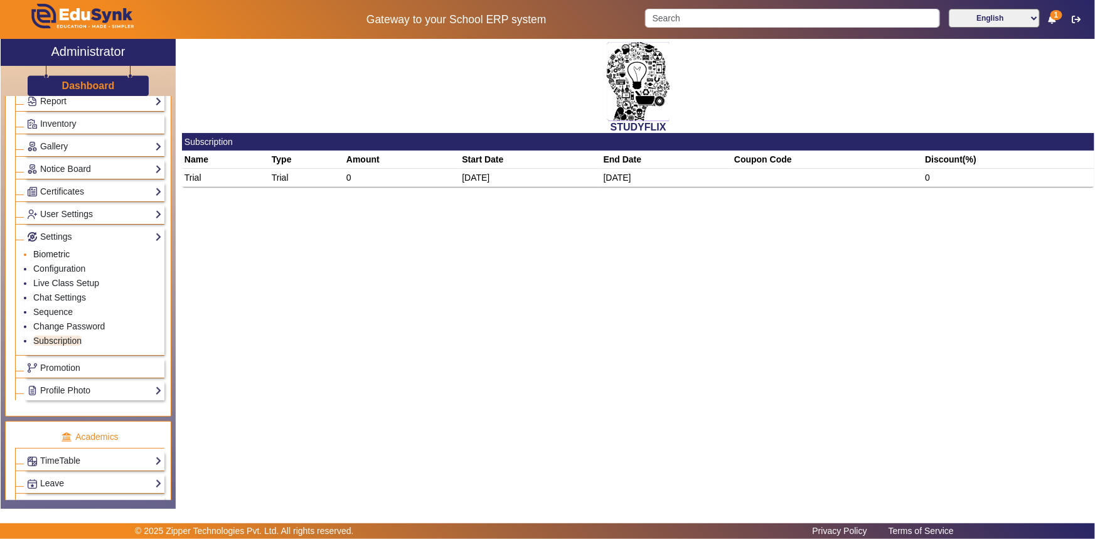
click at [52, 252] on link "Biometric" at bounding box center [51, 254] width 36 height 10
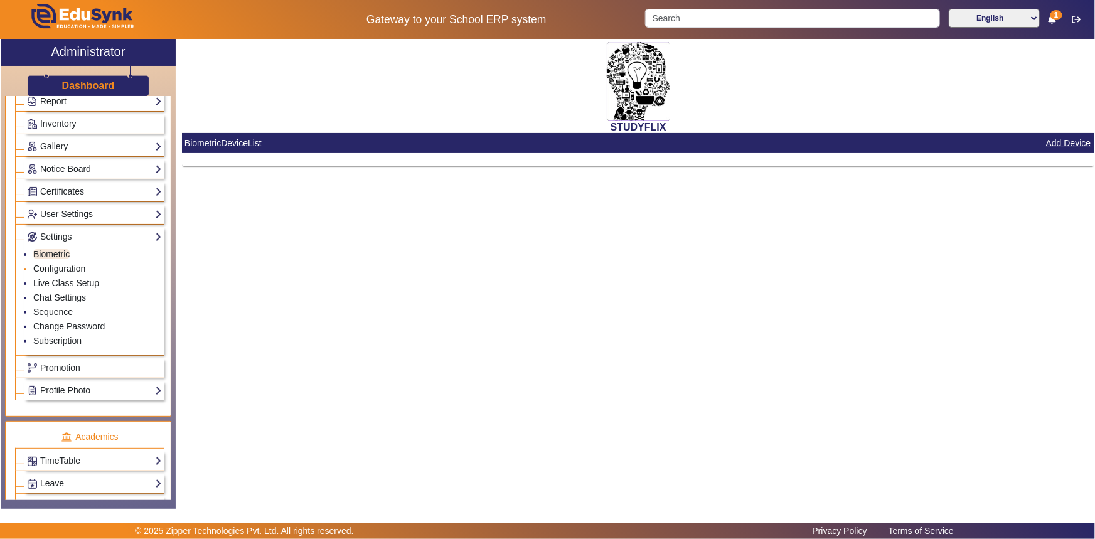
click at [51, 268] on link "Configuration" at bounding box center [59, 268] width 52 height 10
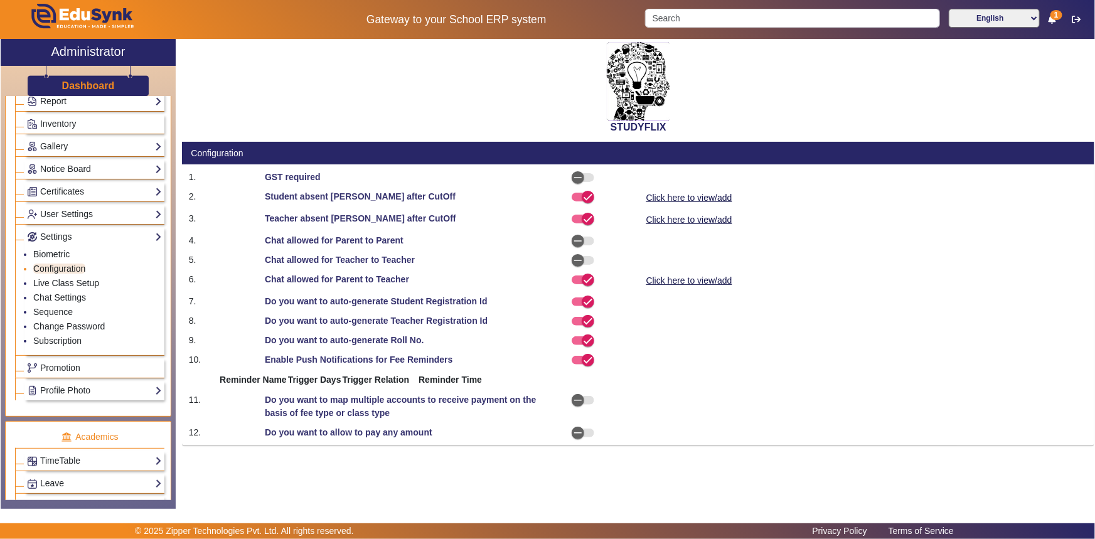
select select "AfterDueDate"
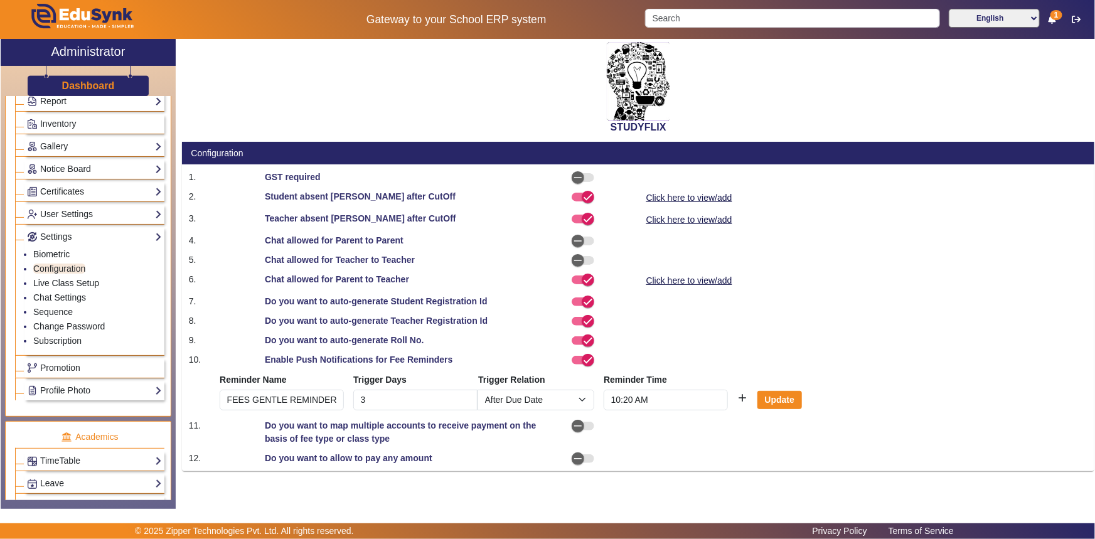
click at [62, 194] on link "Certificates" at bounding box center [94, 191] width 135 height 14
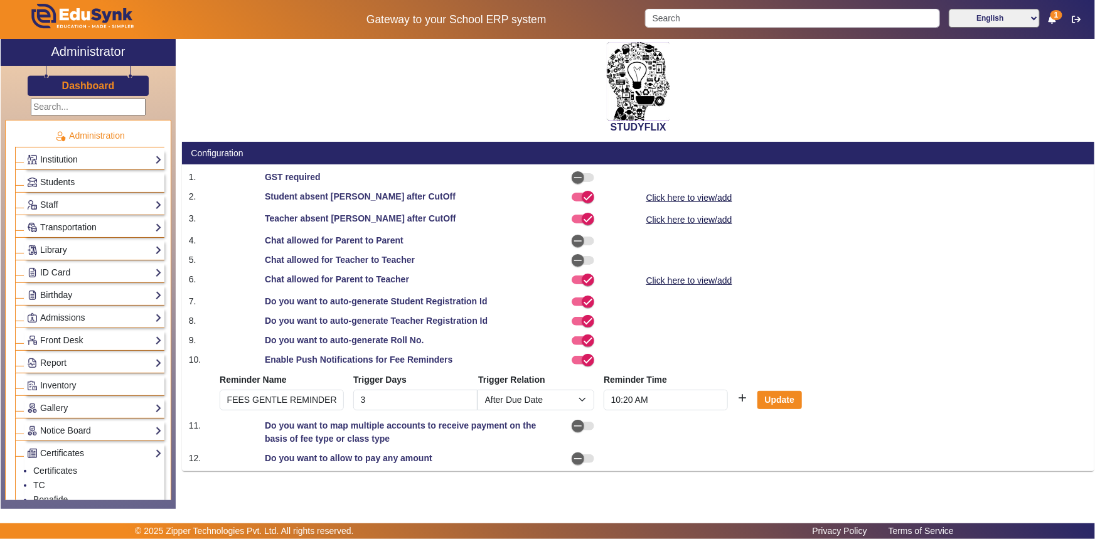
click at [57, 152] on link "Institution" at bounding box center [94, 159] width 135 height 14
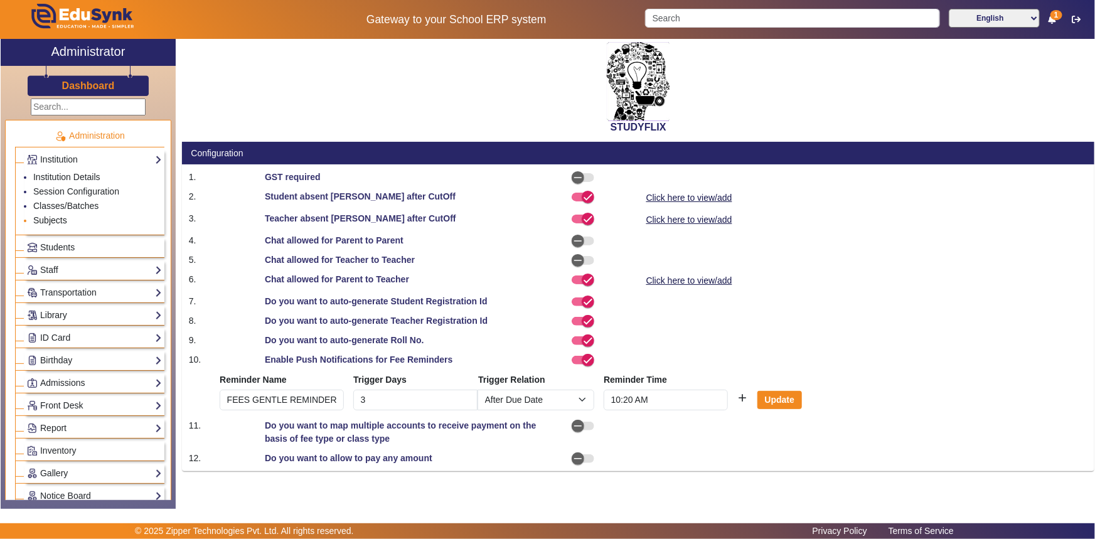
click at [56, 220] on link "Subjects" at bounding box center [50, 220] width 34 height 10
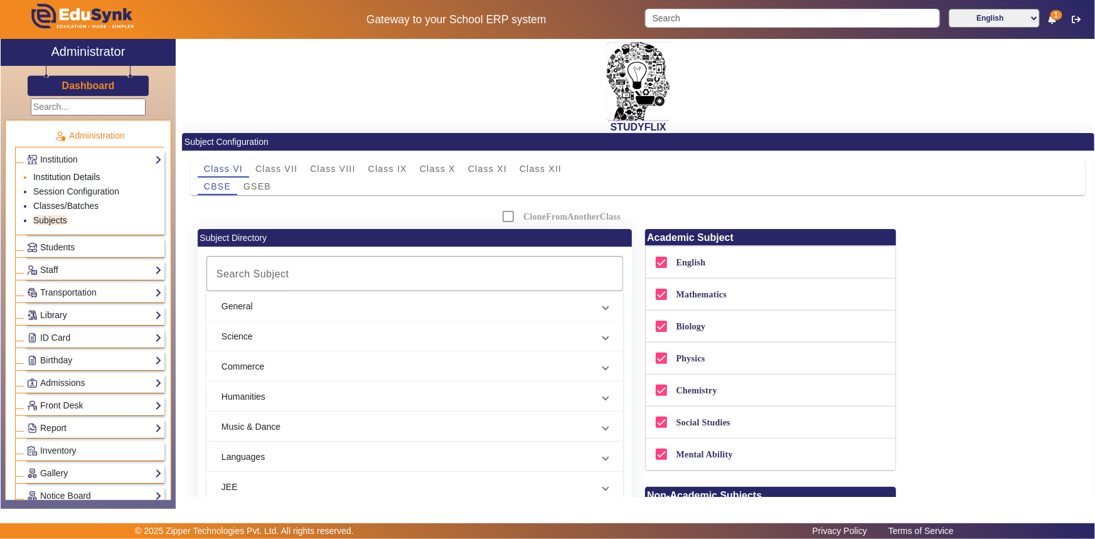
click at [66, 177] on link "Institution Details" at bounding box center [66, 177] width 67 height 10
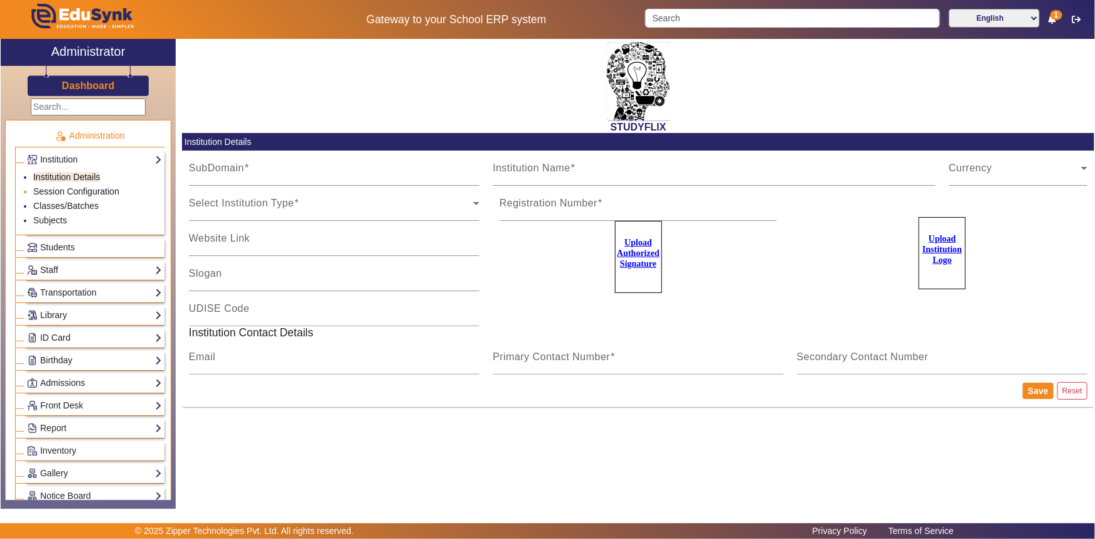
type input "StudyflixGJ"
type input "STUDYFLIX"
type input "Centre of Excellence"
type input "[EMAIL_ADDRESS][PERSON_NAME][DOMAIN_NAME]"
type input "6354922771"
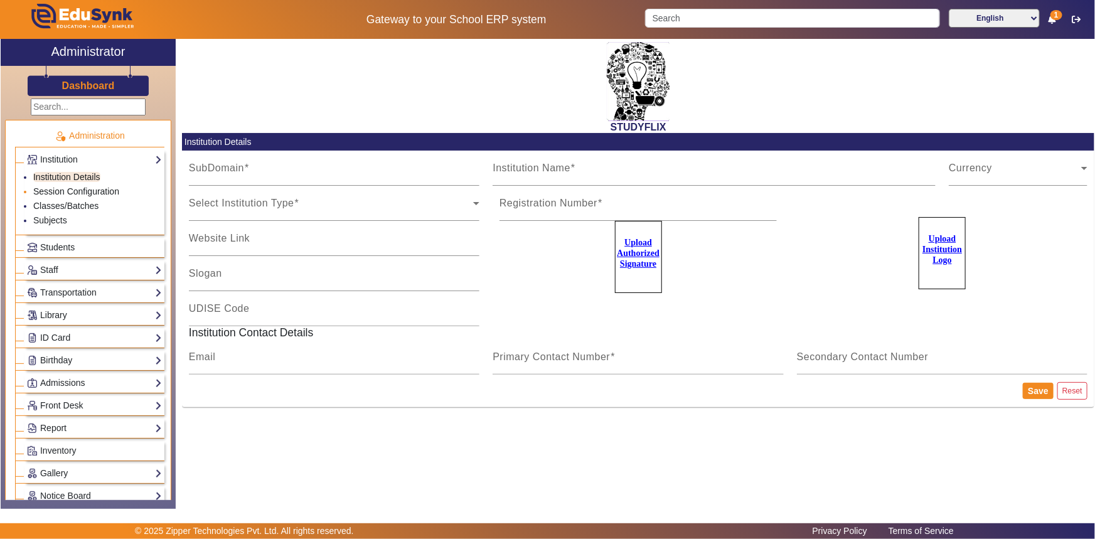
type input "9974211266"
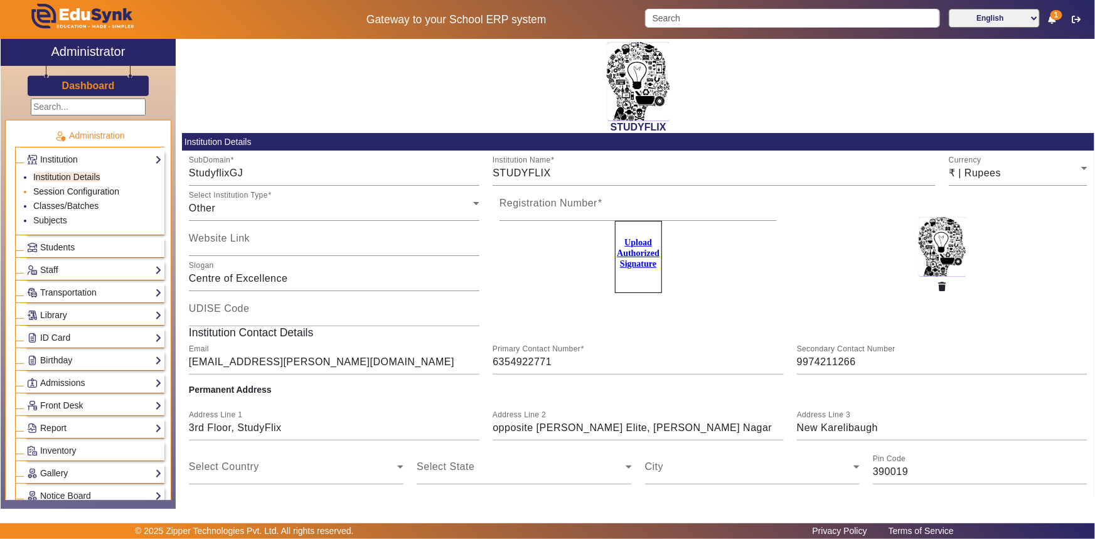
click at [66, 188] on link "Session Configuration" at bounding box center [76, 191] width 86 height 10
click at [66, 194] on link "Session Configuration" at bounding box center [76, 191] width 86 height 10
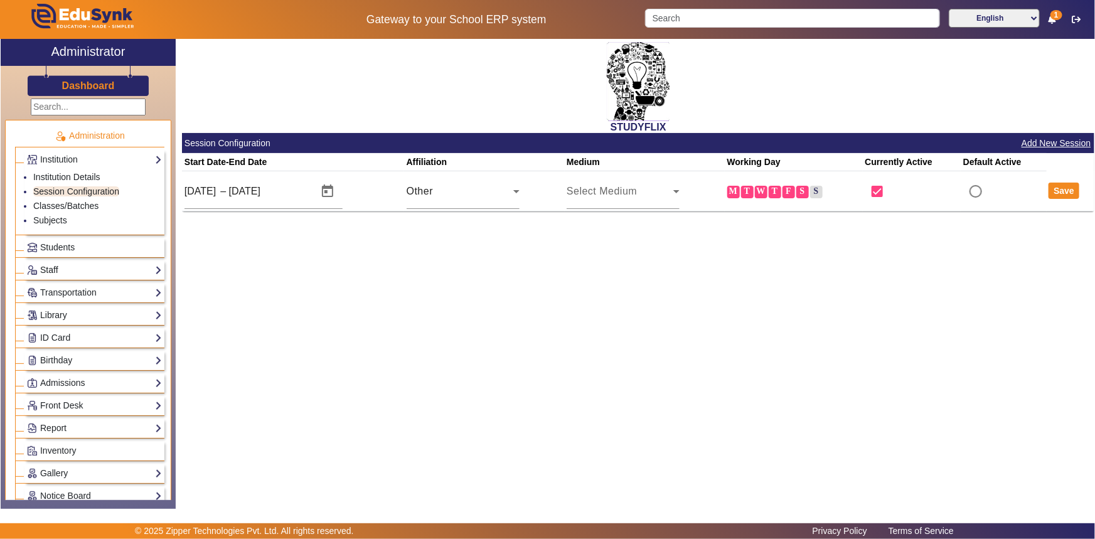
click at [51, 275] on link "Staff" at bounding box center [94, 270] width 135 height 14
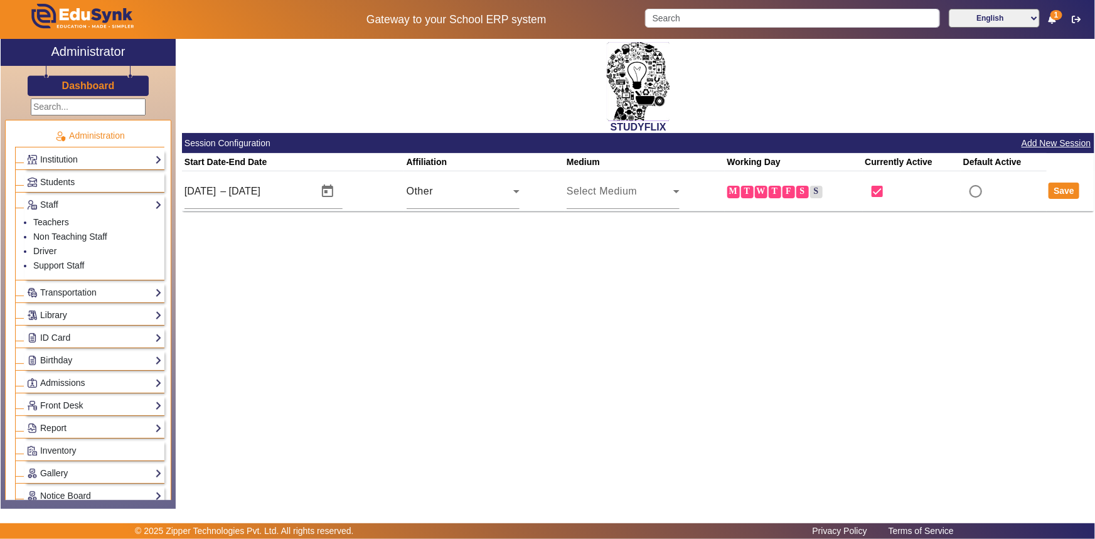
click at [166, 247] on div "Administration Institution Institution Details Session Configuration Classes/Ba…" at bounding box center [88, 298] width 175 height 404
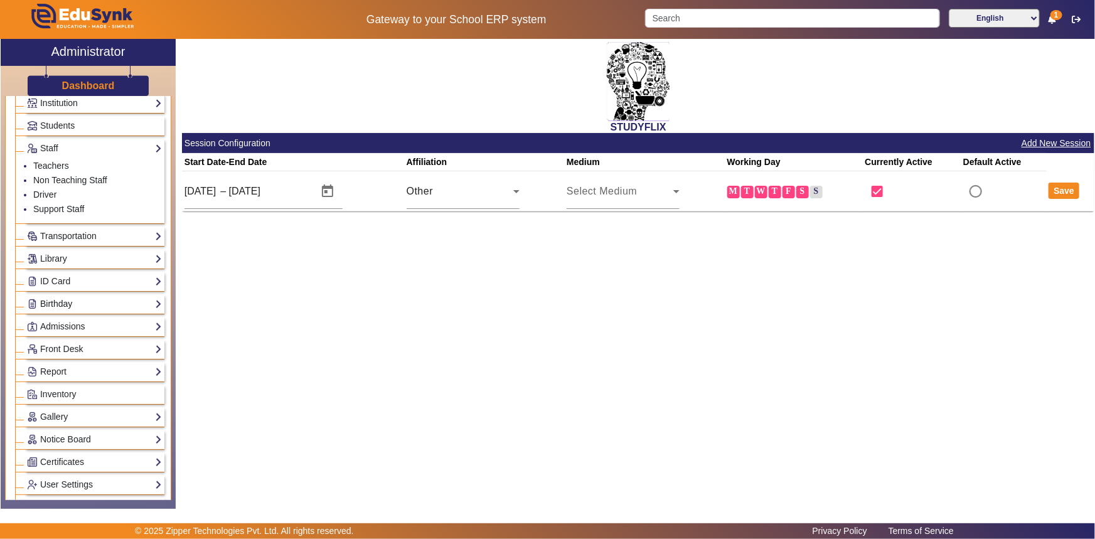
click at [56, 303] on link "Birthday" at bounding box center [94, 304] width 135 height 14
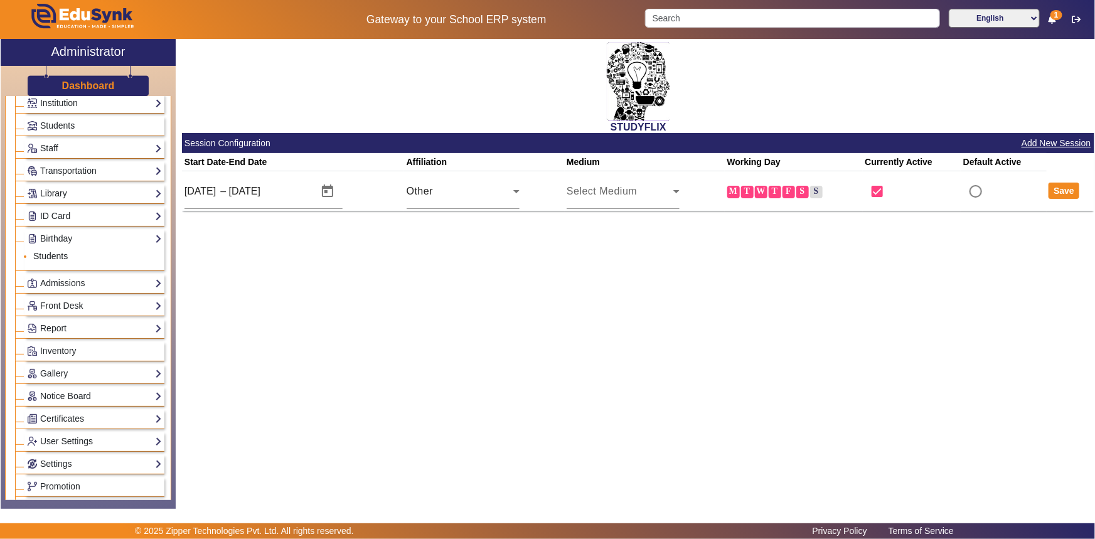
click at [50, 255] on link "Students" at bounding box center [50, 256] width 34 height 10
click at [58, 253] on link "Students" at bounding box center [50, 256] width 34 height 10
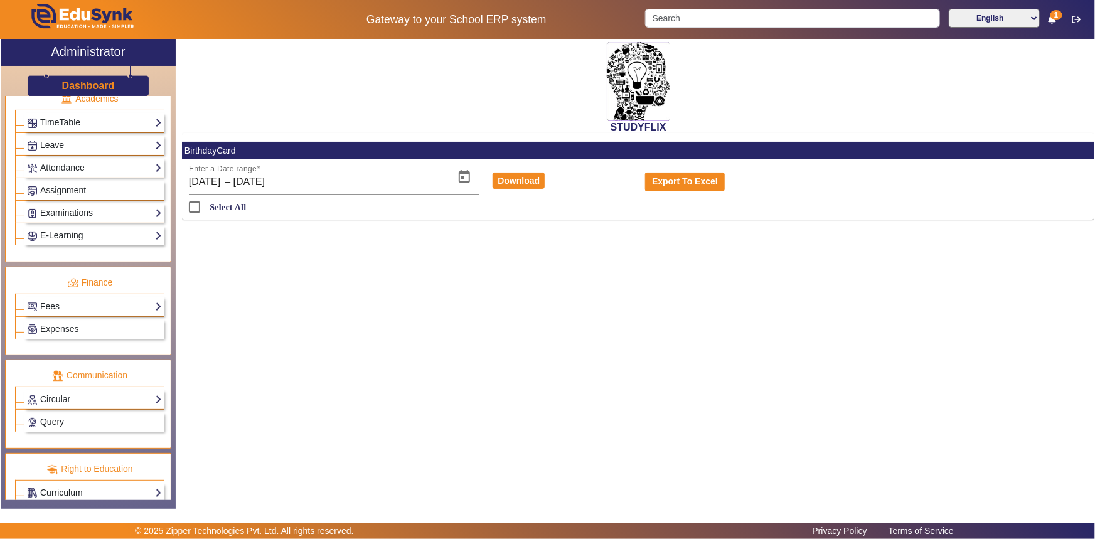
scroll to position [533, 0]
